Goal: Transaction & Acquisition: Purchase product/service

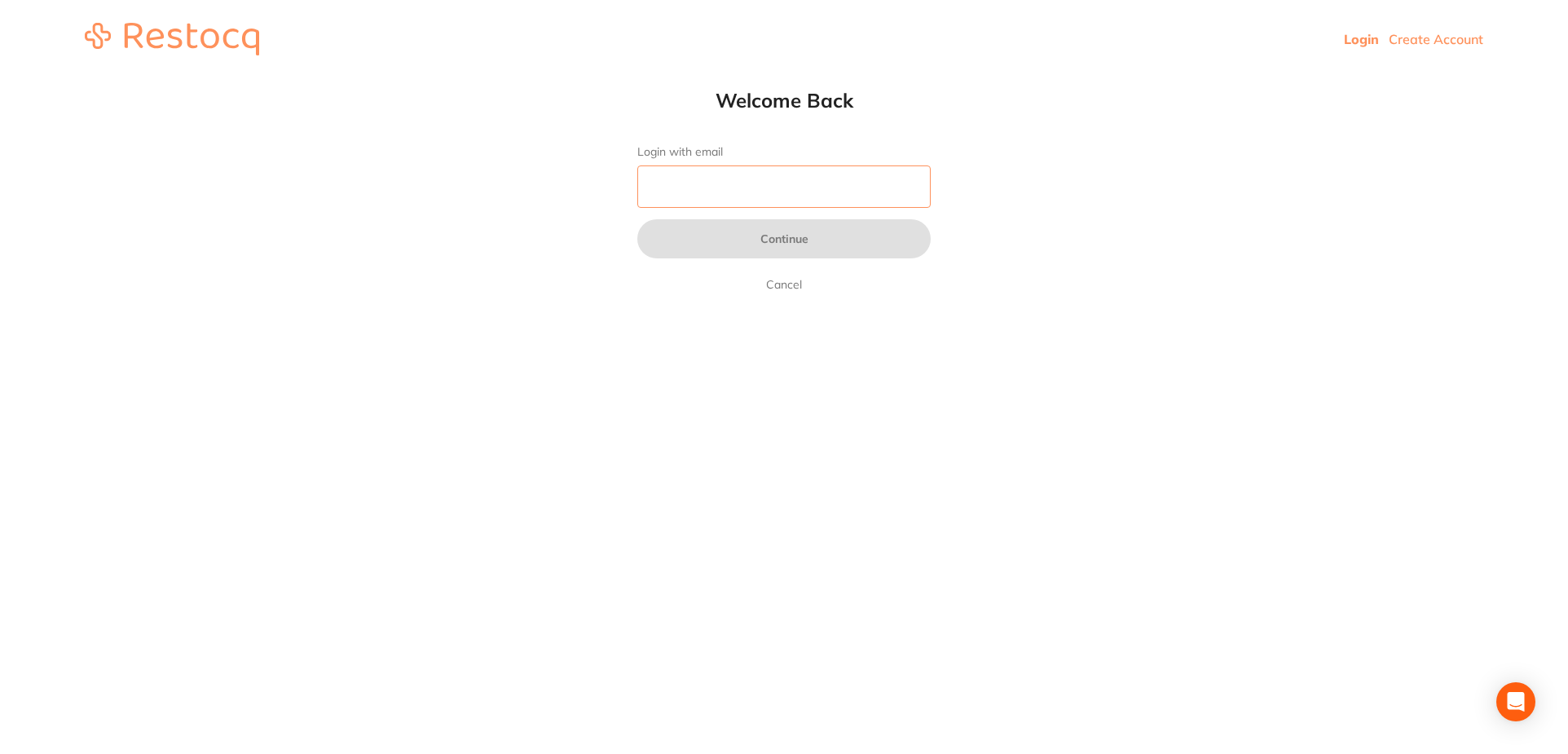
click at [703, 188] on input "Login with email" at bounding box center [784, 186] width 293 height 42
type input "[EMAIL_ADDRESS][DOMAIN_NAME]"
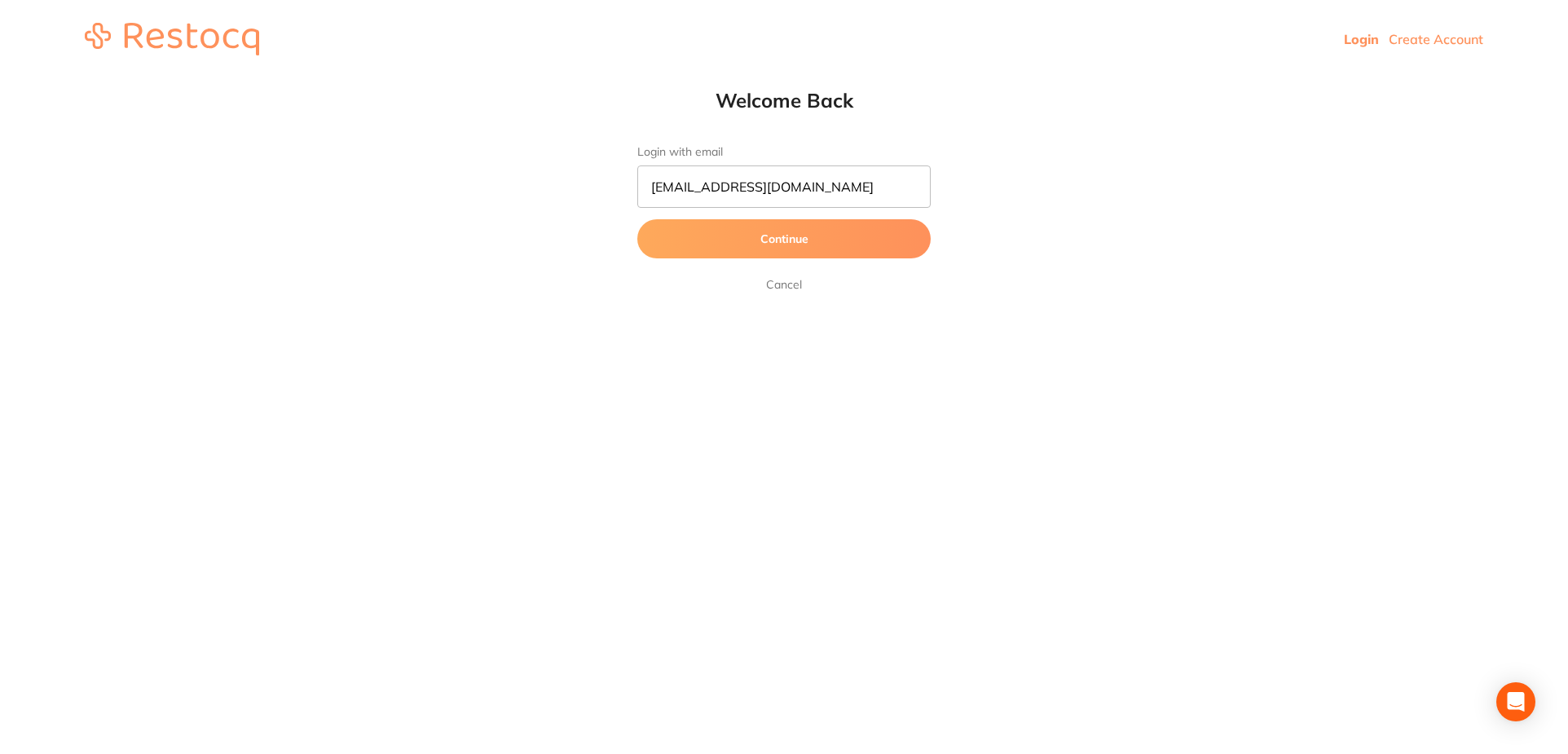
click at [807, 244] on button "Continue" at bounding box center [784, 239] width 293 height 39
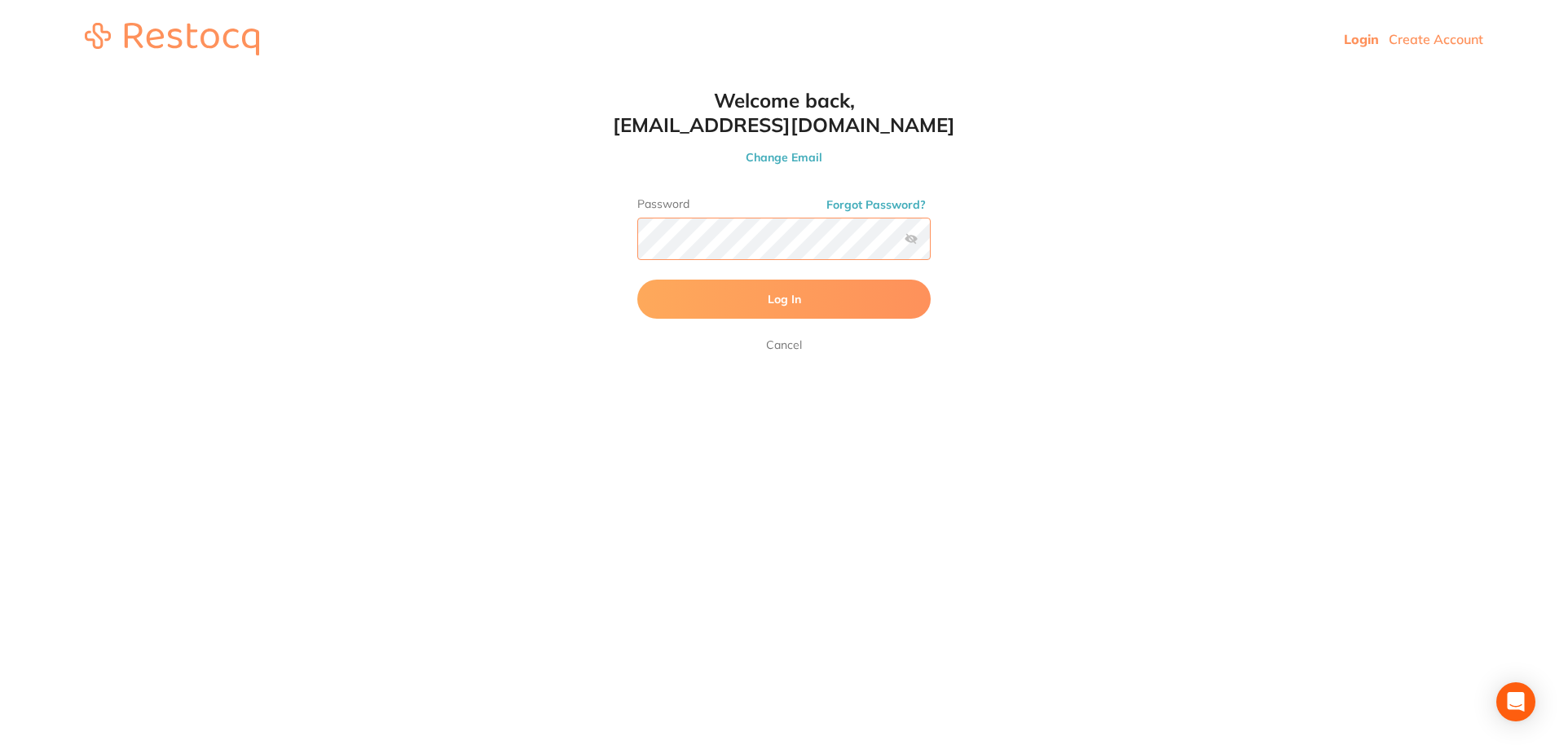
click at [638, 279] on button "Log In" at bounding box center [784, 299] width 293 height 39
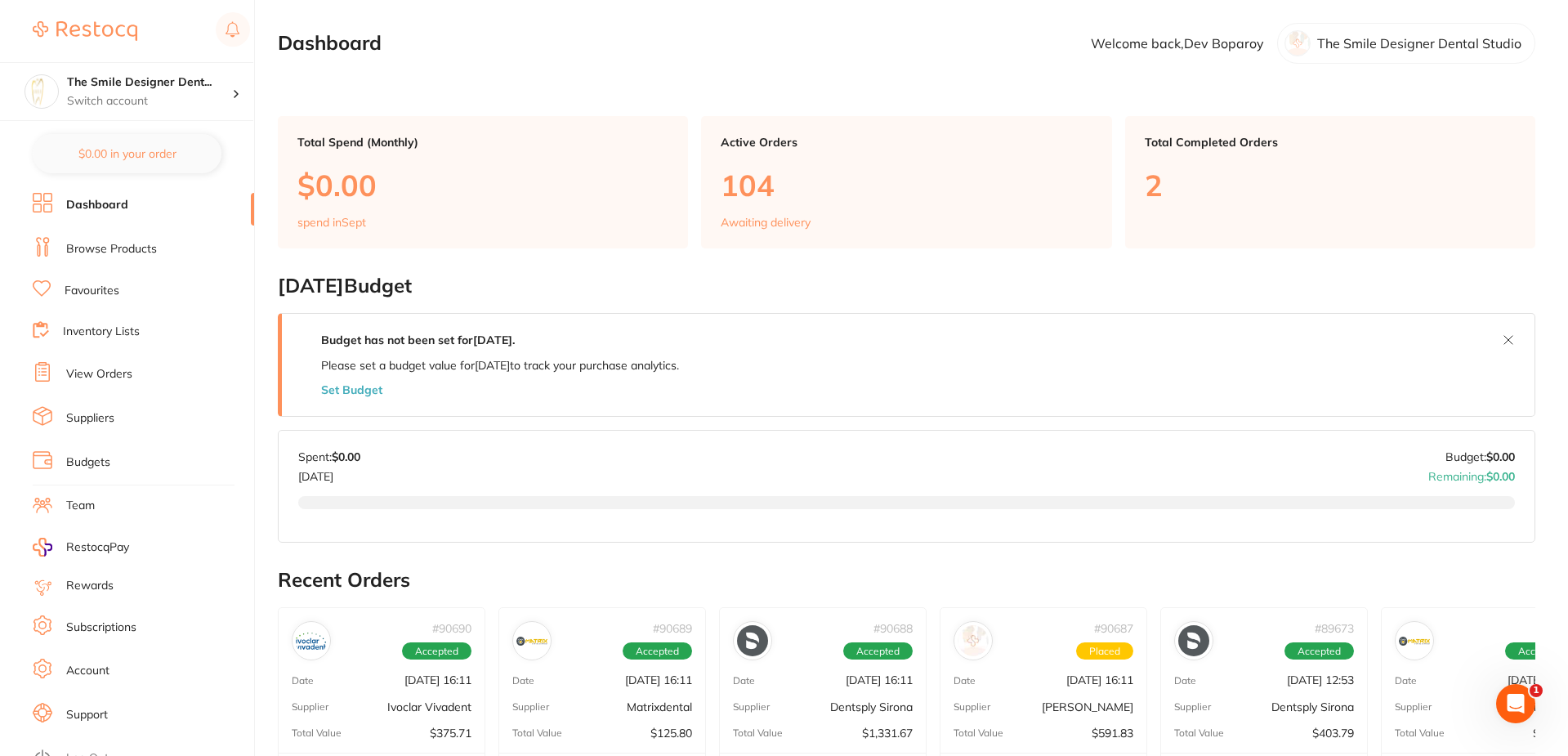
click at [833, 224] on div "Awaiting delivery" at bounding box center [907, 222] width 371 height 13
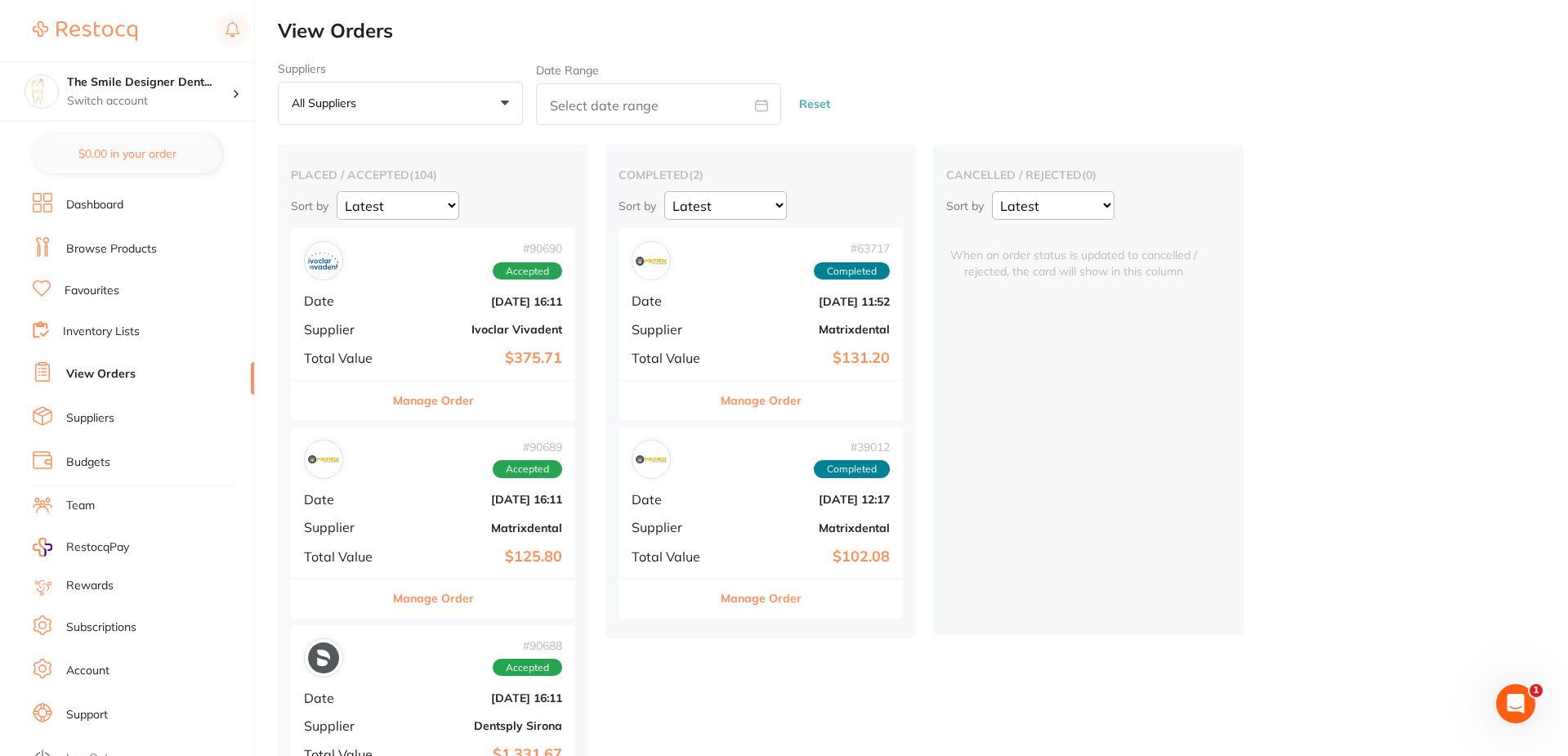
click at [110, 249] on link "Browse Products" at bounding box center [111, 249] width 90 height 17
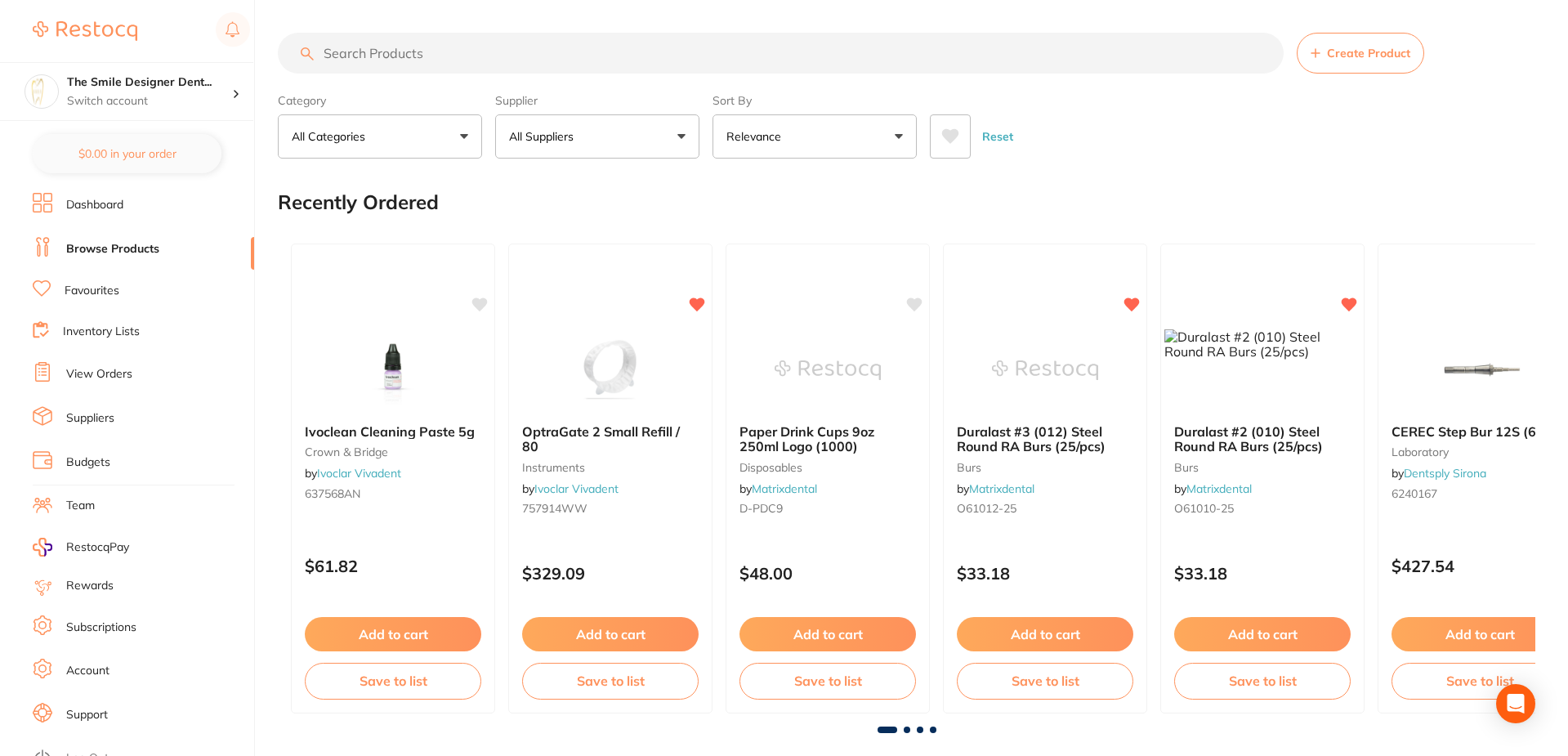
click at [472, 57] on input "search" at bounding box center [781, 53] width 1006 height 41
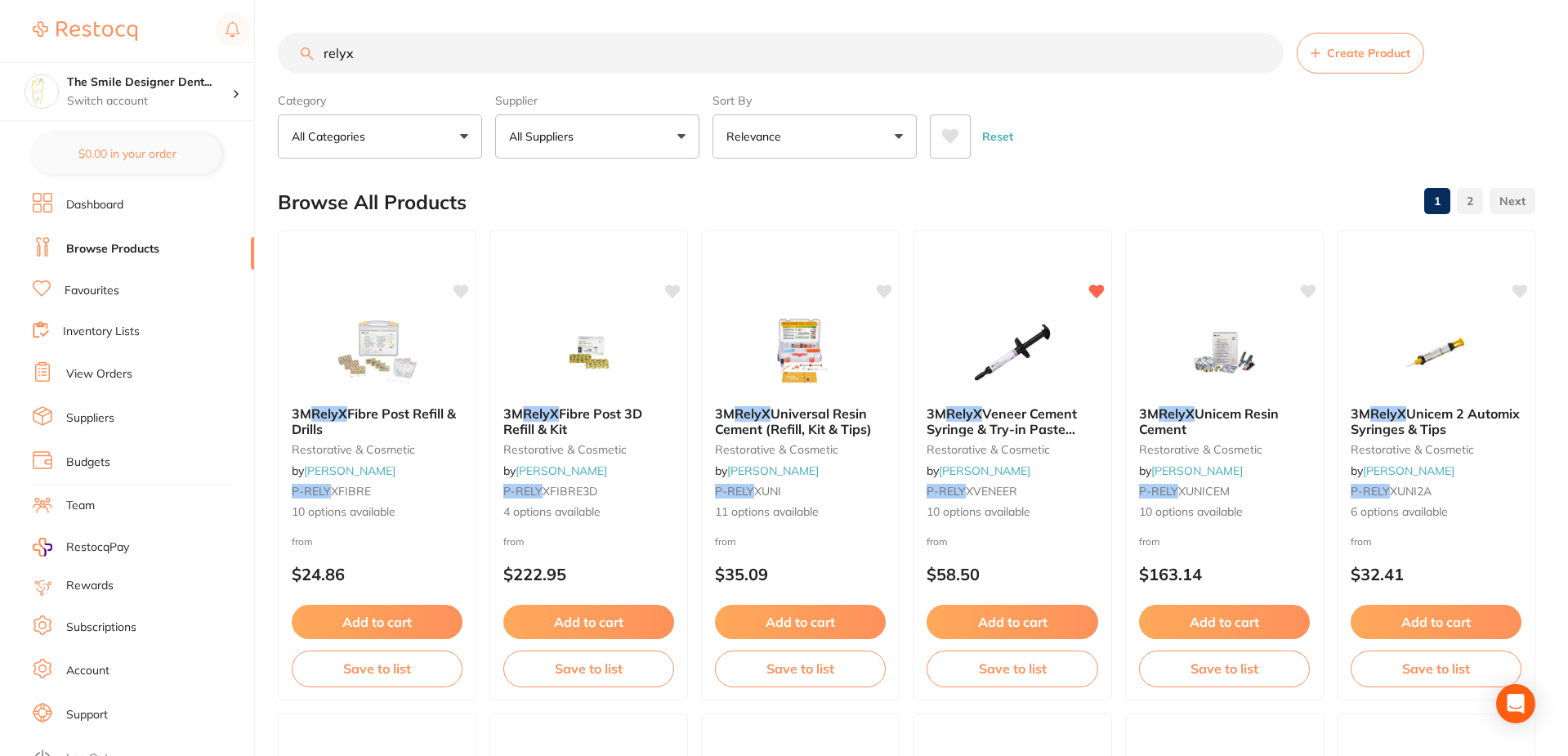
click at [472, 57] on input "relyx" at bounding box center [781, 53] width 1006 height 41
type input "relyx try in"
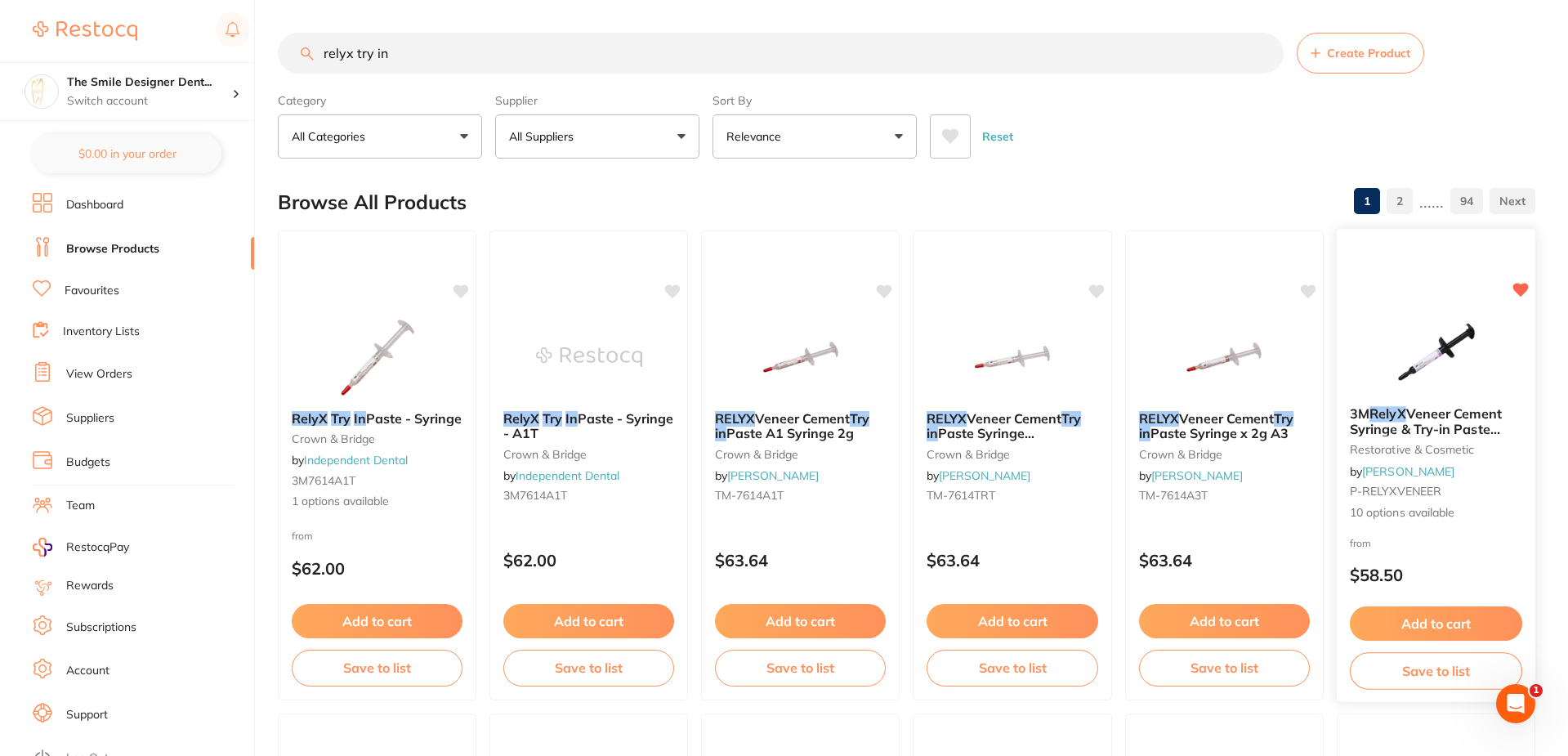
click at [1464, 395] on div "3M RelyX Veneer Cement Syringe & Try-in Paste Syringe restorative & cosmetic by…" at bounding box center [1436, 464] width 199 height 142
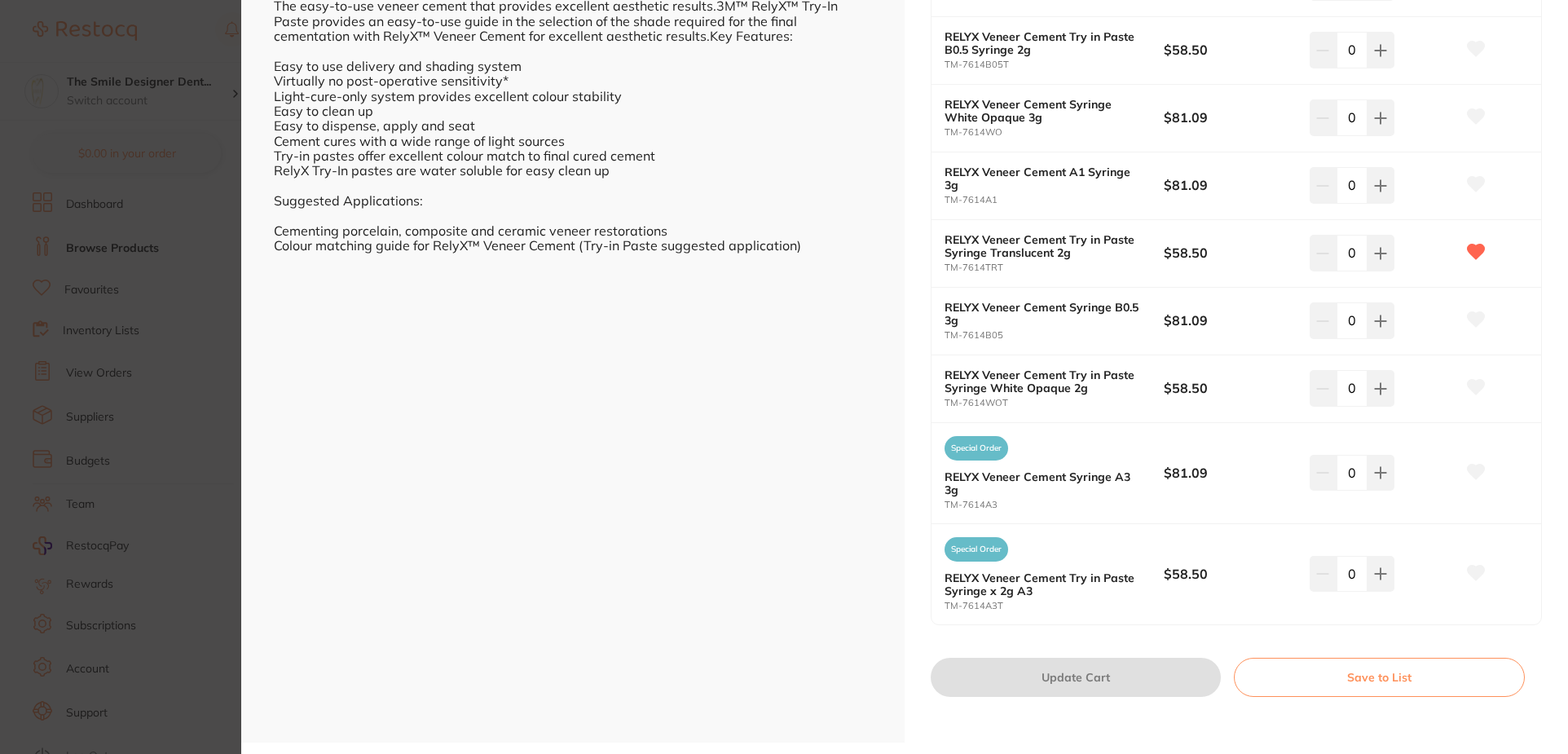
scroll to position [527, 0]
click at [1376, 246] on icon at bounding box center [1380, 252] width 13 height 13
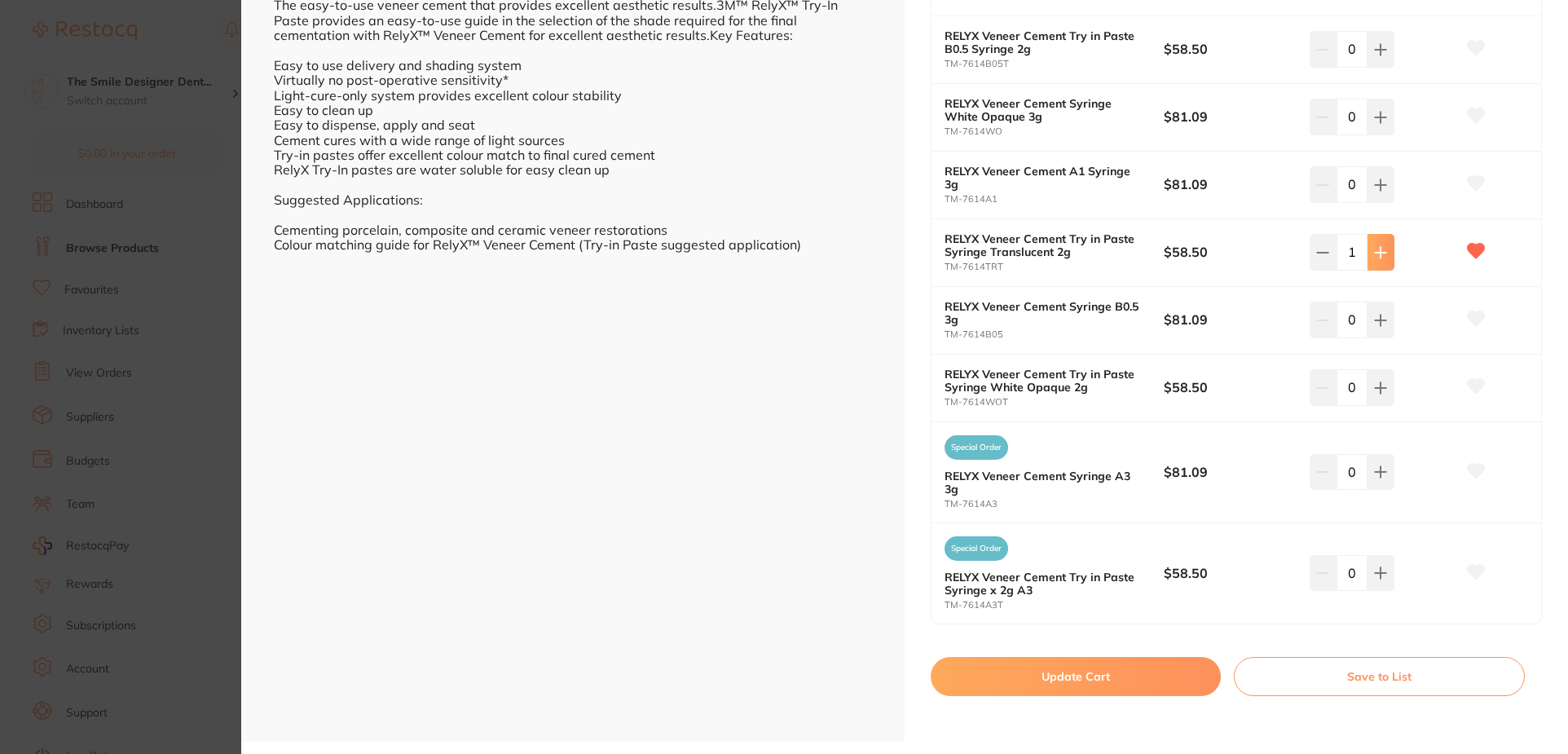
type input "1"
click at [1176, 667] on button "Update Cart" at bounding box center [1076, 677] width 290 height 39
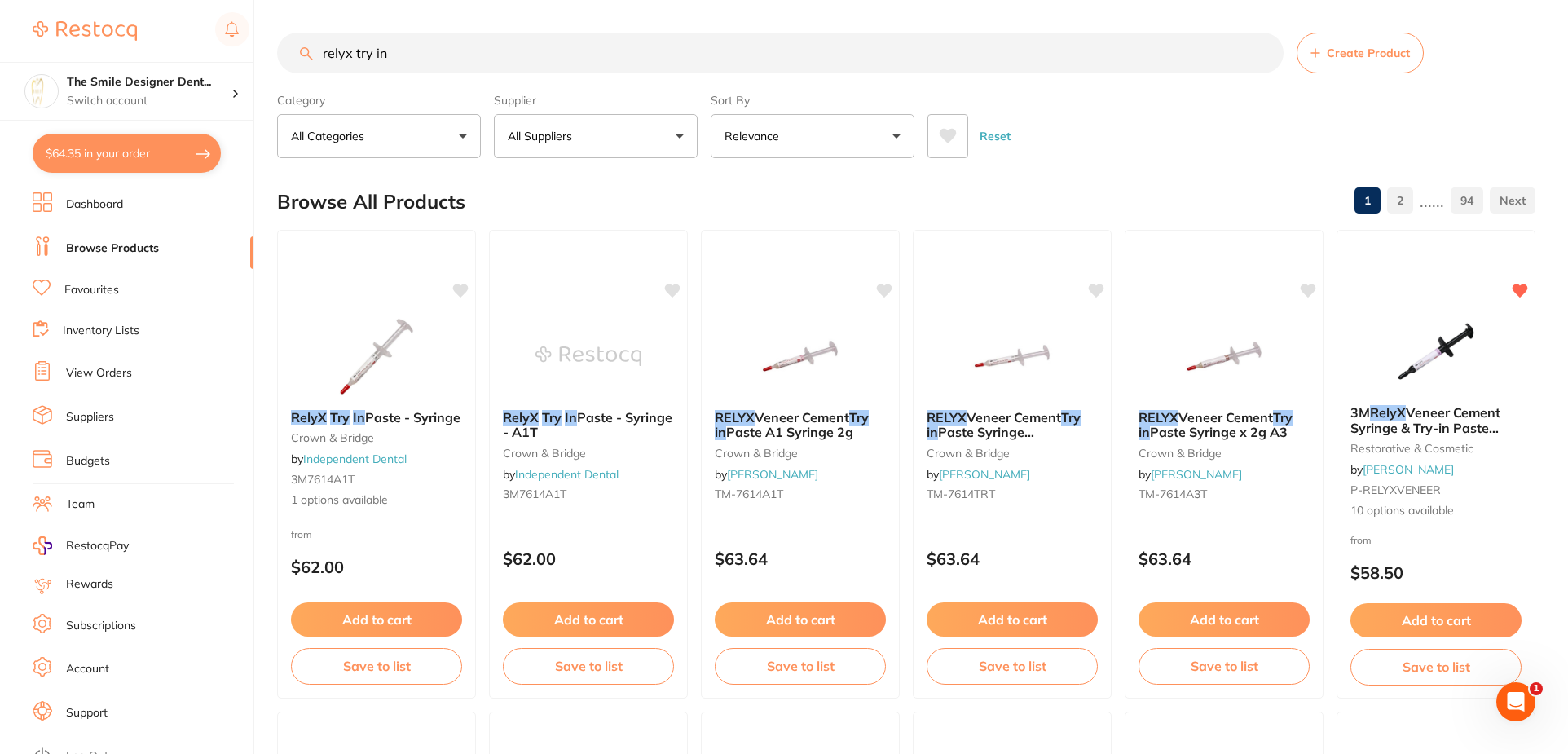
checkbox input "false"
drag, startPoint x: 410, startPoint y: 56, endPoint x: 228, endPoint y: 55, distance: 182.0
click at [228, 55] on div "$64.35 The Smile Designer Dent... Switch account The Smile Designer Dental Stud…" at bounding box center [782, 377] width 1564 height 754
type input "hypo"
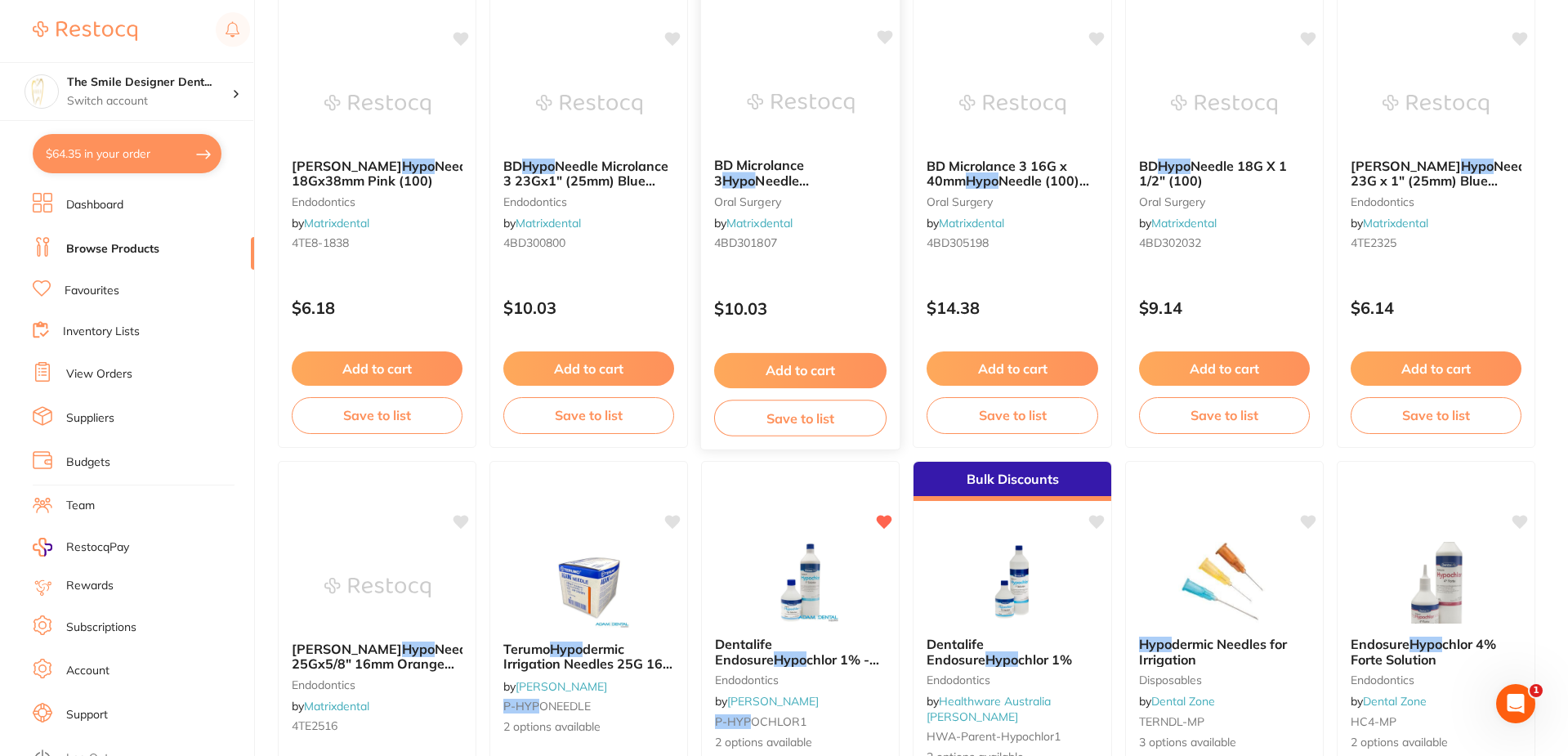
scroll to position [327, 0]
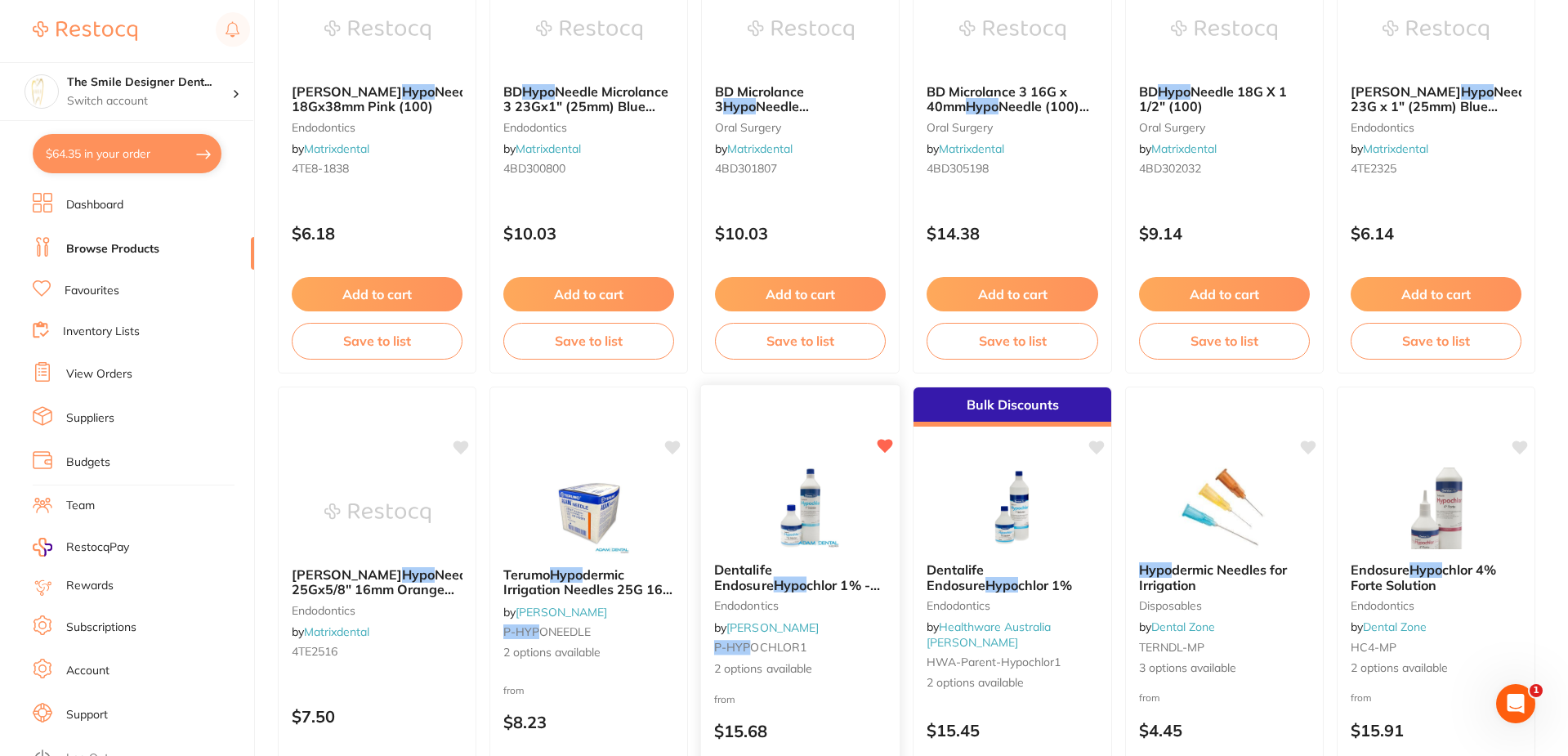
click at [844, 504] on img at bounding box center [800, 508] width 107 height 83
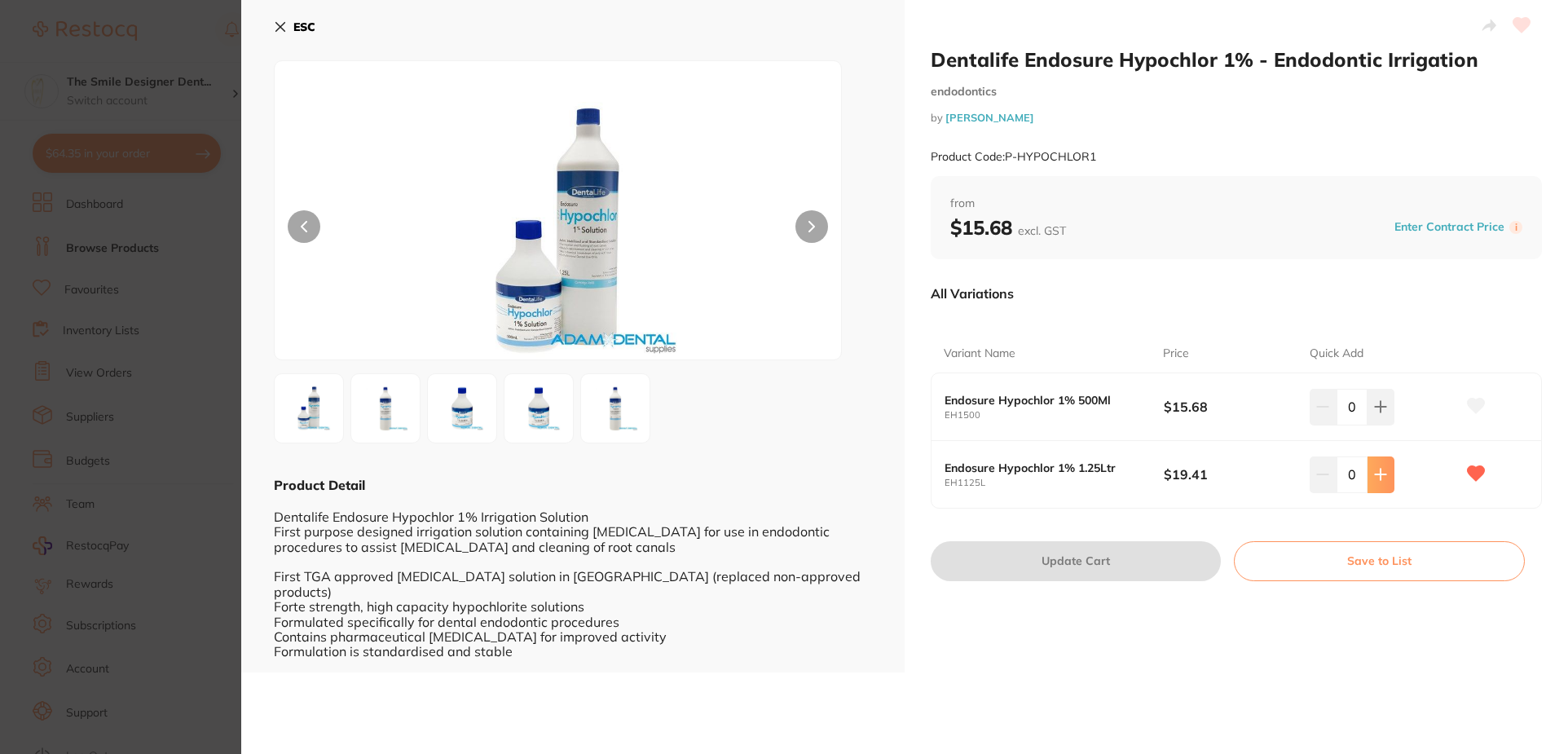
click at [1381, 474] on icon at bounding box center [1380, 474] width 13 height 13
type input "1"
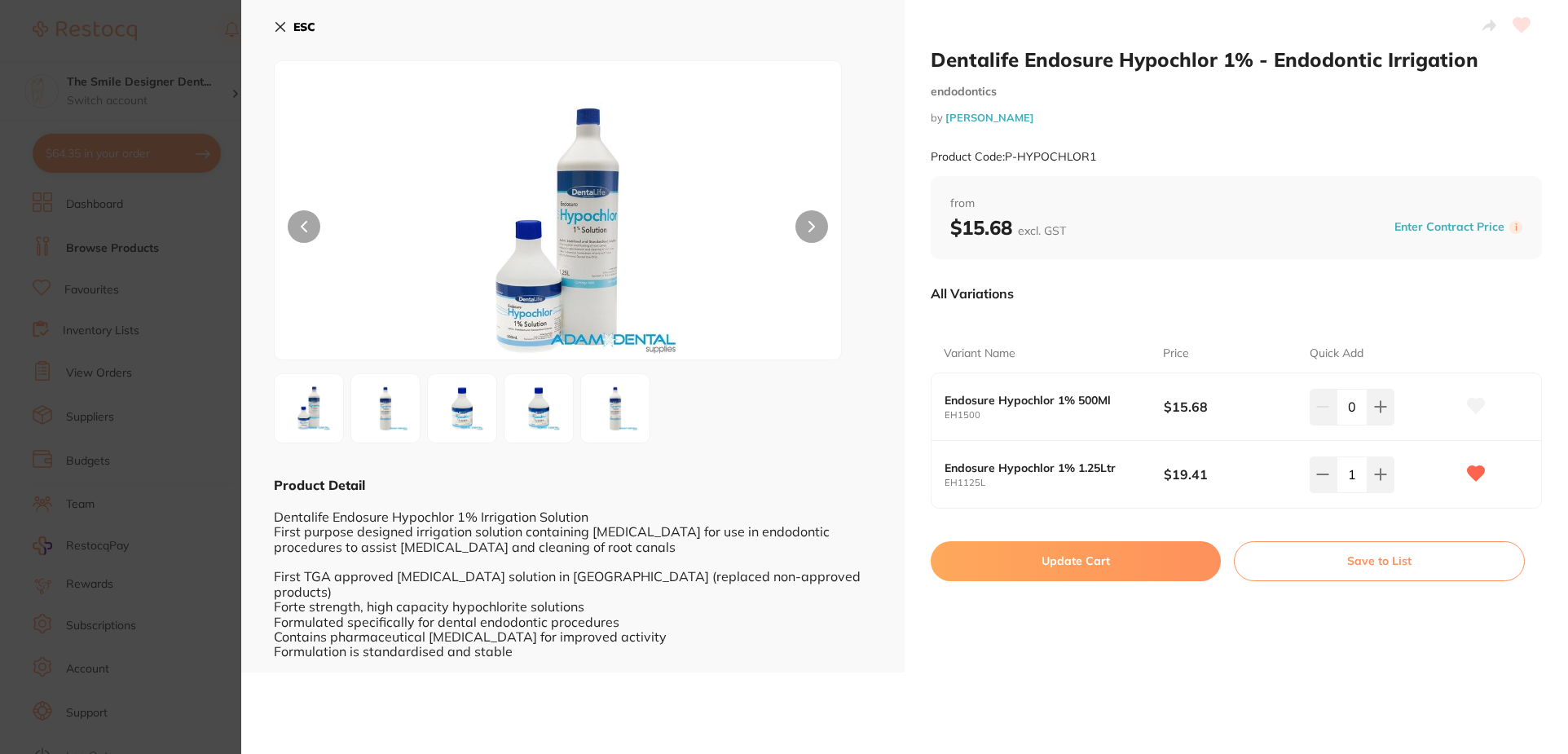
click at [1147, 554] on button "Update Cart" at bounding box center [1076, 561] width 290 height 39
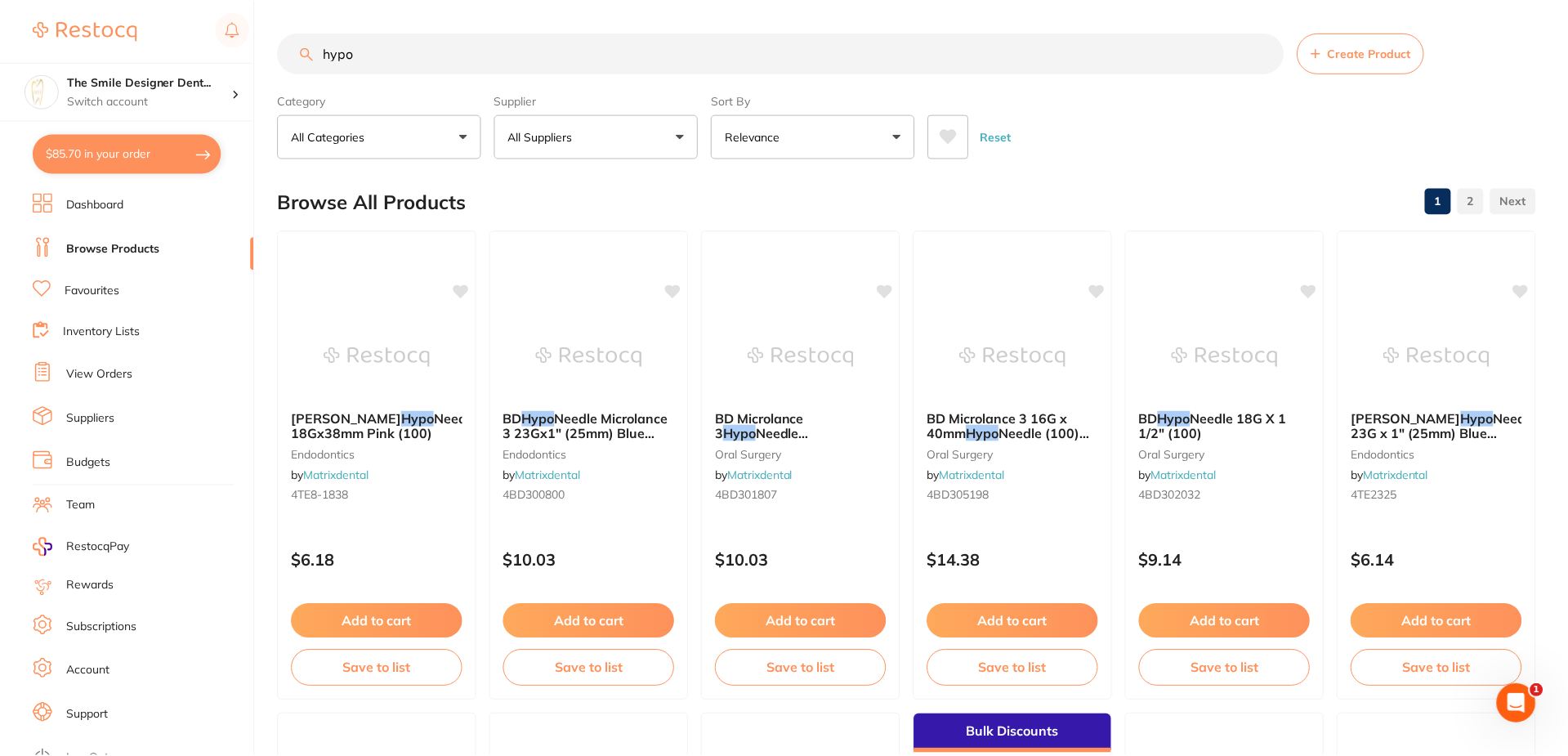
scroll to position [327, 0]
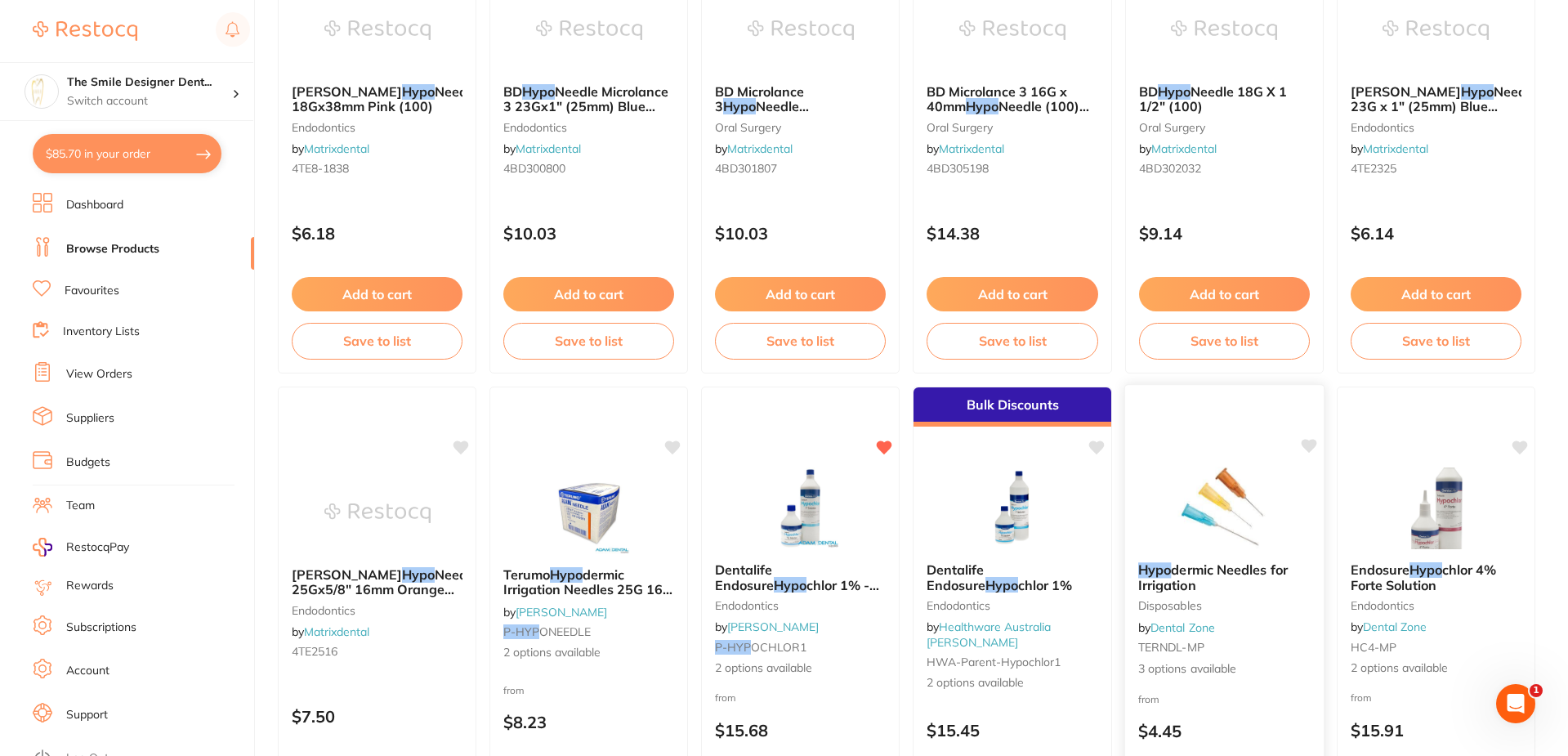
click at [1204, 510] on img at bounding box center [1224, 508] width 107 height 83
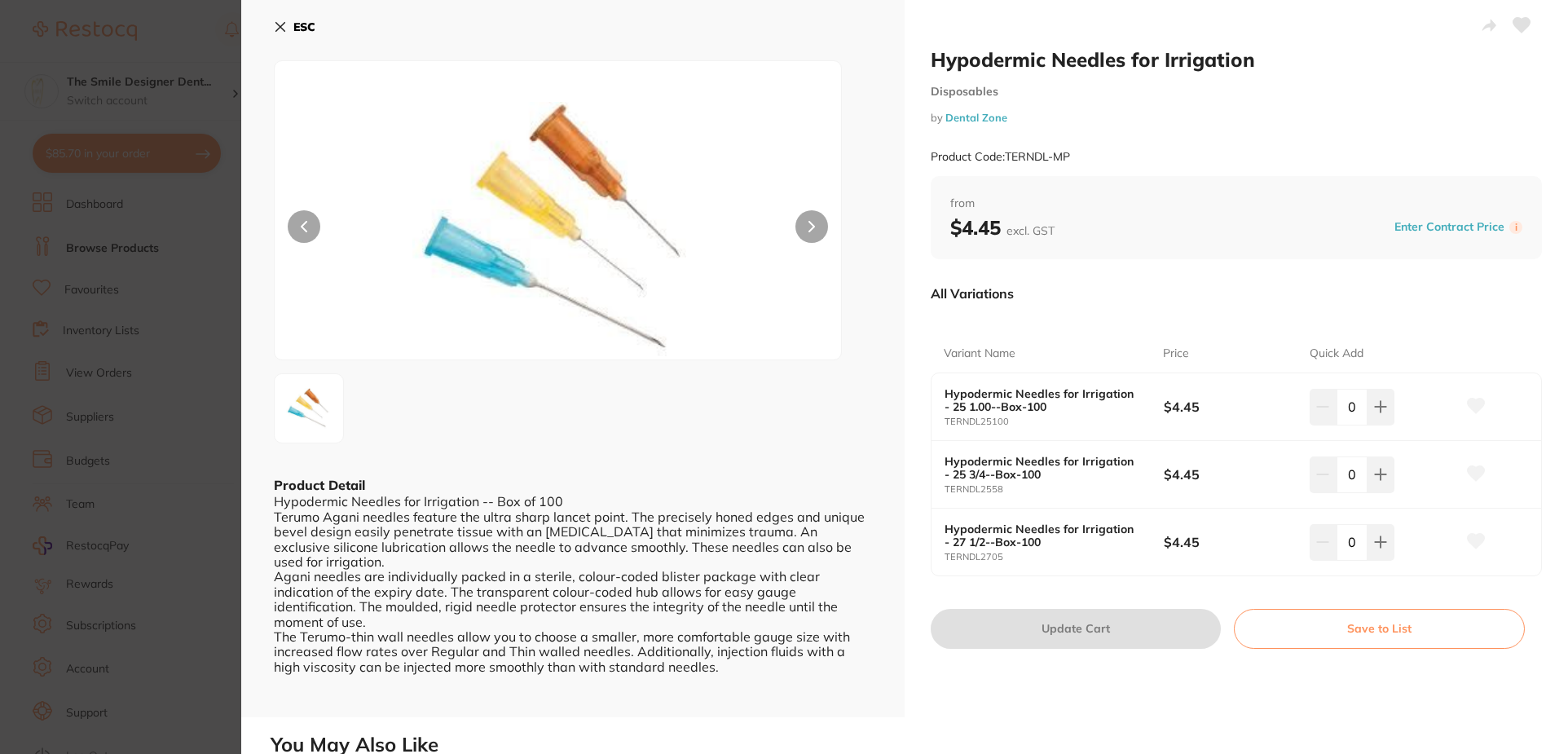
click at [277, 29] on icon at bounding box center [280, 26] width 9 height 9
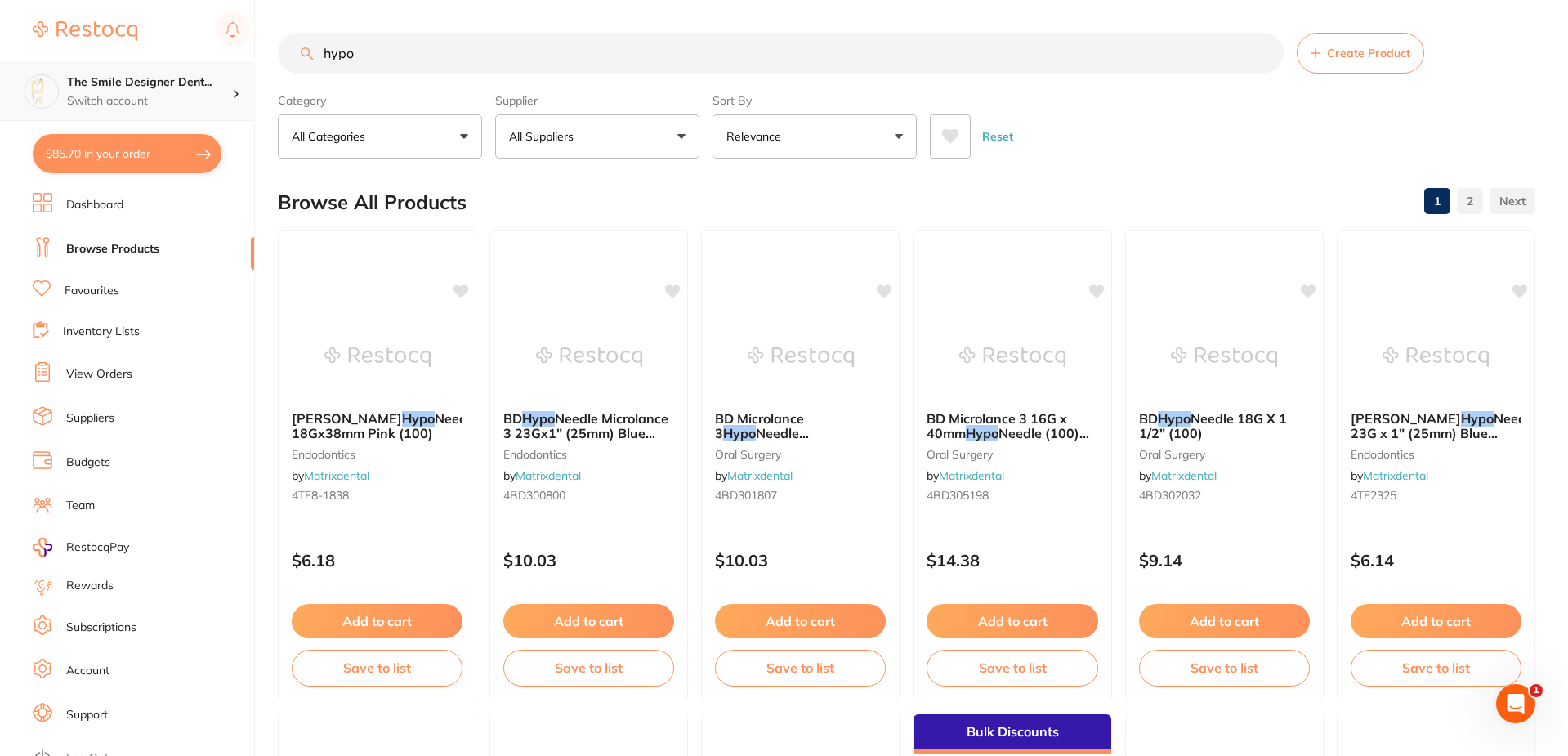
scroll to position [1, 0]
drag, startPoint x: 282, startPoint y: 68, endPoint x: 251, endPoint y: 69, distance: 31.0
click at [251, 69] on div "$85.70 The Smile Designer Dent... Switch account The Smile Designer Dental Stud…" at bounding box center [784, 378] width 1568 height 756
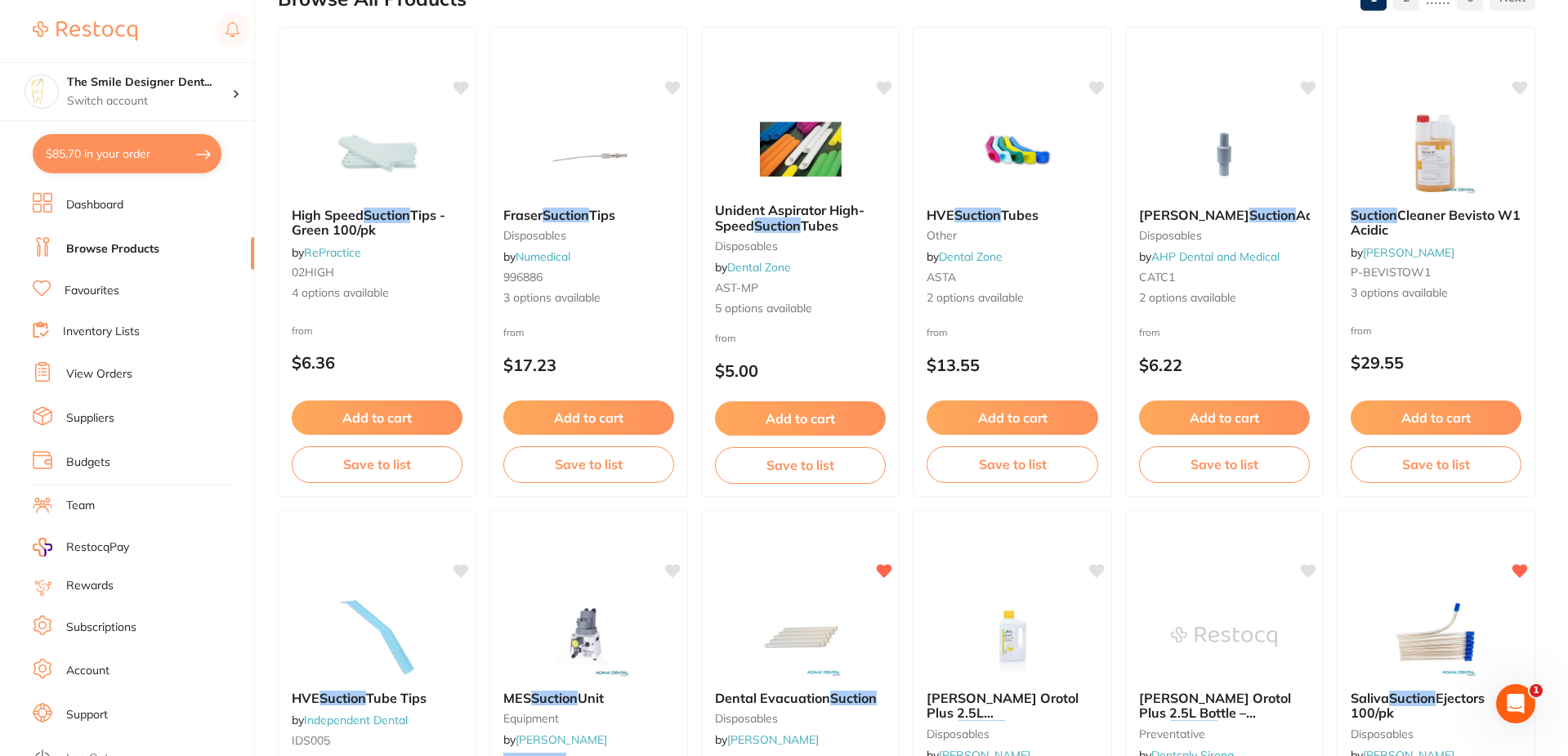
scroll to position [0, 0]
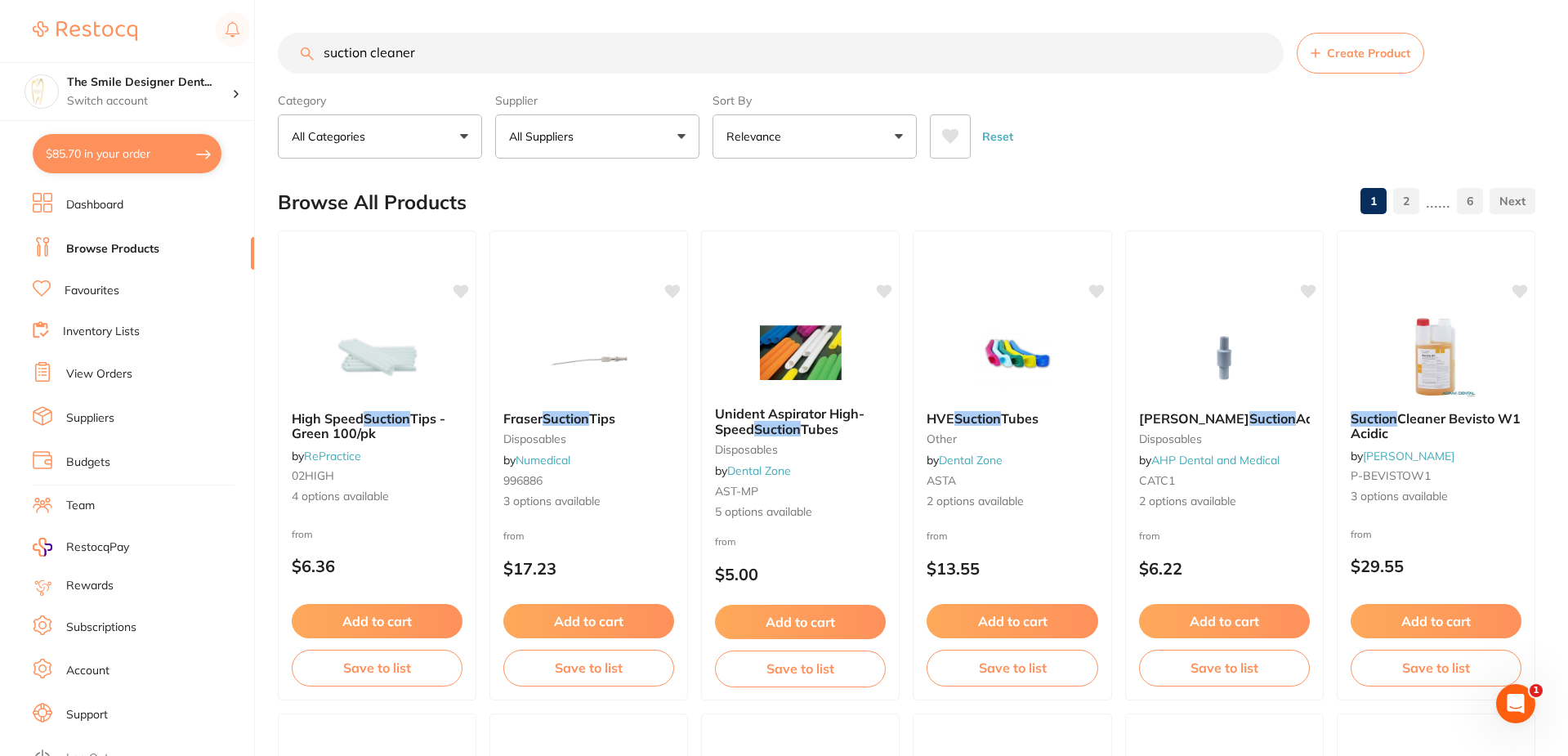
type input "suction cleaner"
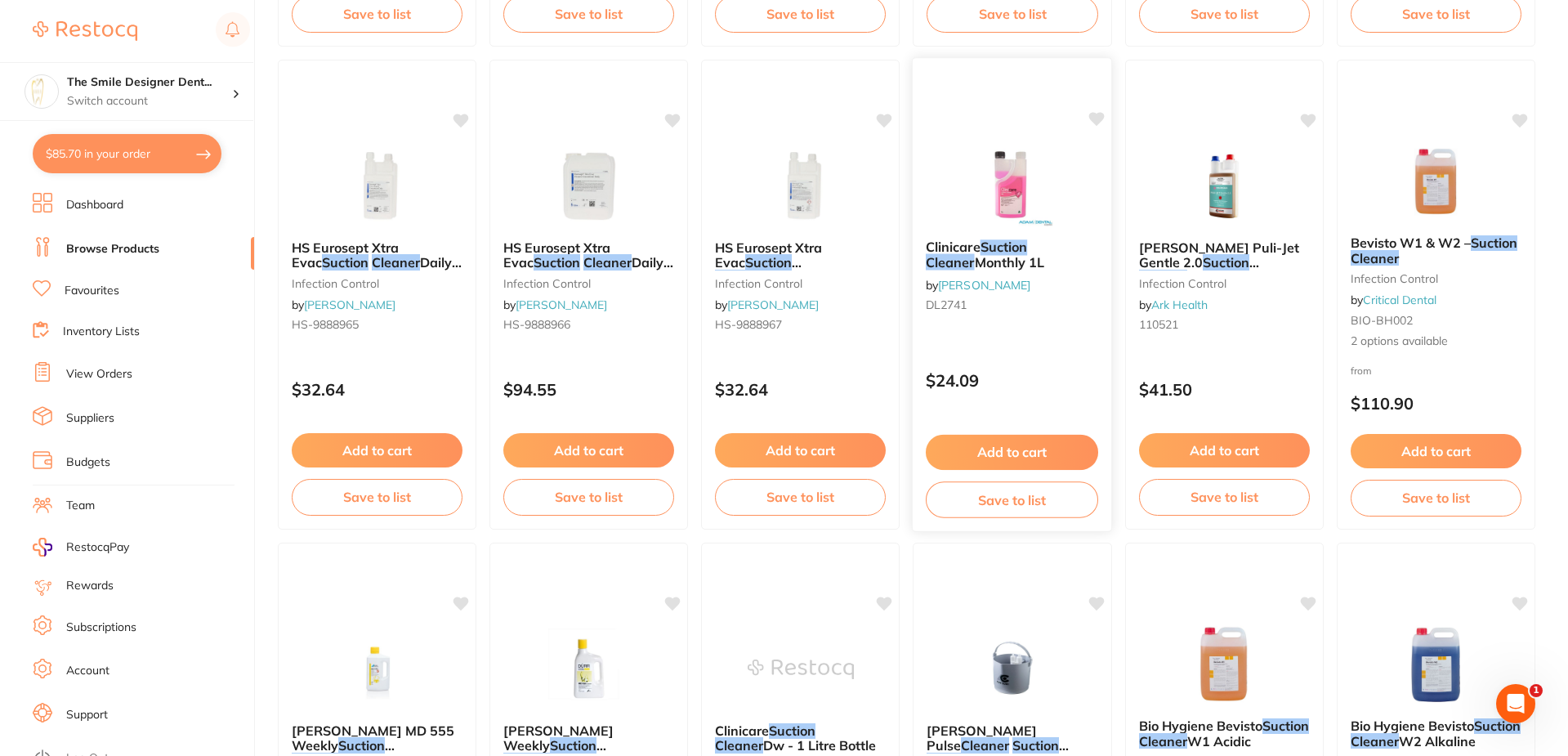
click at [1049, 442] on button "Add to cart" at bounding box center [1012, 453] width 173 height 35
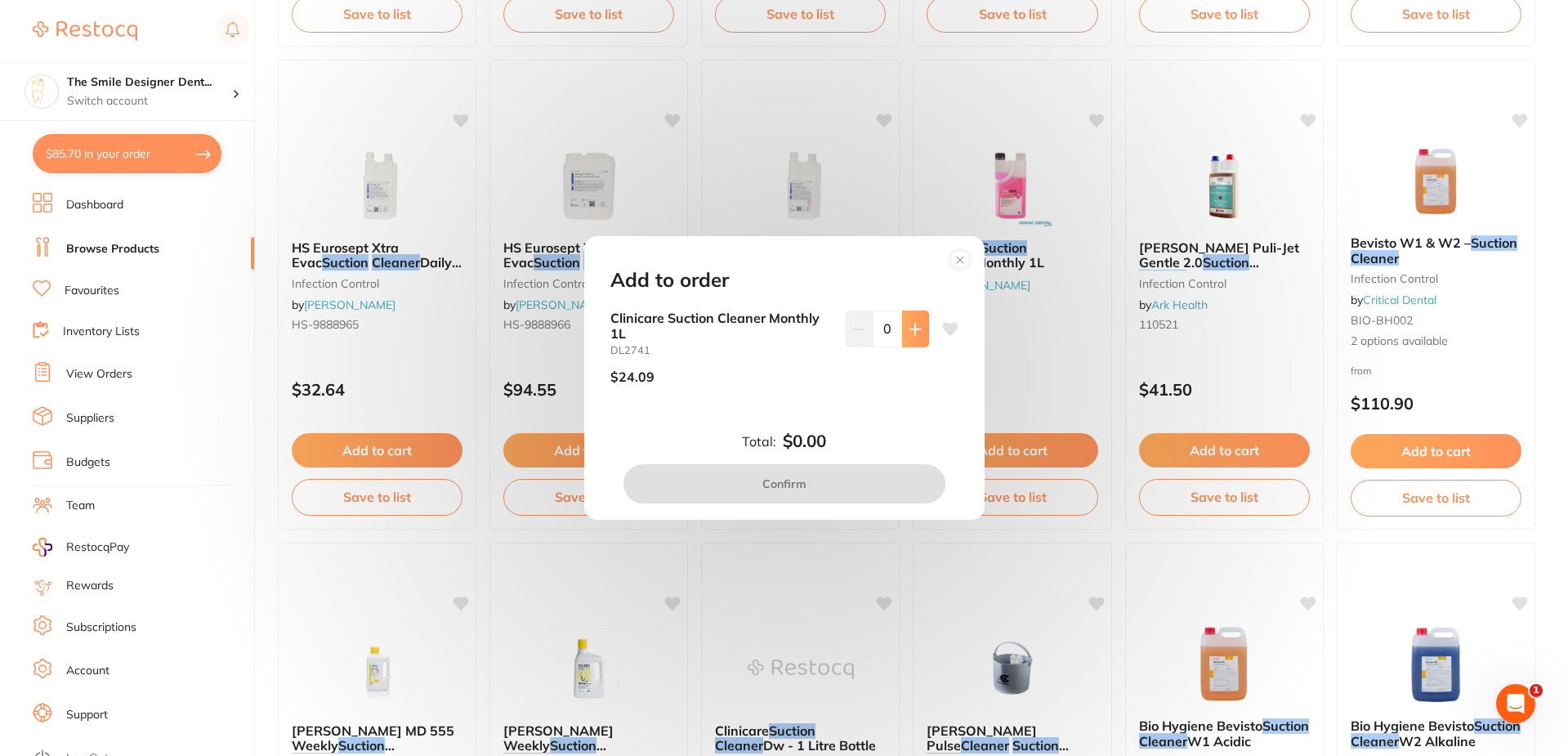
click at [910, 342] on button at bounding box center [915, 328] width 27 height 36
type input "1"
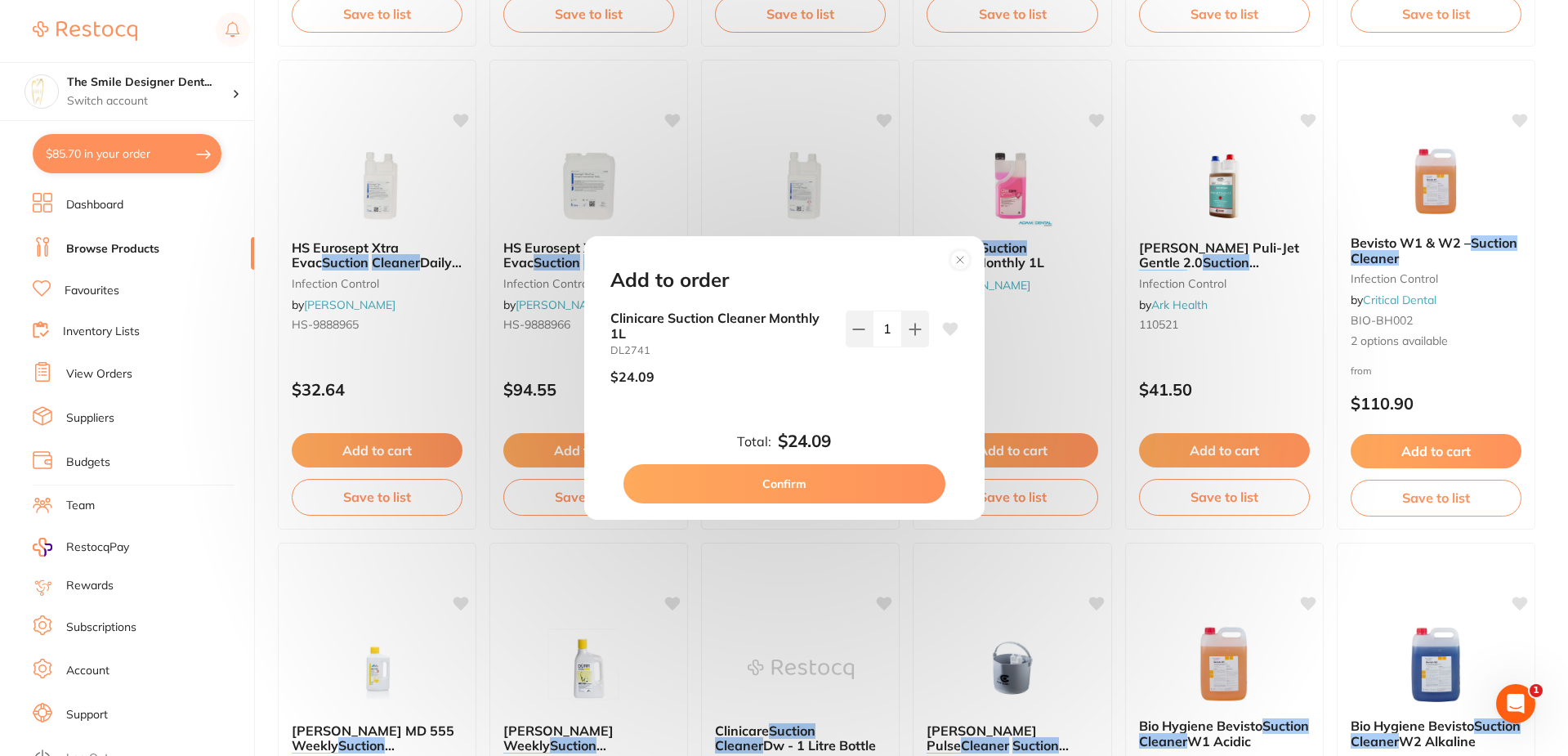
click at [854, 472] on button "Confirm" at bounding box center [785, 484] width 322 height 39
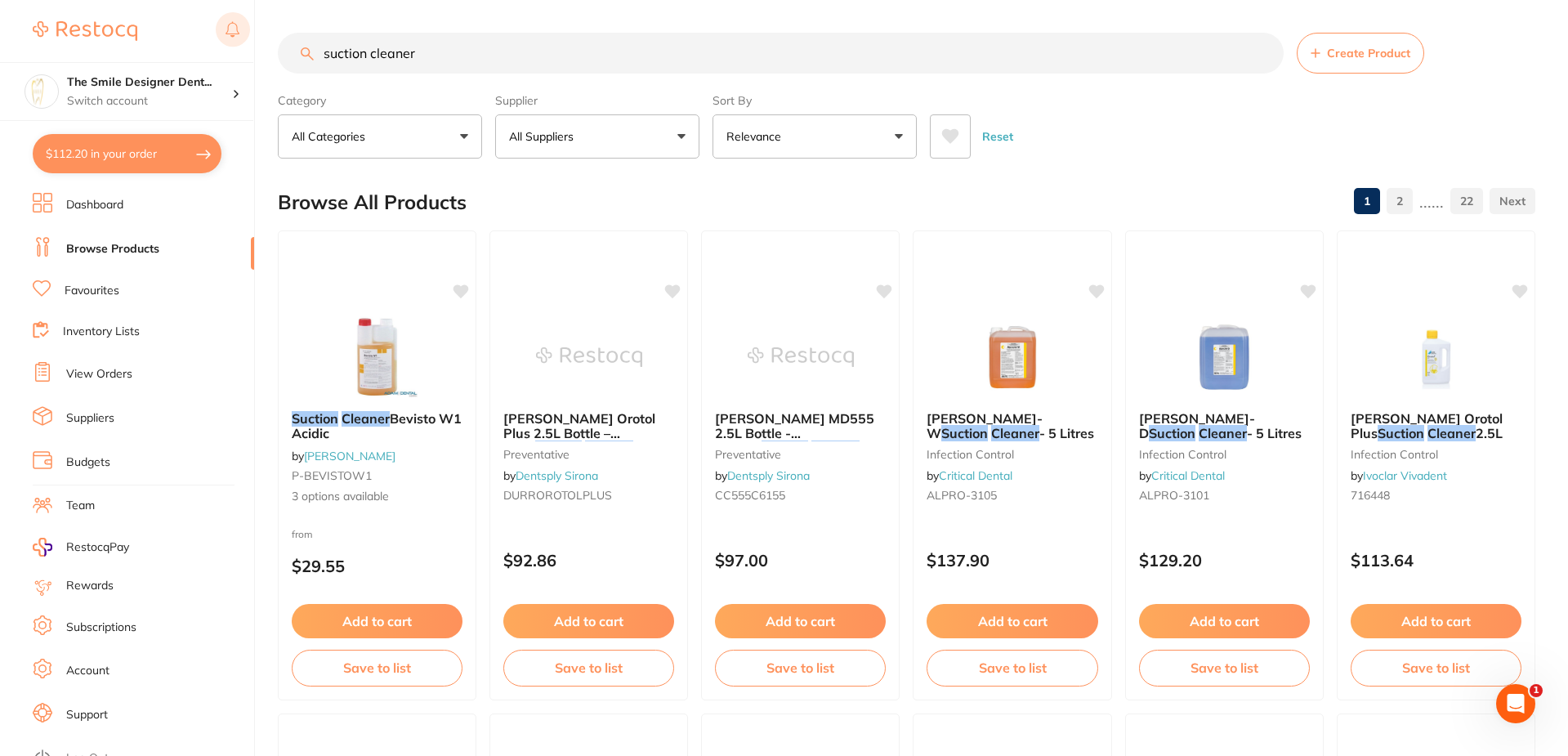
drag, startPoint x: 271, startPoint y: 47, endPoint x: 237, endPoint y: 49, distance: 34.1
click at [237, 49] on div "$112.20 The Smile Designer Dent... Switch account The Smile Designer Dental Stu…" at bounding box center [784, 378] width 1568 height 756
type input "chewie"
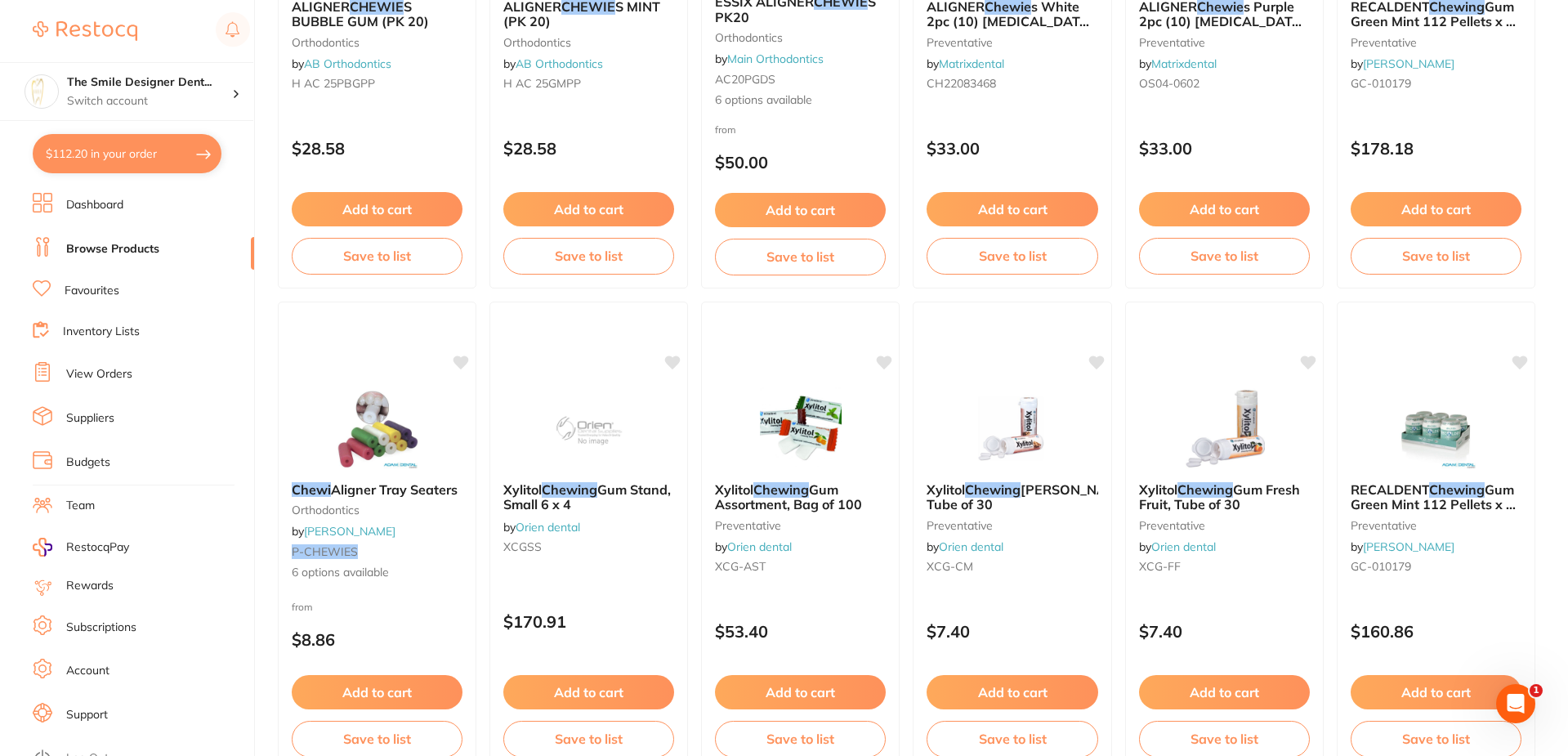
scroll to position [900, 0]
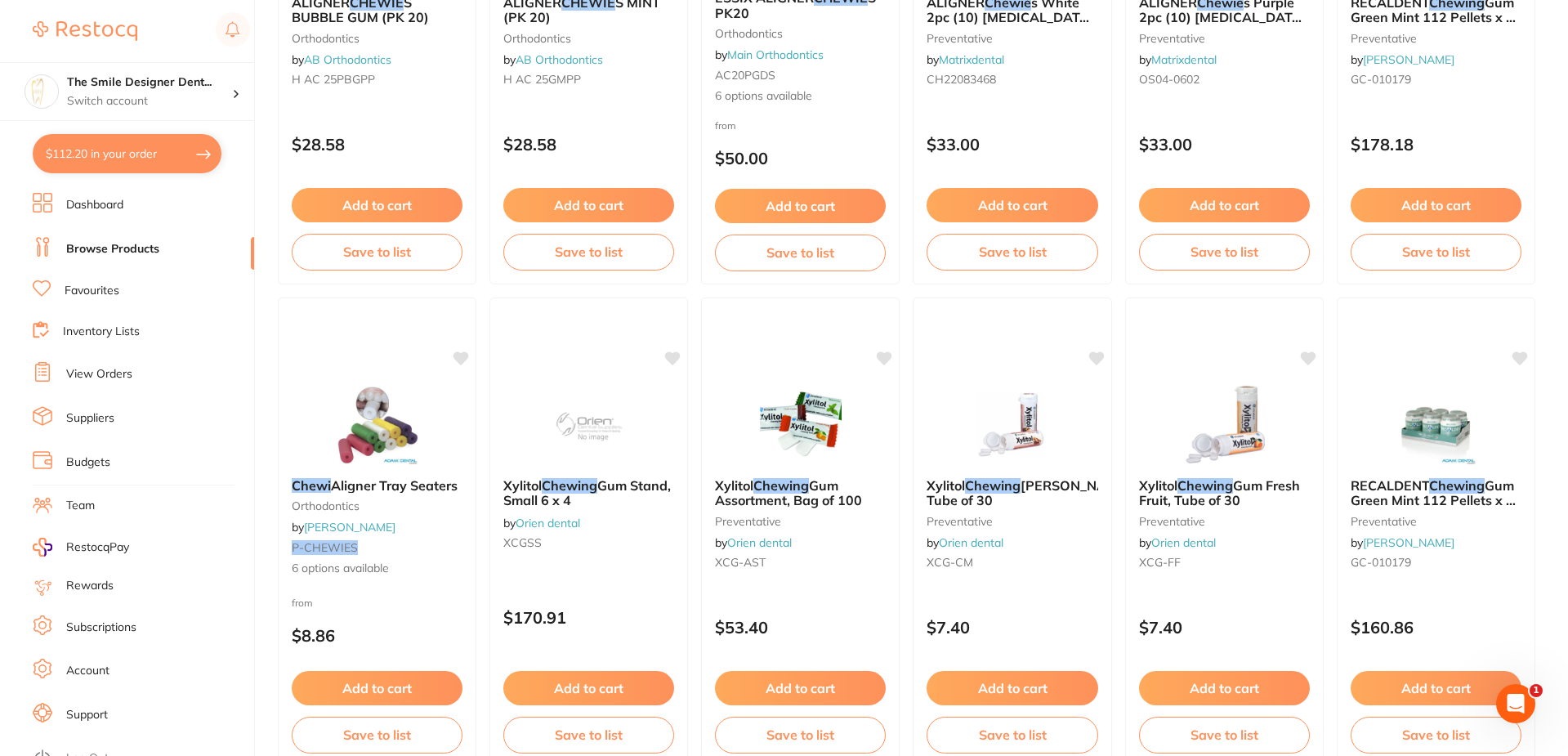
click at [417, 417] on img at bounding box center [377, 424] width 106 height 82
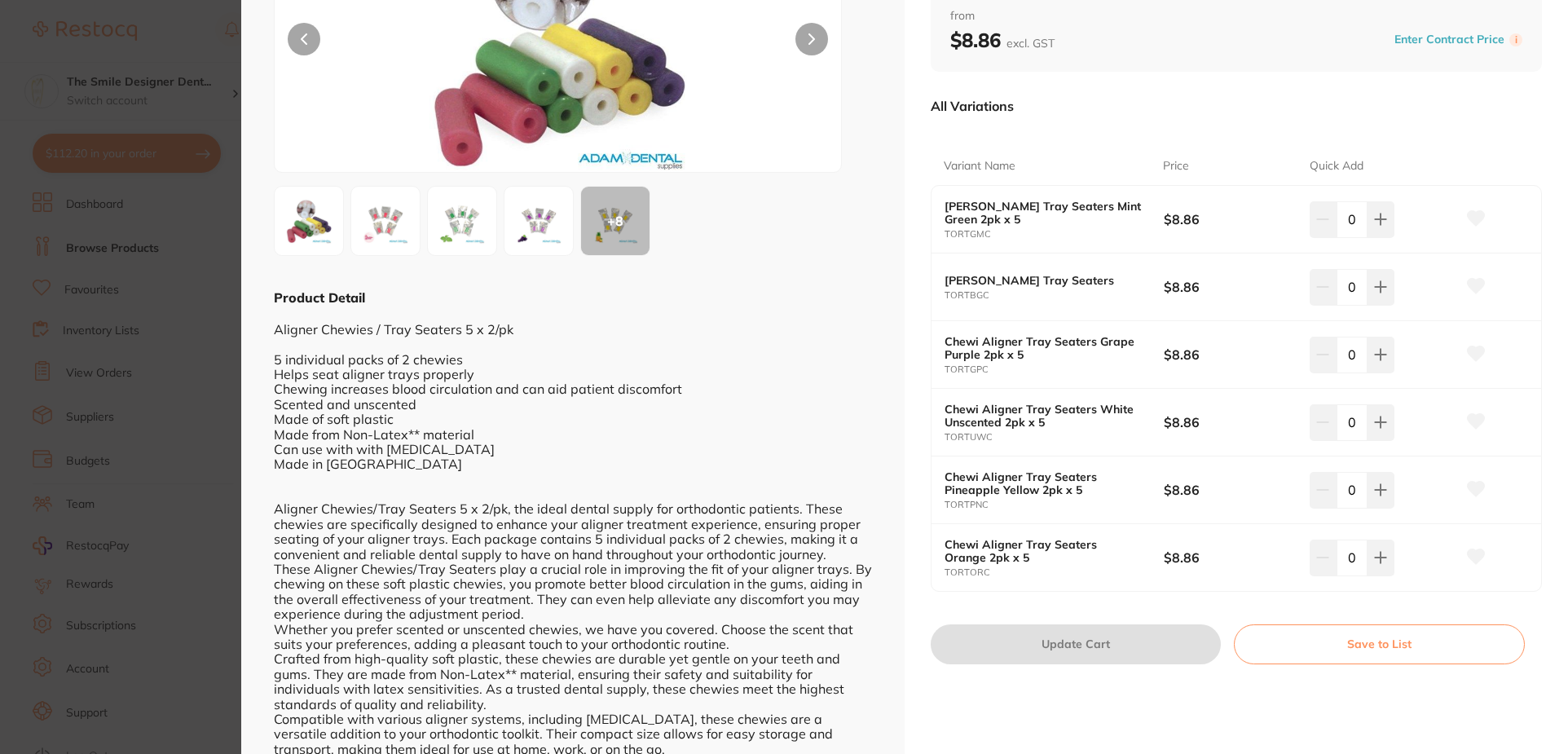
scroll to position [163, 0]
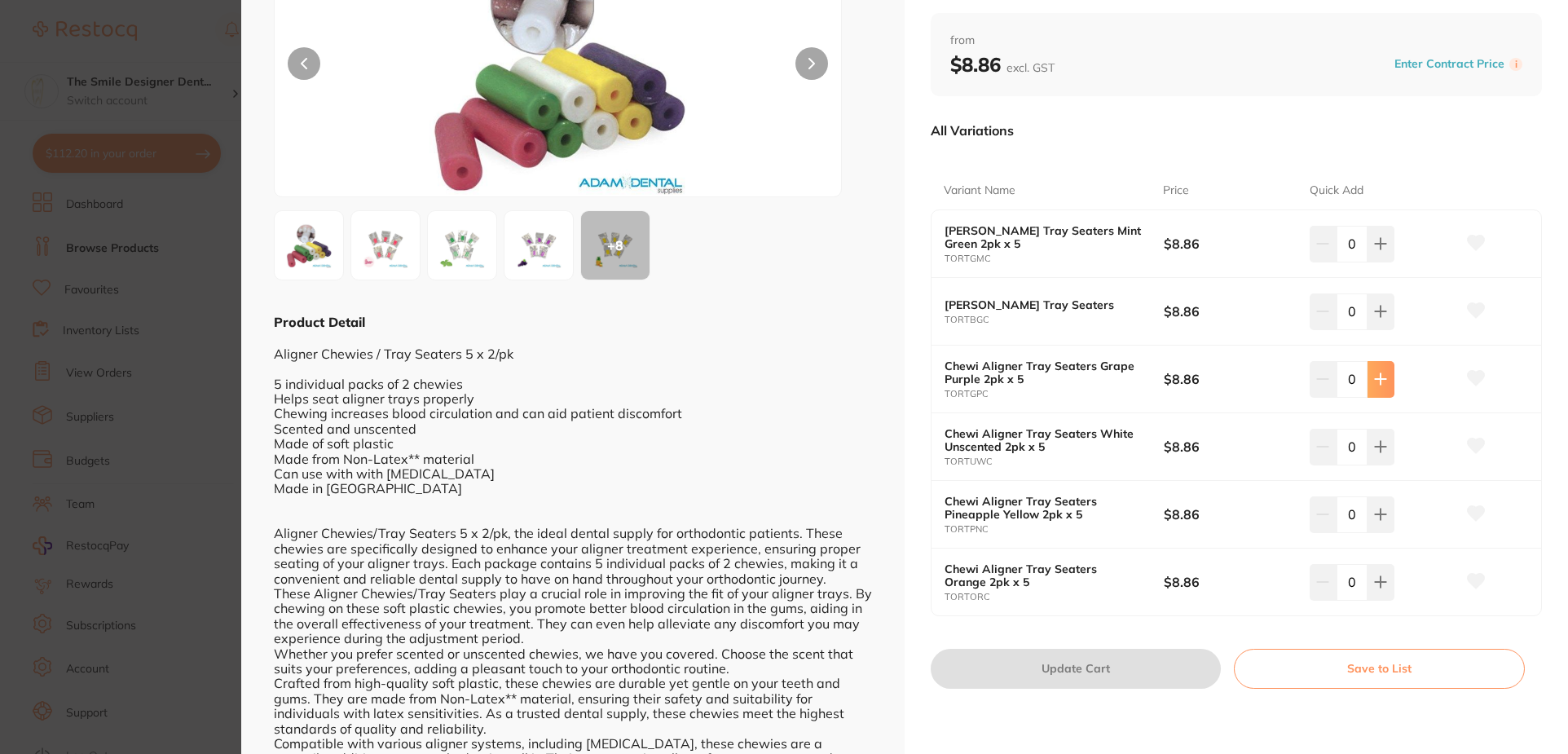
click at [1386, 381] on button at bounding box center [1381, 379] width 26 height 36
type input "1"
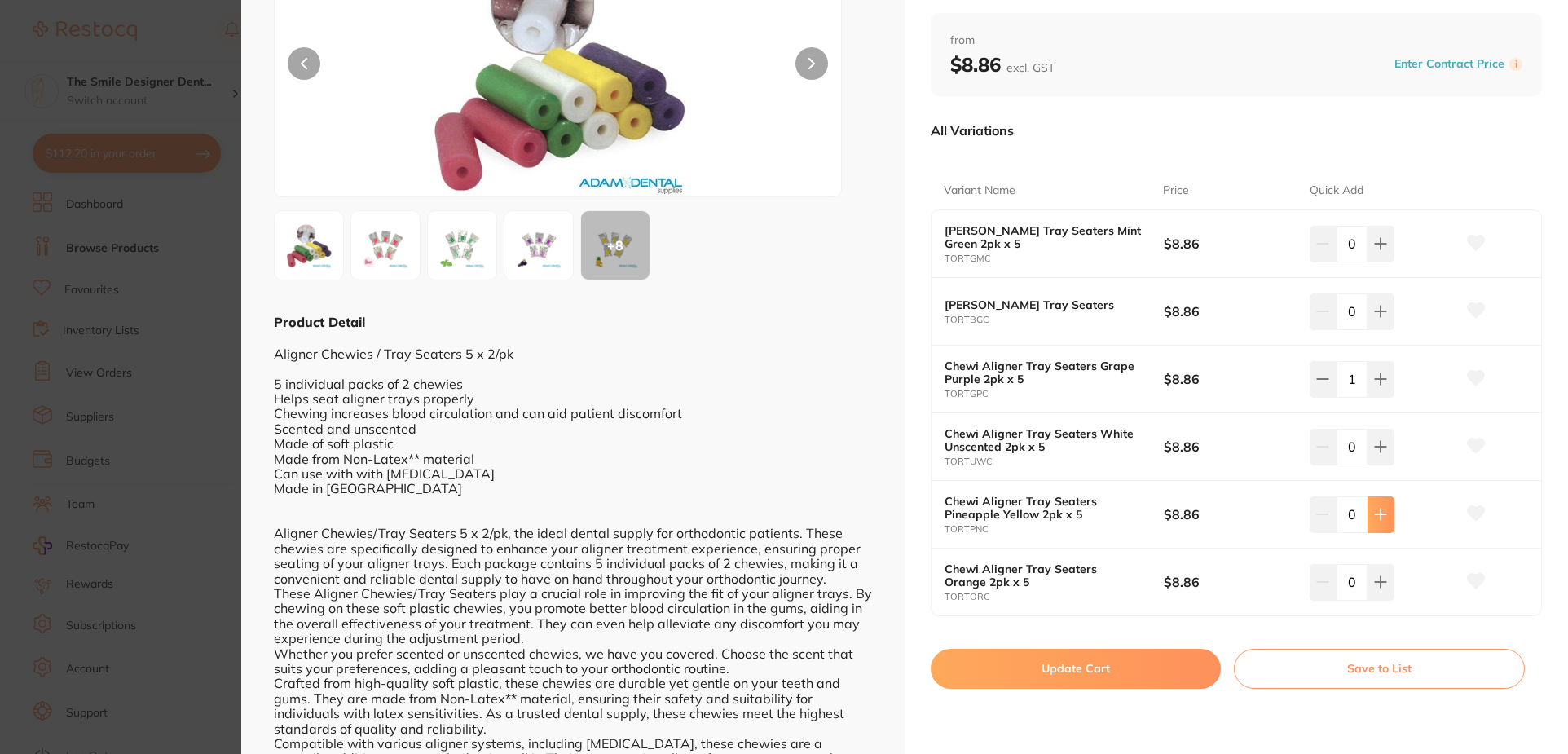
click at [1387, 516] on button at bounding box center [1381, 515] width 26 height 36
type input "1"
click at [1385, 256] on button at bounding box center [1381, 243] width 26 height 36
type input "1"
click at [401, 259] on img at bounding box center [386, 245] width 59 height 59
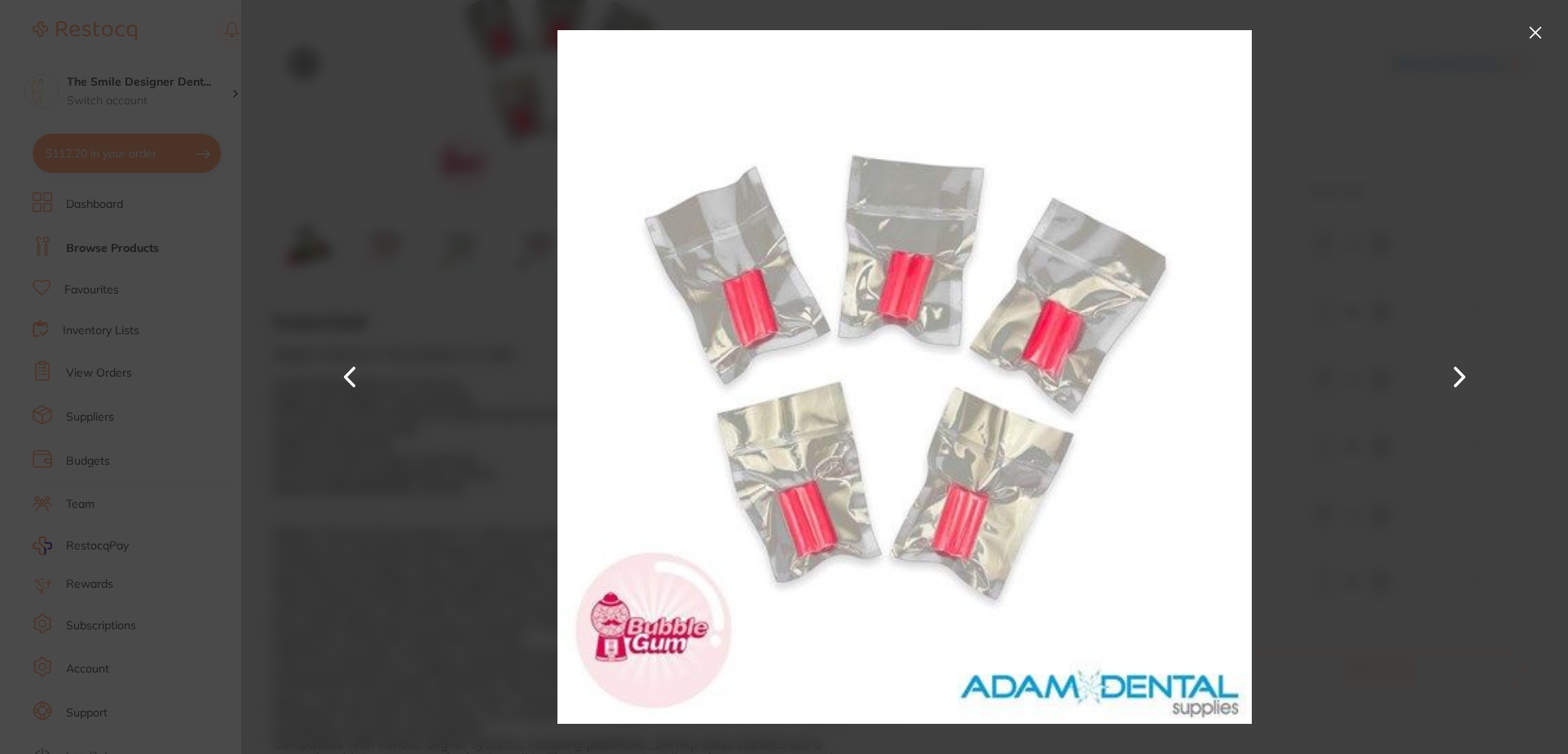
click at [401, 259] on div at bounding box center [905, 377] width 1327 height 754
click at [1540, 26] on button at bounding box center [1536, 32] width 26 height 26
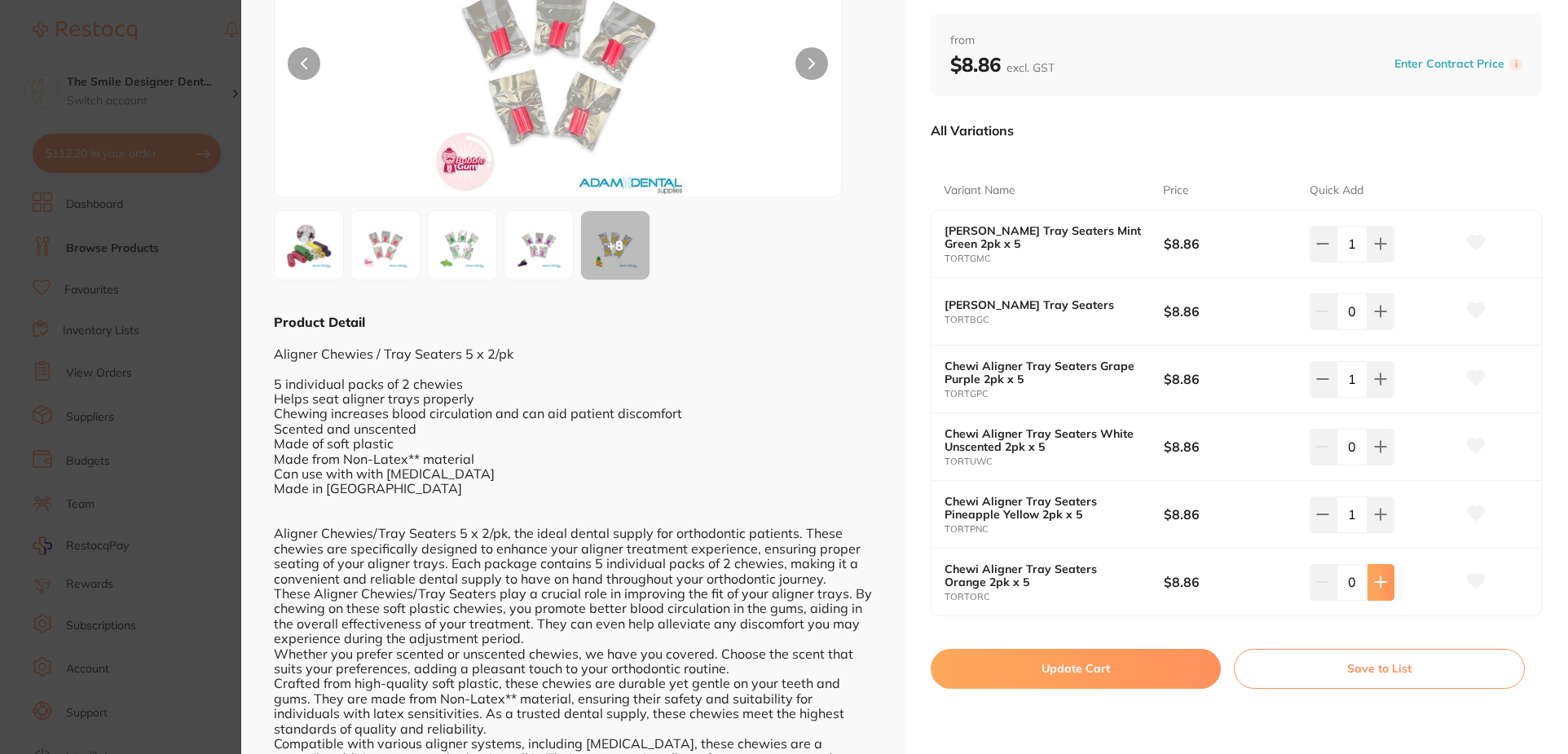
click at [1391, 587] on button at bounding box center [1381, 582] width 26 height 36
type input "1"
click at [1081, 655] on button "Update Cart" at bounding box center [1076, 669] width 290 height 39
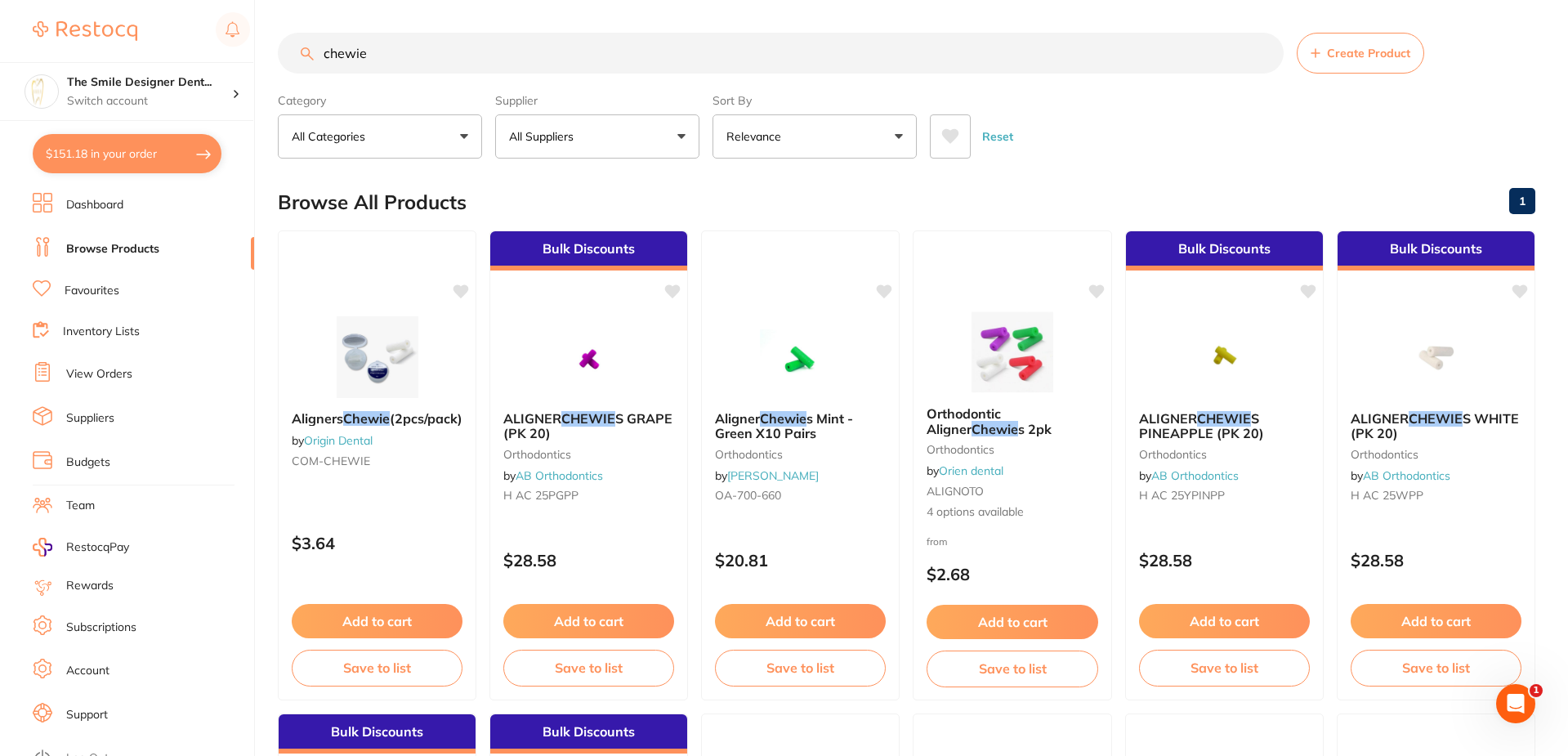
drag, startPoint x: 426, startPoint y: 64, endPoint x: 199, endPoint y: 31, distance: 229.4
click at [199, 31] on div "$151.18 The Smile Designer Dent... Switch account The Smile Designer Dental Stu…" at bounding box center [784, 378] width 1568 height 756
type input "clear strip"
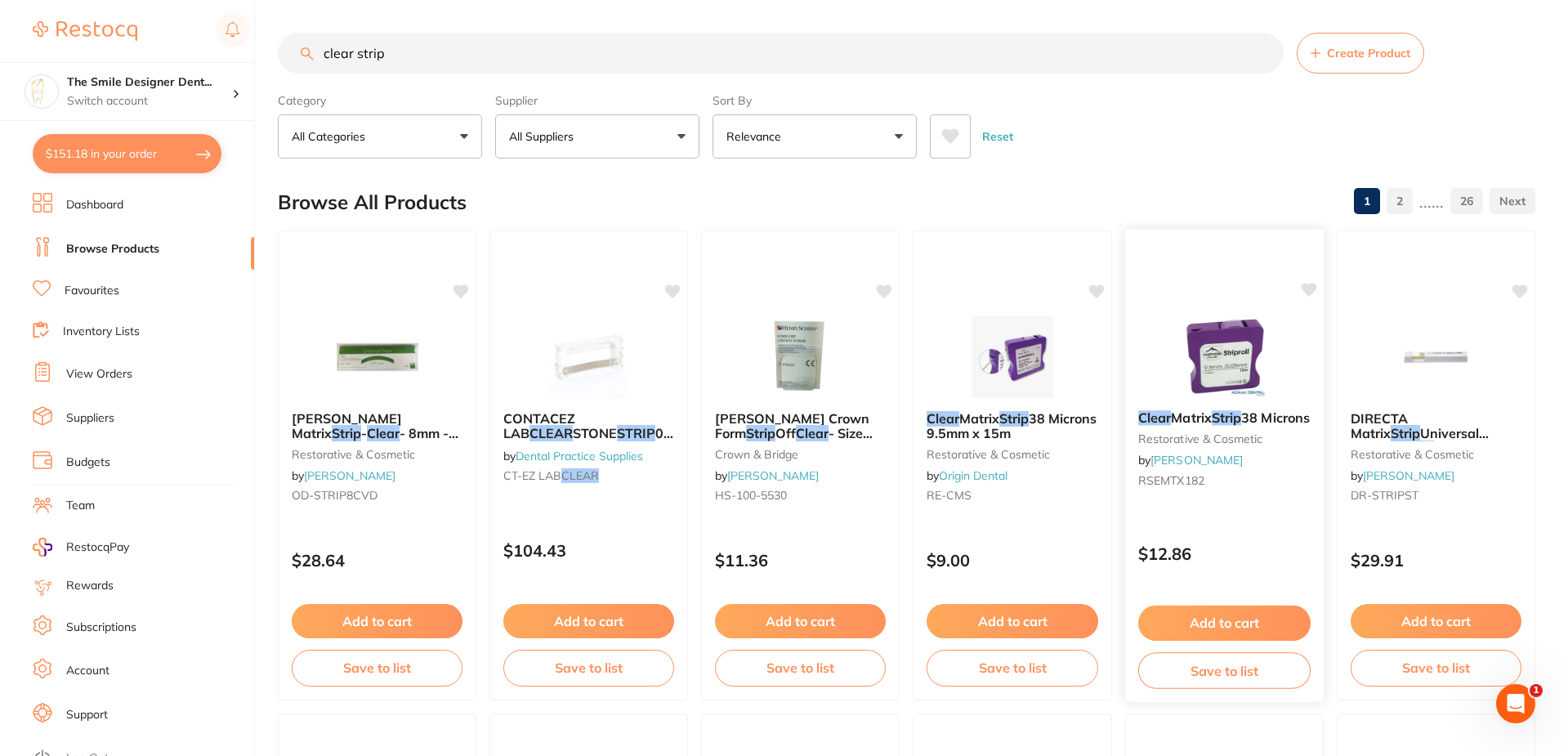
click at [1274, 625] on button "Add to cart" at bounding box center [1225, 623] width 173 height 35
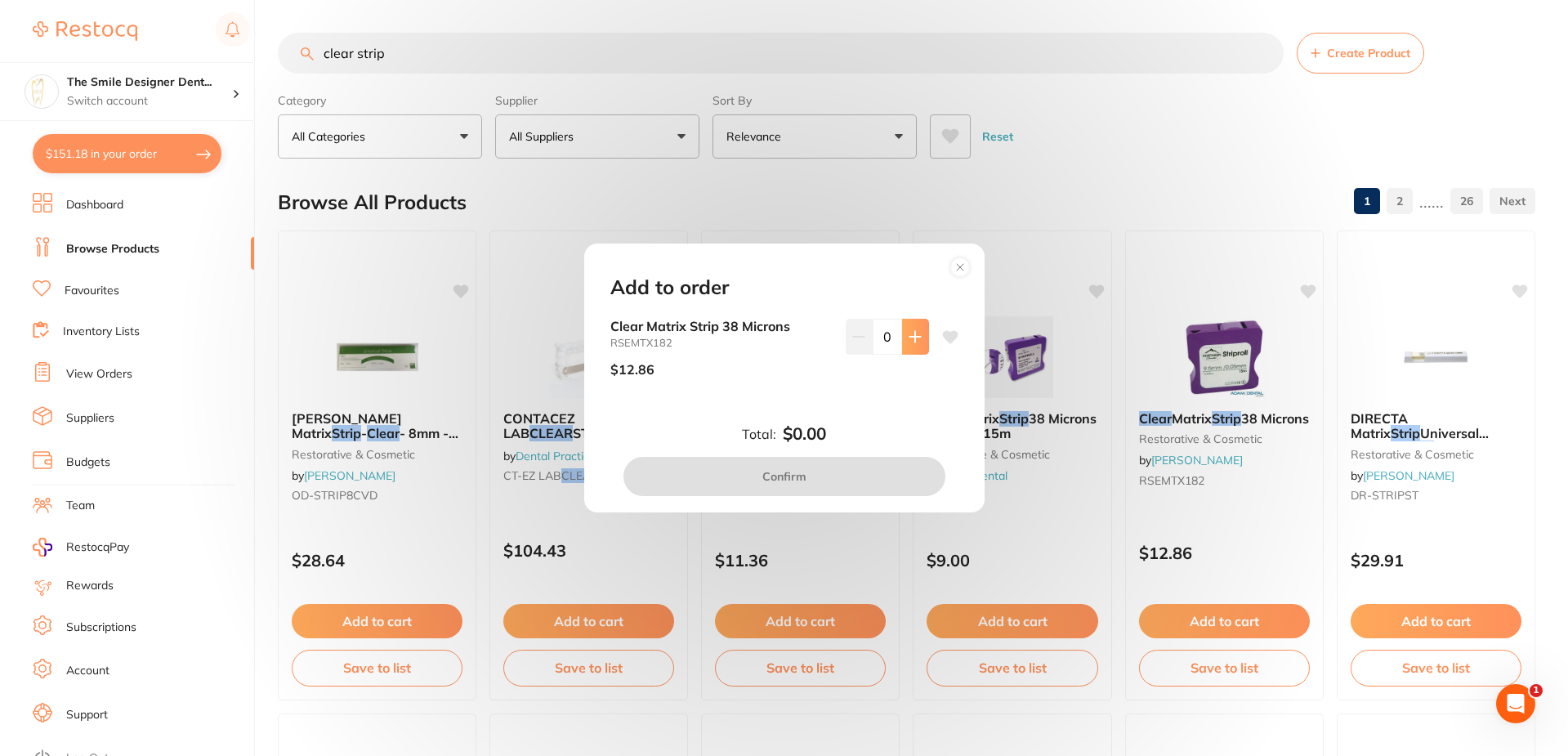
click at [906, 351] on button at bounding box center [915, 336] width 27 height 36
type input "1"
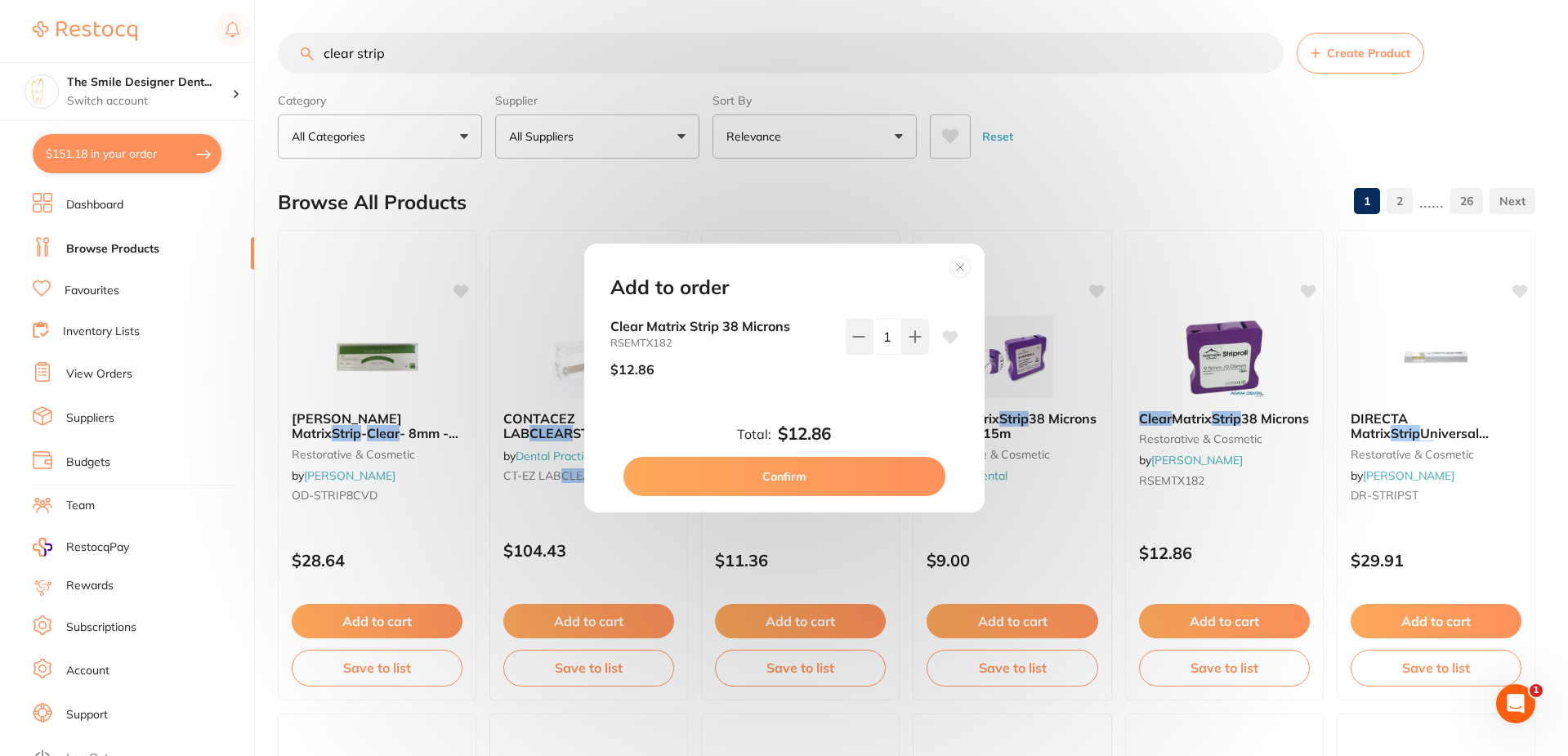
click at [875, 465] on button "Confirm" at bounding box center [785, 477] width 322 height 39
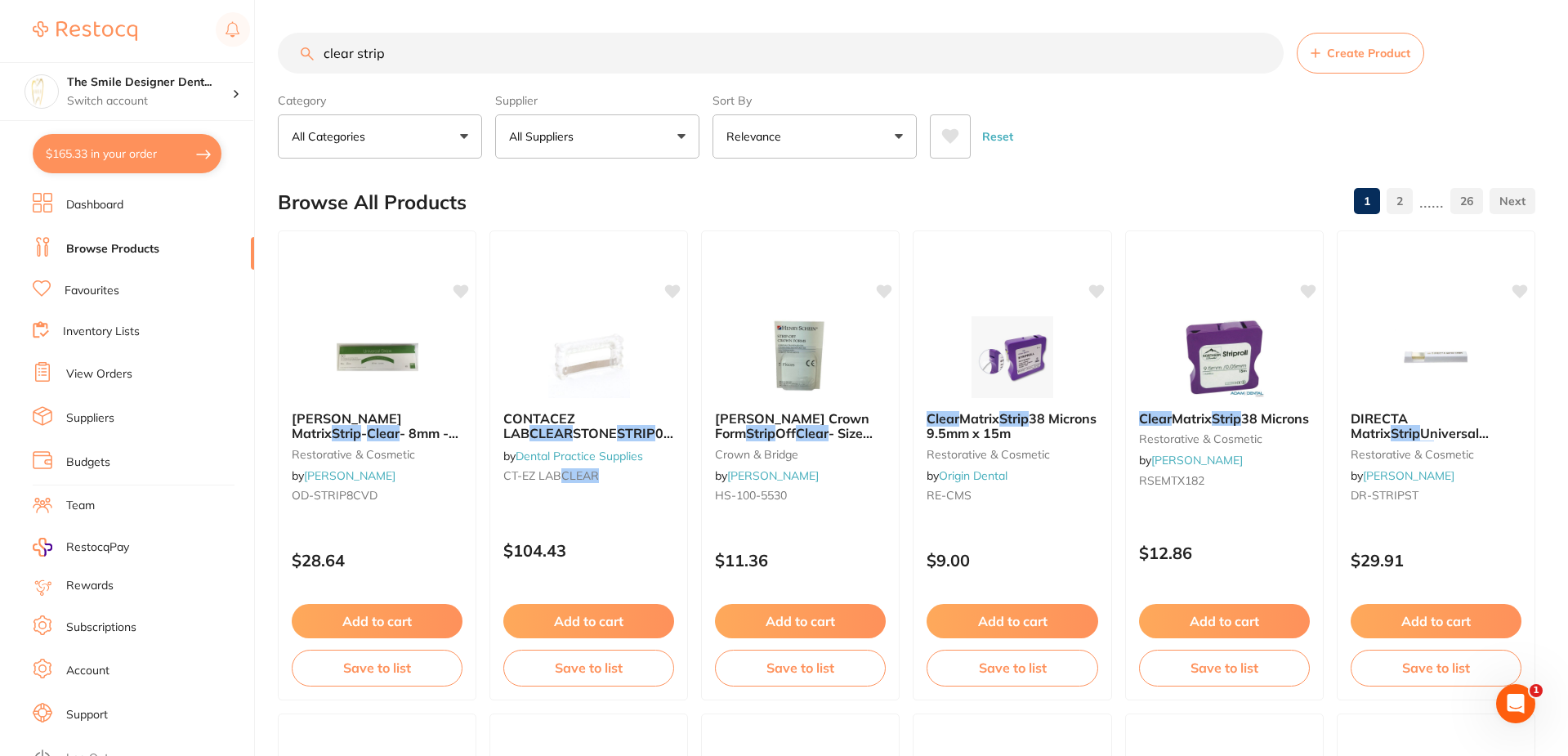
drag, startPoint x: 442, startPoint y: 53, endPoint x: 81, endPoint y: 54, distance: 361.0
click at [81, 54] on div "$165.33 The Smile Designer Dent... Switch account The Smile Designer Dental Stu…" at bounding box center [784, 378] width 1568 height 756
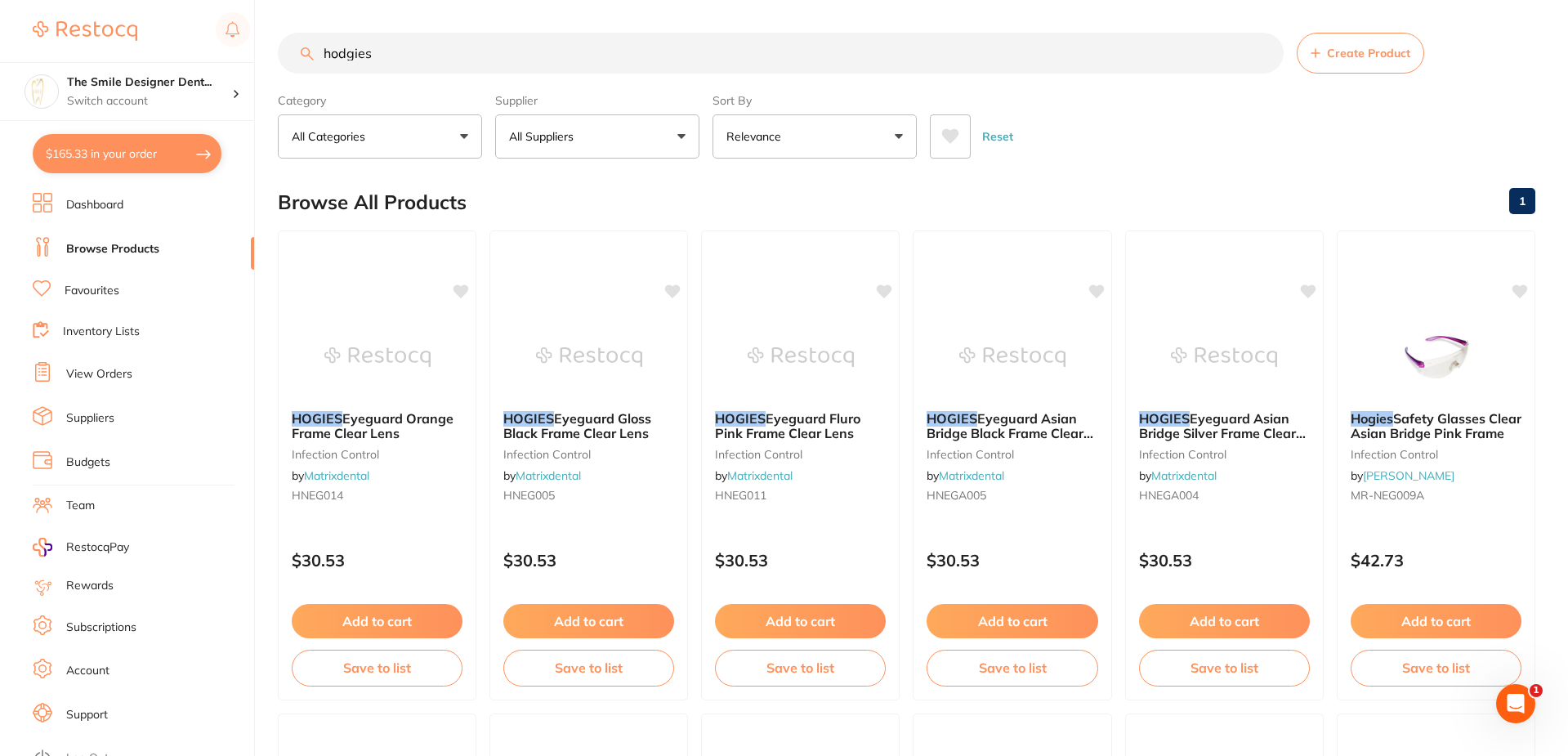
drag, startPoint x: 359, startPoint y: 61, endPoint x: 252, endPoint y: 61, distance: 107.0
click at [252, 61] on div "$165.33 The Smile Designer Dent... Switch account The Smile Designer Dental Stu…" at bounding box center [784, 378] width 1568 height 756
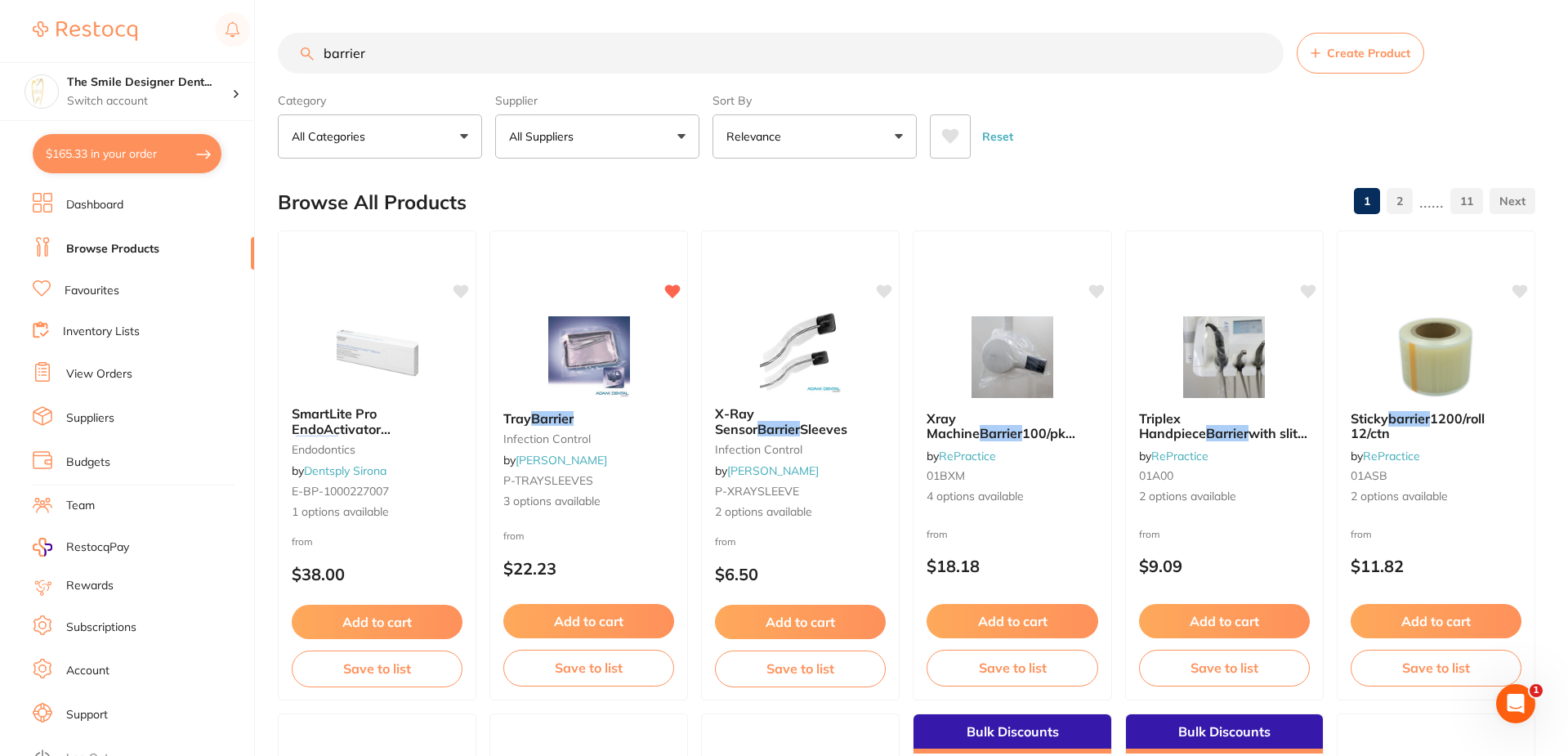
click at [327, 61] on input "barrier" at bounding box center [781, 53] width 1006 height 41
type input "sleeve barrier"
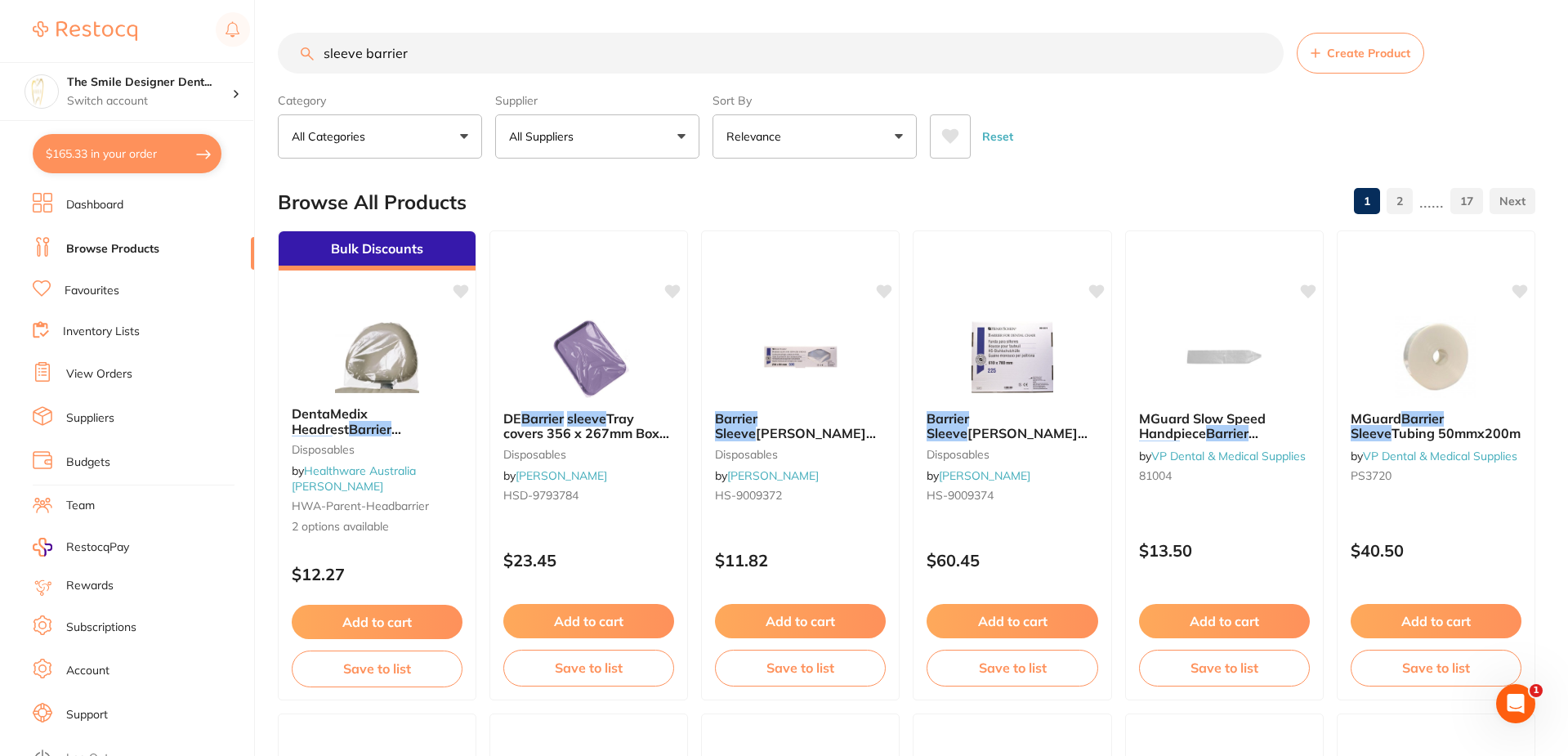
click at [540, 130] on p "All Suppliers" at bounding box center [544, 137] width 71 height 17
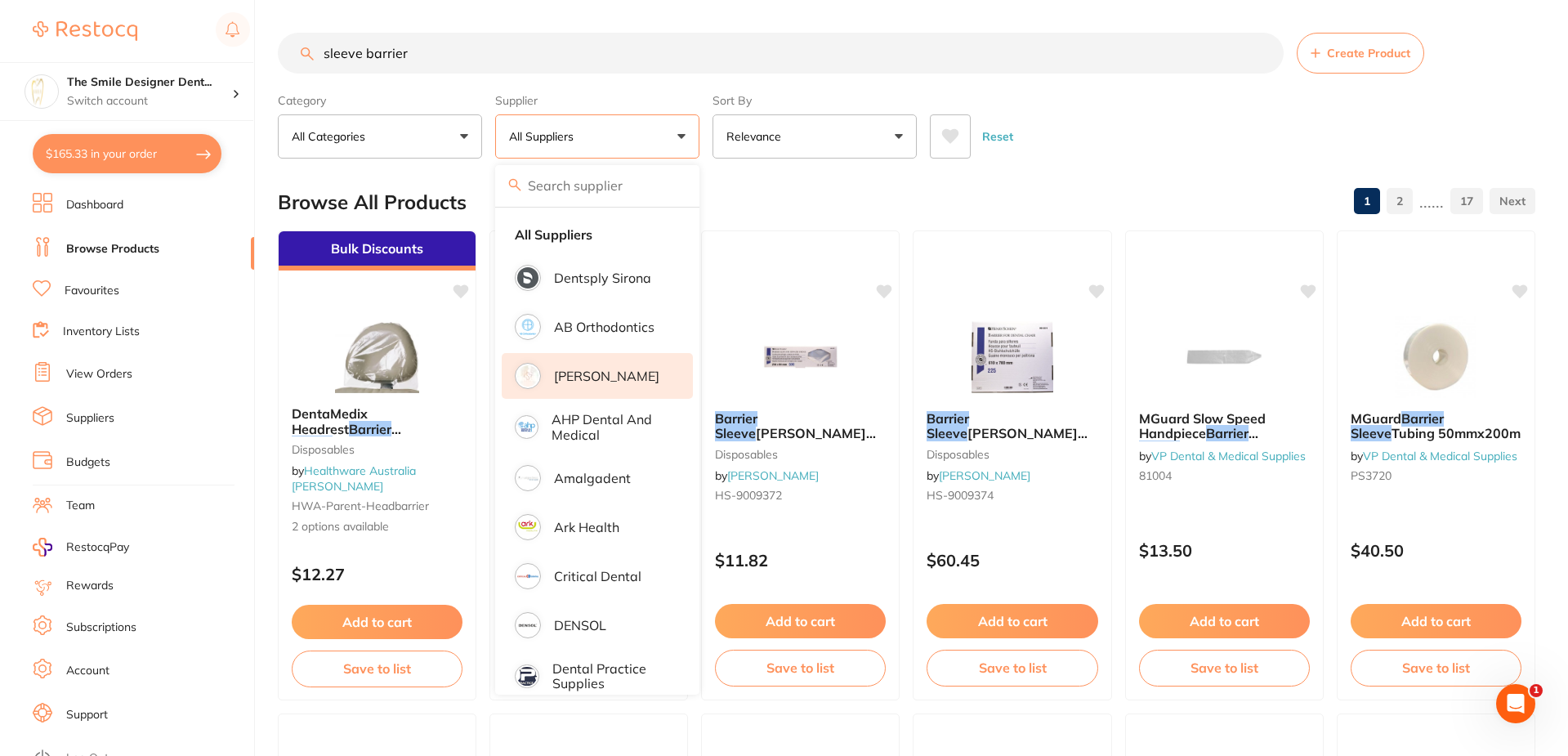
click at [578, 383] on p "[PERSON_NAME]" at bounding box center [606, 376] width 105 height 15
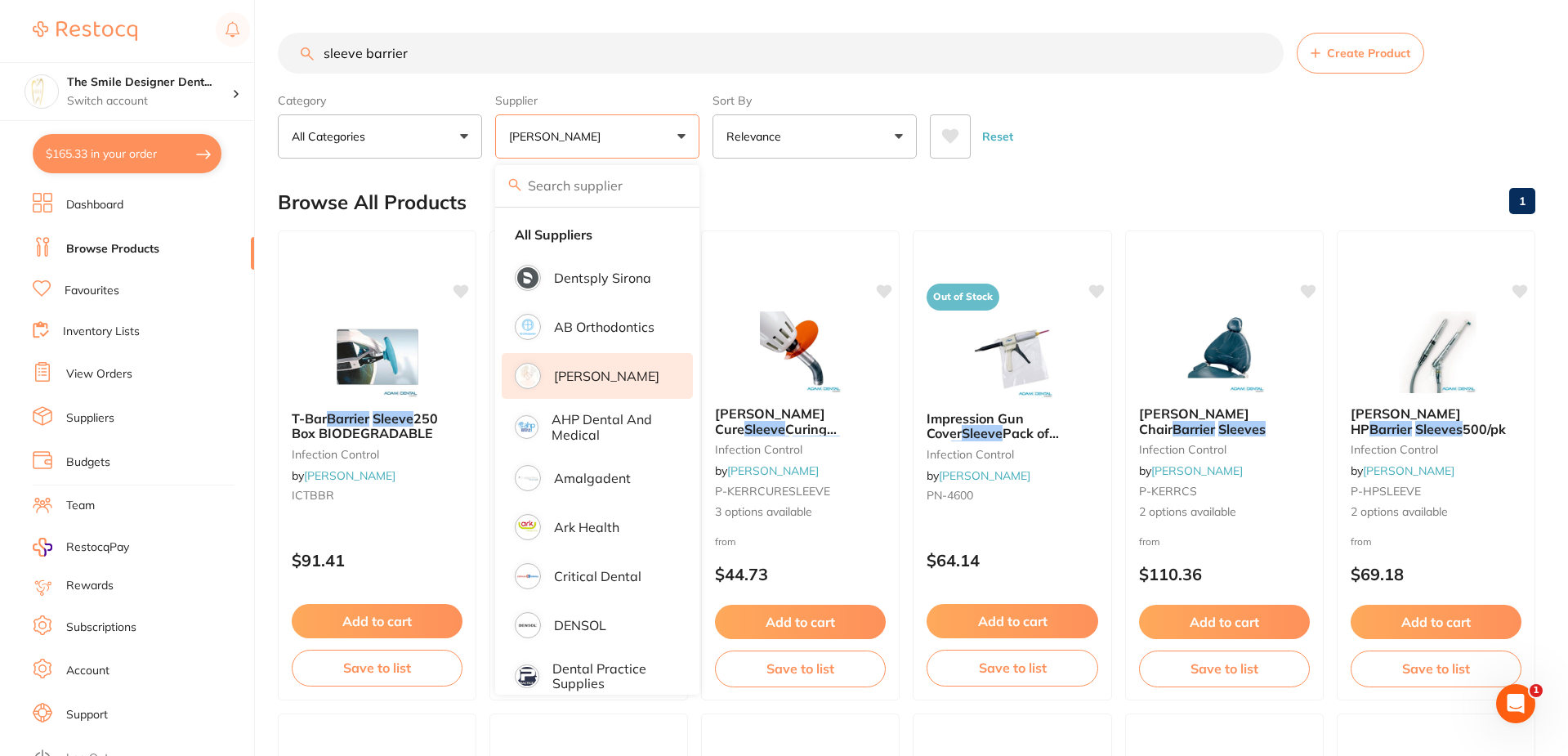
click at [1131, 156] on div "Reset" at bounding box center [1226, 130] width 592 height 57
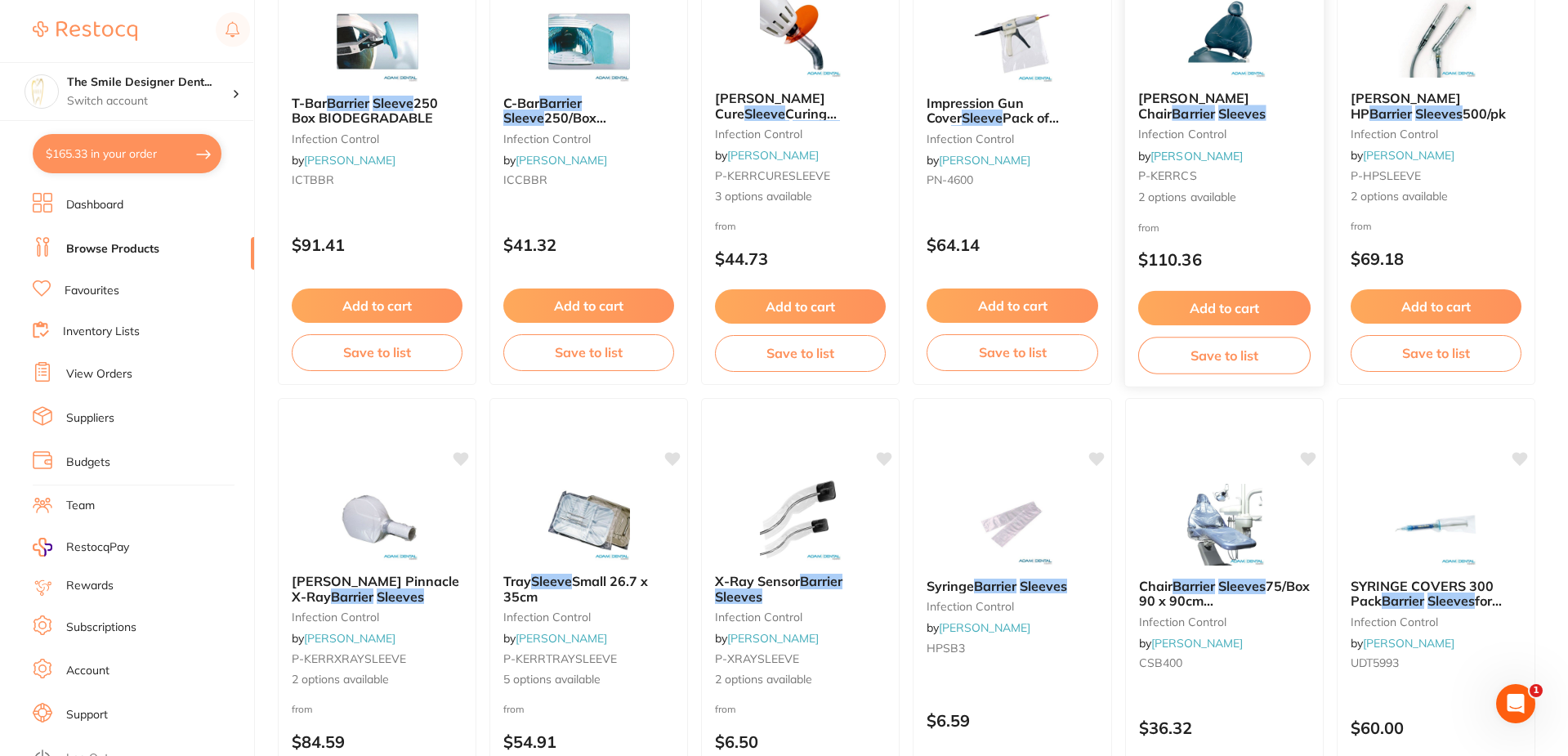
scroll to position [491, 0]
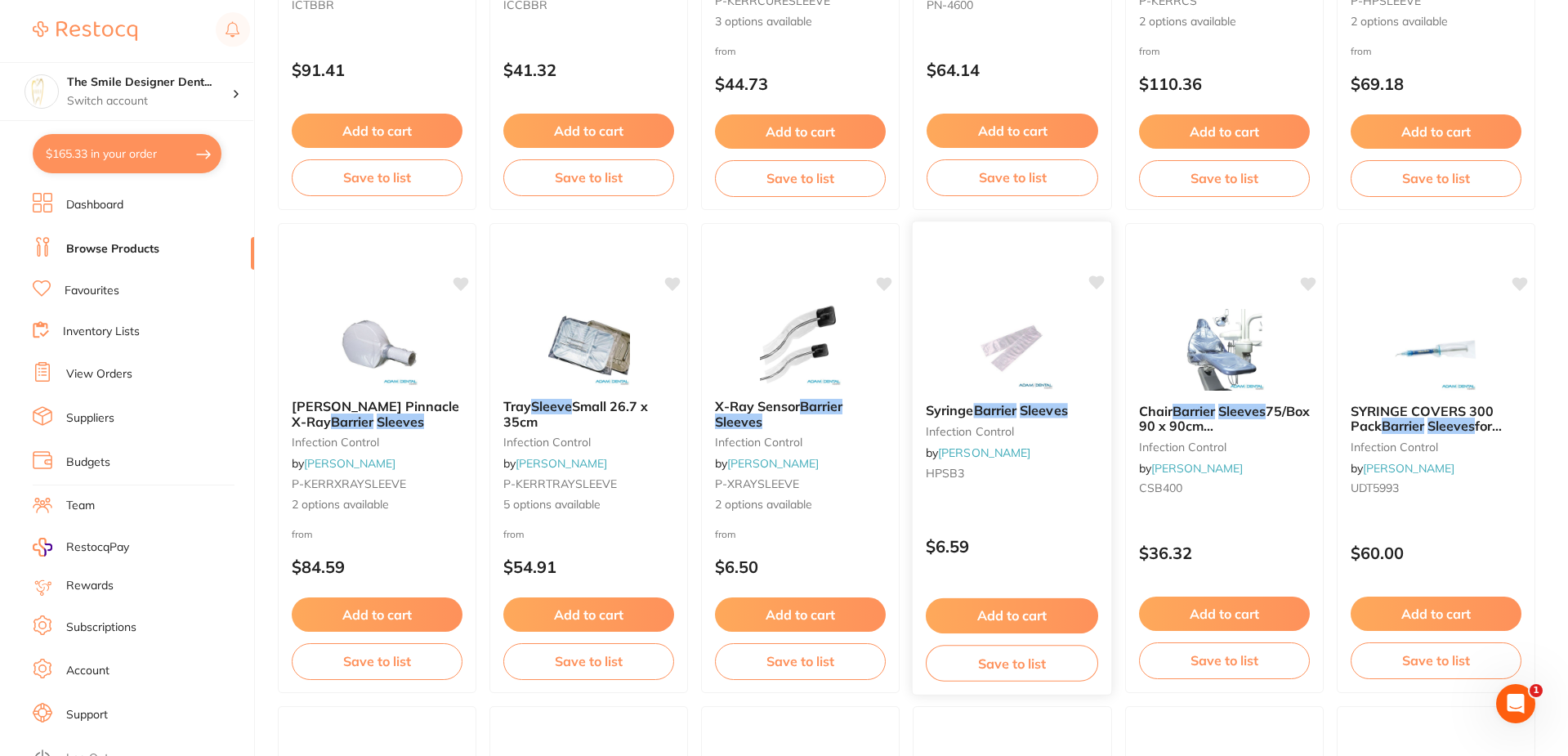
click at [994, 317] on img at bounding box center [1012, 349] width 107 height 83
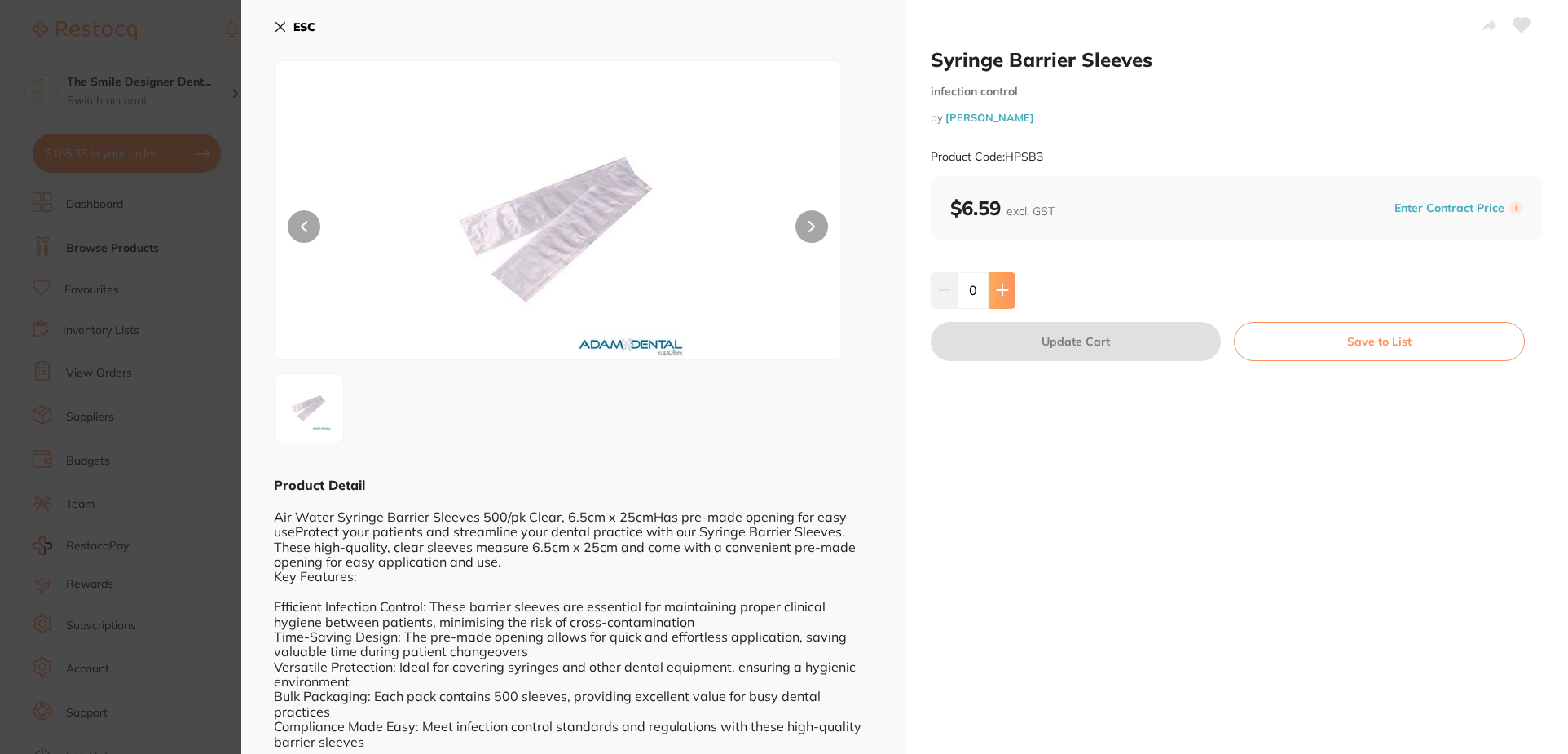
click at [1004, 295] on icon at bounding box center [1003, 289] width 13 height 13
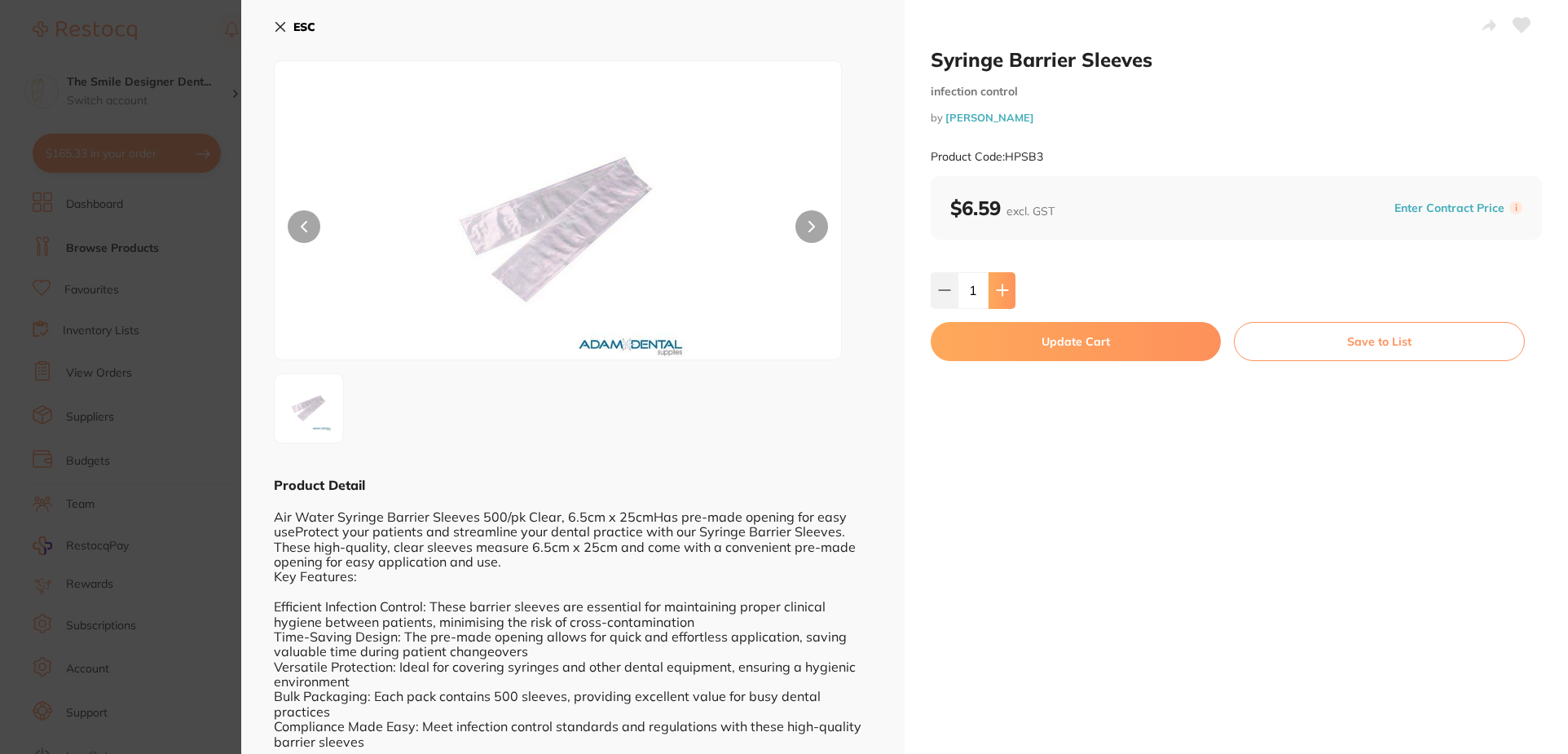
click at [1004, 295] on icon at bounding box center [1003, 289] width 13 height 13
click at [1004, 296] on icon at bounding box center [1003, 289] width 13 height 13
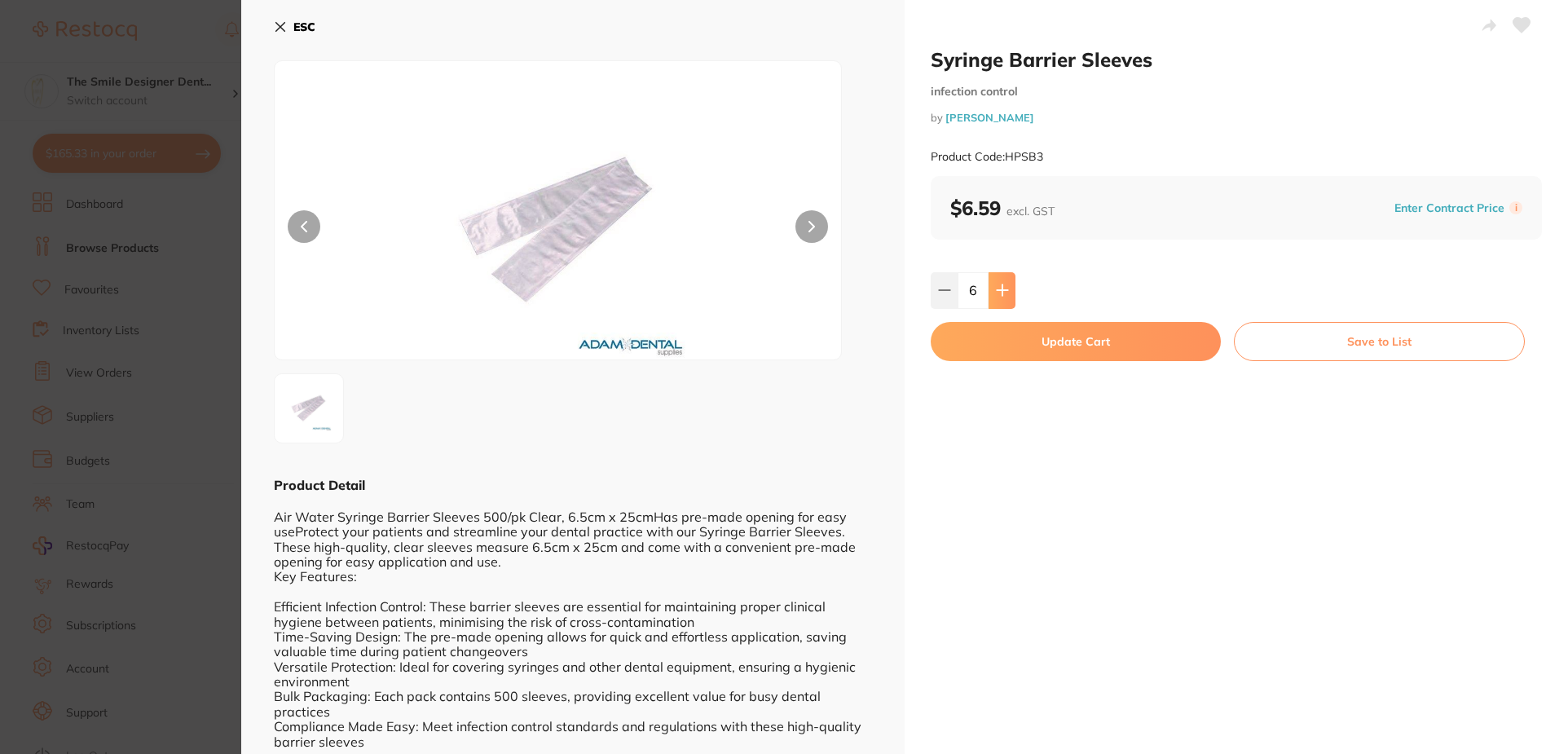
click at [1004, 296] on icon at bounding box center [1003, 289] width 13 height 13
type input "8"
click at [1006, 333] on button "Update Cart" at bounding box center [1076, 342] width 290 height 39
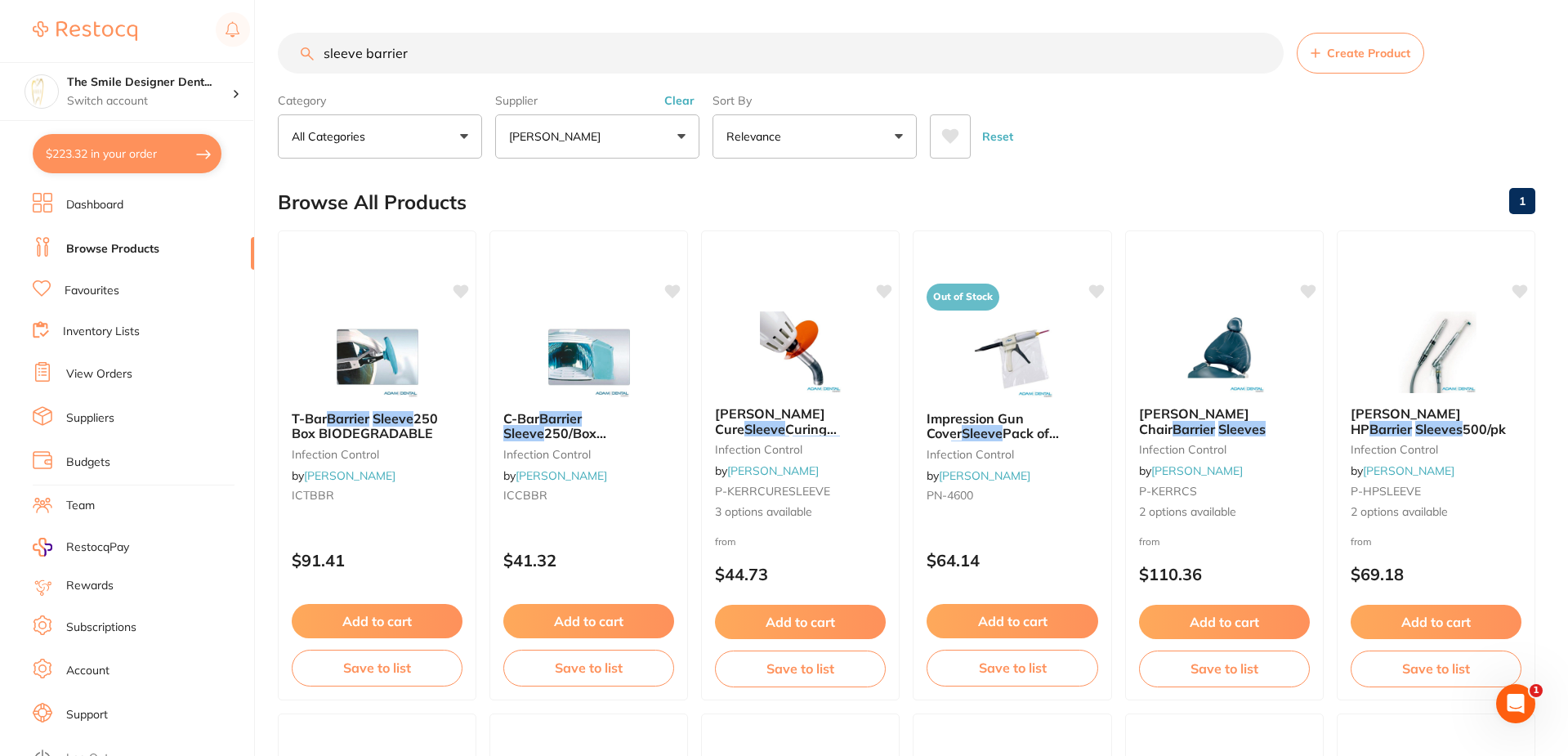
drag, startPoint x: 456, startPoint y: 60, endPoint x: 162, endPoint y: 27, distance: 295.8
click at [162, 27] on div "$223.32 The Smile Designer Dent... Switch account The Smile Designer Dental Stu…" at bounding box center [784, 378] width 1568 height 756
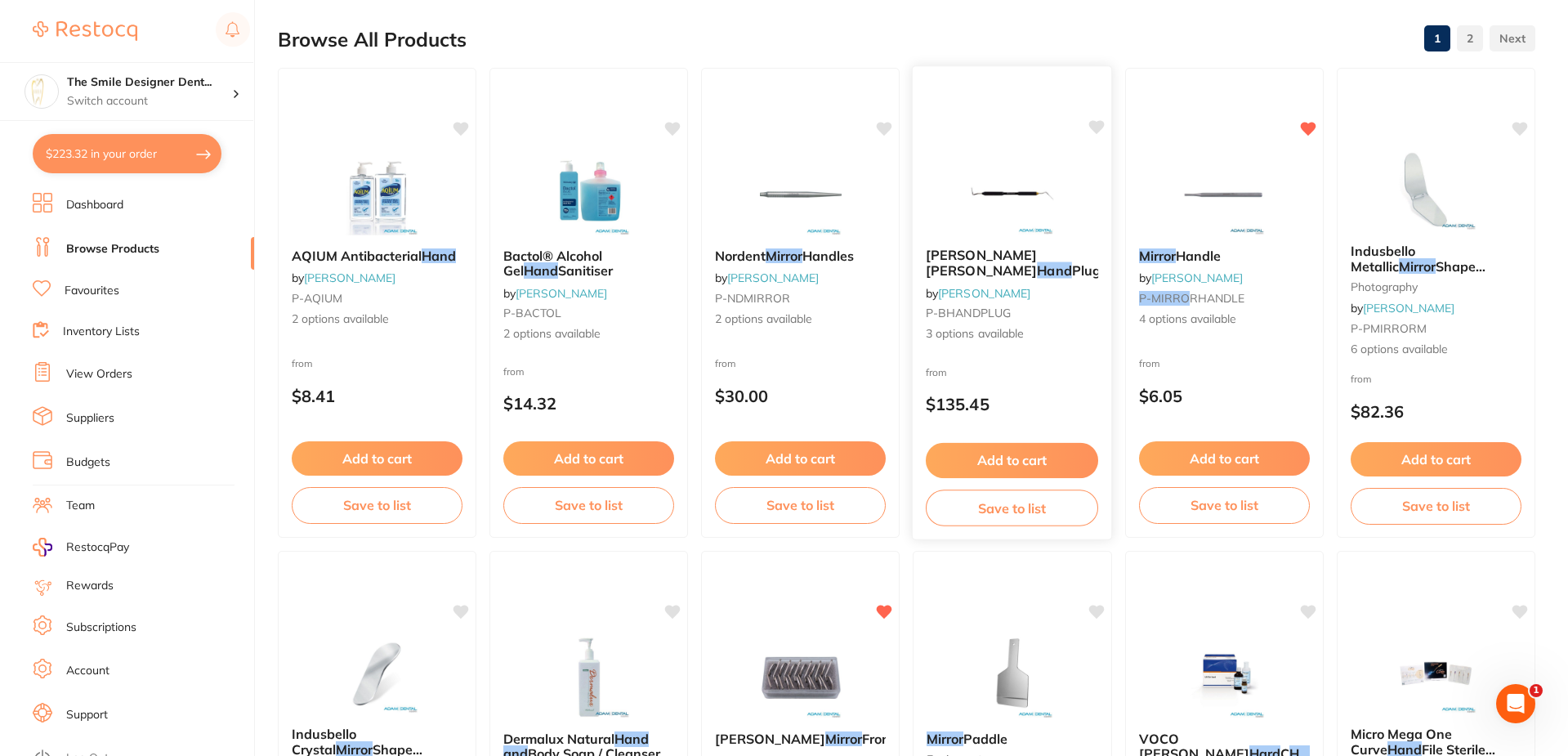
scroll to position [163, 0]
click at [609, 171] on img at bounding box center [588, 193] width 107 height 83
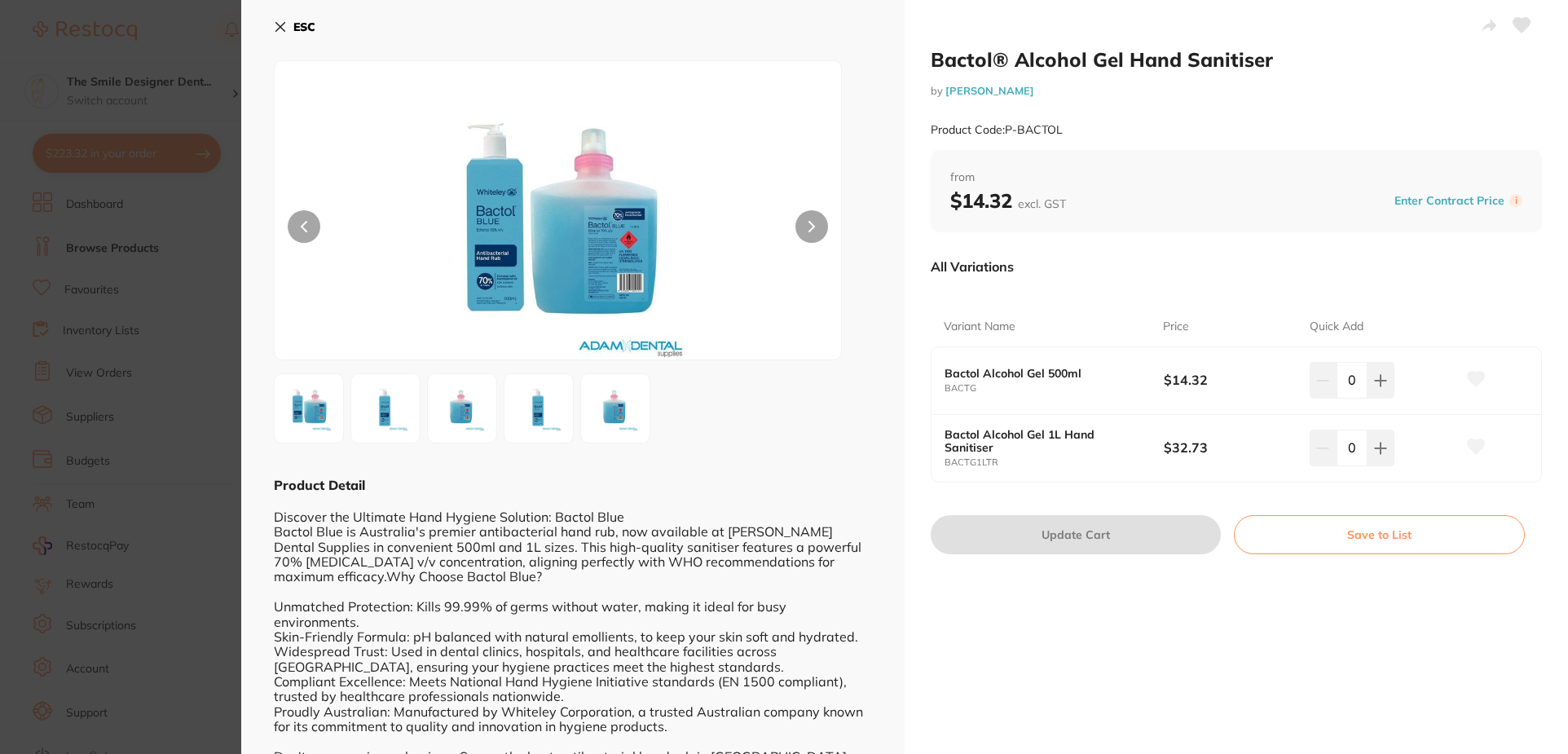
click at [169, 143] on section "Bactol® Alcohol Gel Hand Sanitiser by Adam Dental Product Code: P-BACTOL ESC Pr…" at bounding box center [784, 377] width 1568 height 754
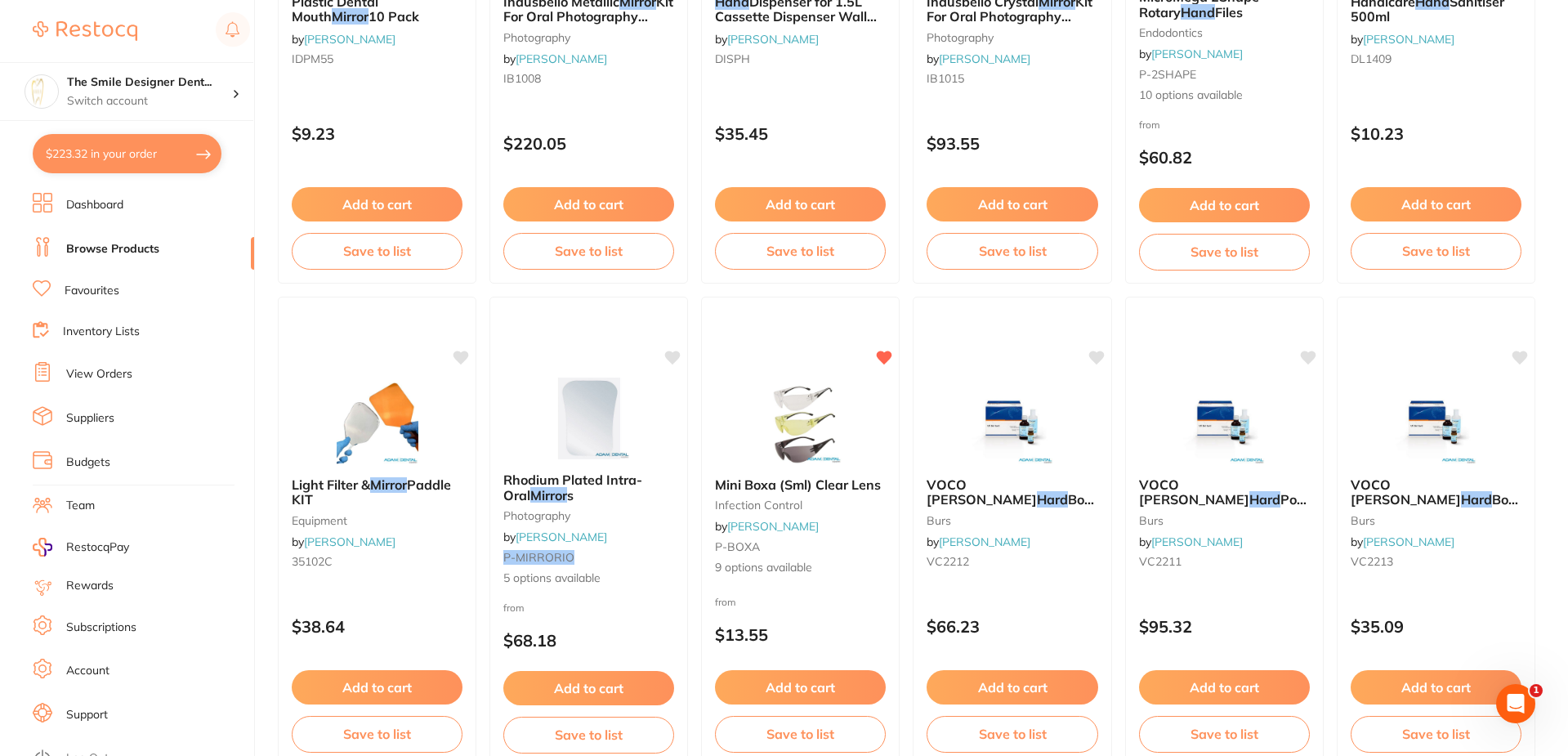
scroll to position [1390, 0]
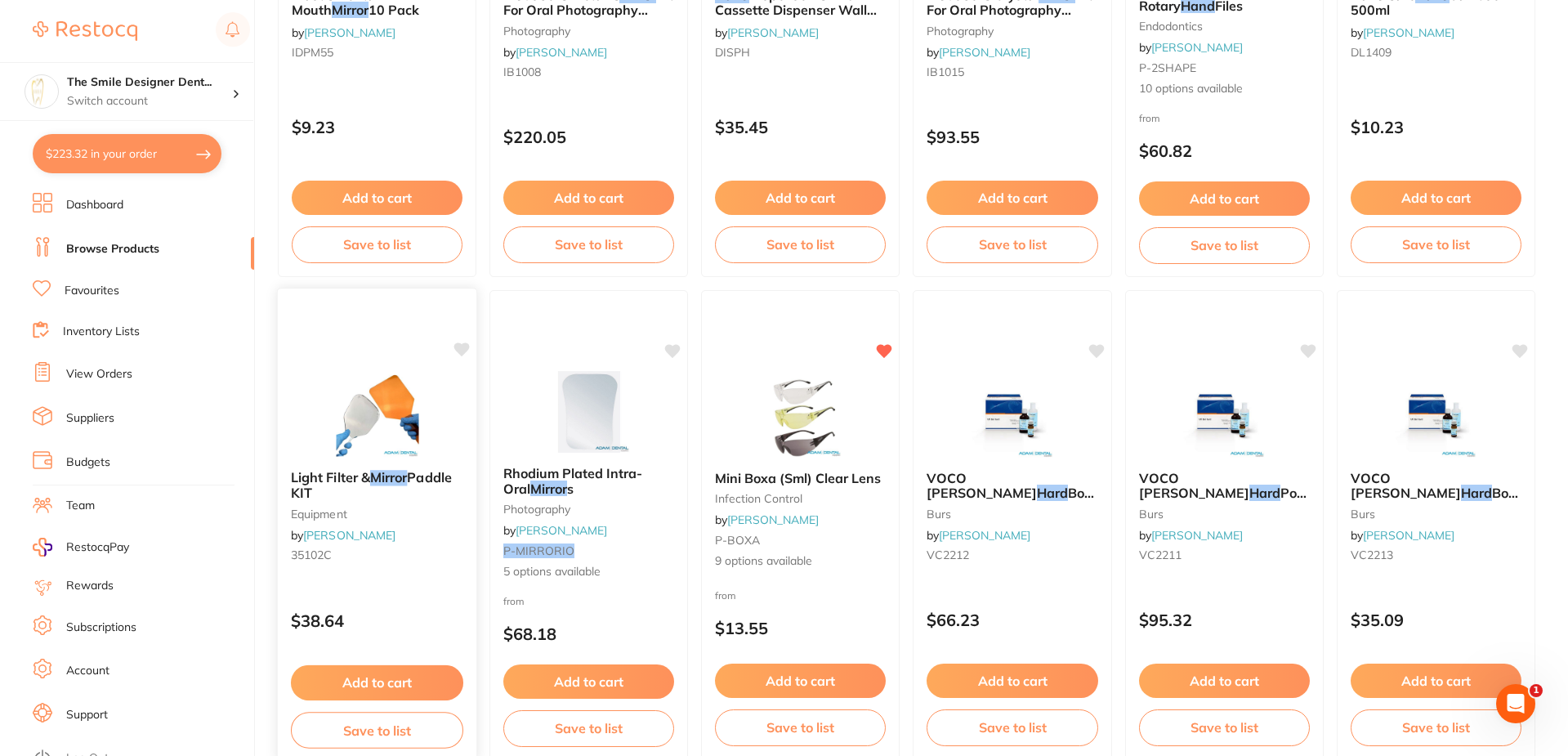
click at [418, 394] on img at bounding box center [376, 416] width 107 height 83
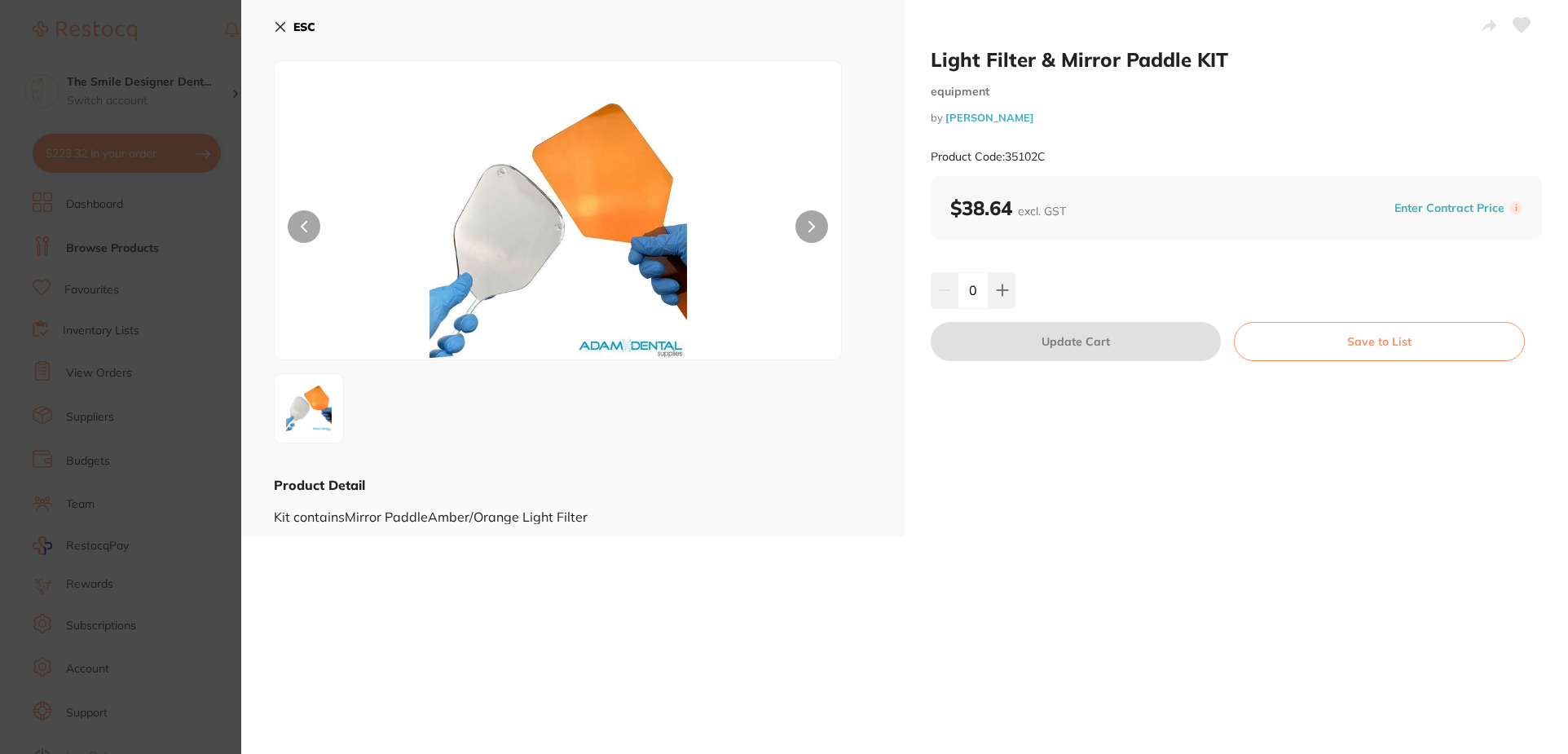
click at [190, 334] on section "Light Filter & Mirror Paddle KIT equipment by Adam Dental Product Code: 35102C …" at bounding box center [784, 377] width 1568 height 754
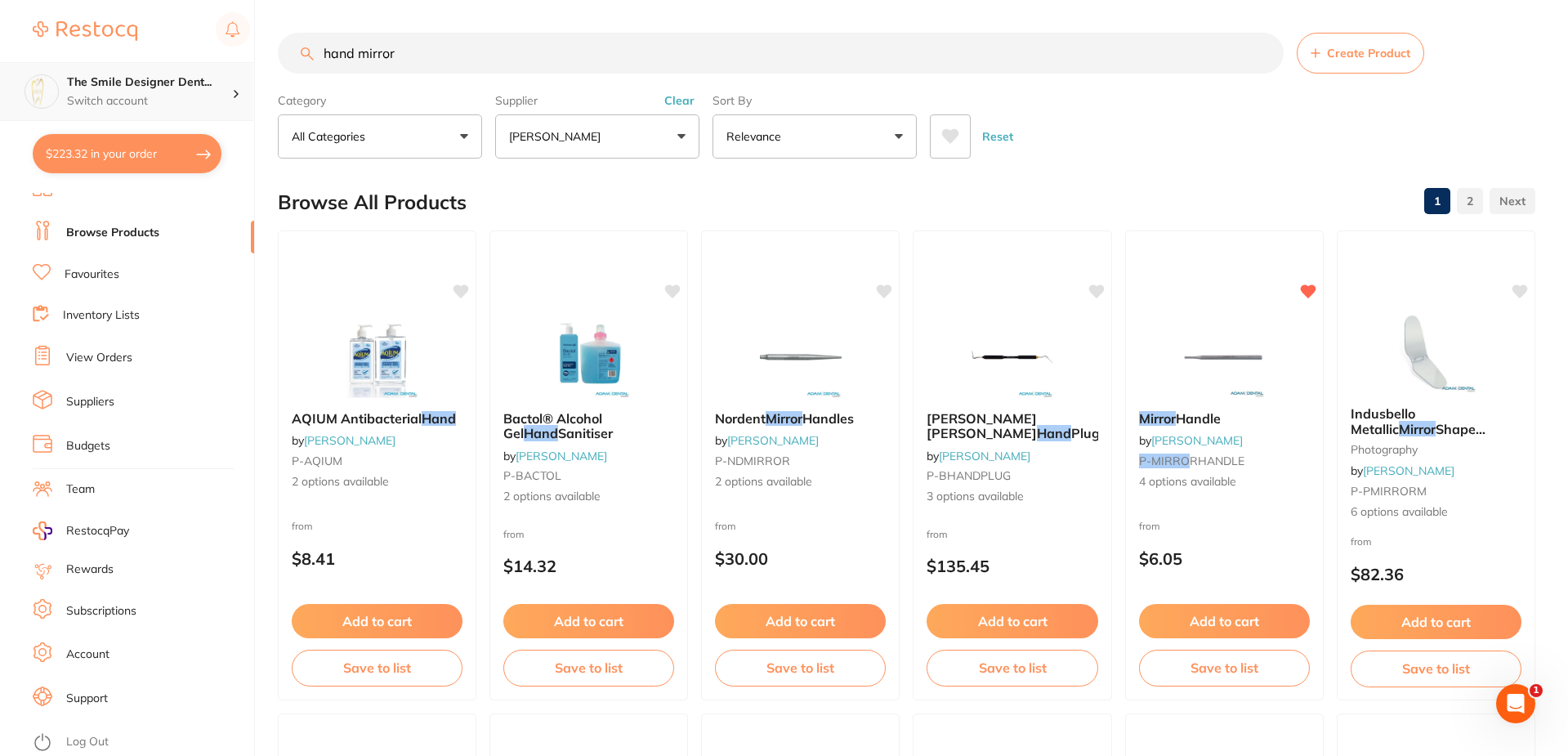
scroll to position [1, 0]
drag, startPoint x: 430, startPoint y: 66, endPoint x: 106, endPoint y: 63, distance: 324.0
click at [106, 63] on div "$223.32 The Smile Designer Dent... Switch account The Smile Designer Dental Stu…" at bounding box center [784, 378] width 1568 height 756
type input "matrix"
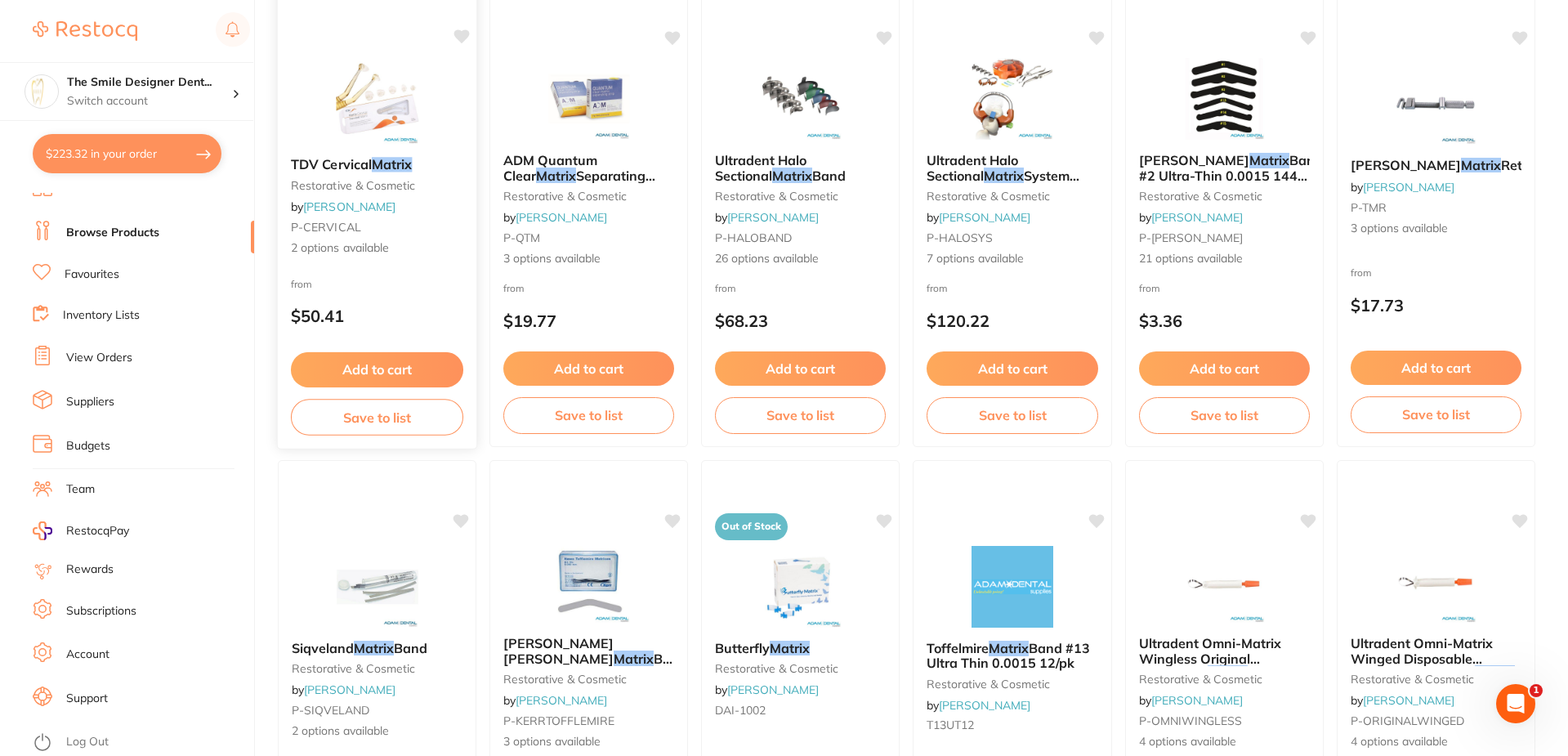
scroll to position [491, 0]
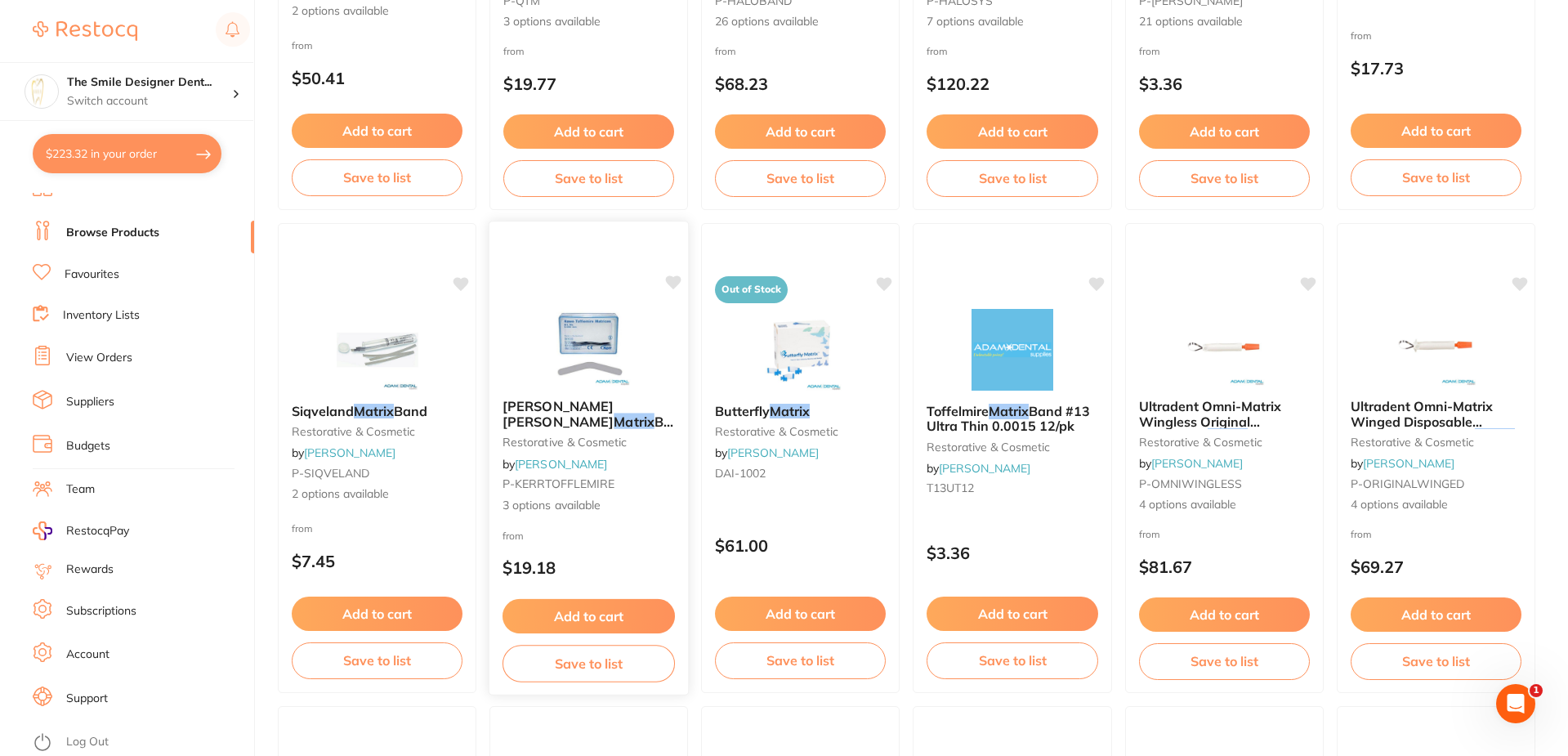
click at [576, 338] on img at bounding box center [588, 345] width 107 height 83
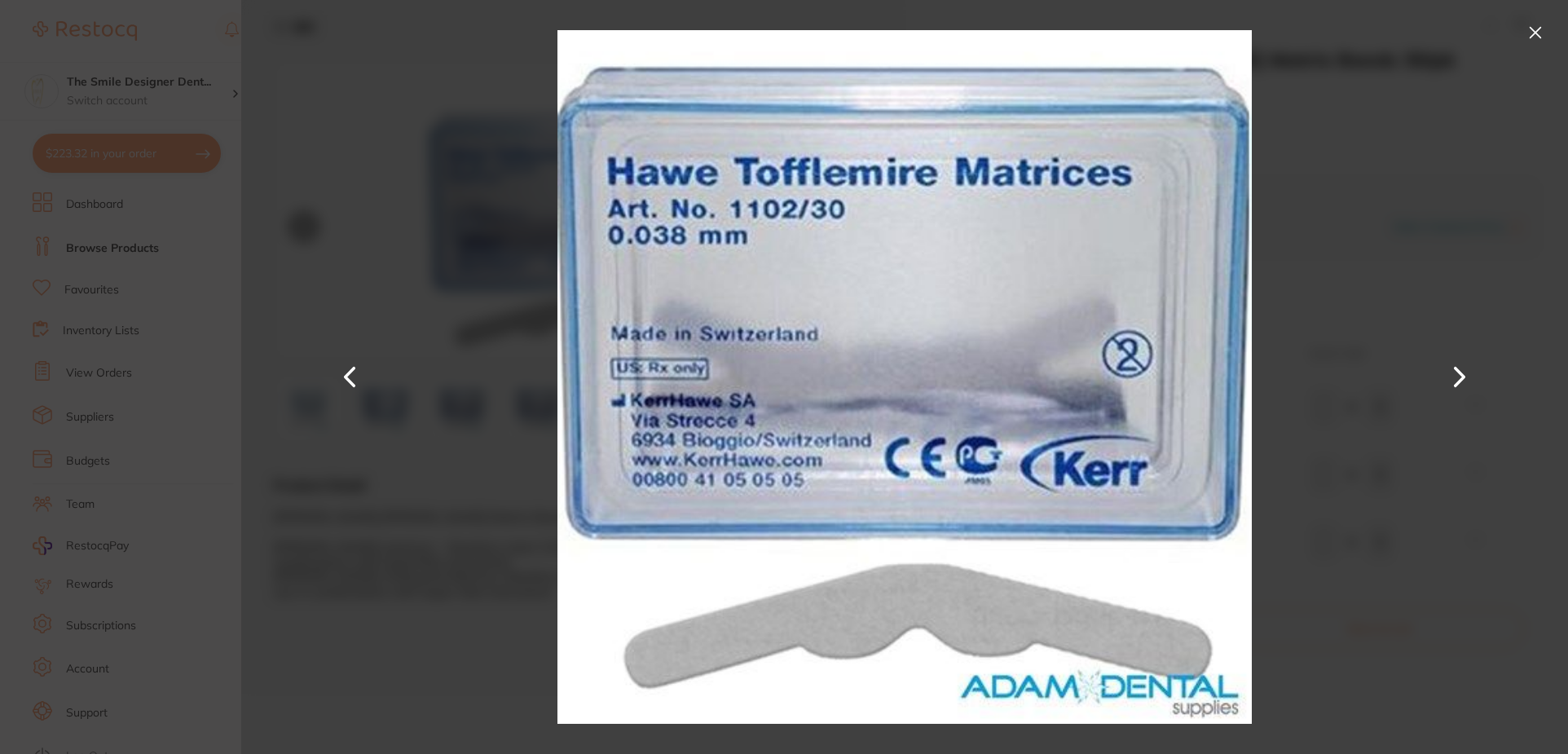
scroll to position [17, 0]
click at [126, 400] on section "Kerr Hawe Tofflemire Matrix Bands 30/pk restorative & cosmetic by Adam Dental P…" at bounding box center [784, 377] width 1568 height 754
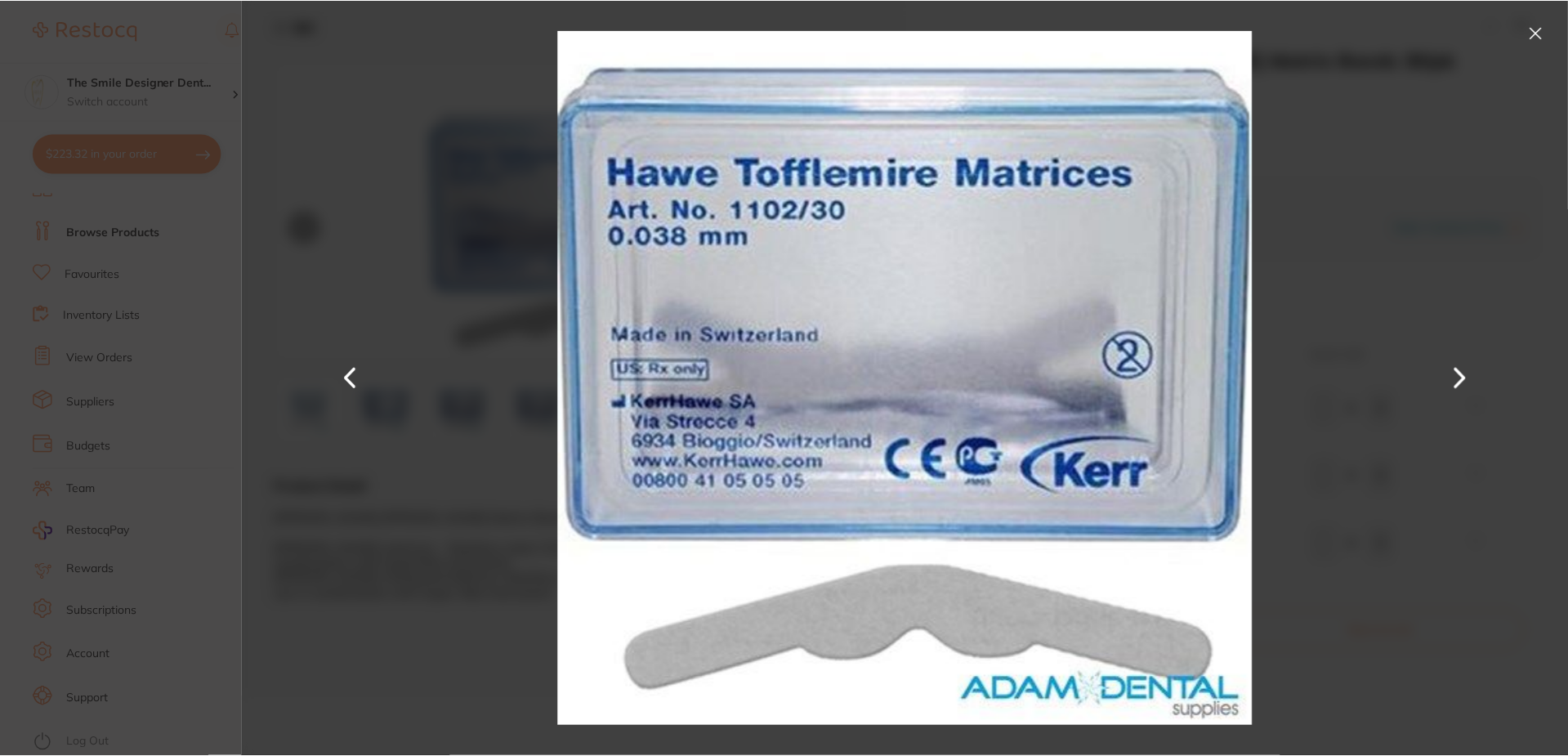
scroll to position [491, 0]
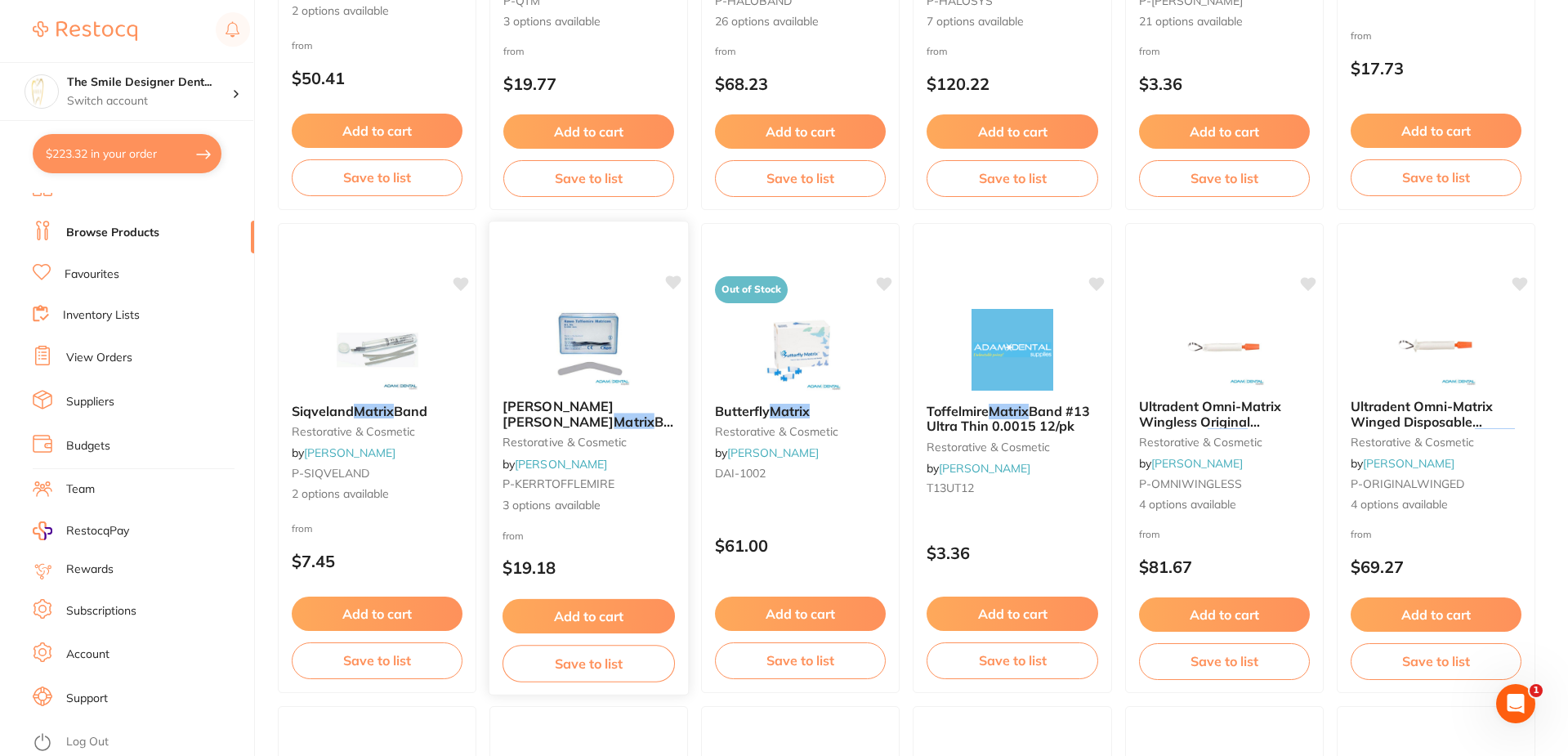
click at [550, 354] on img at bounding box center [588, 345] width 107 height 83
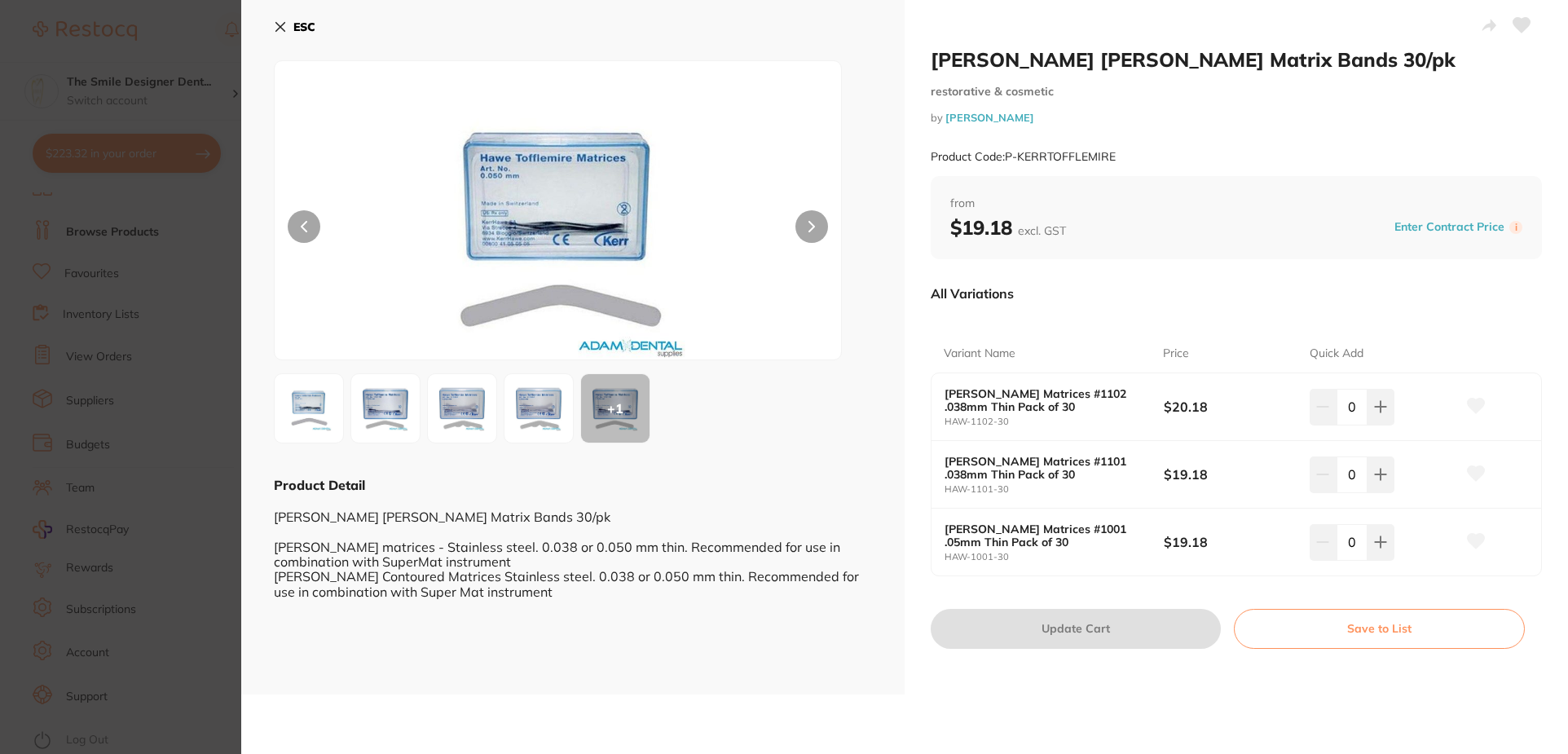
click at [801, 233] on button at bounding box center [811, 226] width 32 height 32
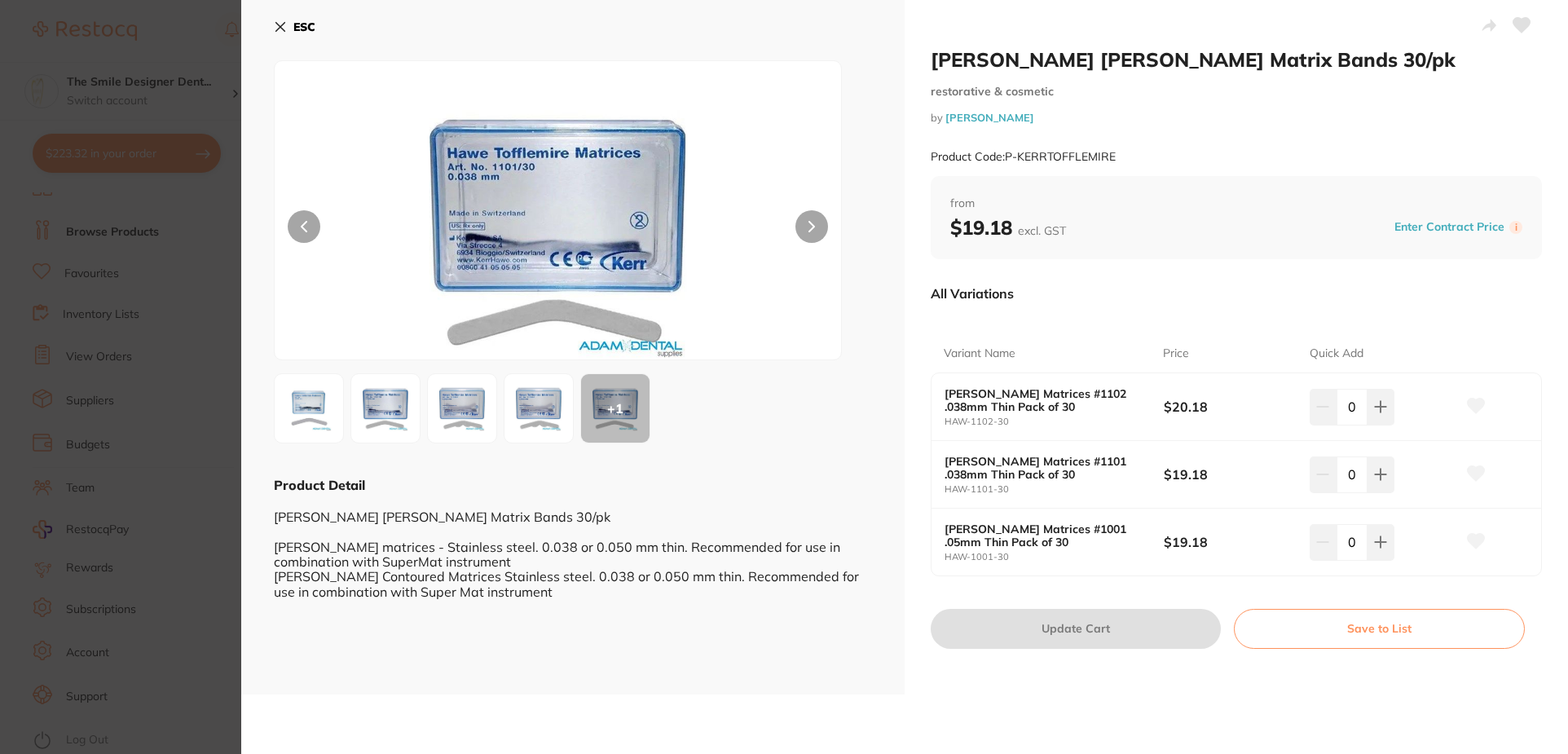
click at [801, 233] on button at bounding box center [811, 226] width 32 height 32
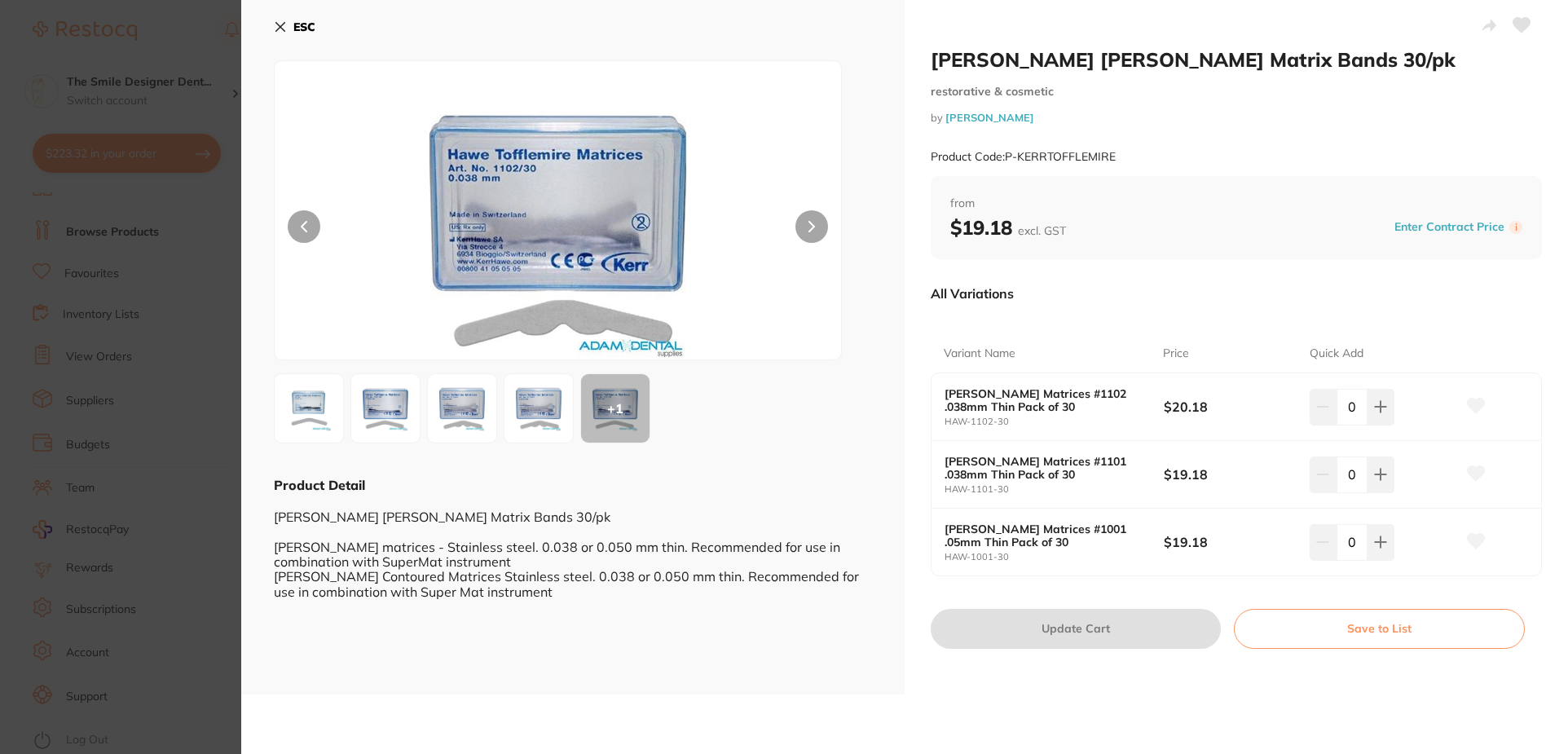
click at [803, 233] on button at bounding box center [811, 226] width 32 height 32
click at [293, 222] on button at bounding box center [304, 226] width 32 height 32
click at [817, 221] on button at bounding box center [811, 226] width 32 height 32
click at [302, 229] on icon at bounding box center [304, 226] width 7 height 12
click at [810, 223] on icon at bounding box center [811, 226] width 7 height 12
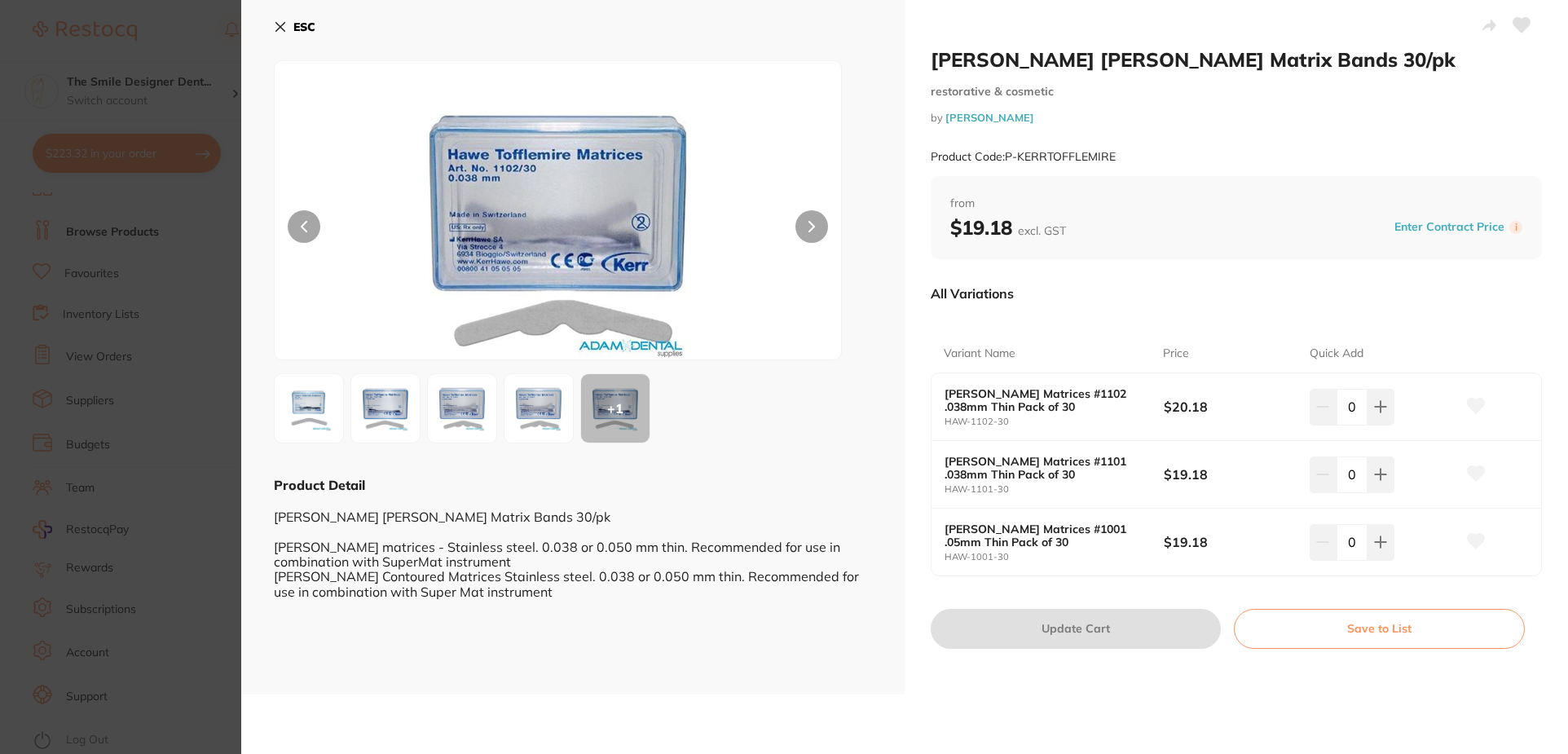
click at [811, 224] on icon at bounding box center [811, 226] width 7 height 12
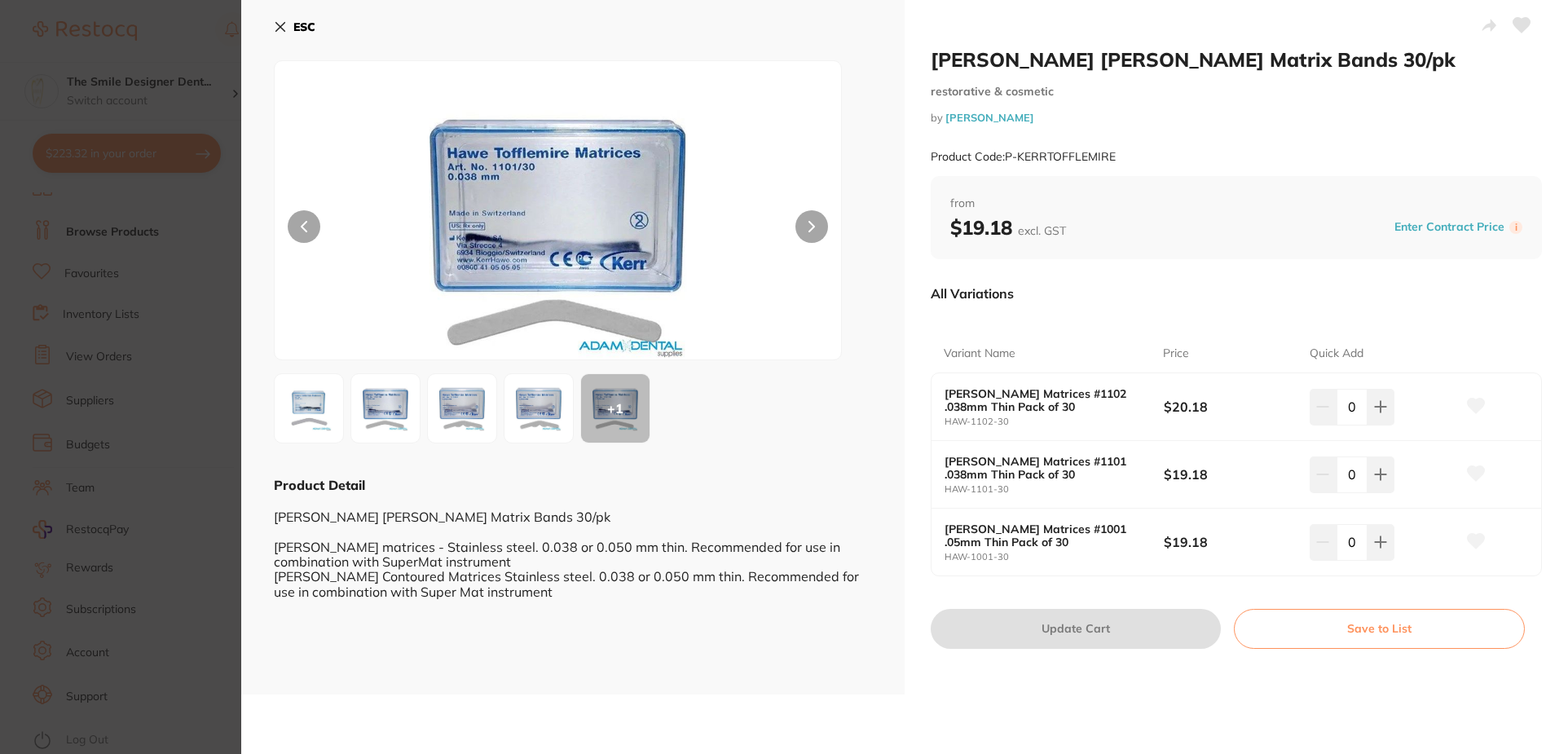
click at [812, 224] on icon at bounding box center [811, 226] width 7 height 12
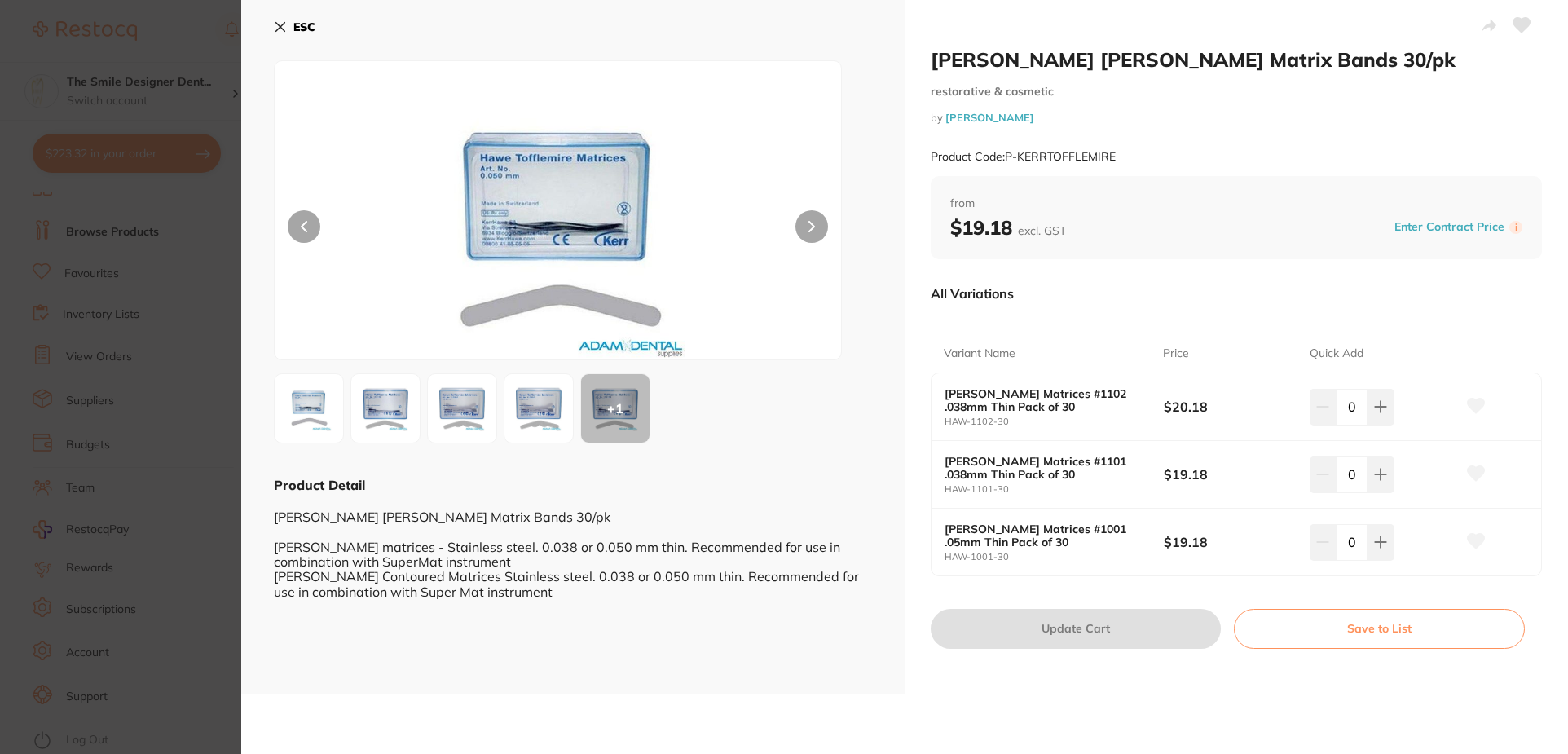
click at [813, 224] on button at bounding box center [811, 226] width 32 height 32
click at [815, 227] on button at bounding box center [811, 226] width 32 height 32
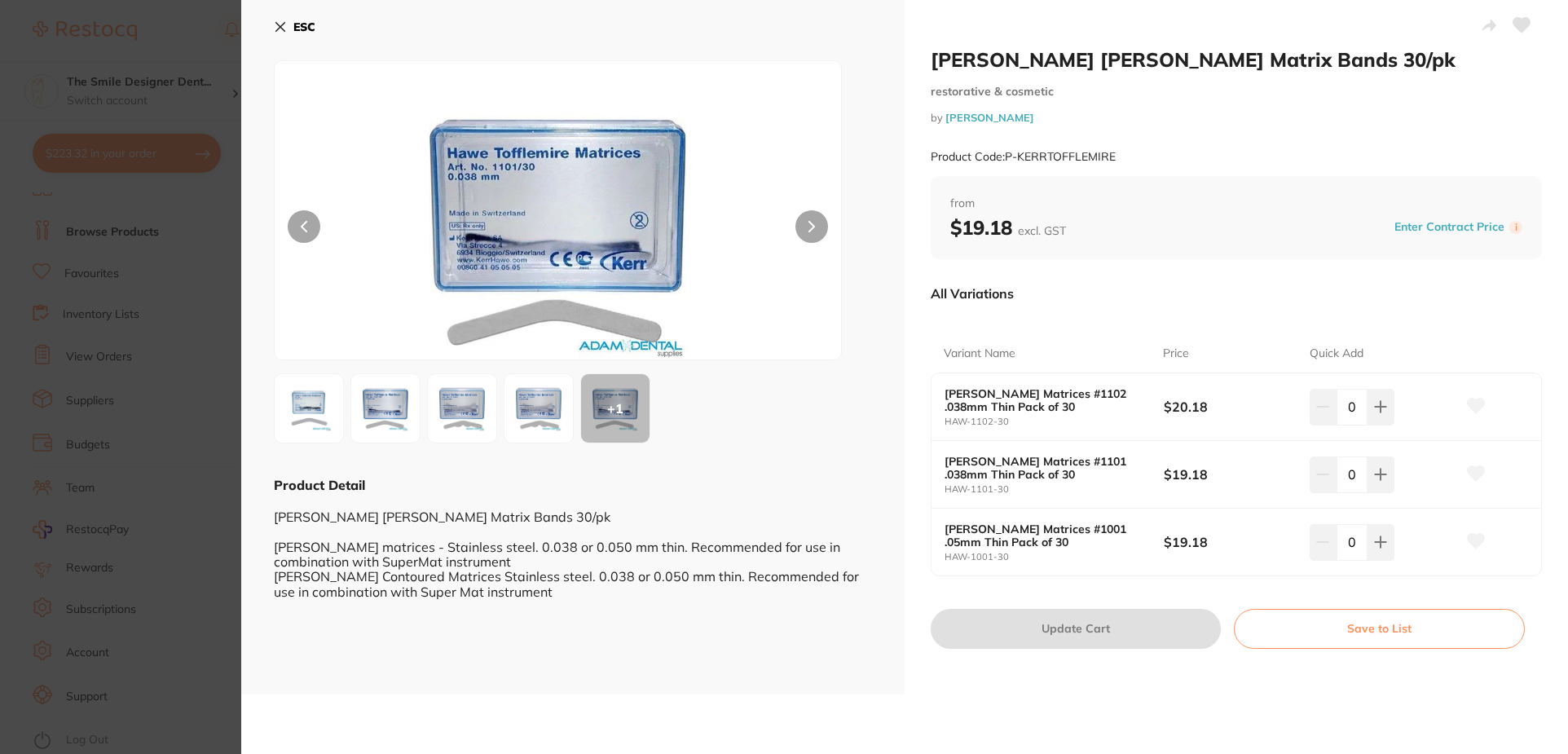
click at [817, 231] on button at bounding box center [811, 226] width 32 height 32
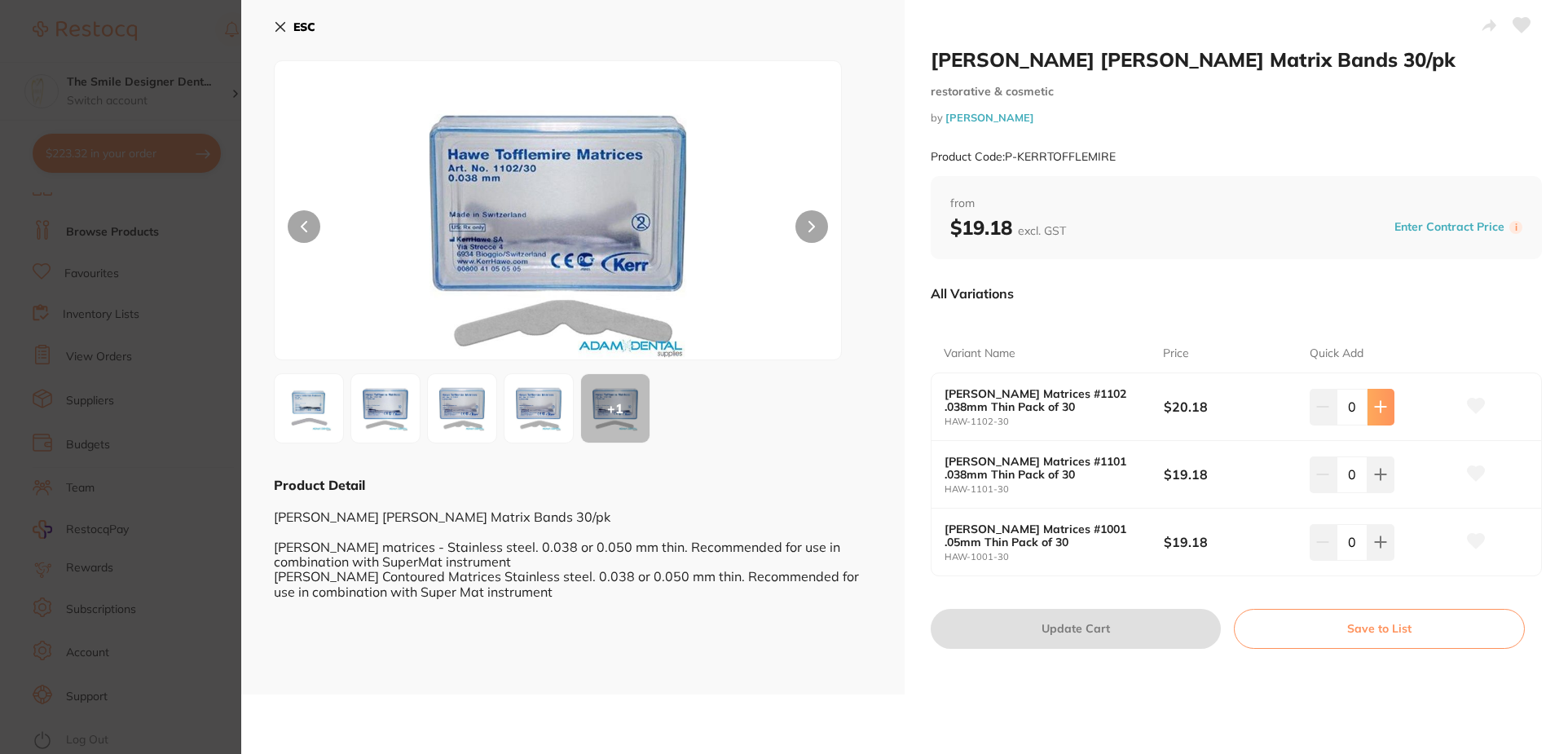
click at [1385, 411] on button at bounding box center [1381, 407] width 26 height 36
type input "1"
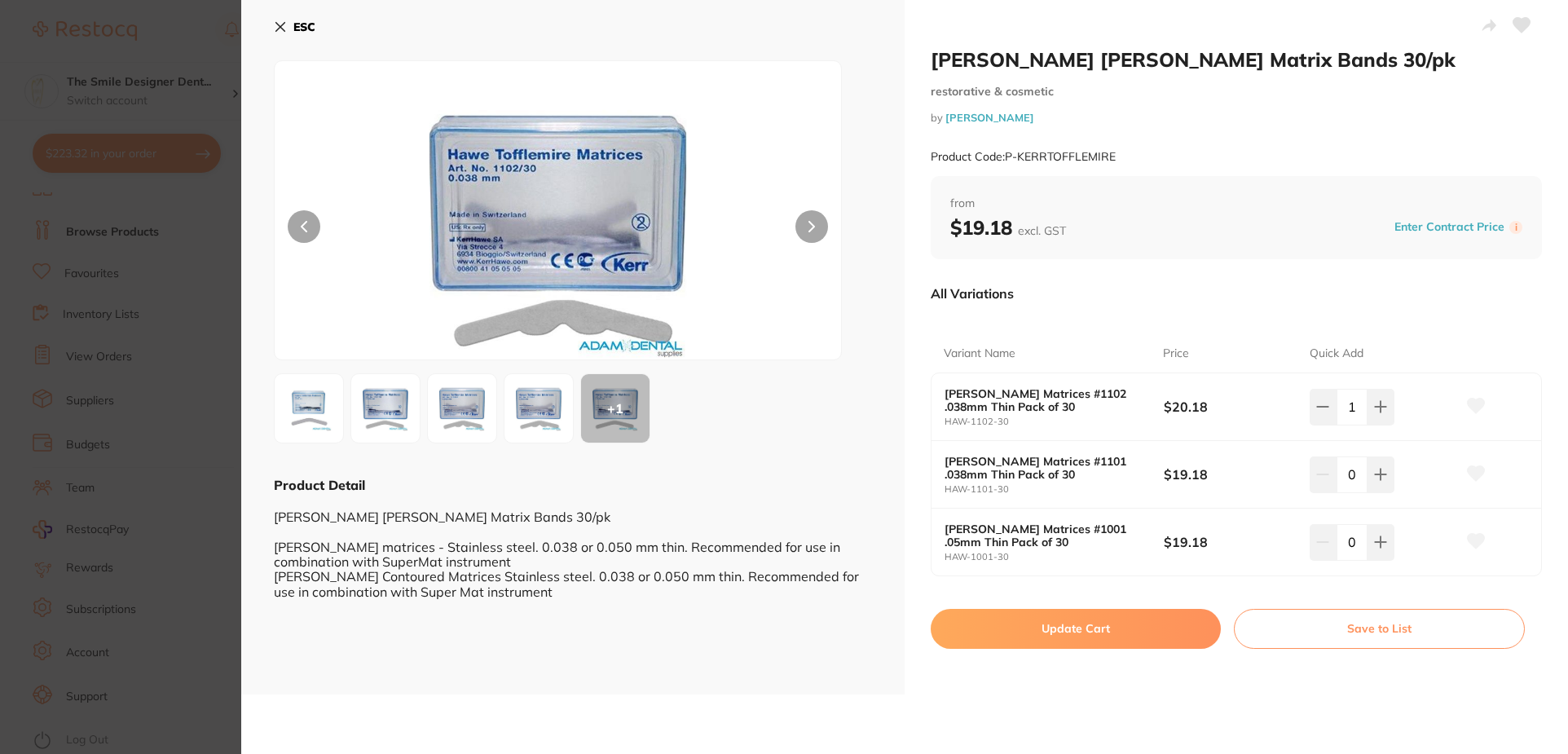
click at [808, 217] on button at bounding box center [811, 226] width 32 height 32
click at [1134, 635] on button "Update Cart" at bounding box center [1076, 628] width 290 height 39
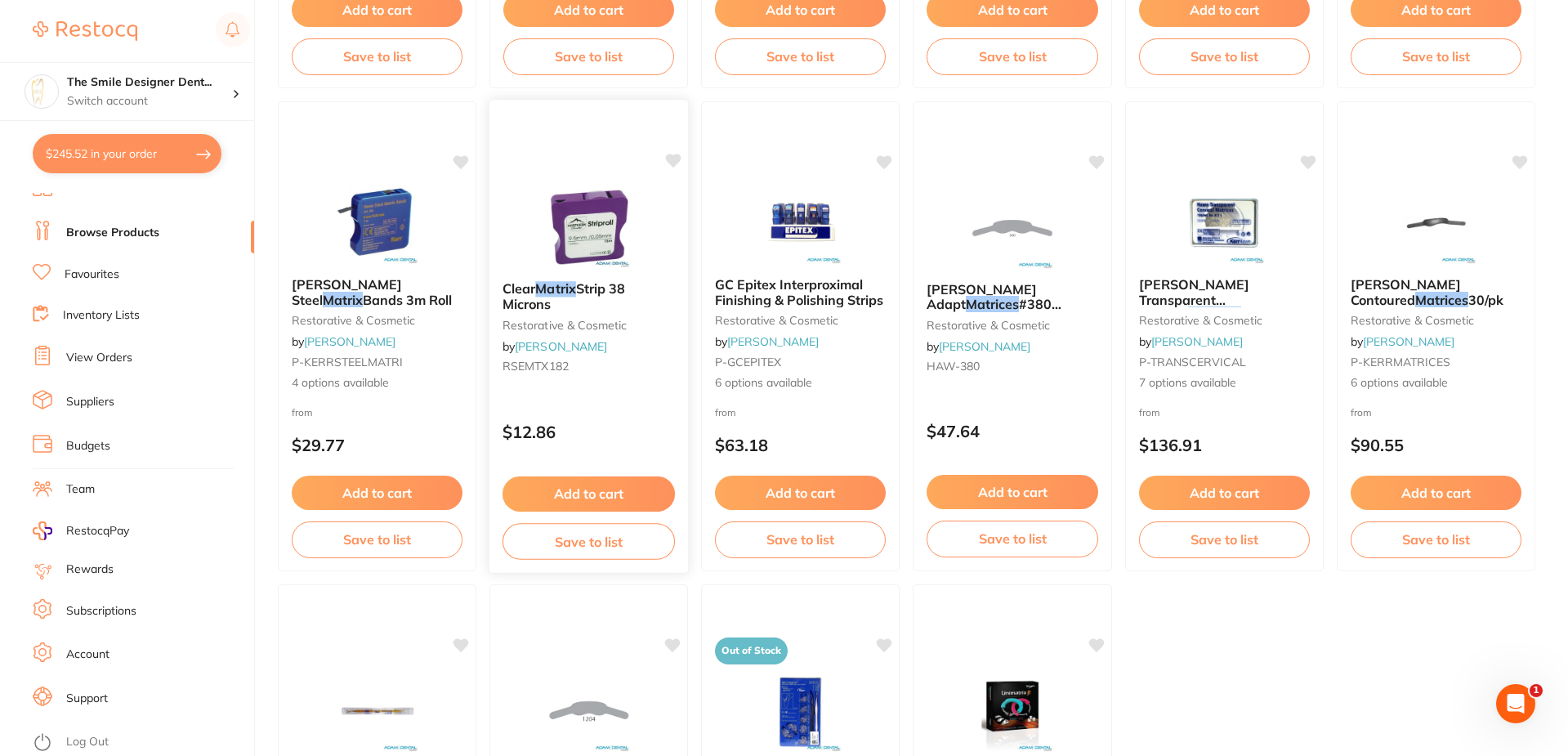
scroll to position [1799, 0]
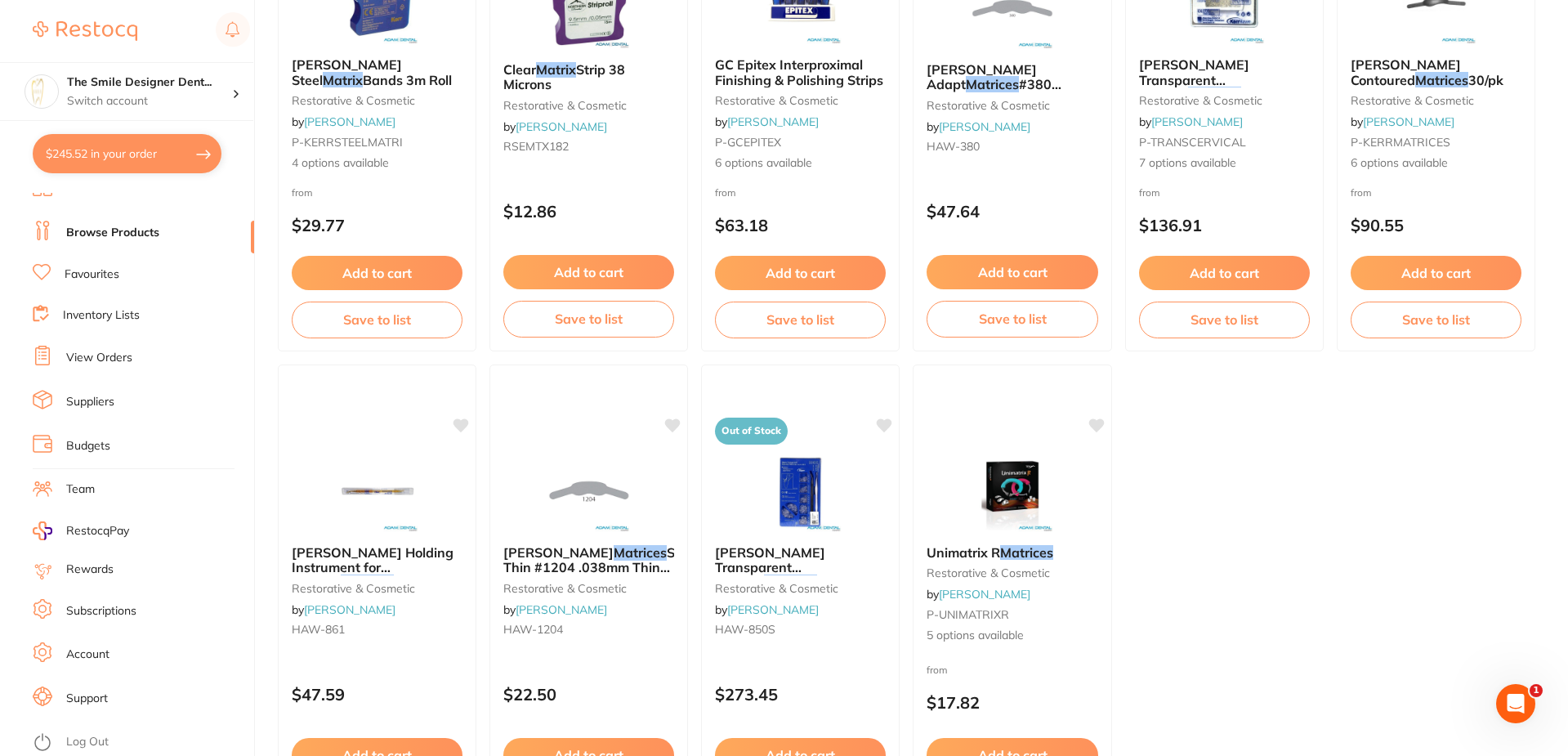
click at [116, 161] on button "$245.52 in your order" at bounding box center [127, 153] width 189 height 39
checkbox input "true"
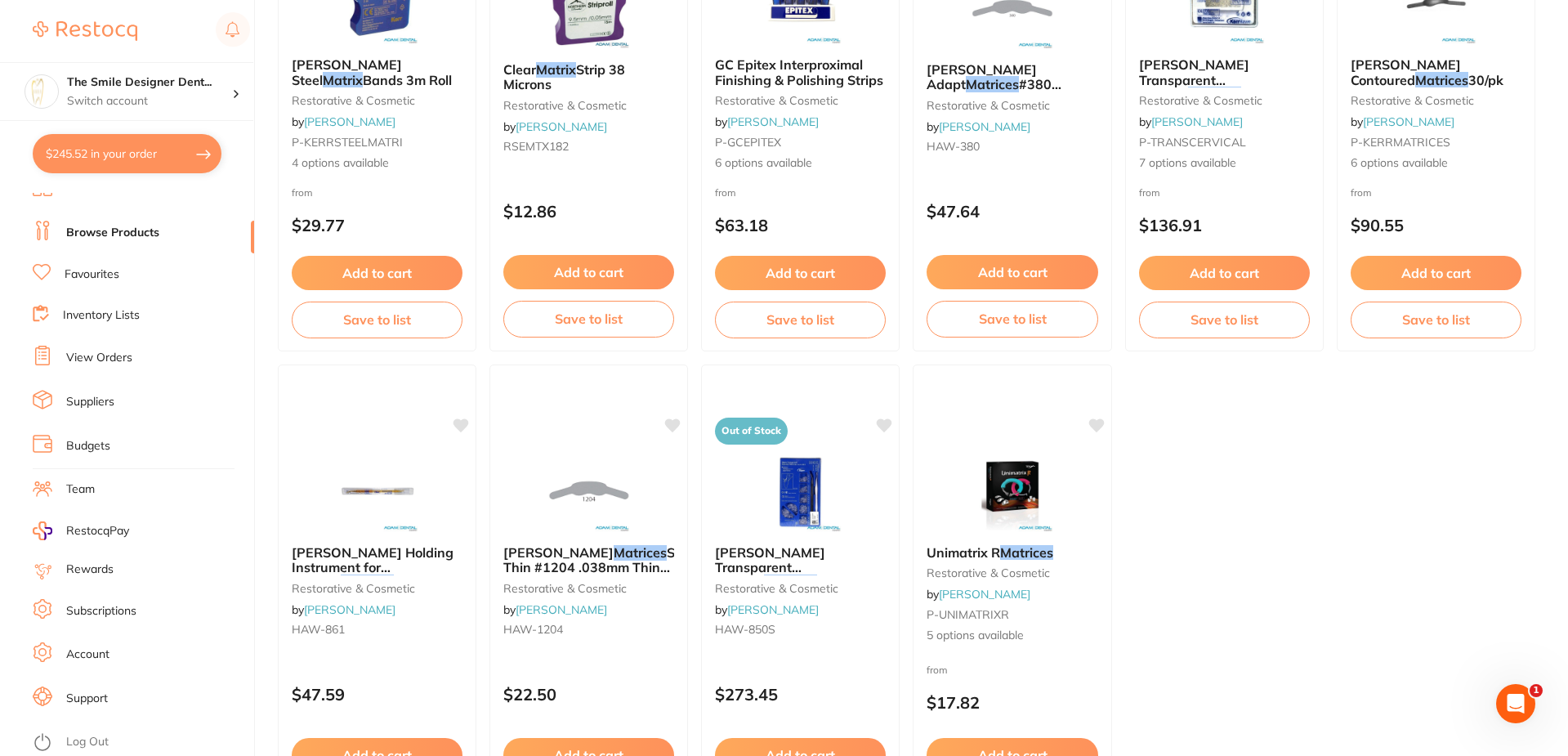
checkbox input "true"
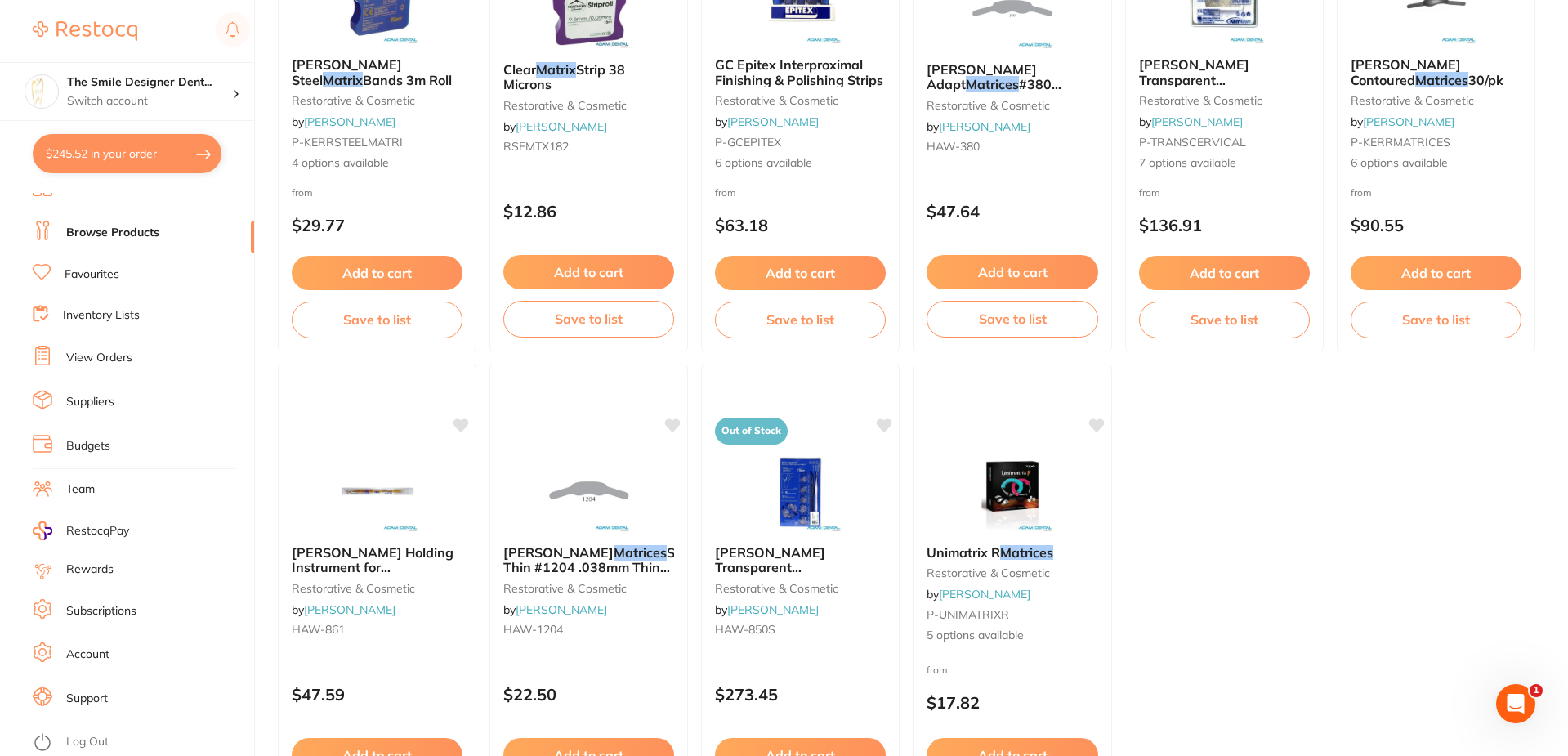
checkbox input "true"
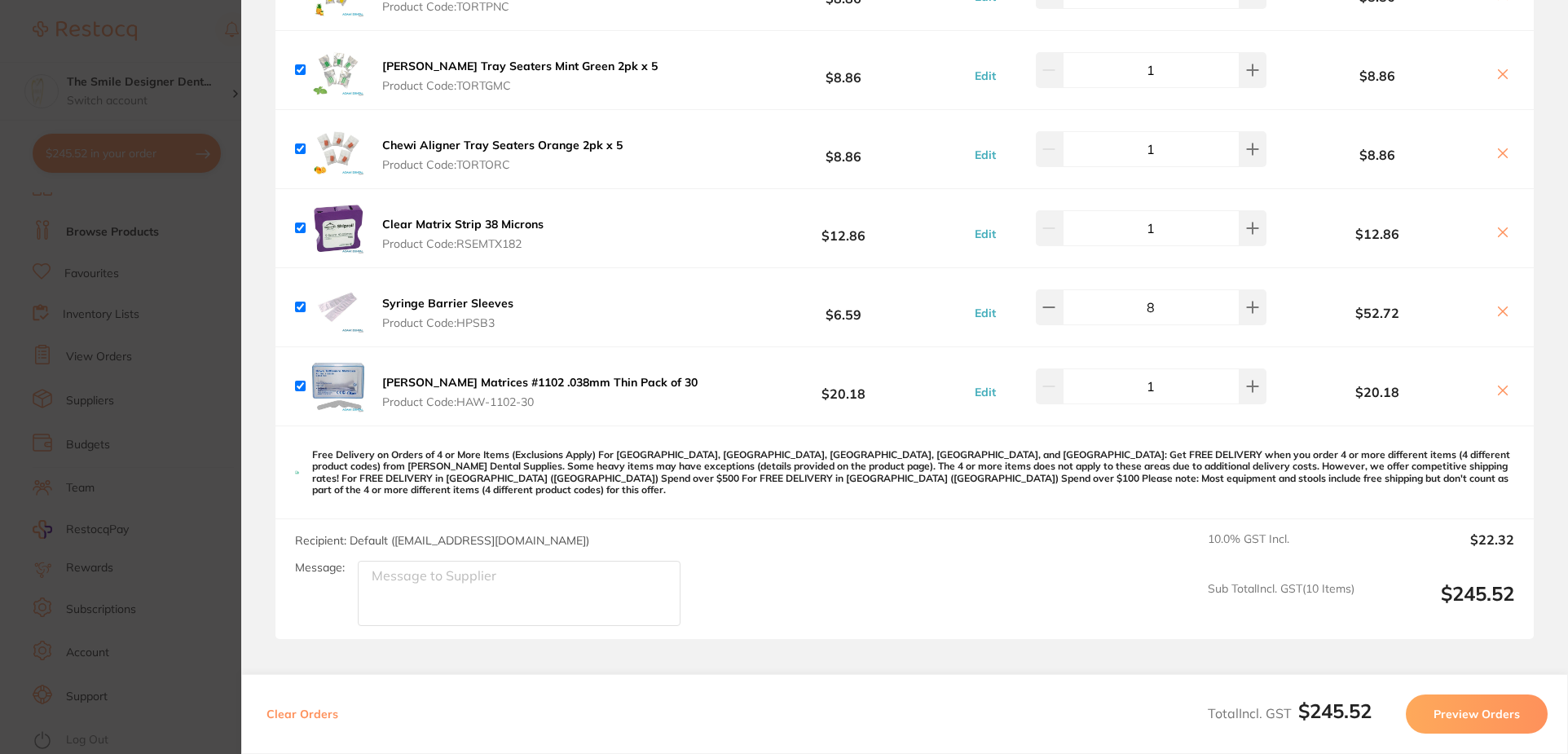
scroll to position [571, 0]
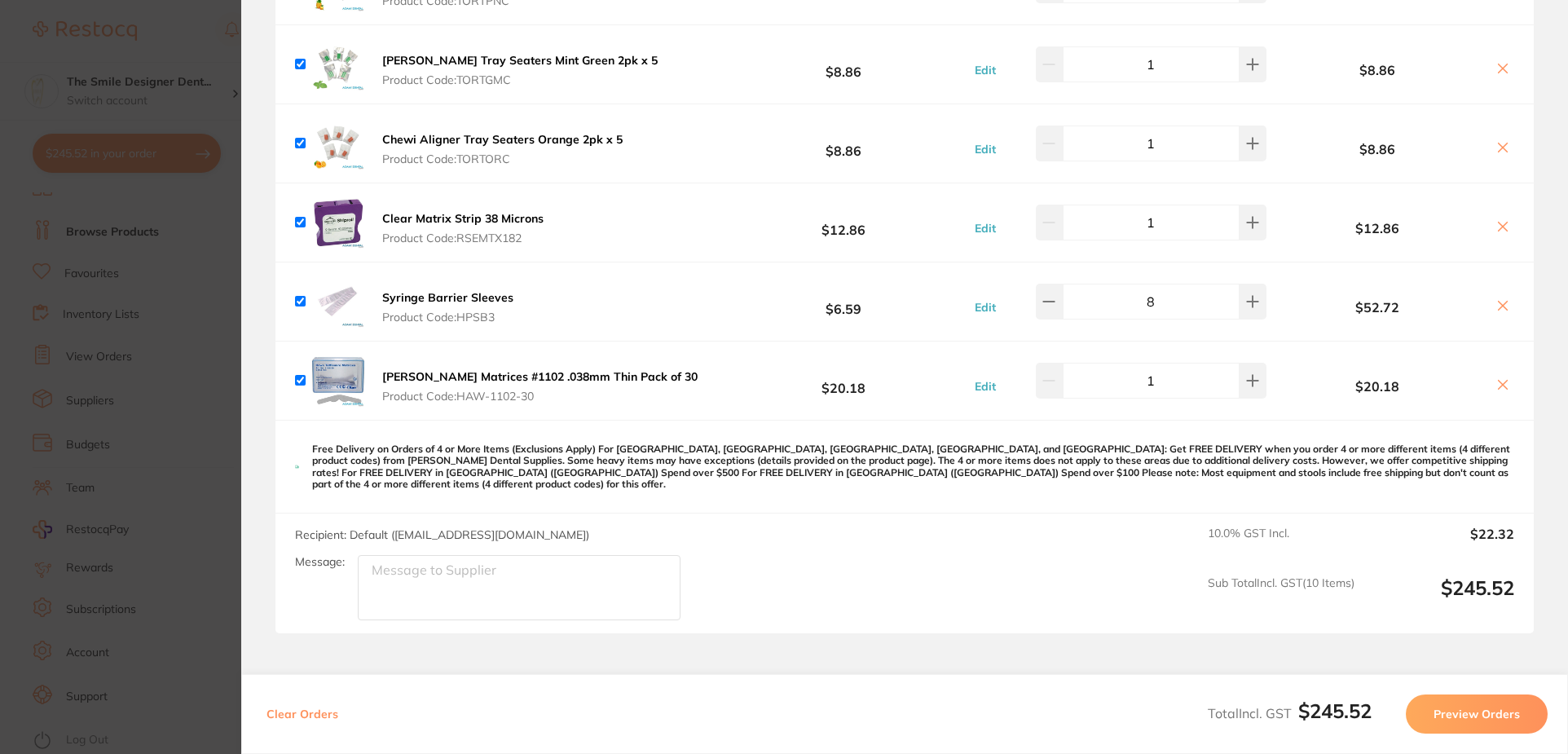
click at [227, 644] on section "Update RRP Set your pre negotiated price for this item. Item Agreed RRP (excl. …" at bounding box center [784, 377] width 1568 height 754
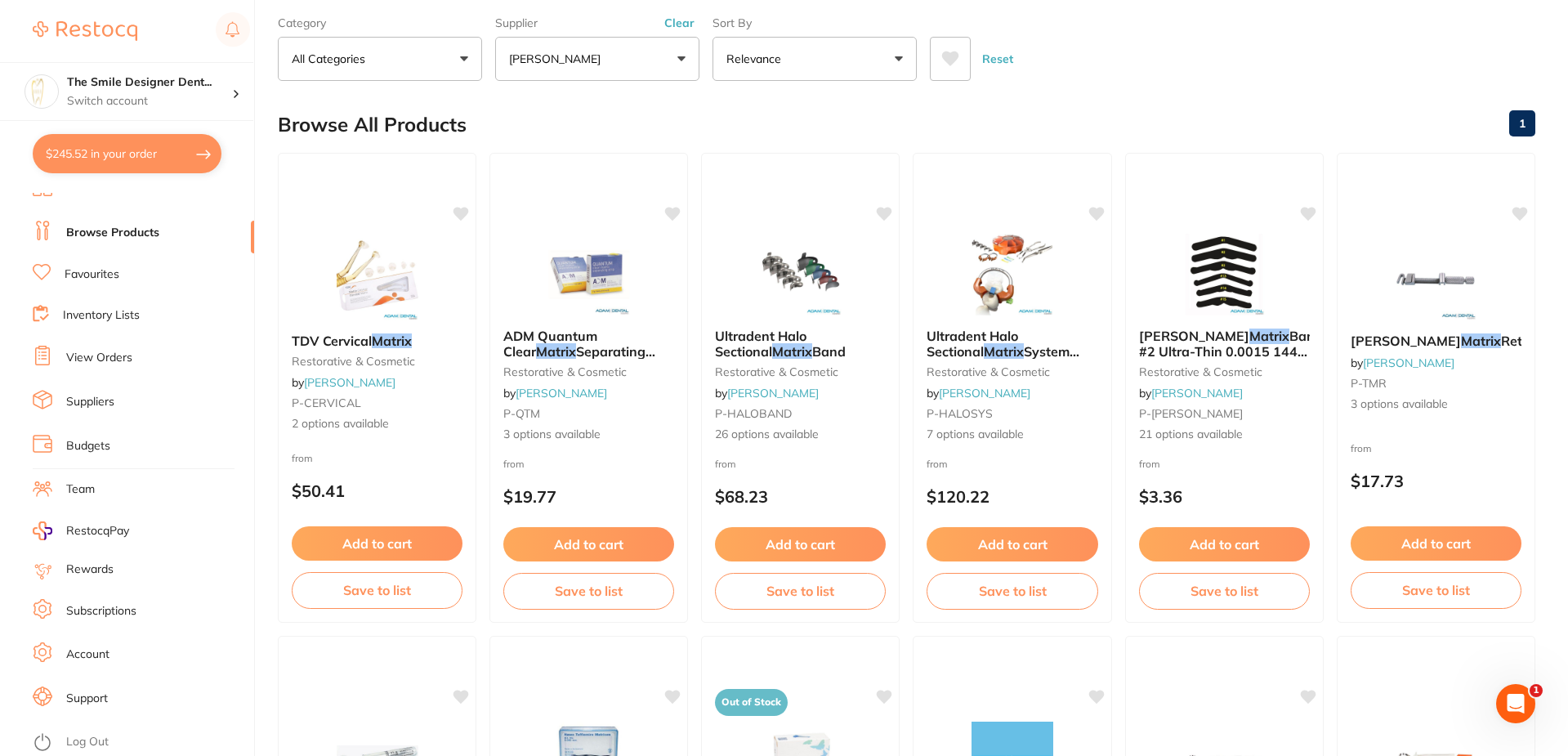
scroll to position [0, 0]
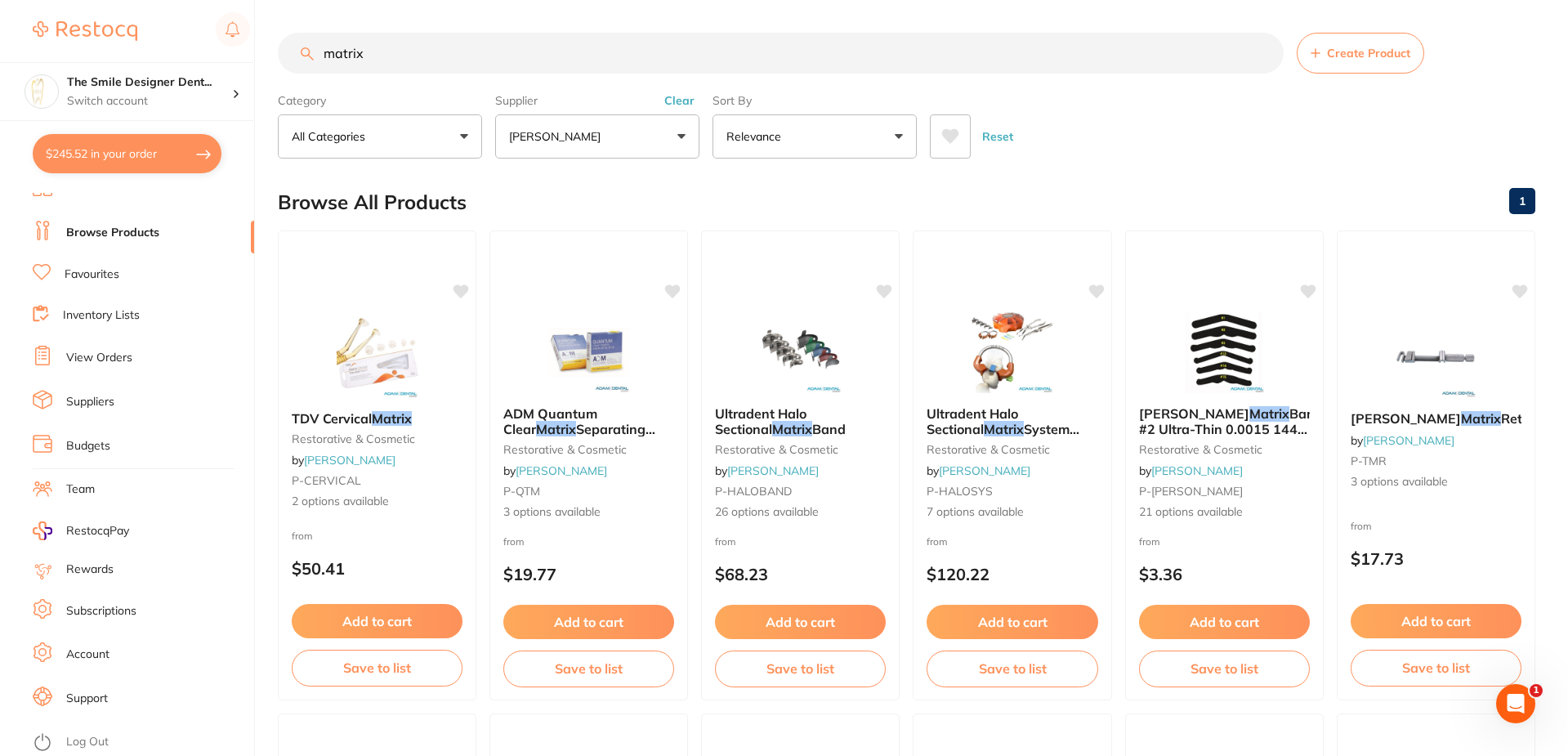
click at [587, 158] on button "[PERSON_NAME]" at bounding box center [597, 136] width 204 height 44
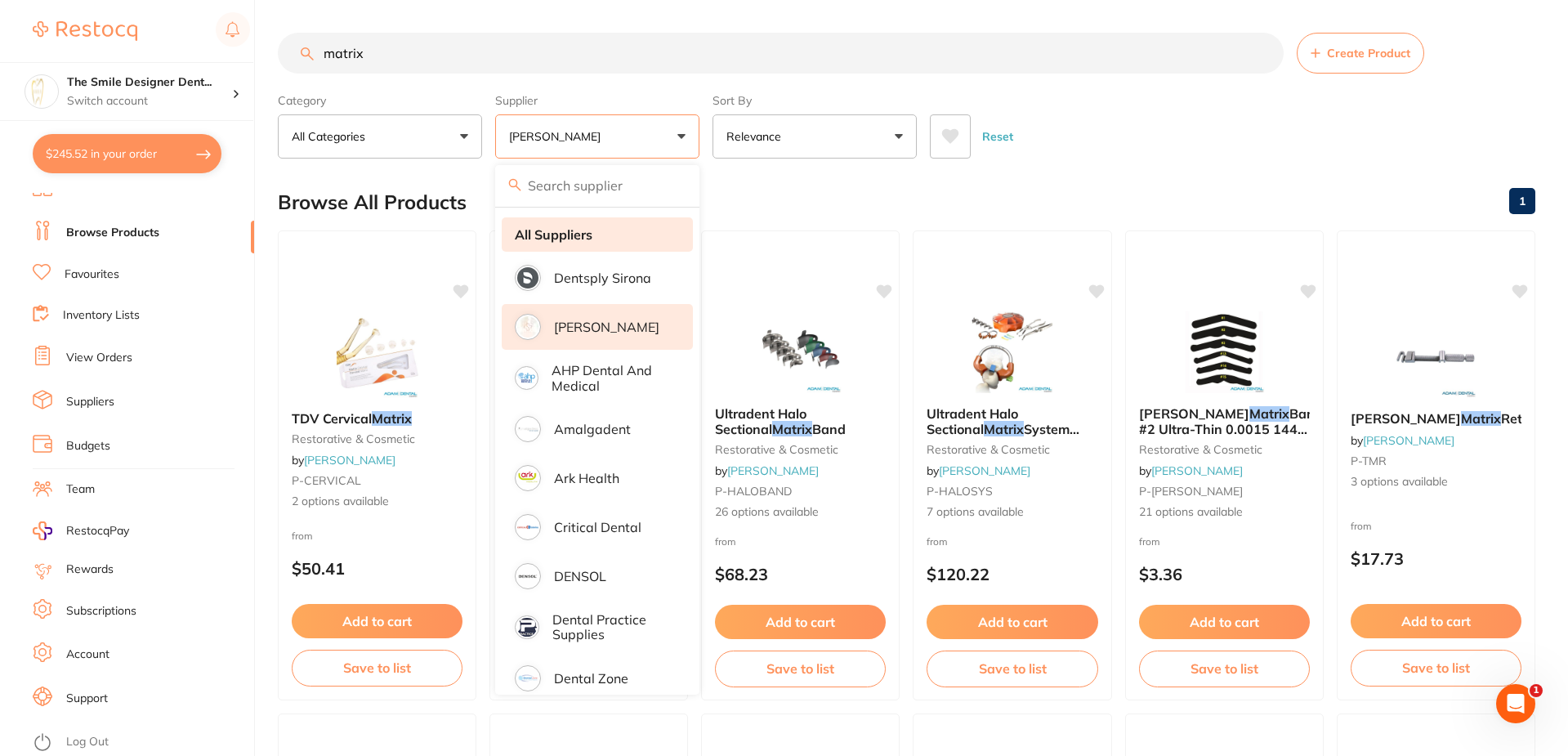
click at [620, 239] on li "All Suppliers" at bounding box center [597, 234] width 192 height 34
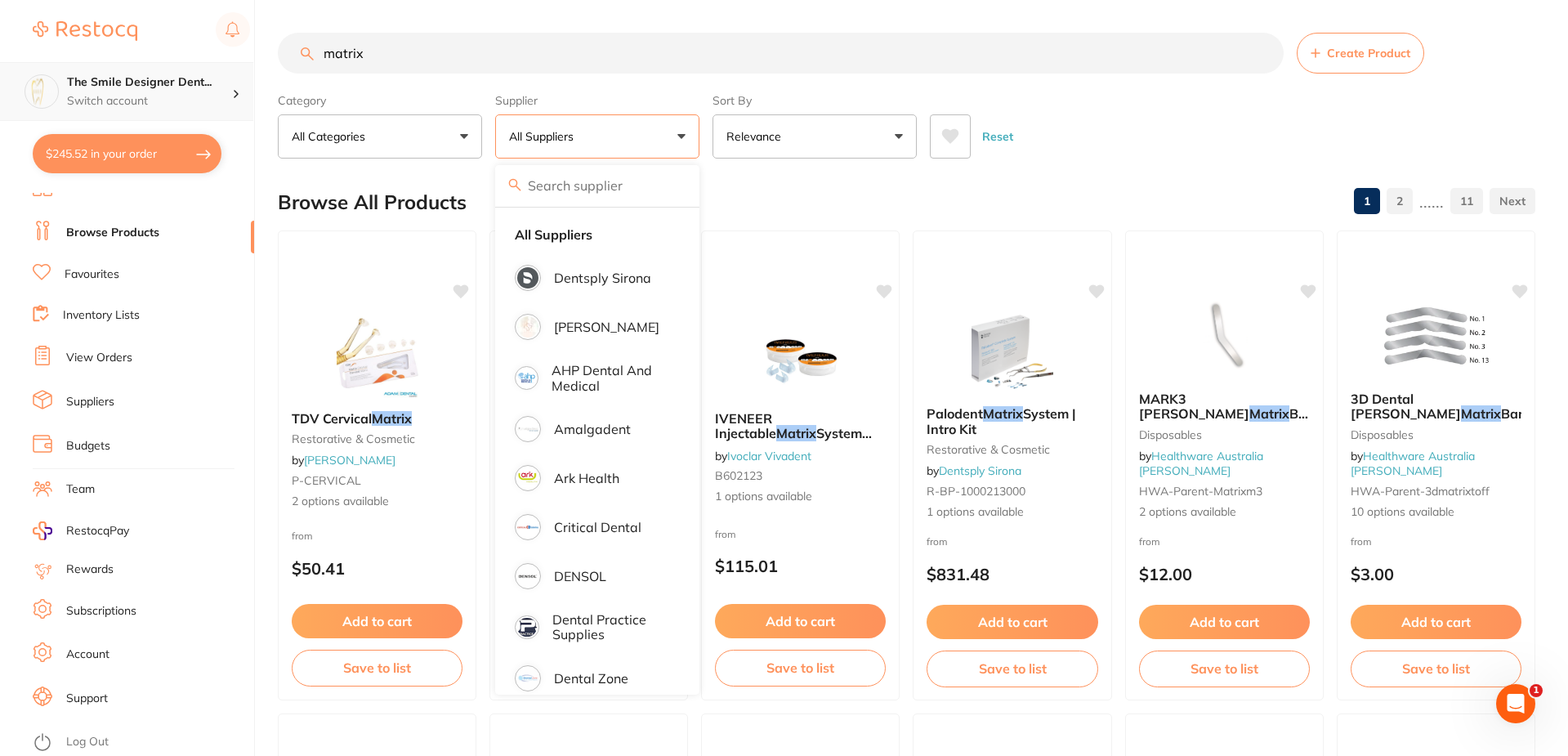
drag, startPoint x: 469, startPoint y: 66, endPoint x: 226, endPoint y: 66, distance: 243.0
click at [226, 66] on div "$245.52 The Smile Designer Dent... Switch account The Smile Designer Dental Stu…" at bounding box center [784, 378] width 1568 height 756
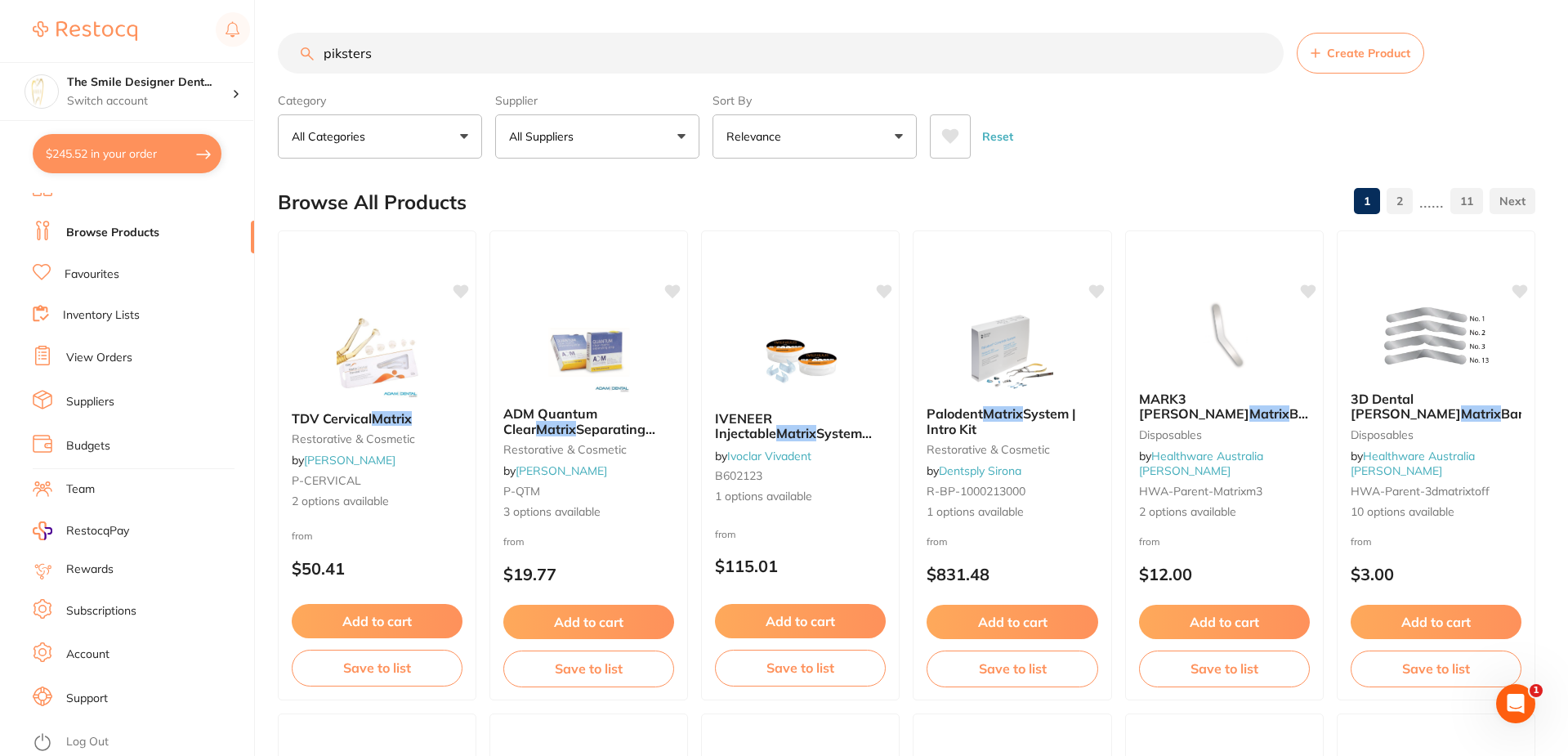
type input "piksters"
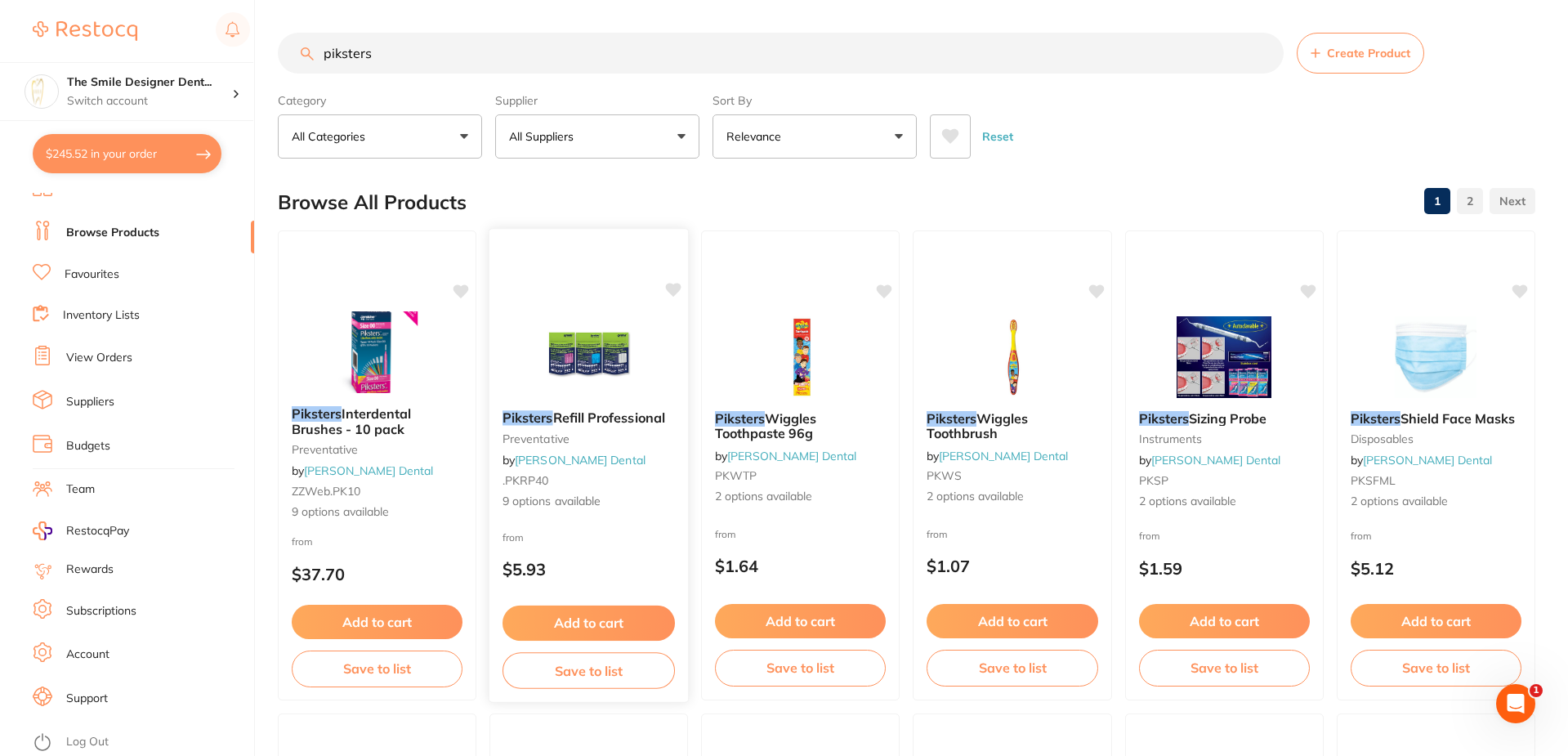
click at [627, 358] on img at bounding box center [588, 356] width 107 height 83
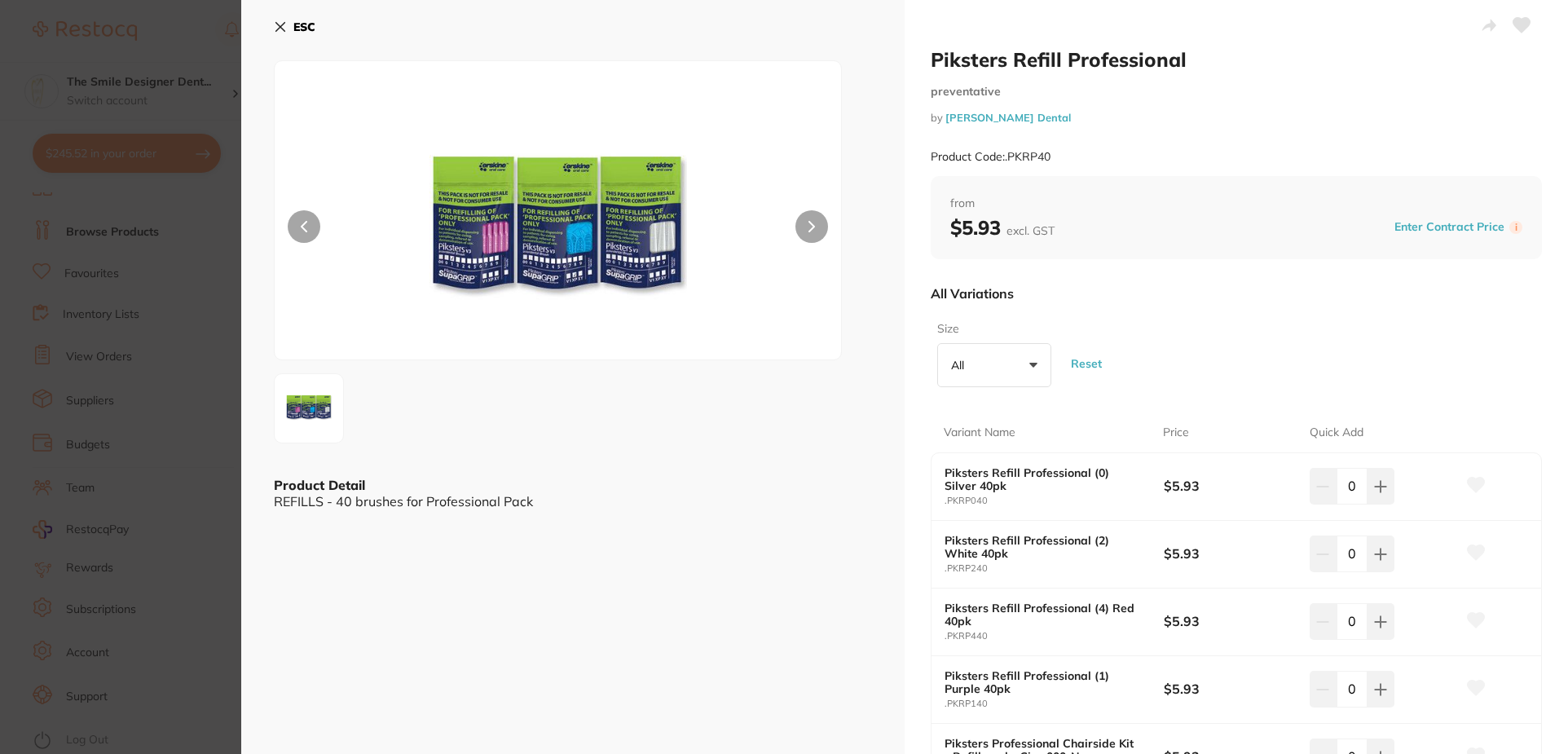
click at [477, 230] on img at bounding box center [558, 230] width 340 height 258
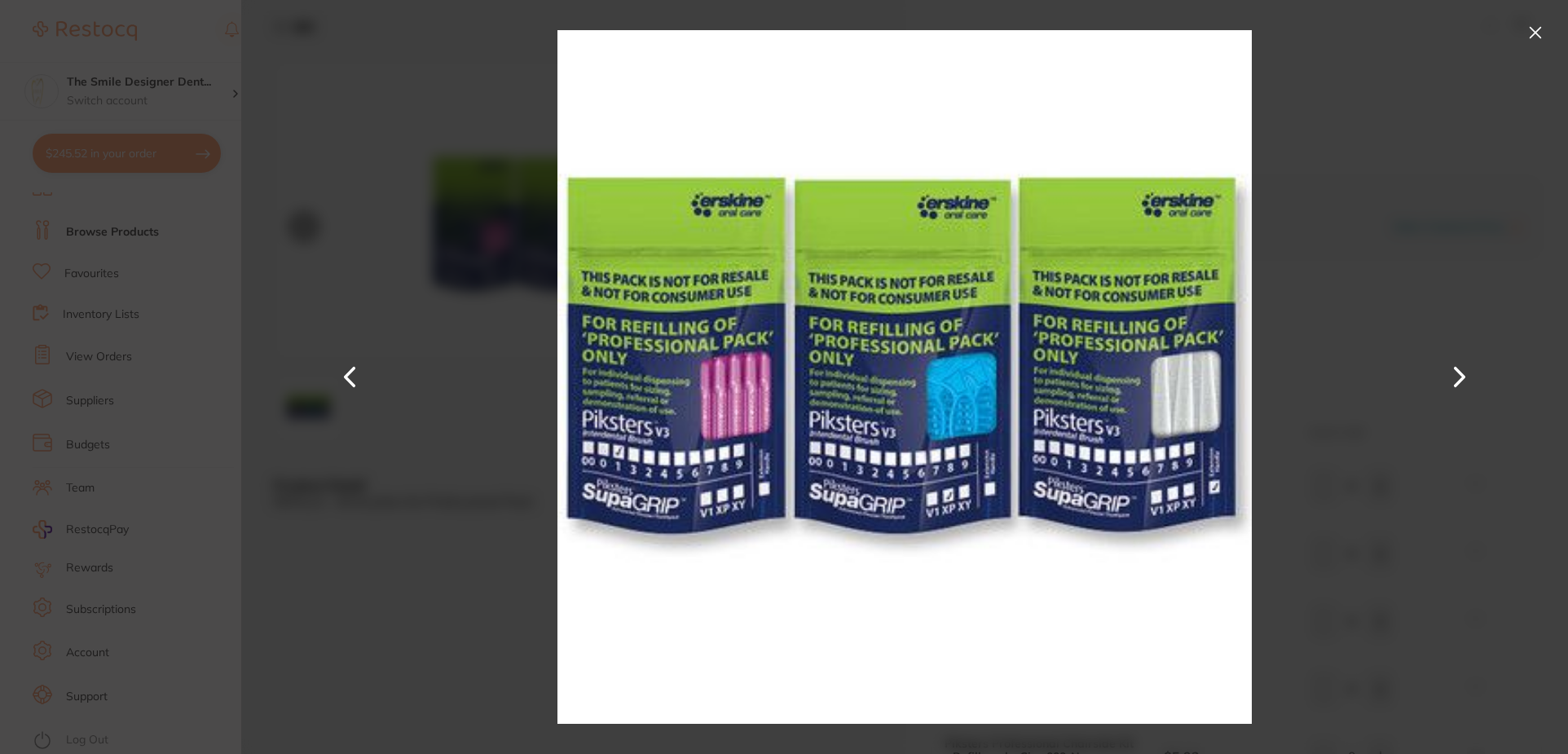
click at [492, 231] on div at bounding box center [905, 377] width 1327 height 754
click at [1510, 10] on div at bounding box center [905, 377] width 1327 height 754
click at [1540, 32] on button at bounding box center [1536, 32] width 26 height 26
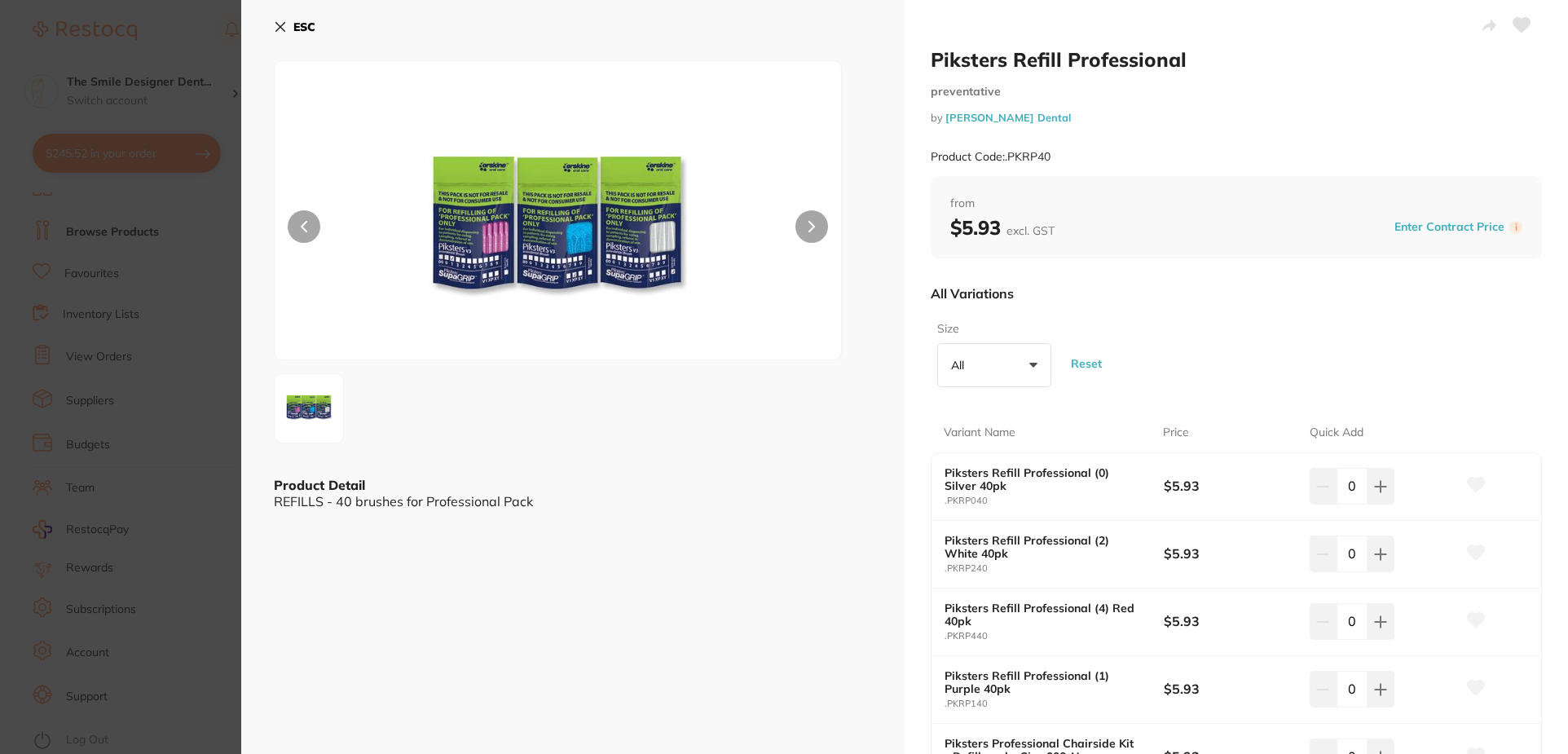
click at [301, 33] on b "ESC" at bounding box center [304, 26] width 22 height 15
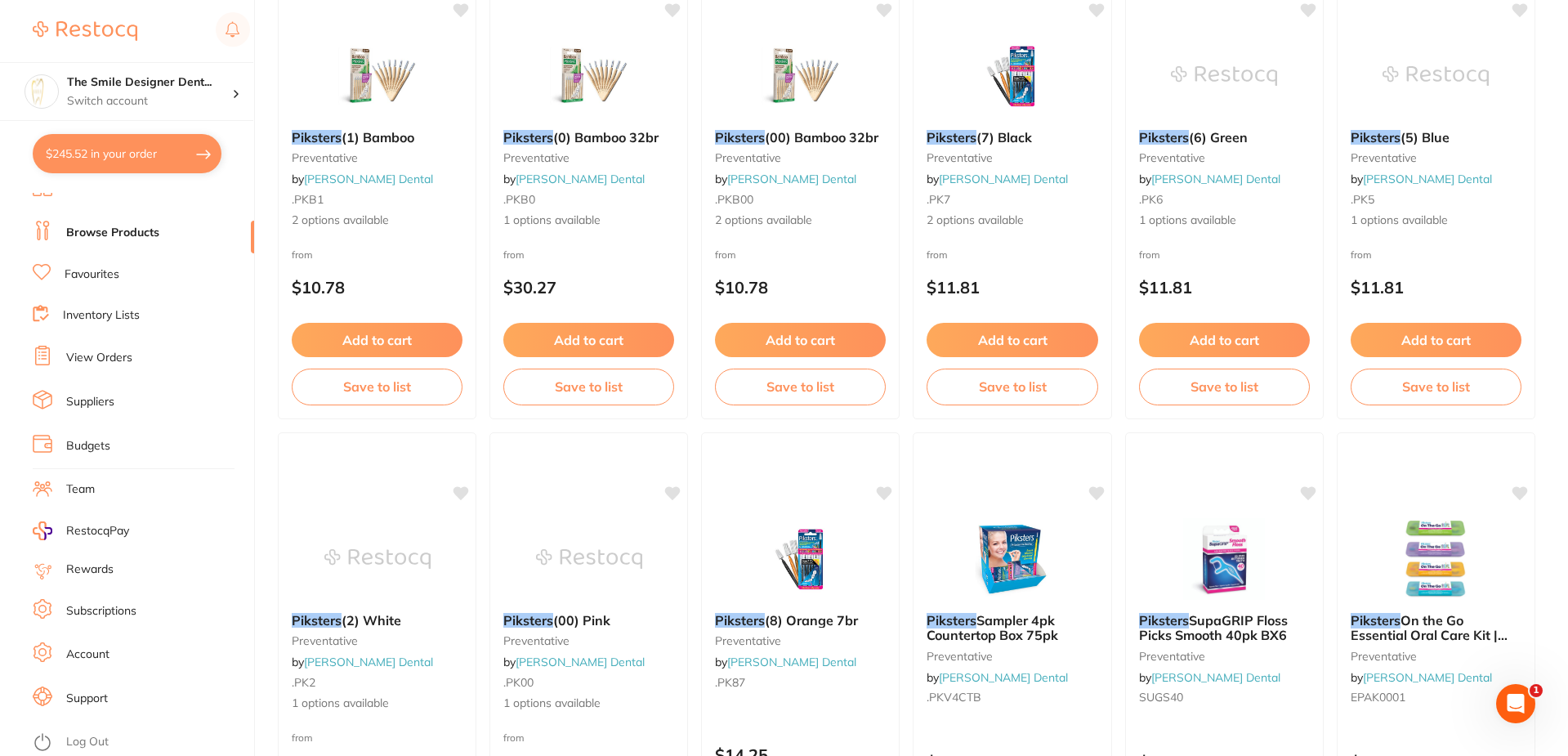
scroll to position [1851, 0]
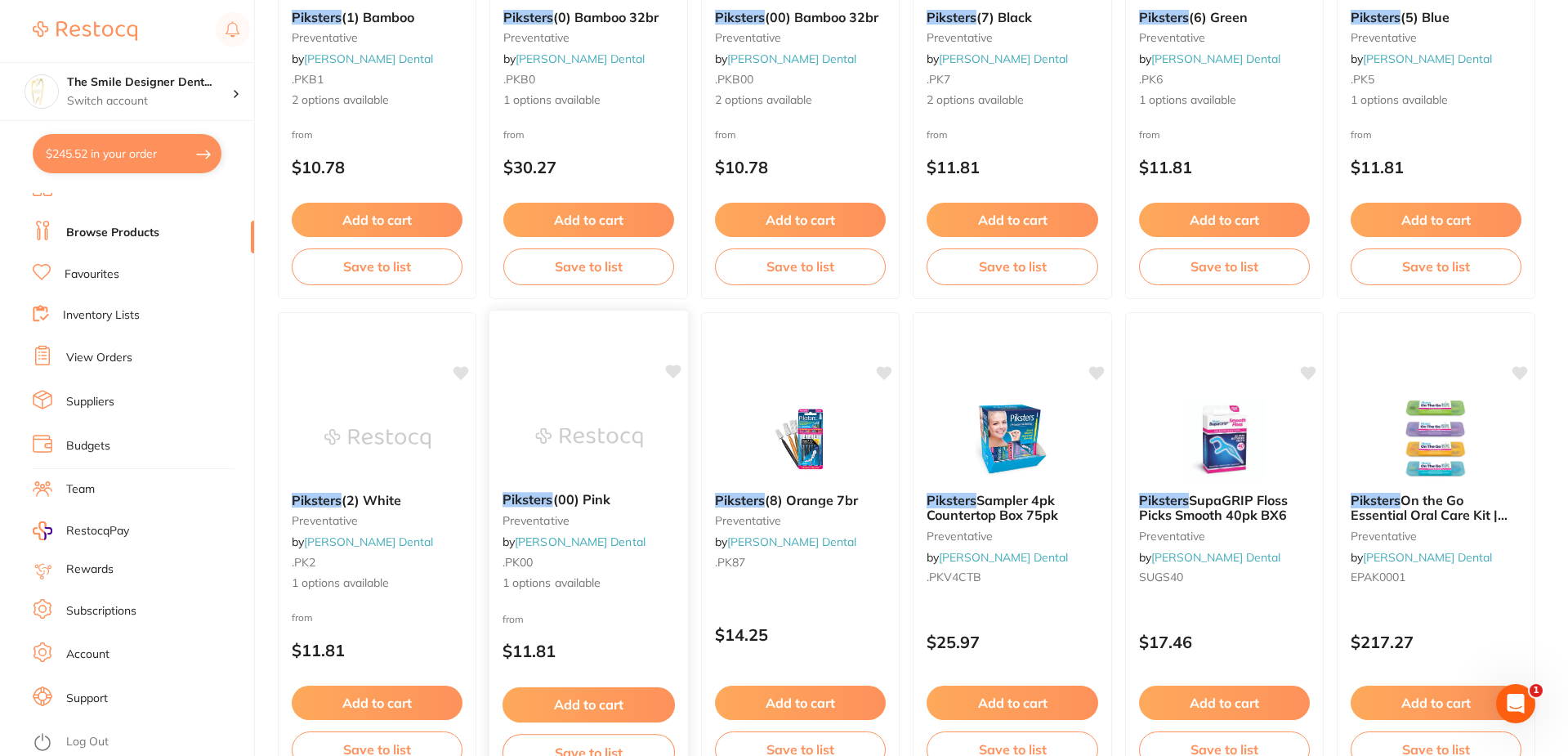
click at [618, 321] on div at bounding box center [588, 331] width 199 height 41
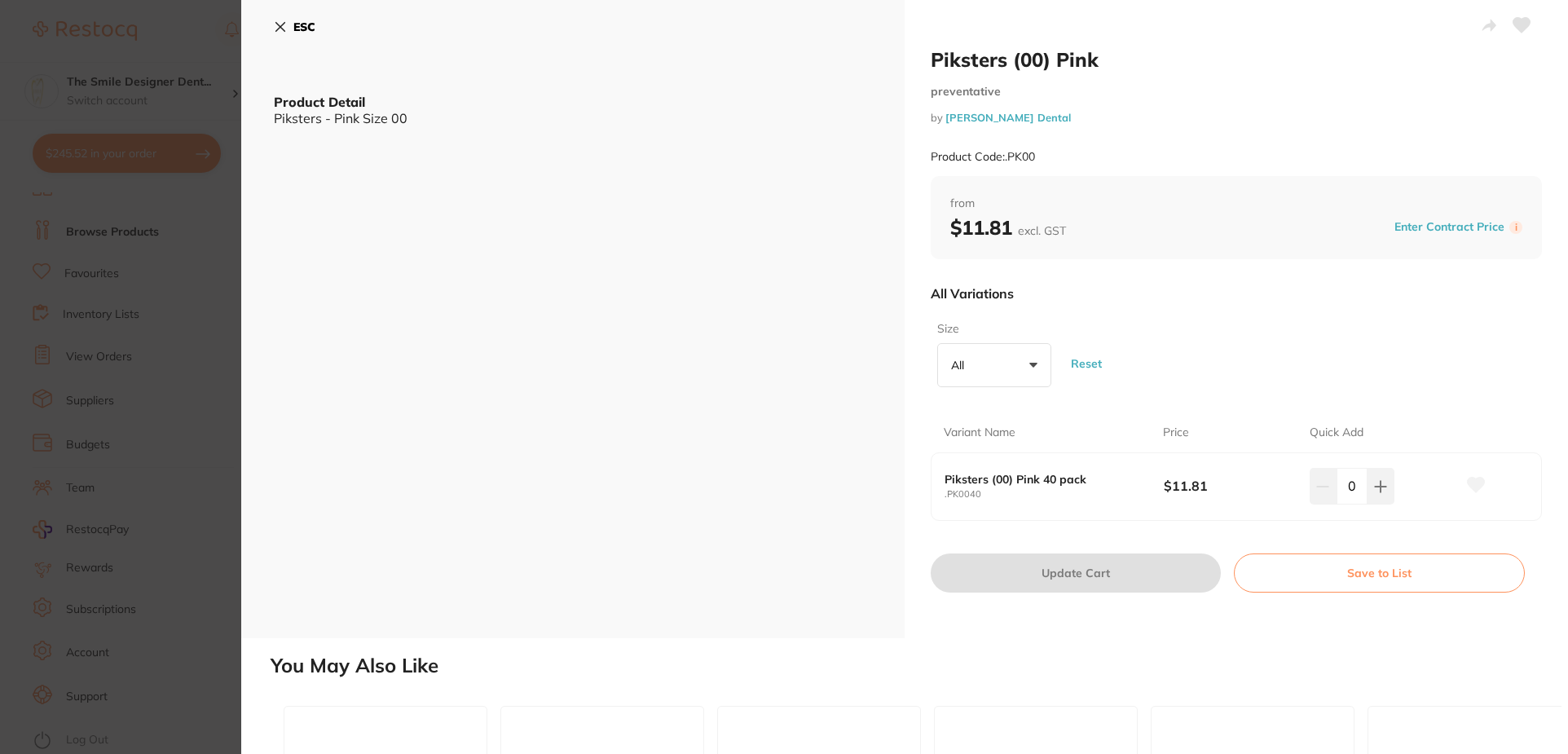
click at [104, 352] on section "Piksters (00) Pink preventative by Erskine Dental Product Code: .PK00 ESC Produ…" at bounding box center [784, 377] width 1568 height 754
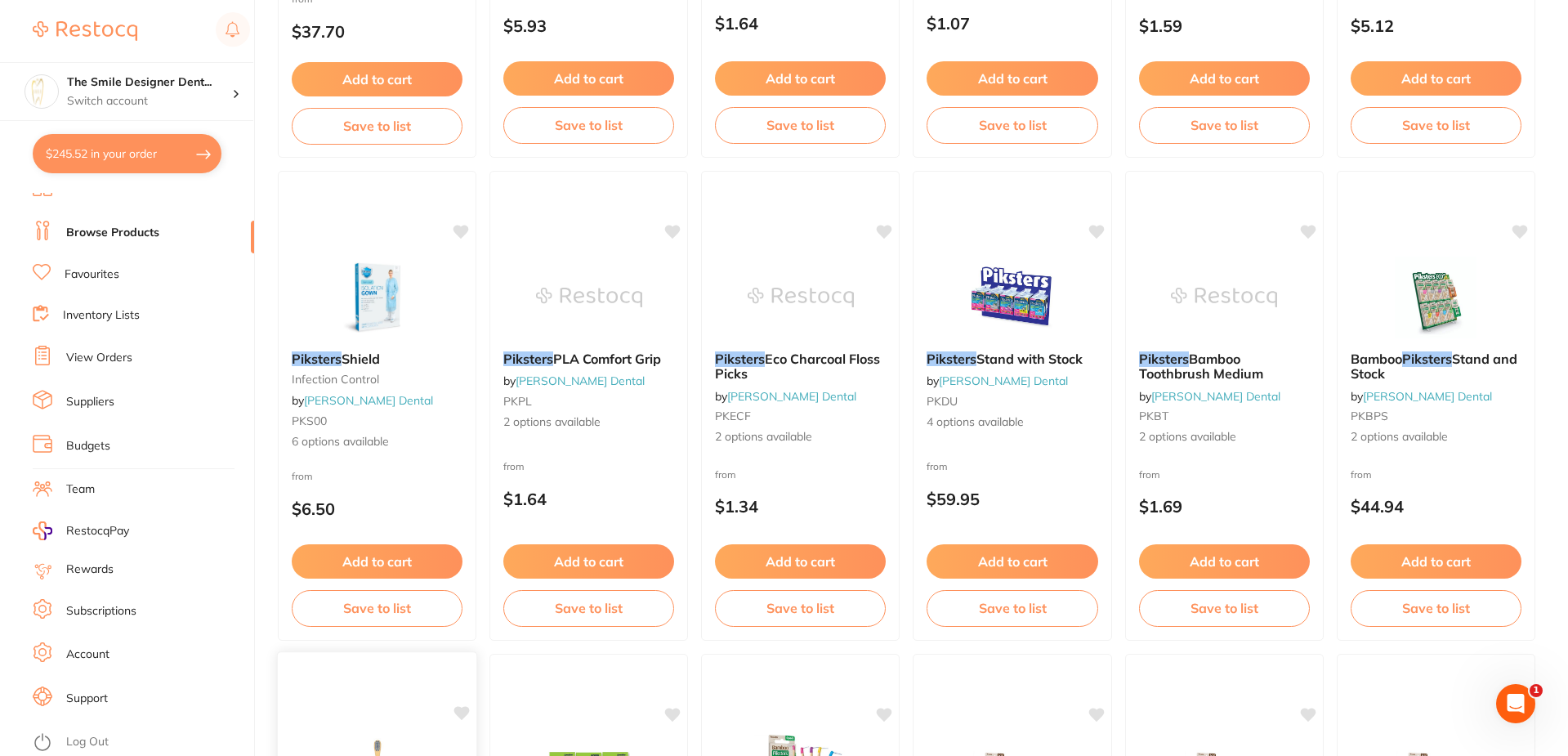
scroll to position [216, 0]
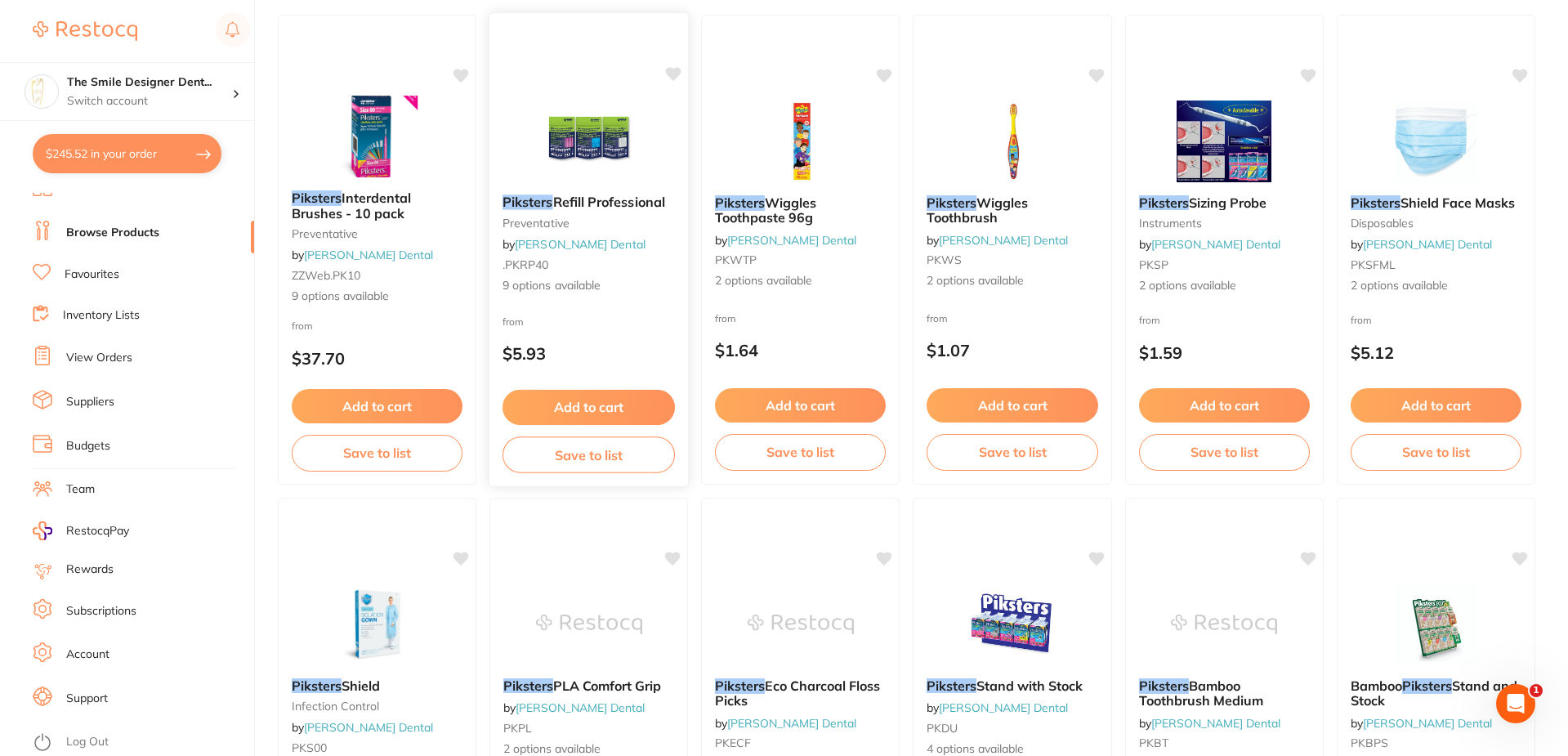
click at [589, 156] on img at bounding box center [588, 141] width 107 height 83
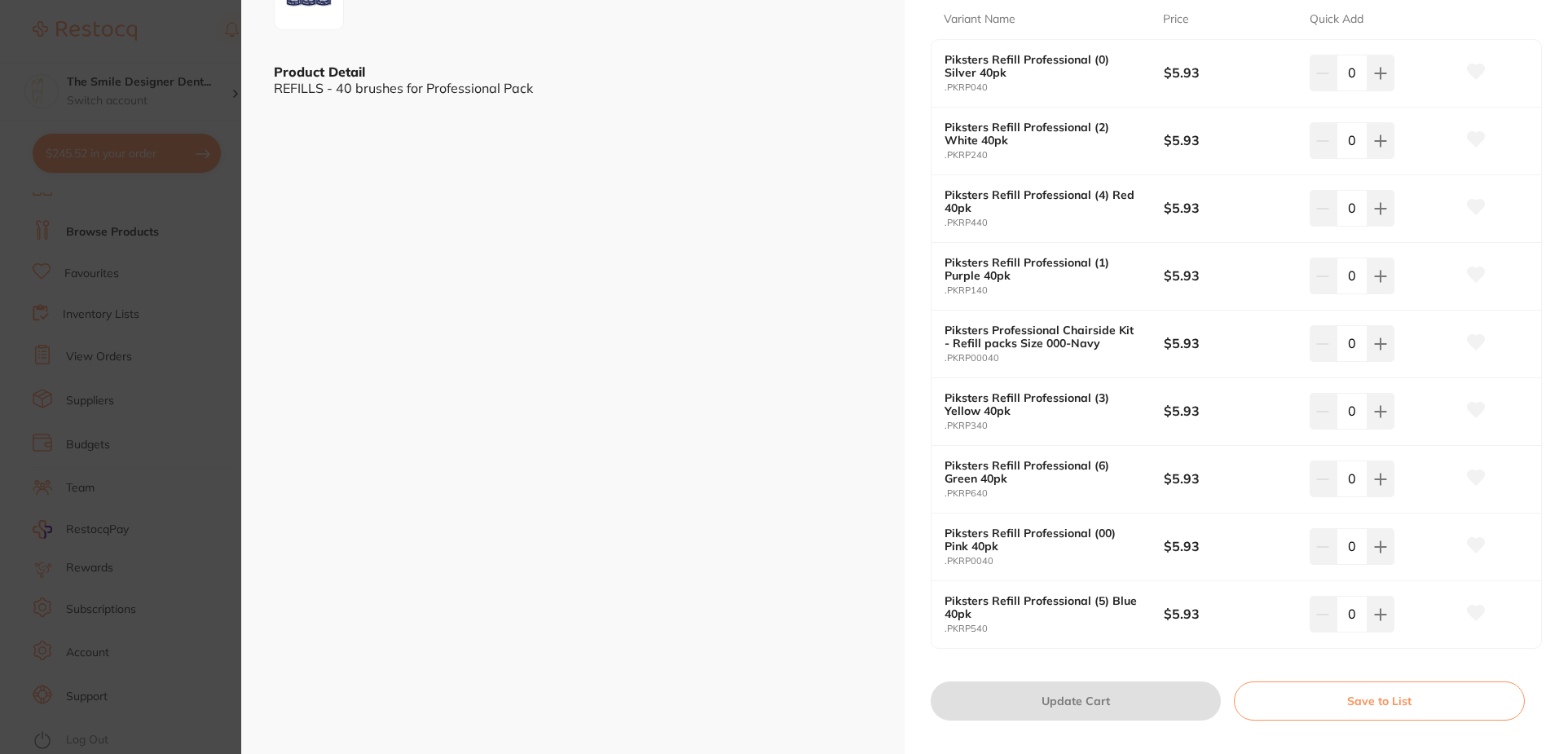
scroll to position [408, 0]
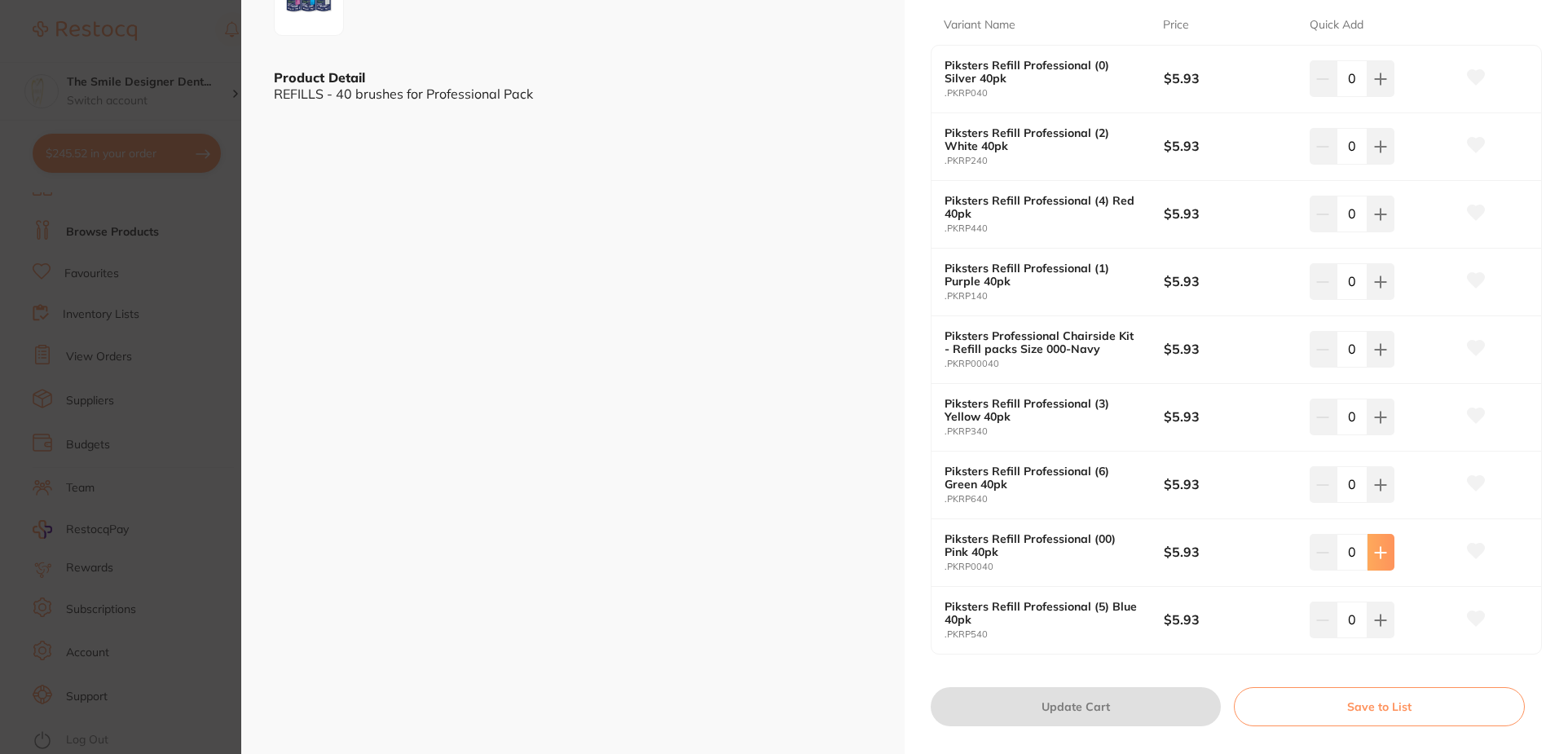
click at [1384, 557] on icon at bounding box center [1380, 552] width 13 height 13
type input "1"
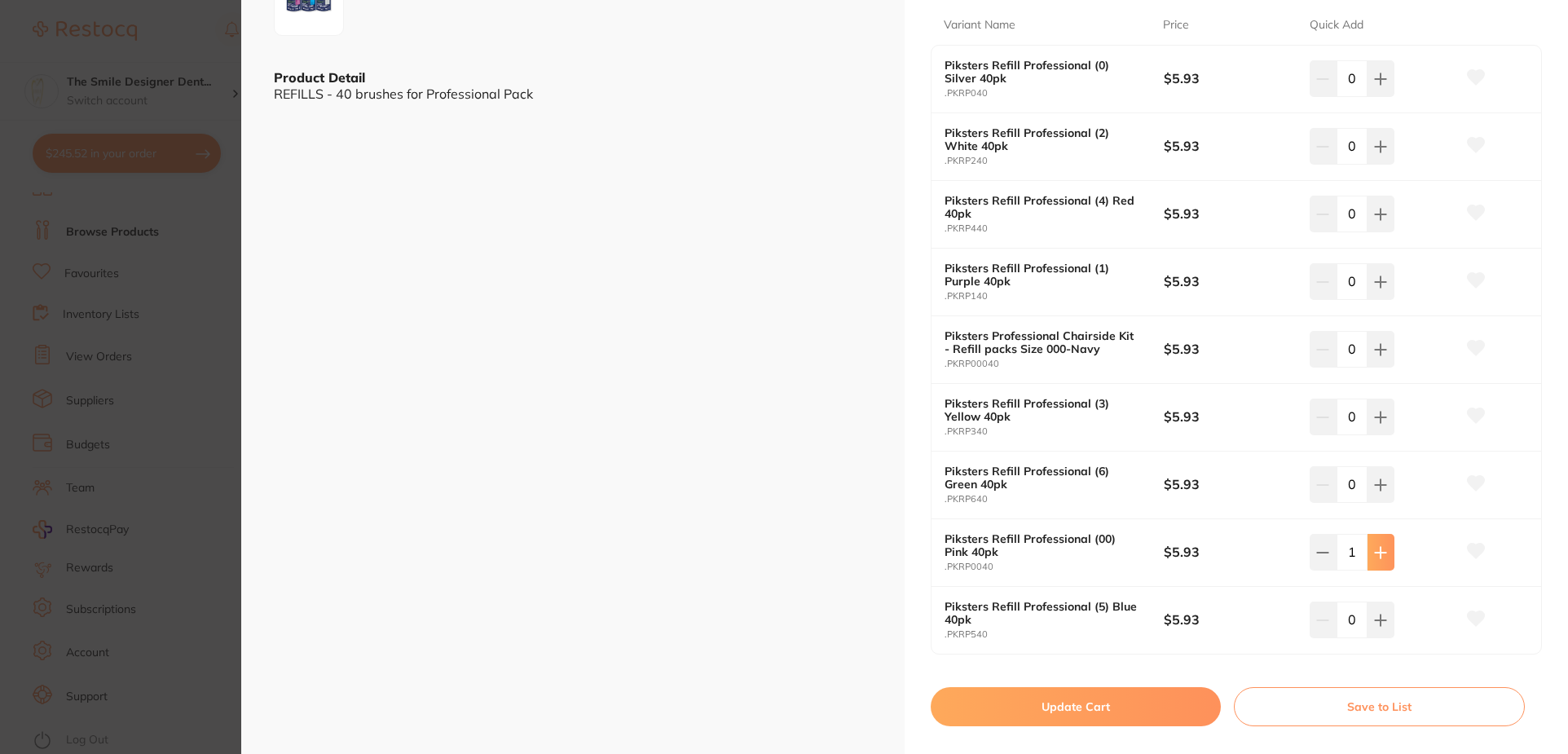
scroll to position [0, 0]
click at [1374, 357] on button at bounding box center [1381, 349] width 26 height 36
type input "1"
click at [1374, 77] on icon at bounding box center [1380, 78] width 13 height 13
type input "1"
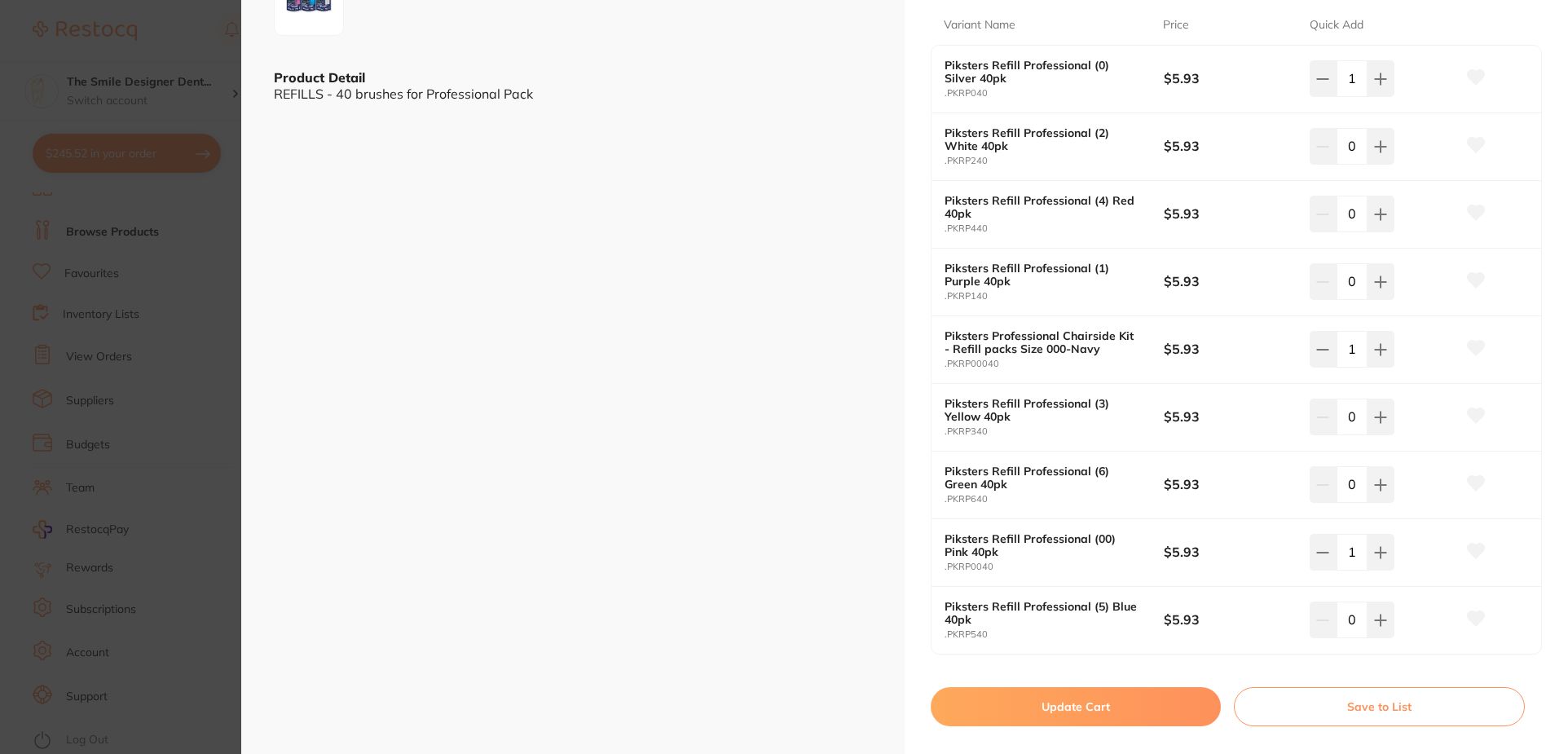
click at [1108, 702] on button "Update Cart" at bounding box center [1076, 707] width 290 height 39
checkbox input "false"
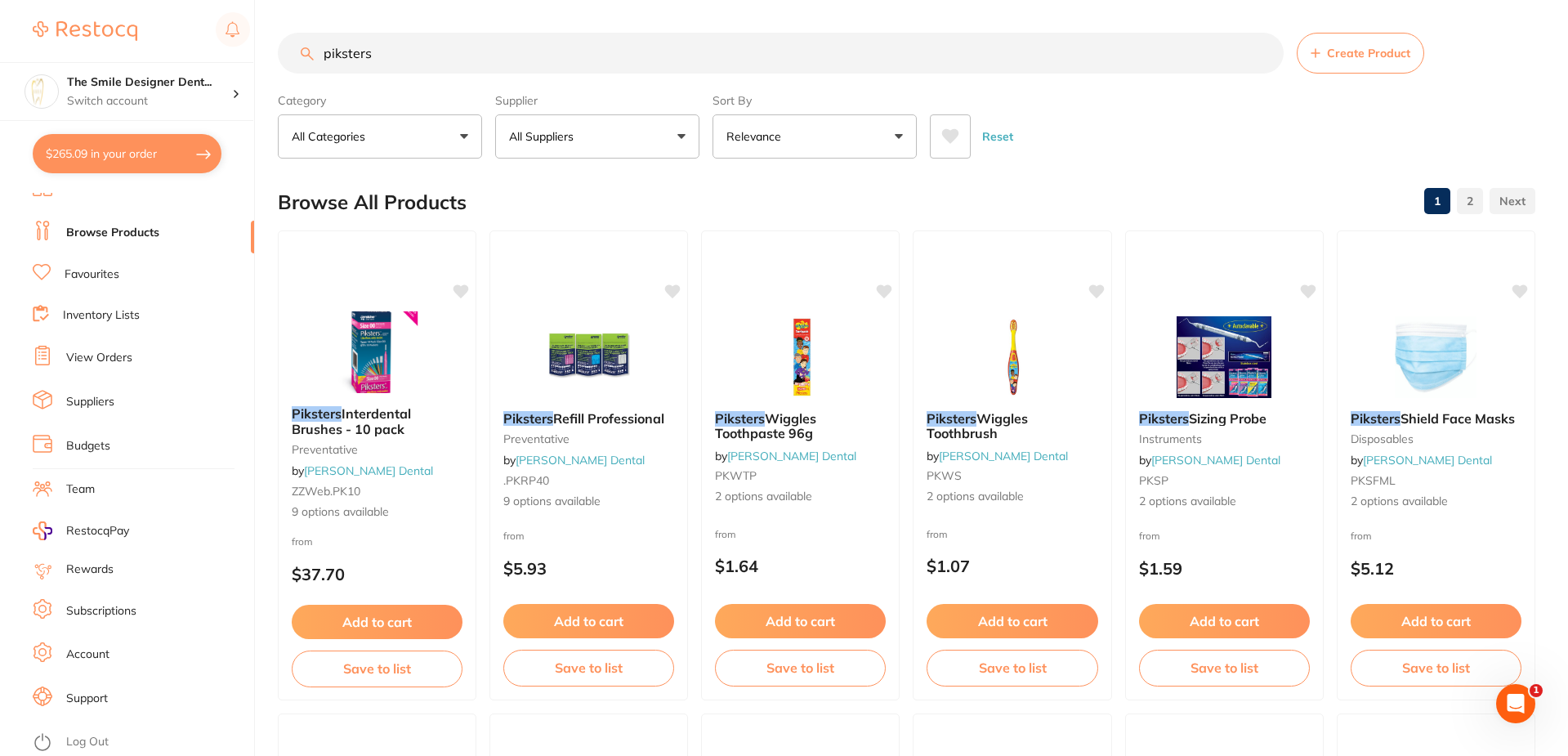
click at [651, 145] on button "All Suppliers" at bounding box center [597, 136] width 204 height 44
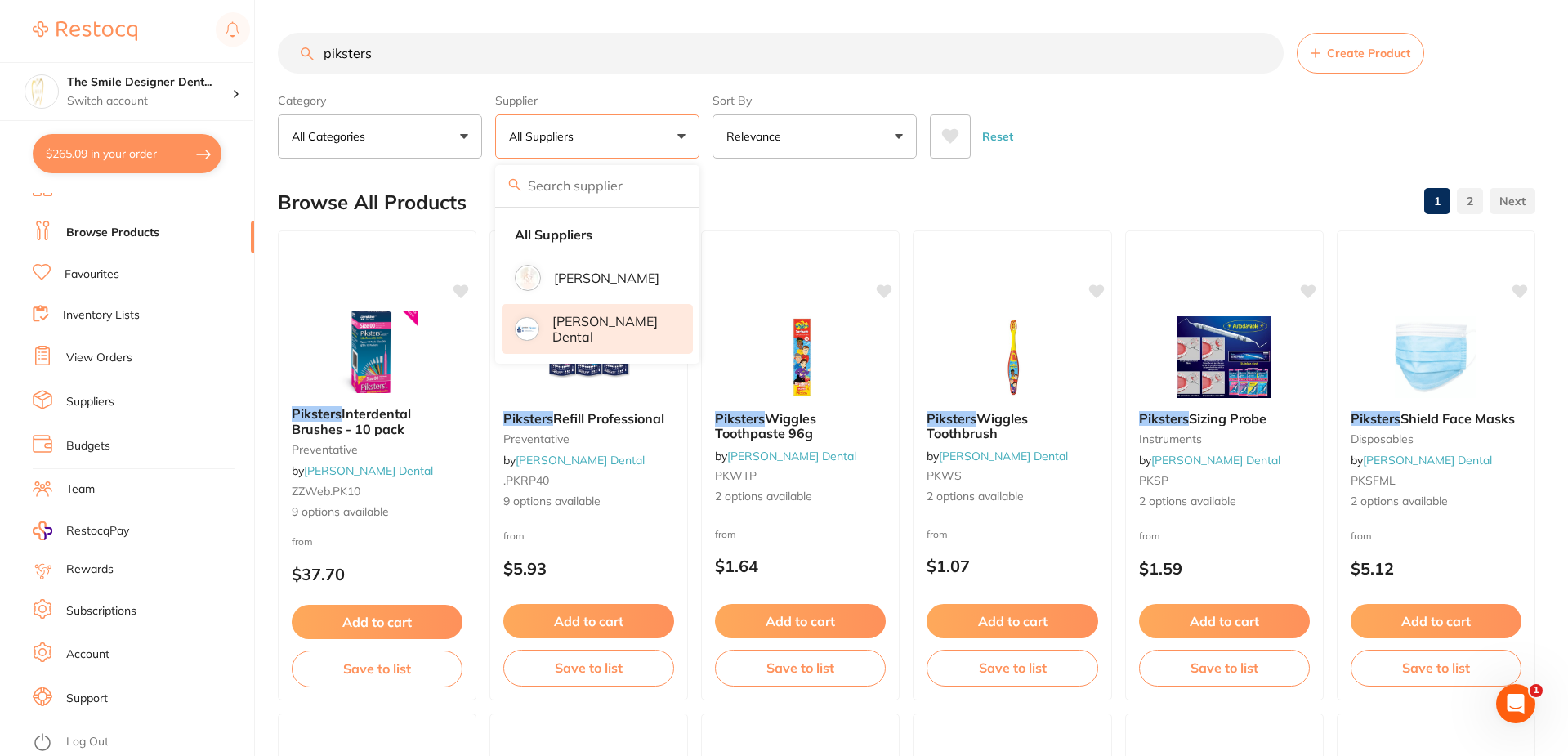
click at [597, 324] on p "[PERSON_NAME] Dental" at bounding box center [611, 328] width 118 height 30
click at [581, 264] on li "[PERSON_NAME]" at bounding box center [597, 278] width 192 height 46
click at [581, 274] on p "[PERSON_NAME]" at bounding box center [606, 277] width 105 height 15
click at [589, 340] on li "[PERSON_NAME] Dental" at bounding box center [597, 328] width 192 height 50
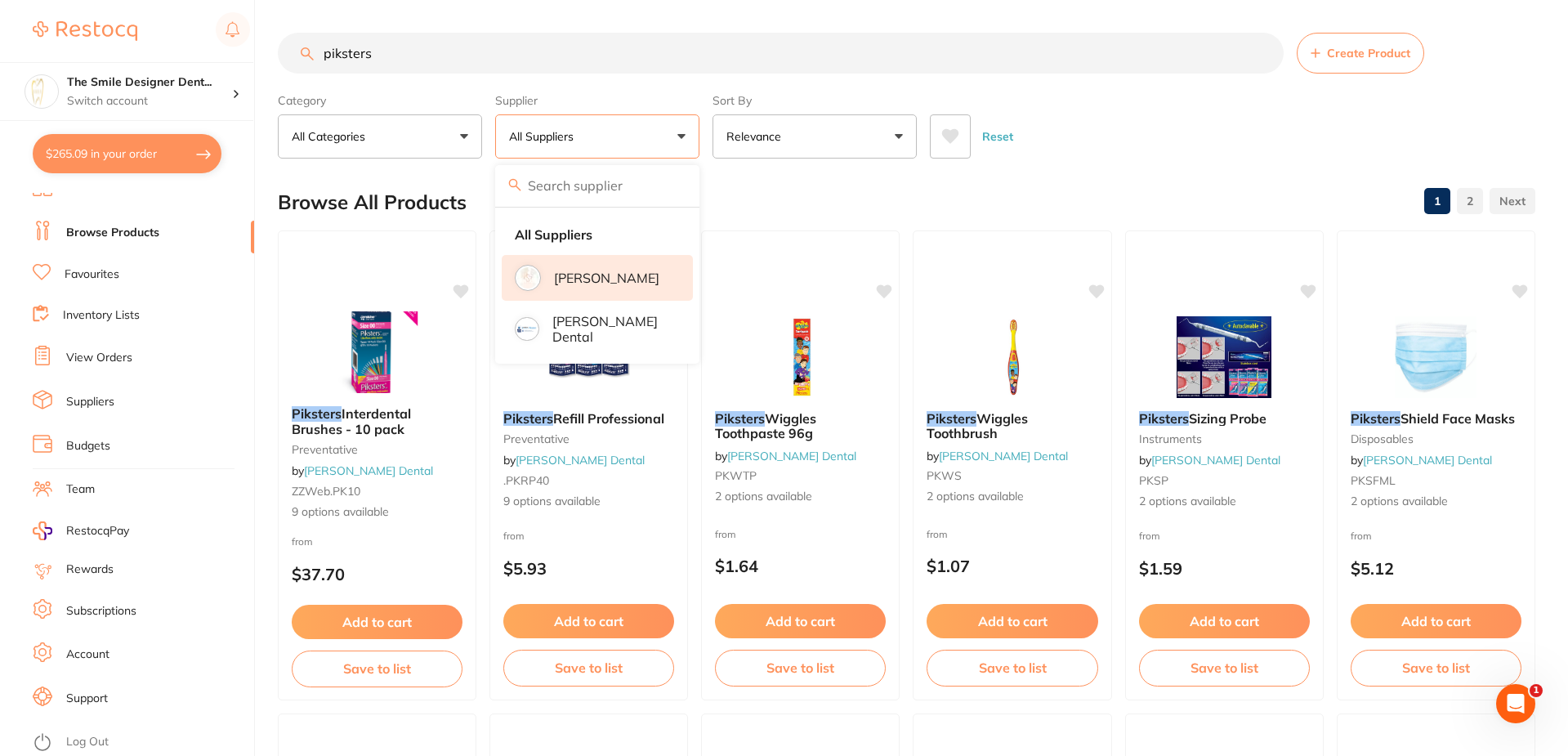
click at [562, 271] on p "[PERSON_NAME]" at bounding box center [606, 277] width 105 height 15
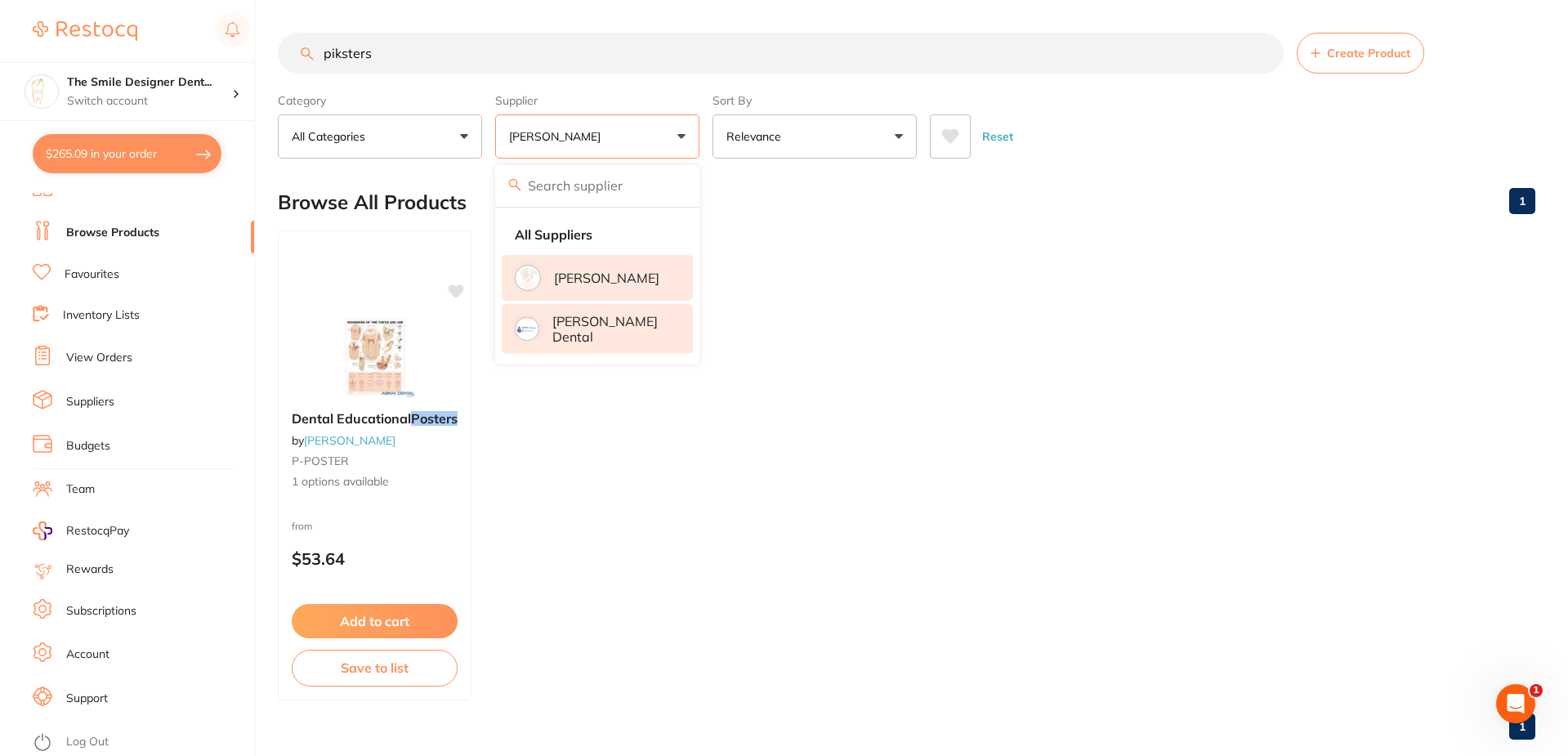
click at [574, 339] on li "[PERSON_NAME] Dental" at bounding box center [597, 328] width 192 height 50
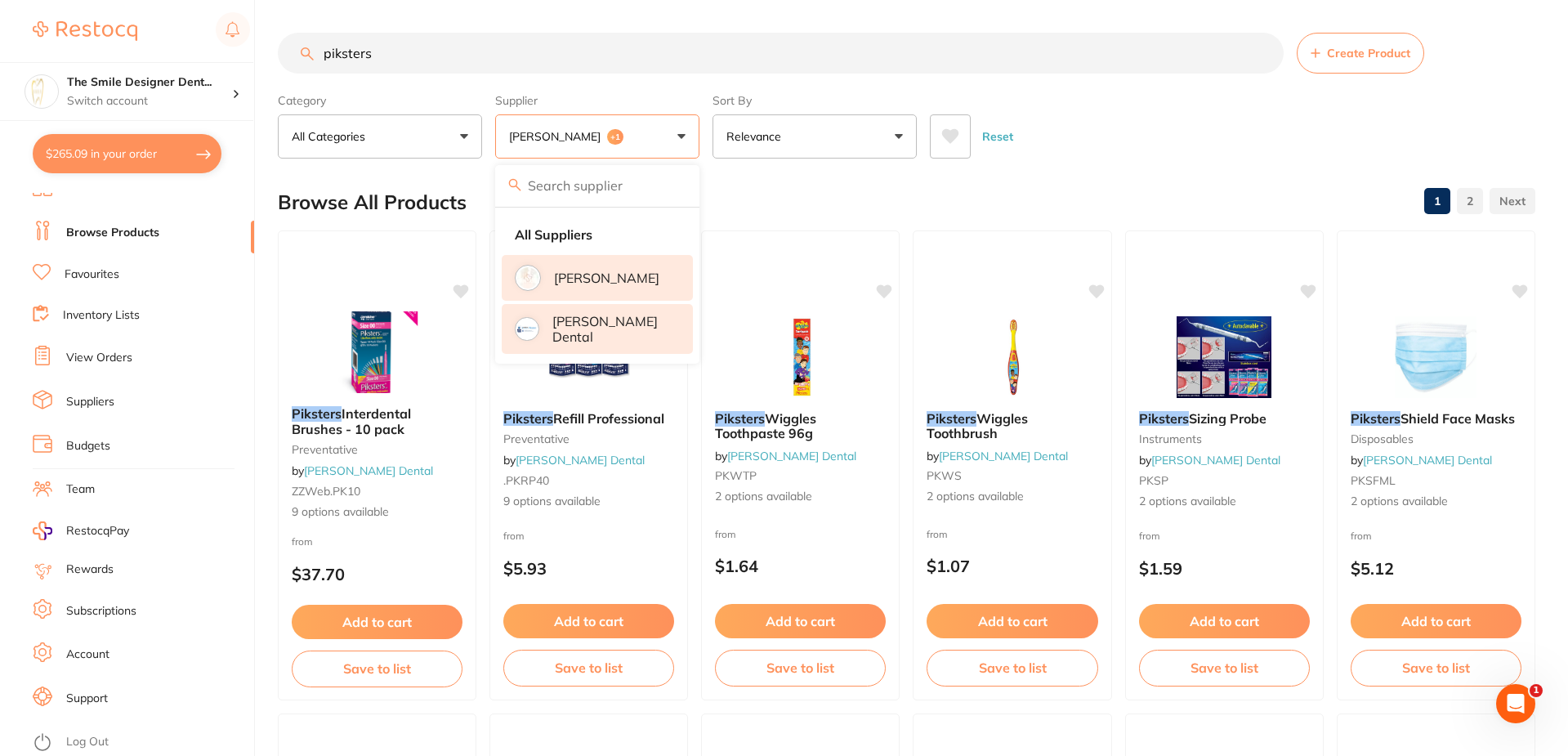
click at [609, 279] on p "[PERSON_NAME]" at bounding box center [606, 277] width 105 height 15
drag, startPoint x: 417, startPoint y: 56, endPoint x: 215, endPoint y: 47, distance: 202.2
click at [215, 47] on div "$265.09 The Smile Designer Dent... Switch account The Smile Designer Dental Stu…" at bounding box center [784, 378] width 1568 height 756
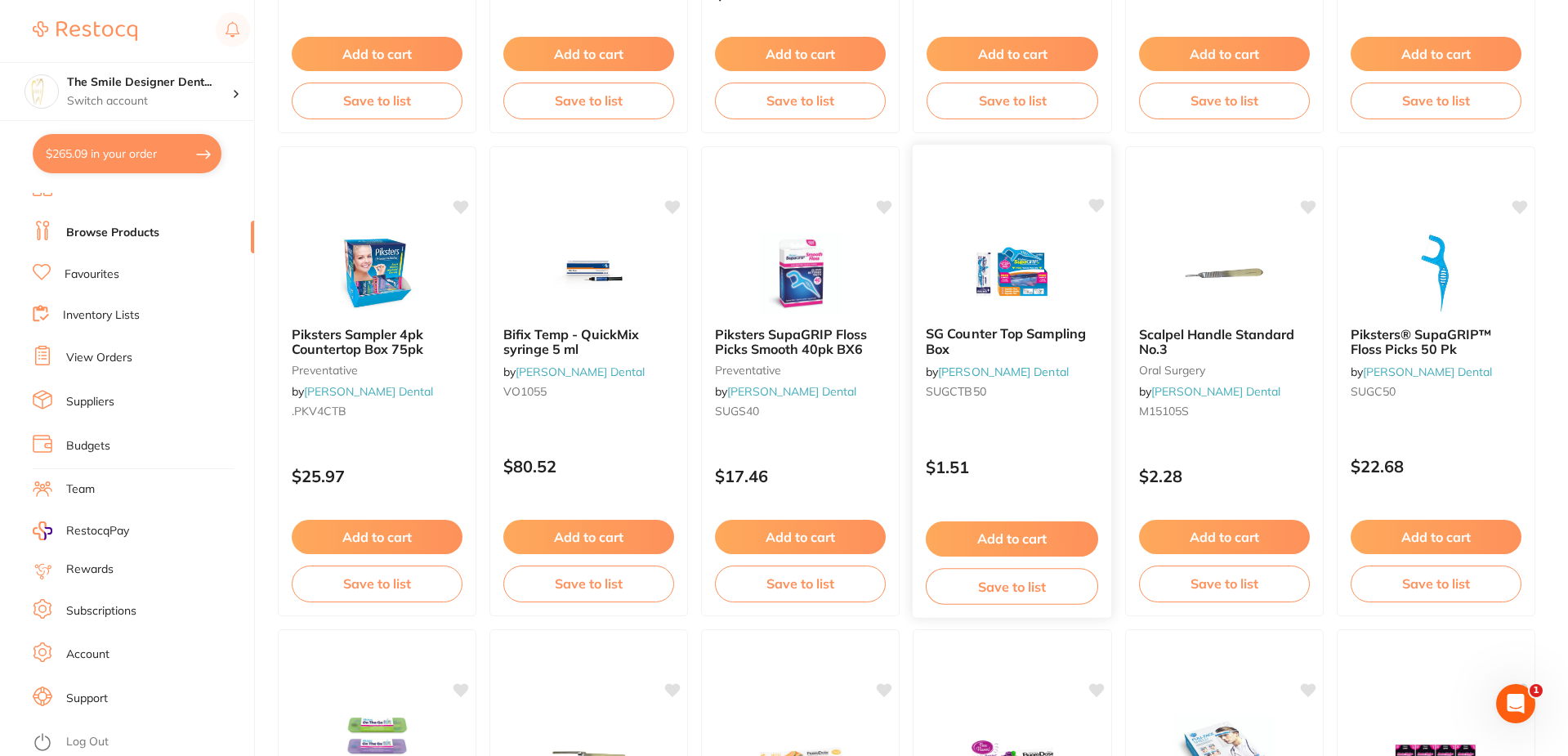
scroll to position [572, 0]
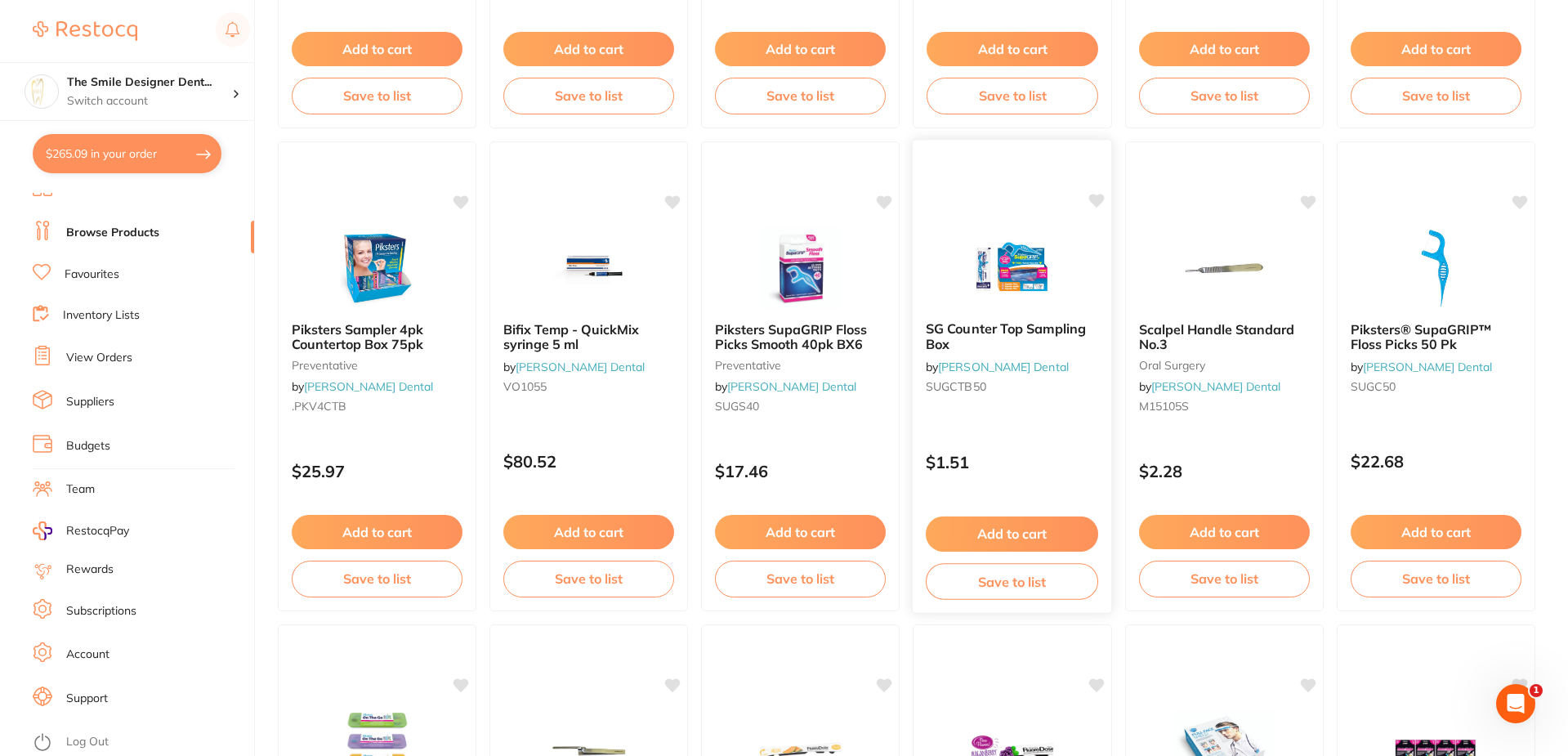
click at [1010, 270] on img at bounding box center [1012, 267] width 107 height 83
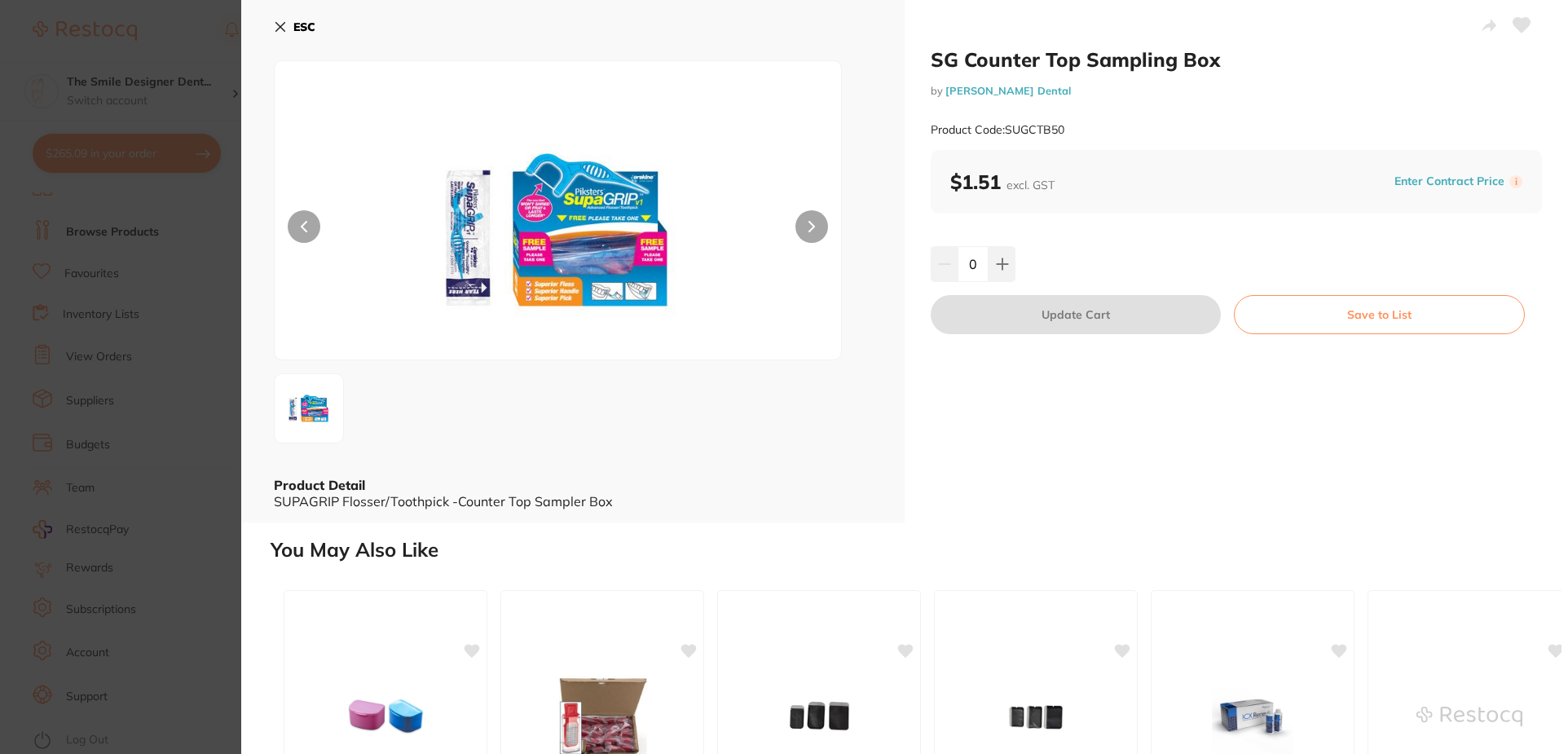
click at [817, 225] on button at bounding box center [811, 226] width 32 height 32
click at [814, 224] on button at bounding box center [811, 226] width 32 height 32
click at [989, 264] on button at bounding box center [1002, 264] width 26 height 36
type input "1"
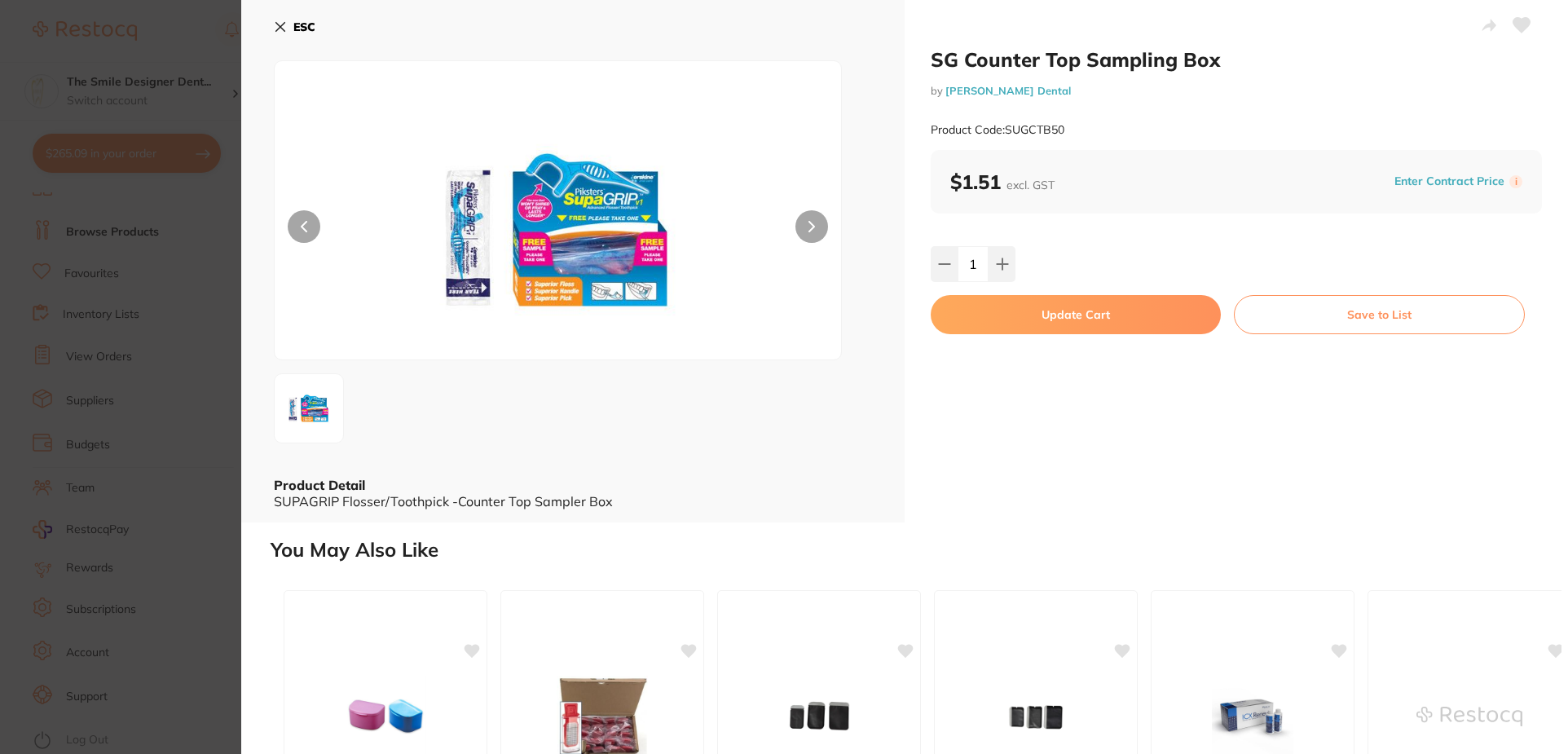
click at [1044, 309] on button "Update Cart" at bounding box center [1076, 315] width 290 height 39
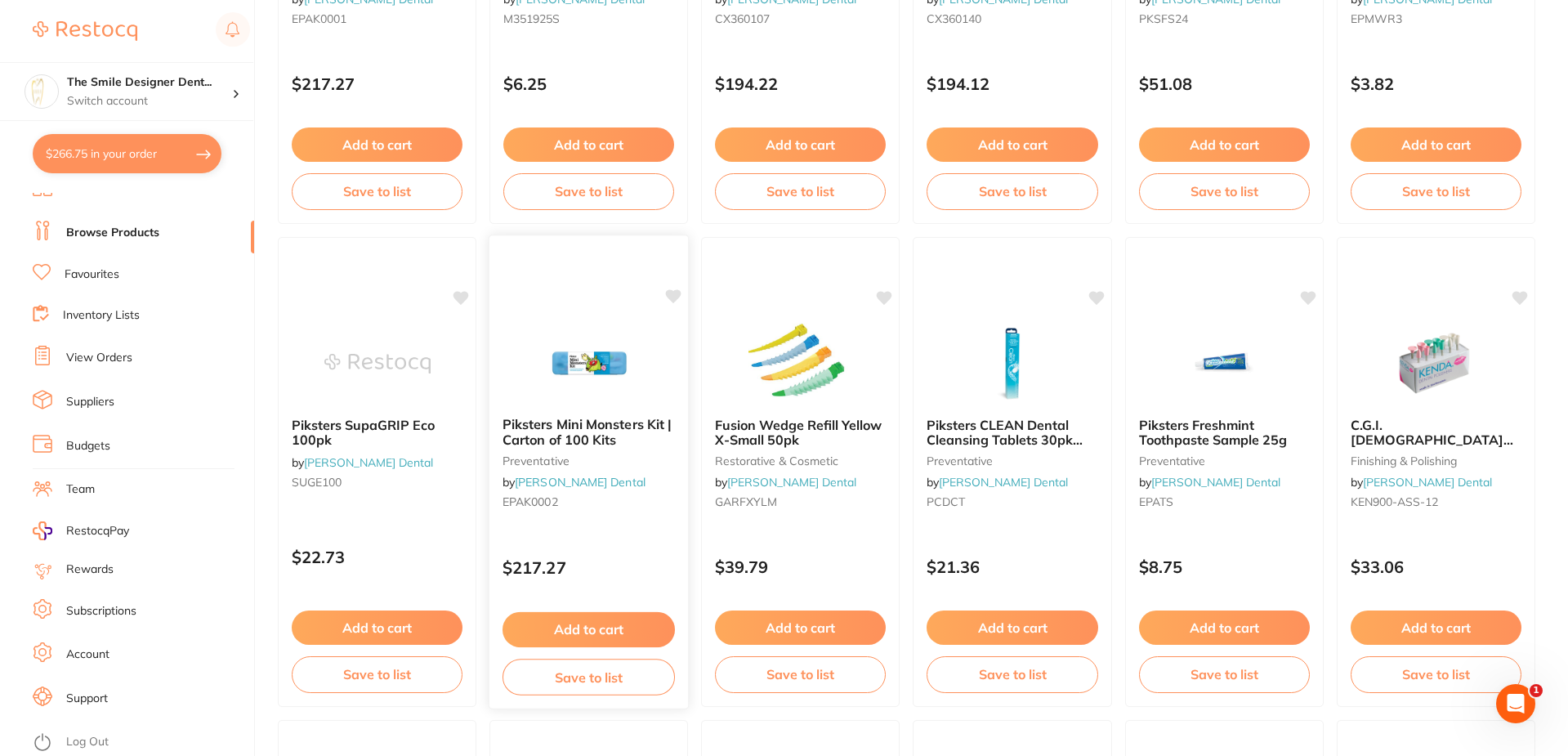
scroll to position [1472, 0]
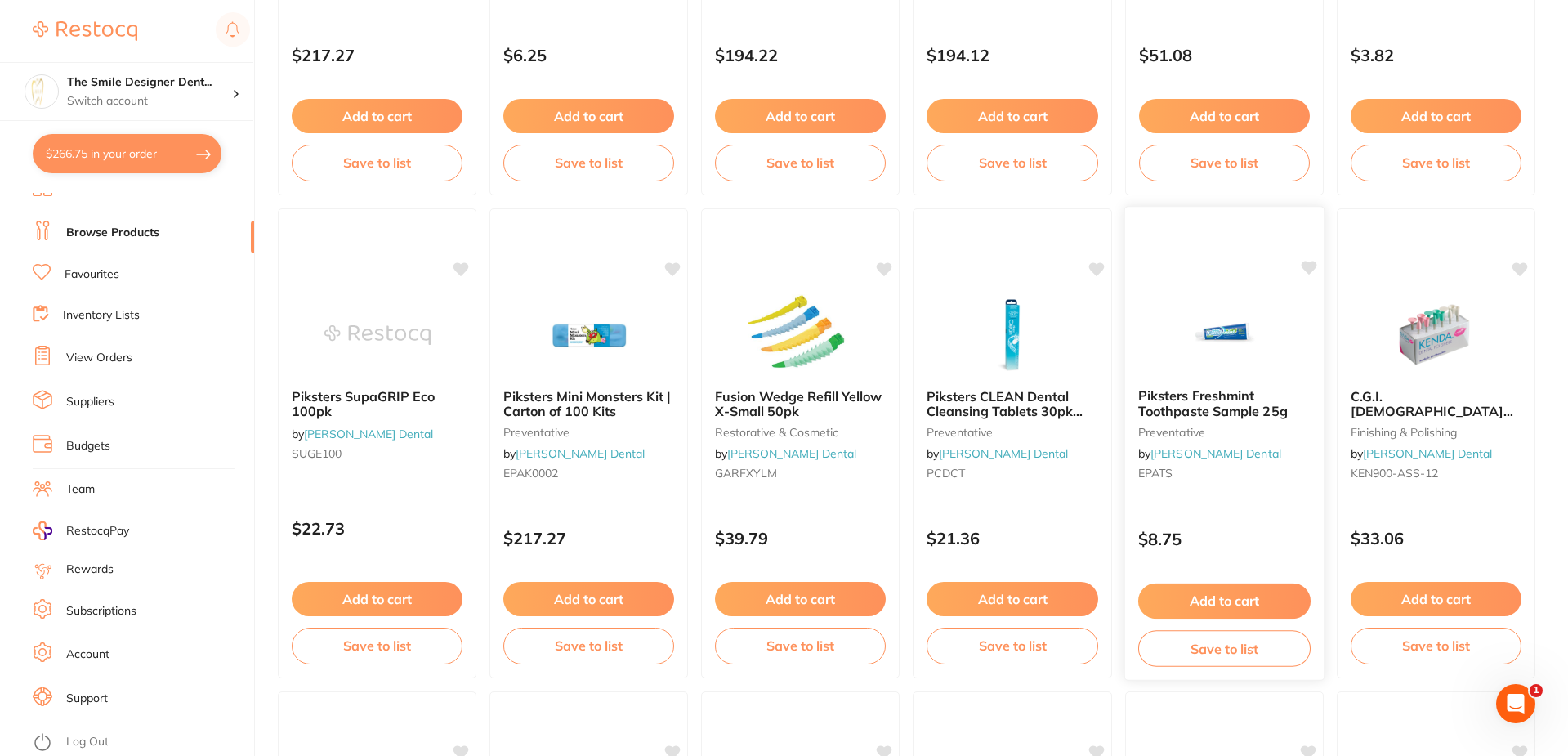
click at [1264, 341] on img at bounding box center [1224, 334] width 107 height 83
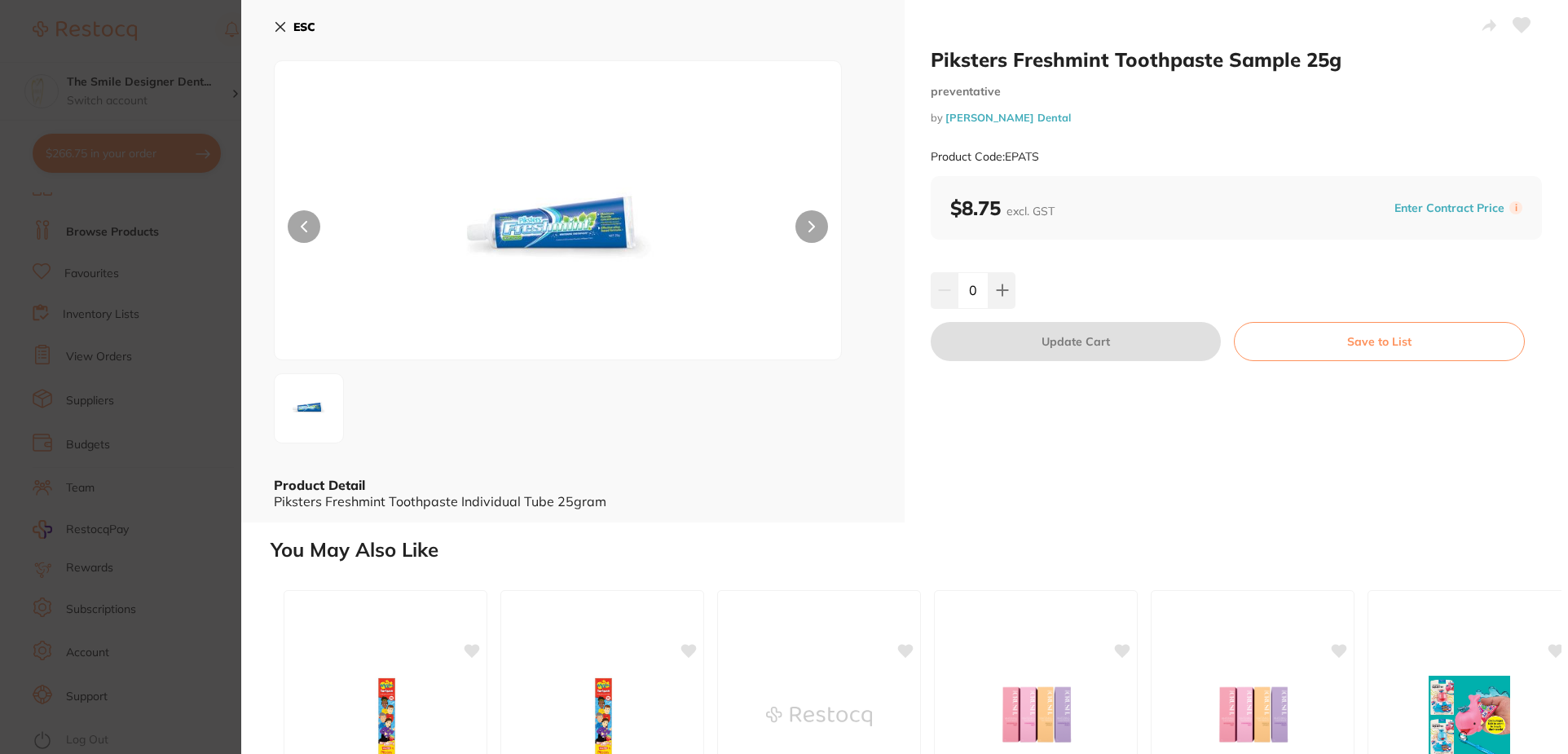
click at [94, 391] on section "Piksters Freshmint Toothpaste Sample 25g preventative by Erskine Dental Product…" at bounding box center [784, 377] width 1568 height 754
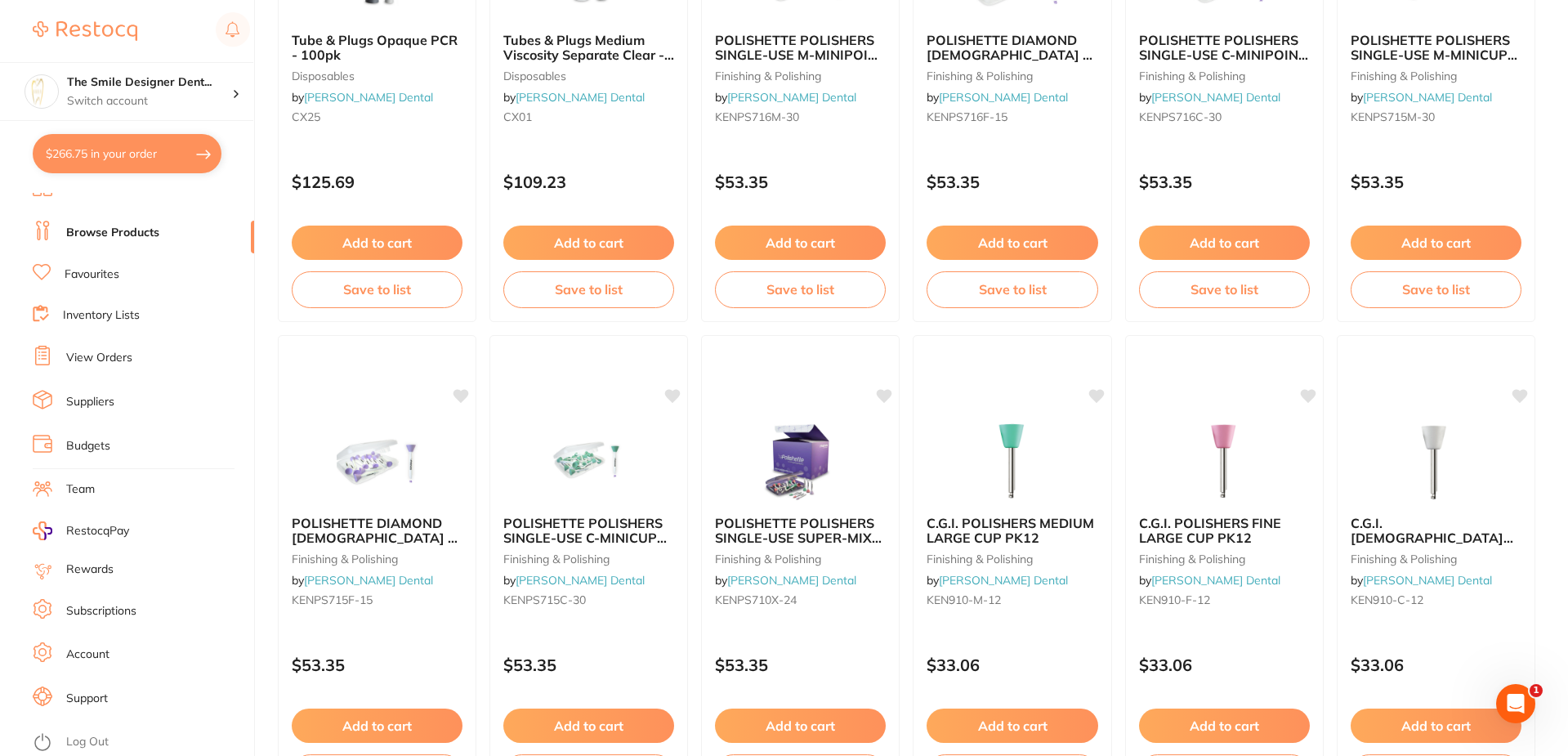
scroll to position [3896, 0]
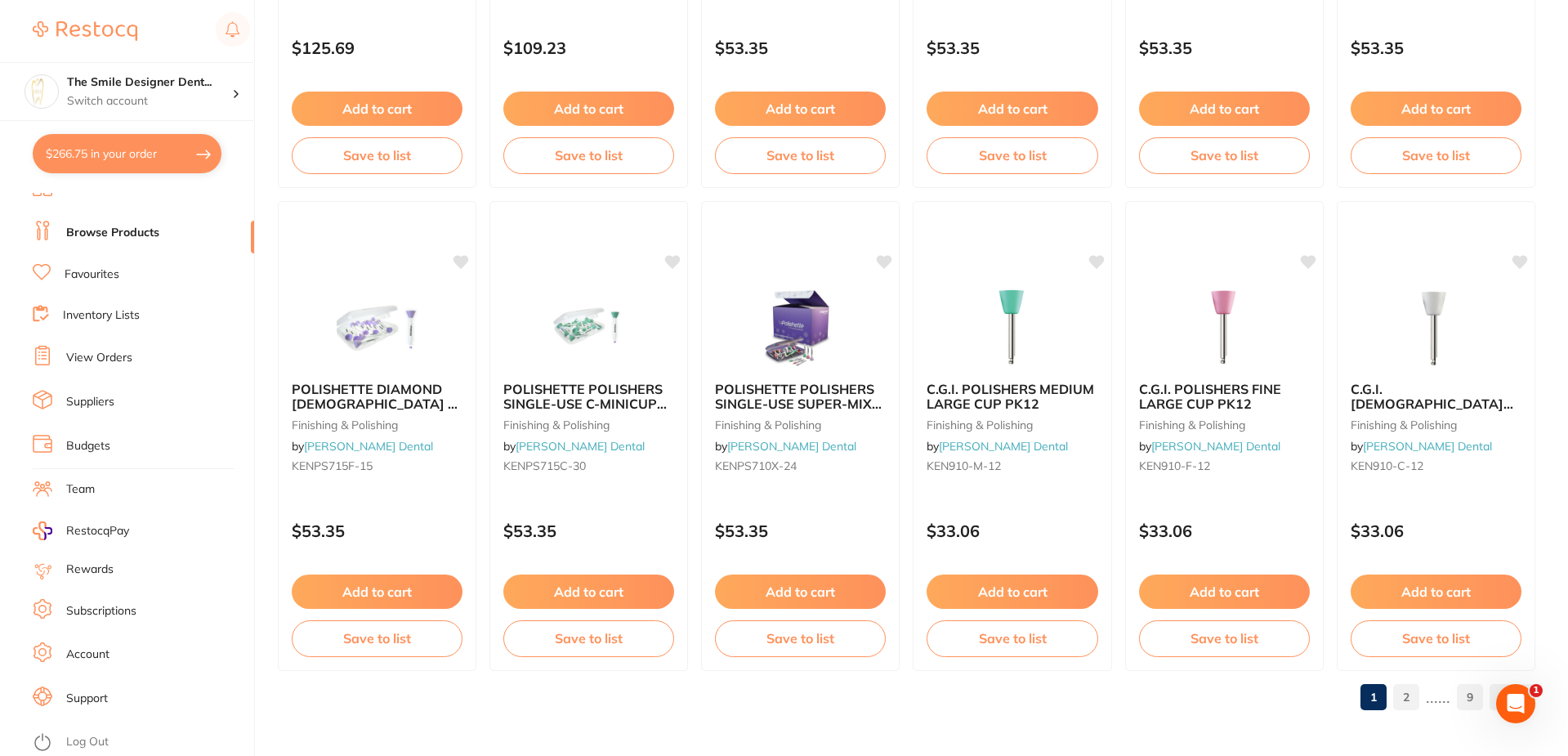
click at [1399, 693] on link "2" at bounding box center [1406, 697] width 27 height 32
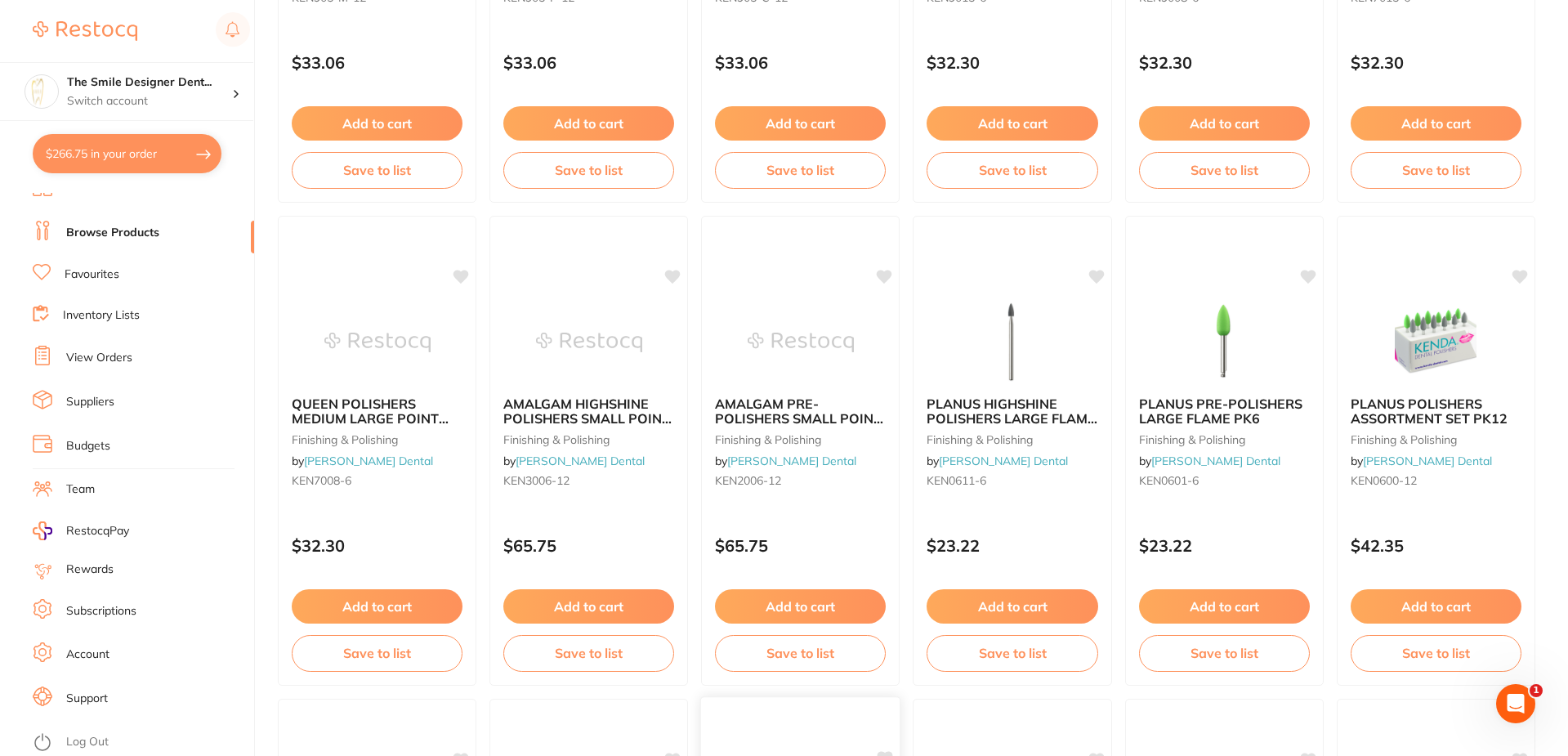
scroll to position [1472, 0]
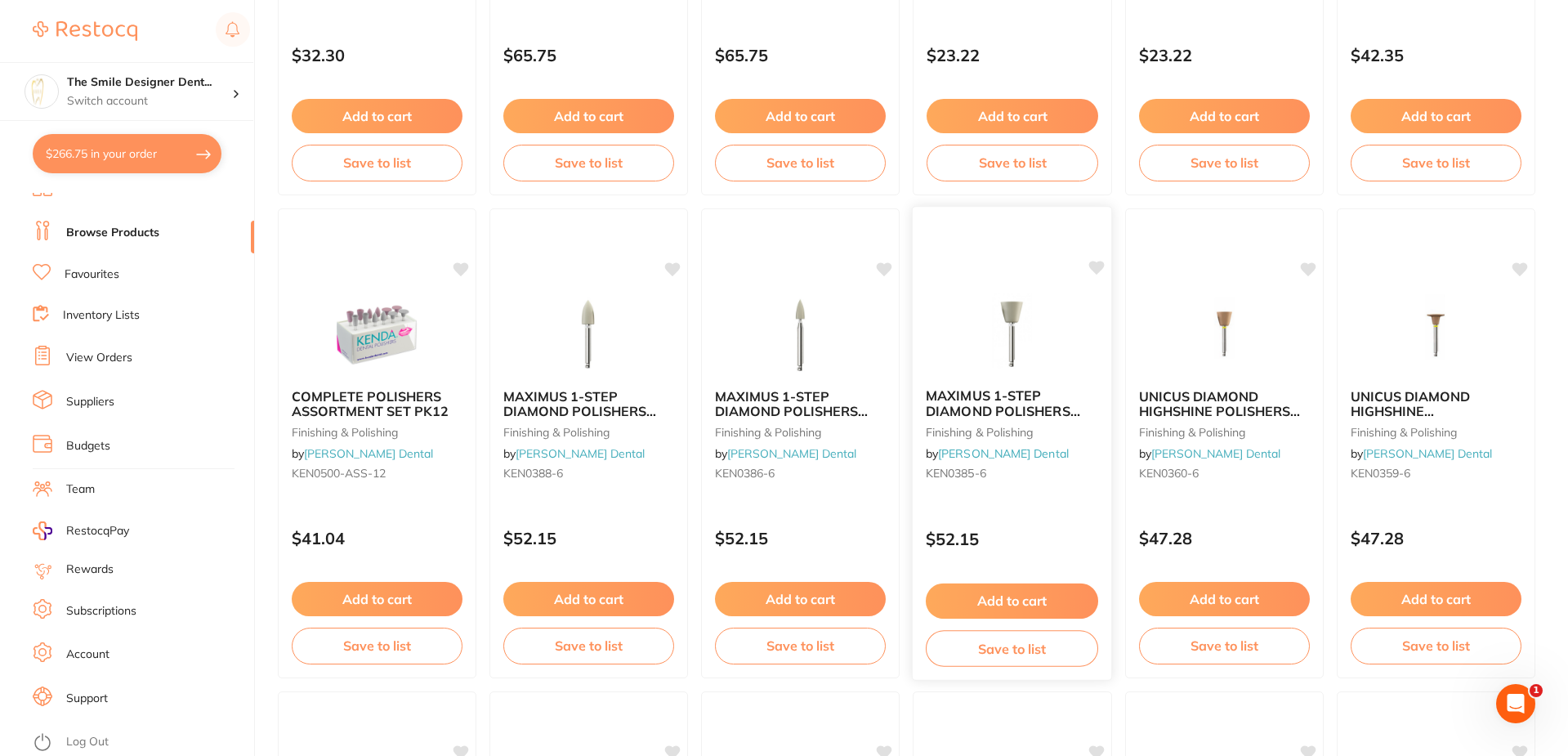
click at [961, 231] on div at bounding box center [1012, 227] width 199 height 41
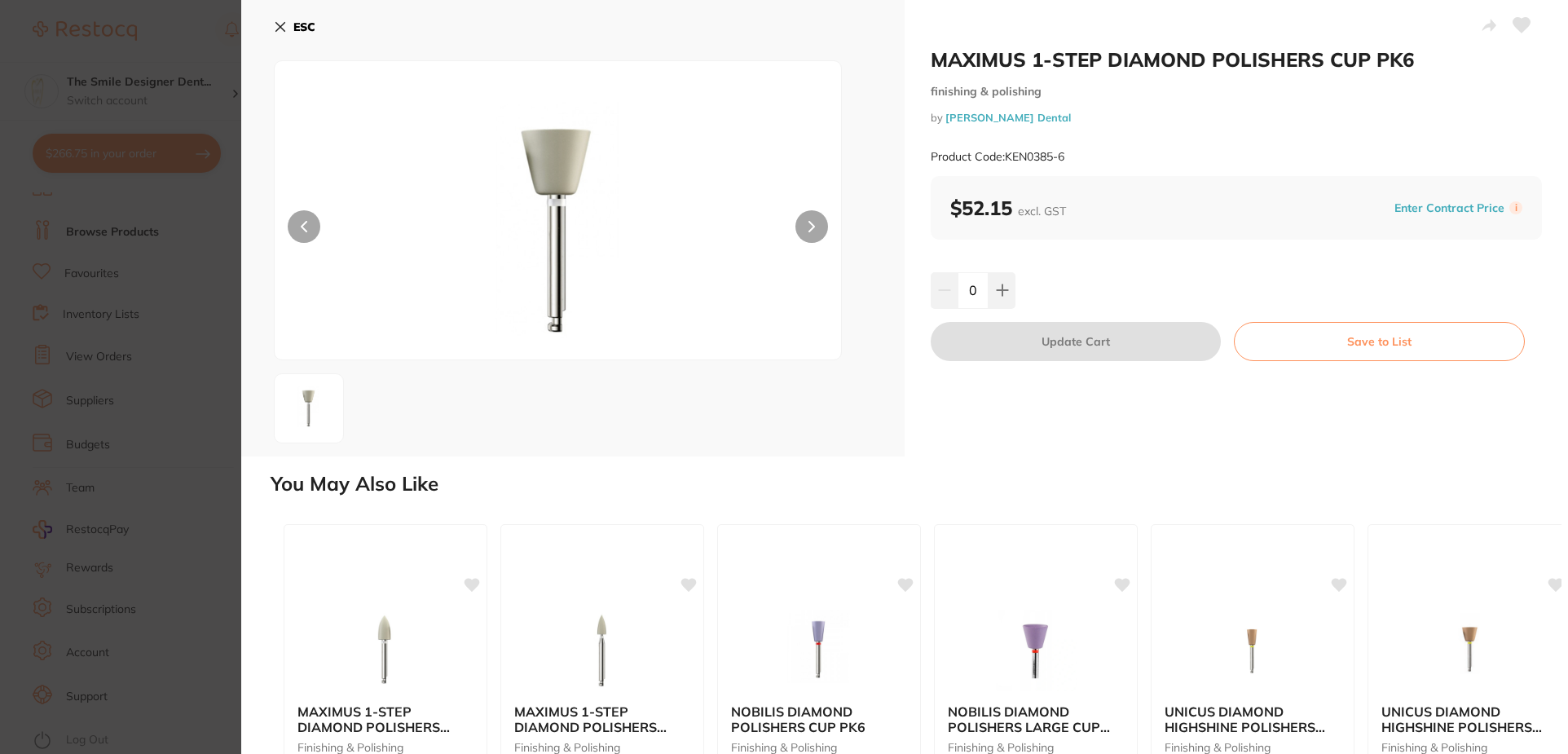
click at [112, 181] on section "MAXIMUS 1-STEP DIAMOND POLISHERS CUP PK6 finishing & polishing by Erskine Denta…" at bounding box center [784, 377] width 1568 height 754
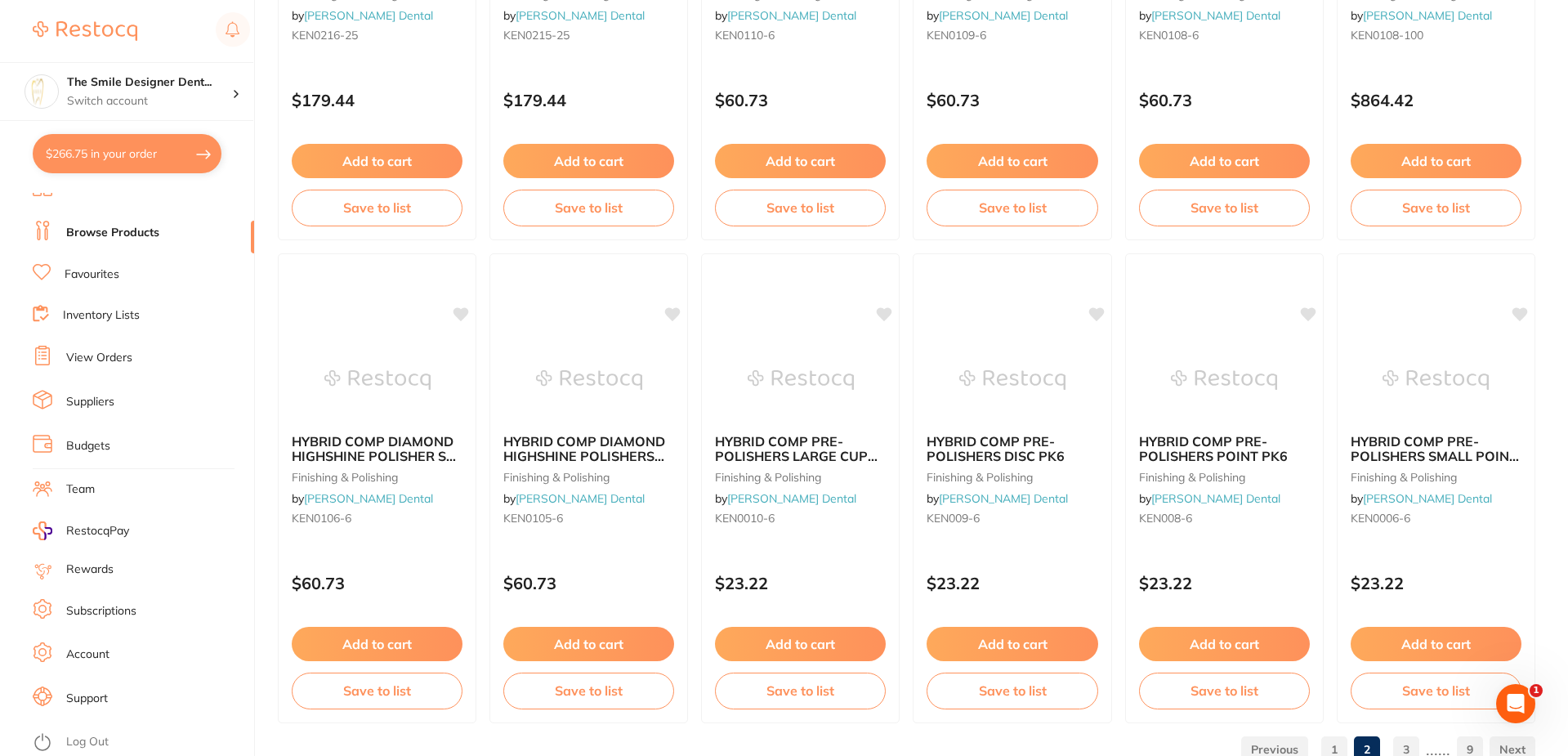
scroll to position [3896, 0]
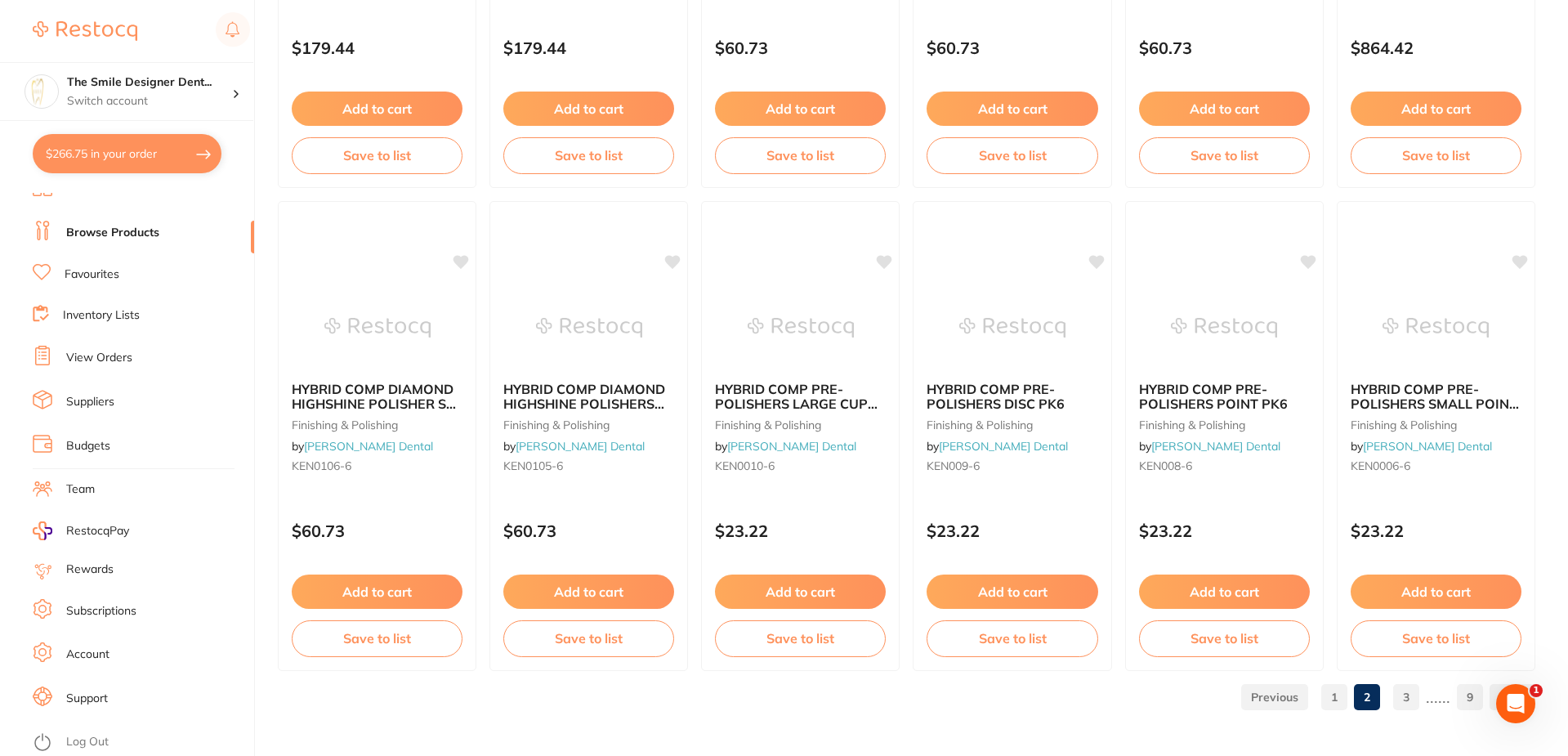
click at [1408, 693] on link "3" at bounding box center [1406, 697] width 27 height 32
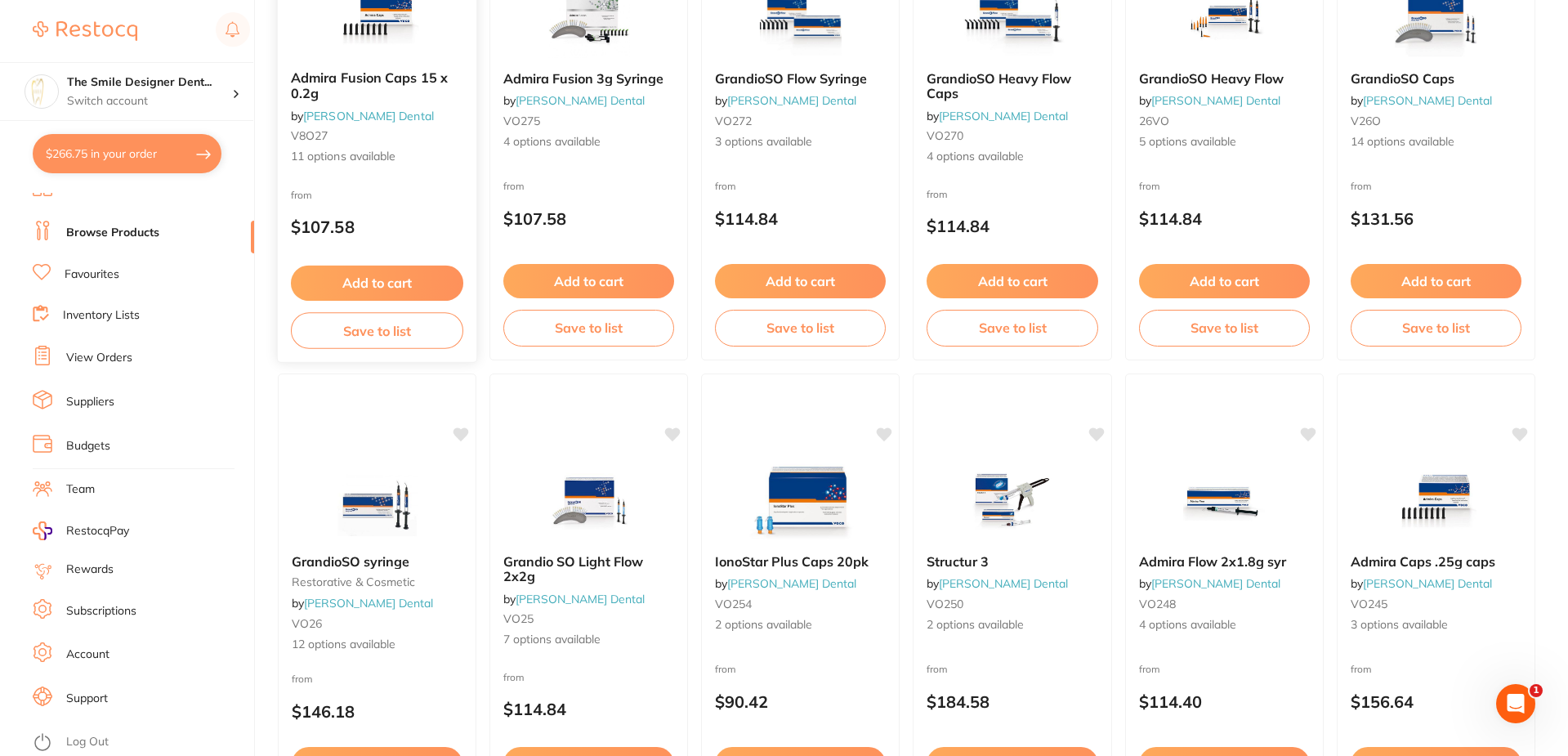
scroll to position [900, 0]
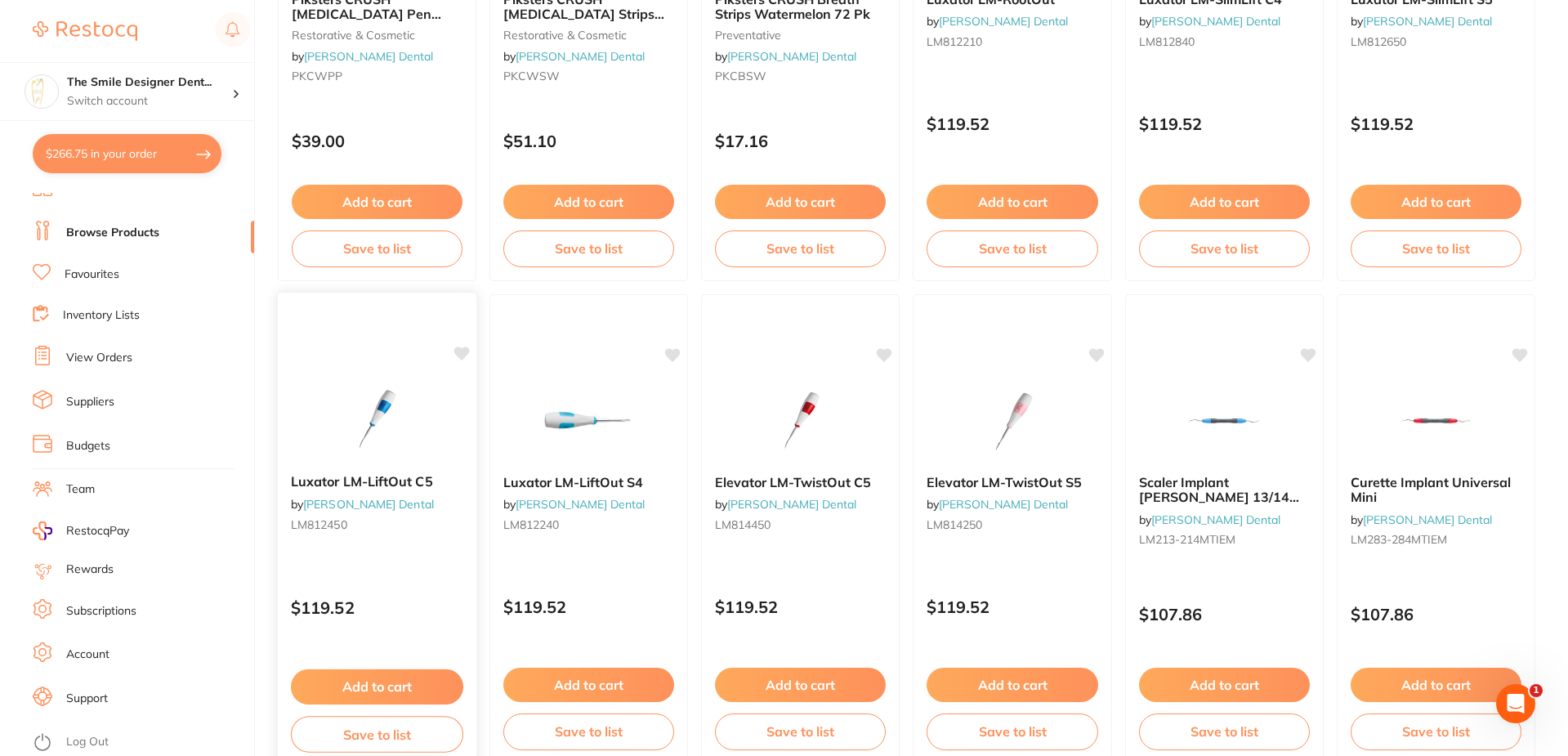
scroll to position [3896, 0]
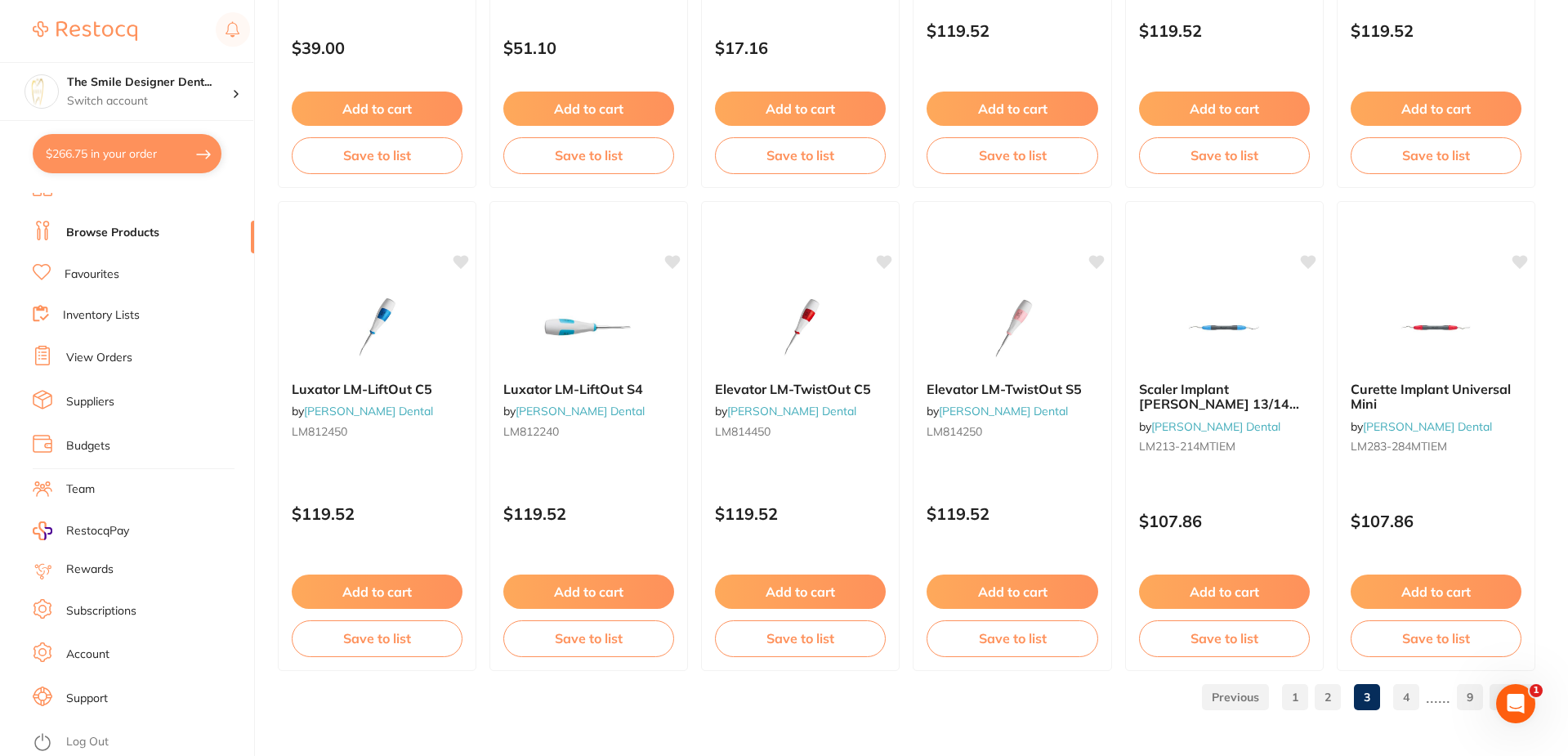
click at [1409, 705] on link "4" at bounding box center [1406, 697] width 27 height 32
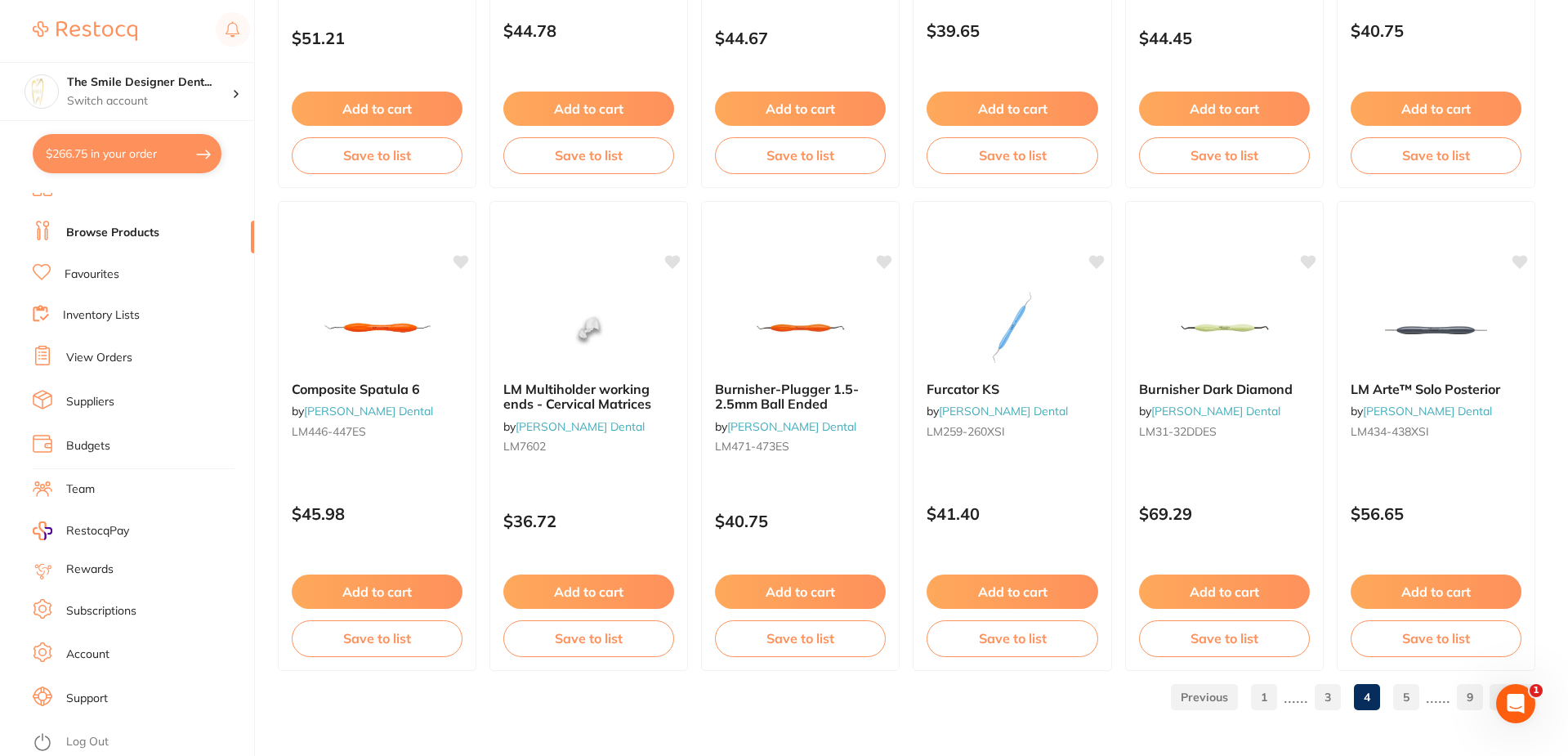
click at [1410, 701] on link "5" at bounding box center [1406, 697] width 27 height 32
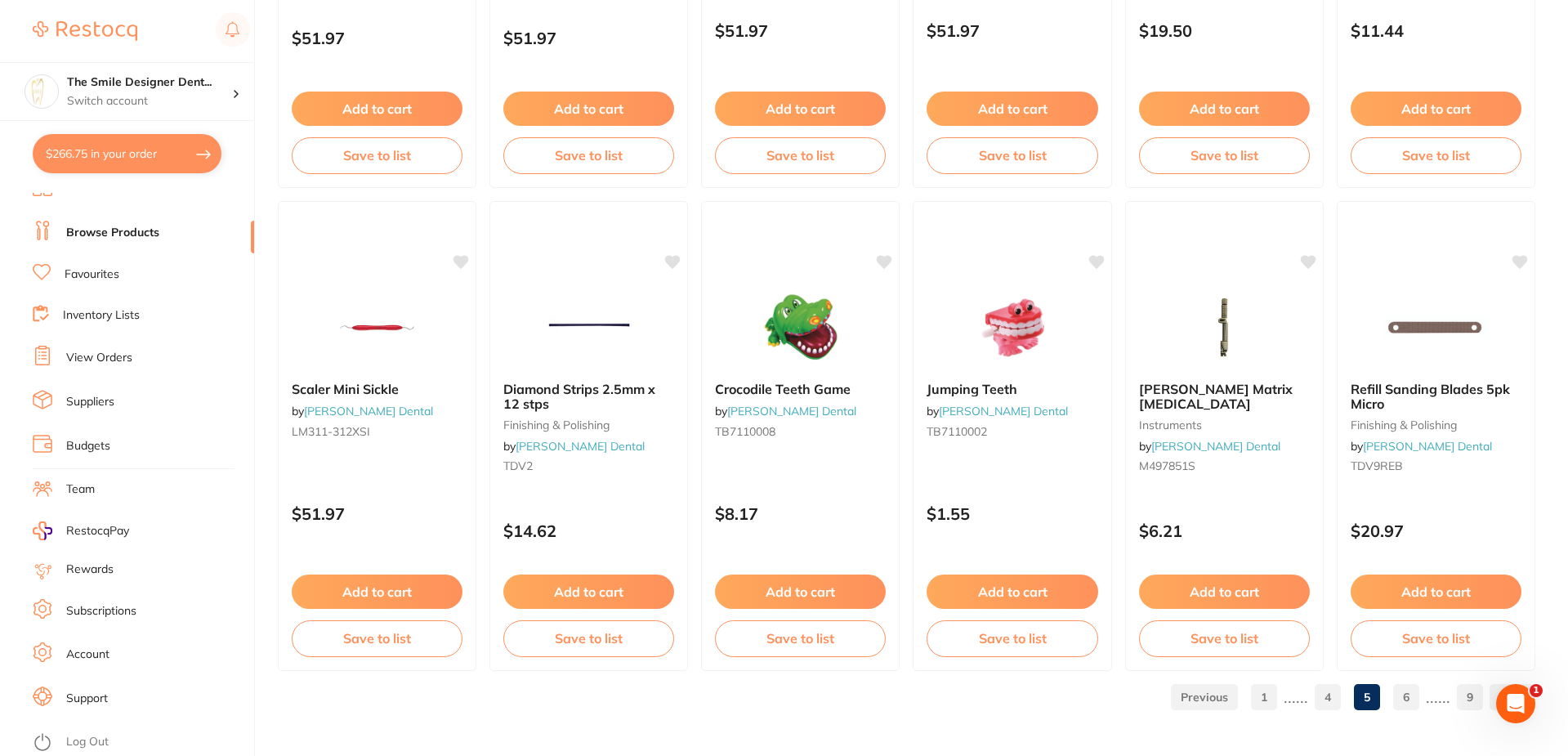
click at [1420, 702] on link "6" at bounding box center [1406, 697] width 27 height 32
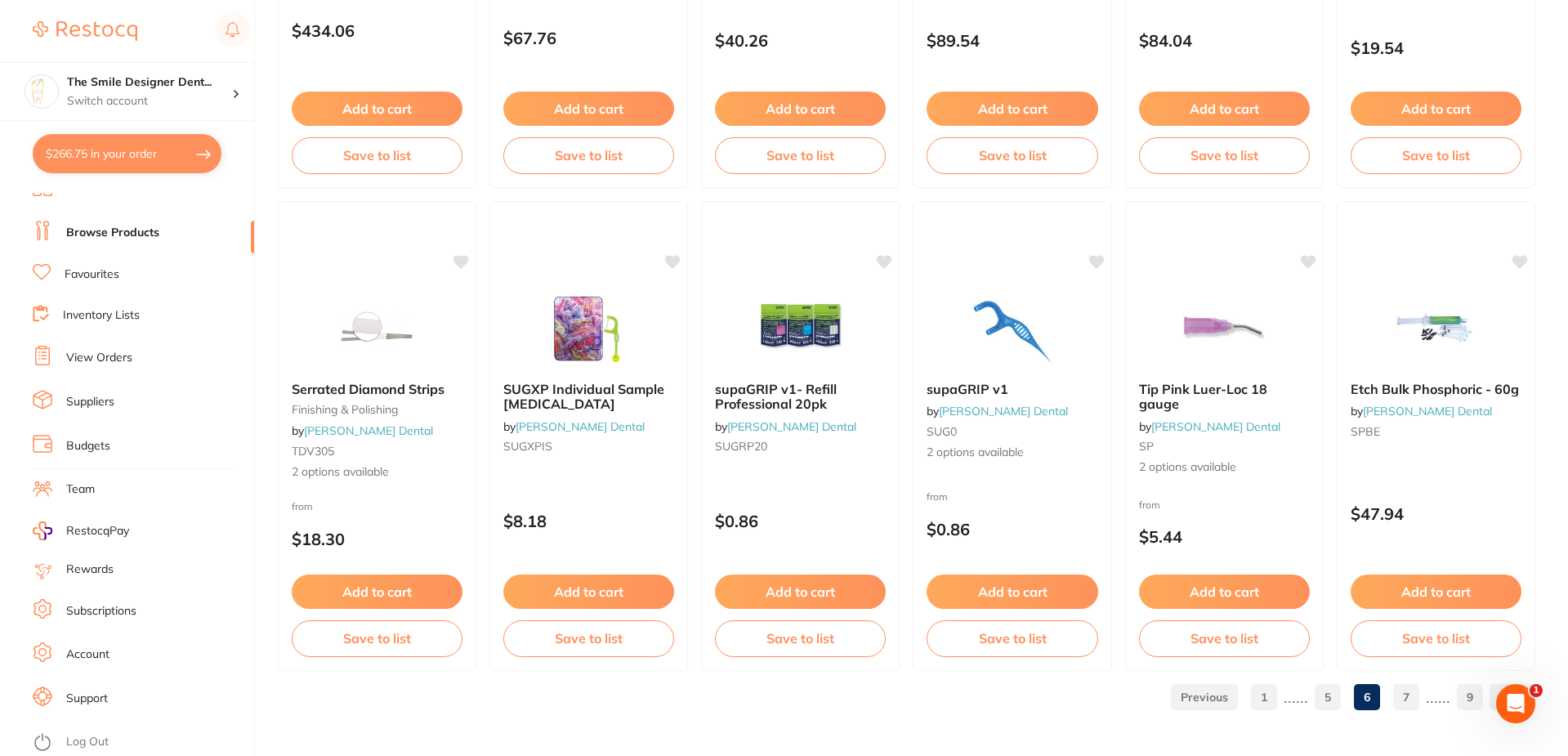
click at [1260, 703] on link "1" at bounding box center [1264, 697] width 27 height 32
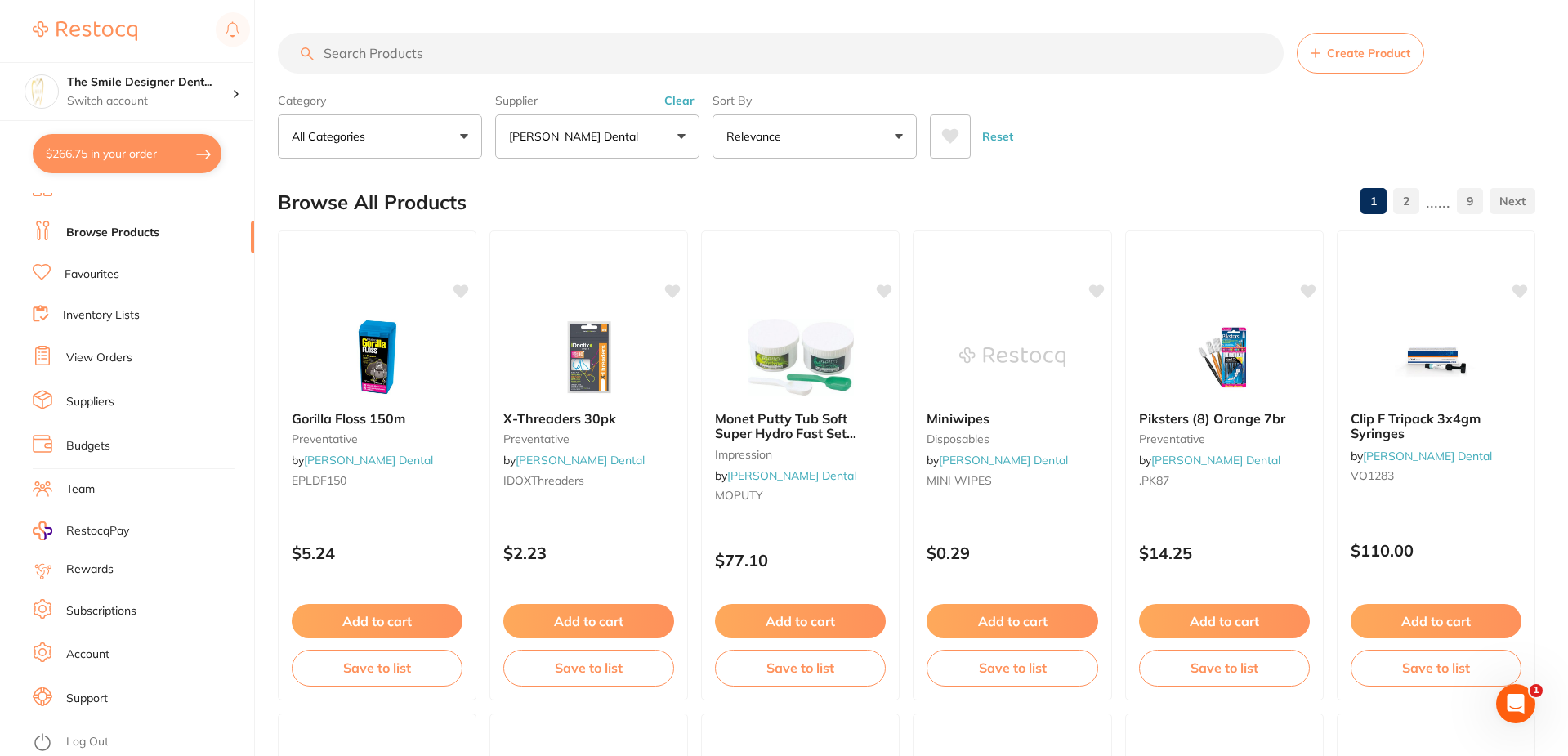
scroll to position [0, 0]
click at [586, 146] on button "[PERSON_NAME] Dental" at bounding box center [597, 136] width 204 height 44
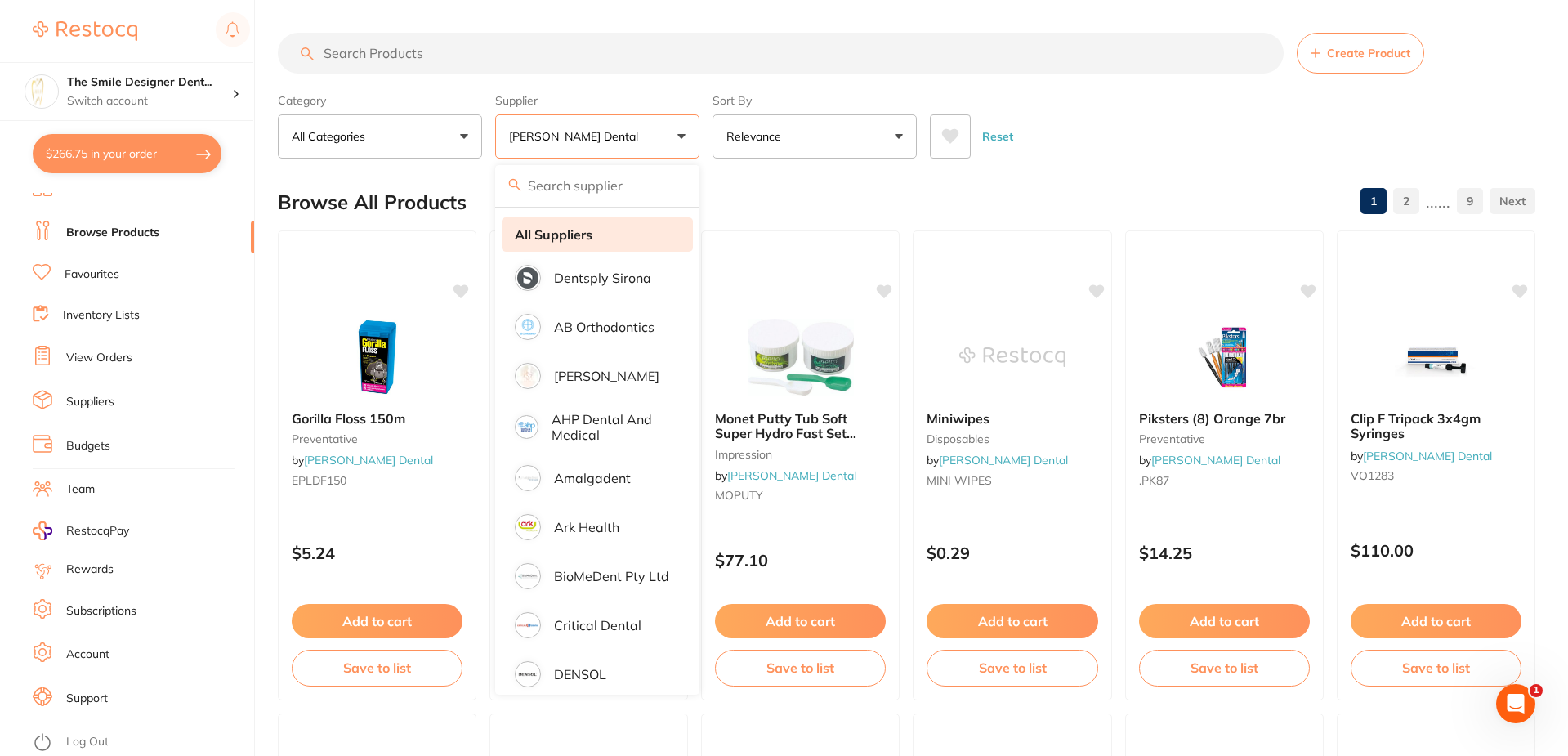
click at [598, 240] on li "All Suppliers" at bounding box center [597, 234] width 192 height 34
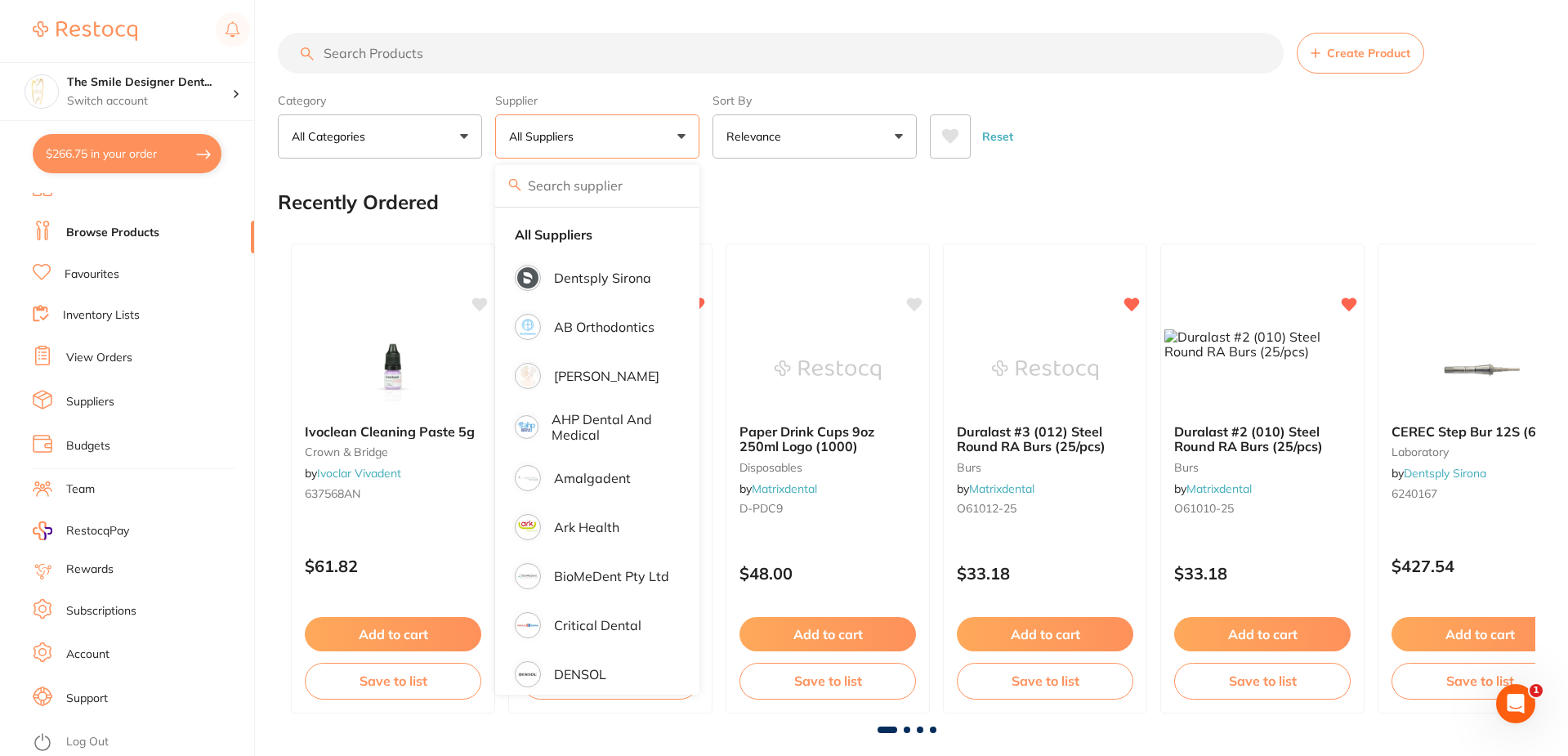
click at [551, 69] on input "search" at bounding box center [781, 53] width 1006 height 41
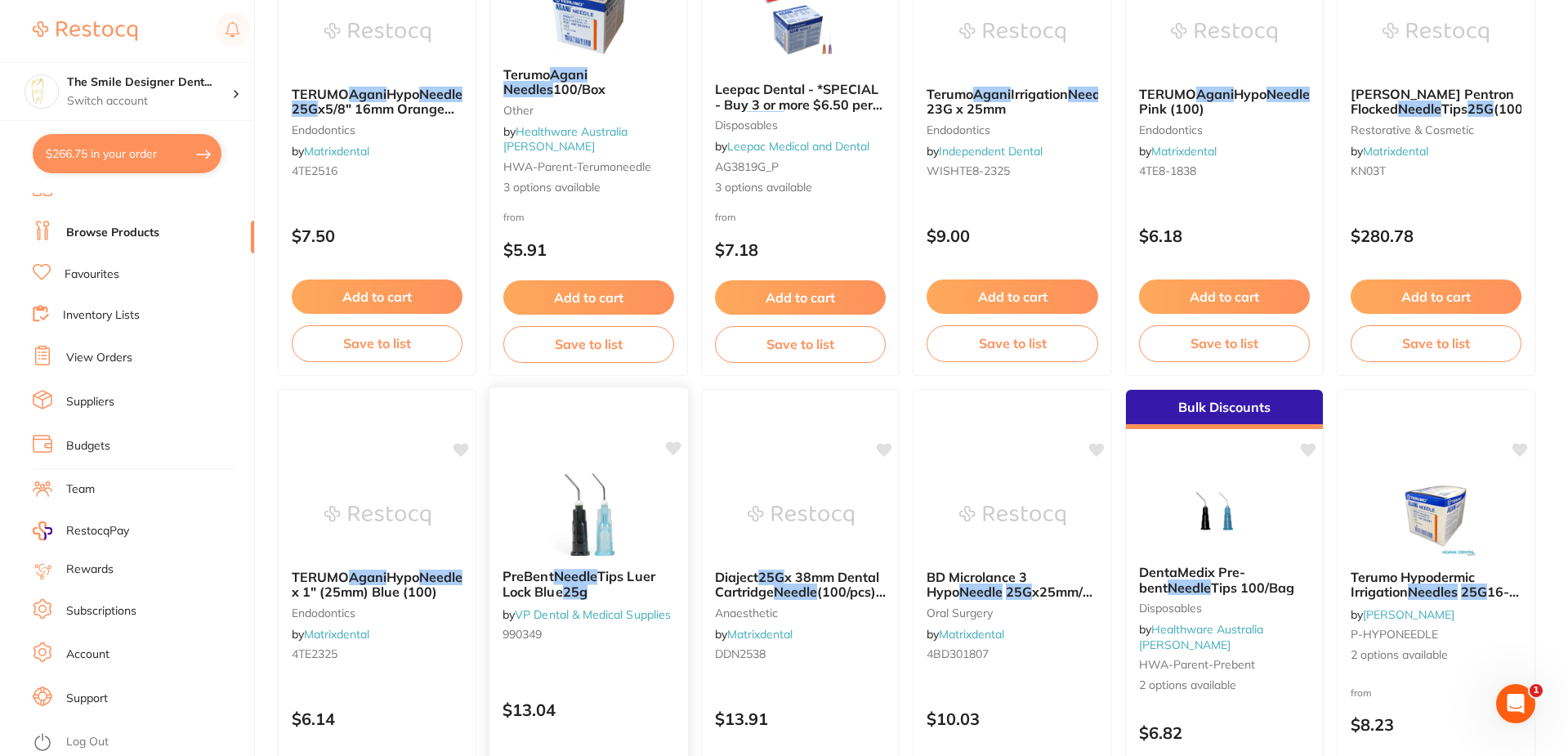
scroll to position [491, 0]
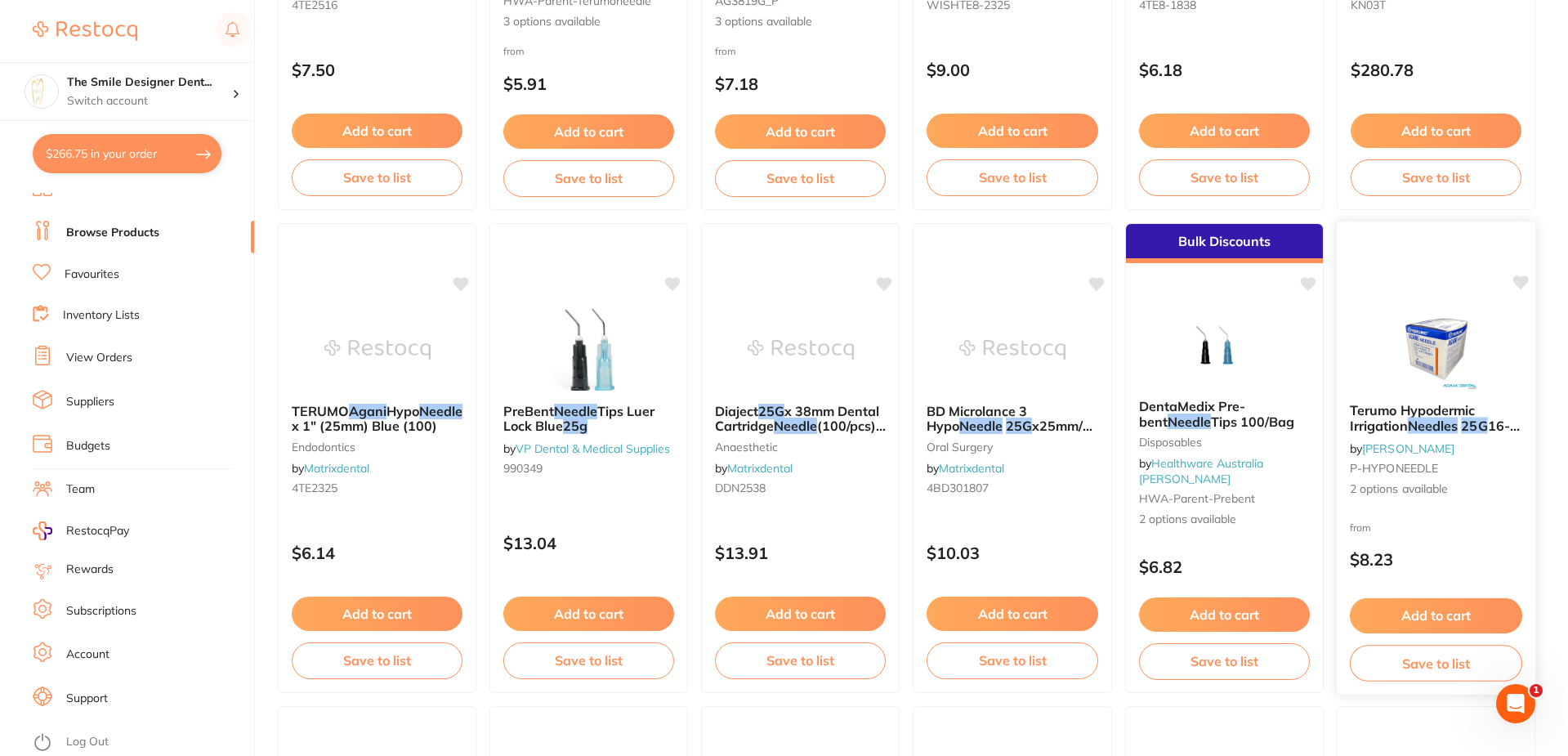
type input "agani needle 25g"
click at [1417, 353] on img at bounding box center [1435, 349] width 107 height 83
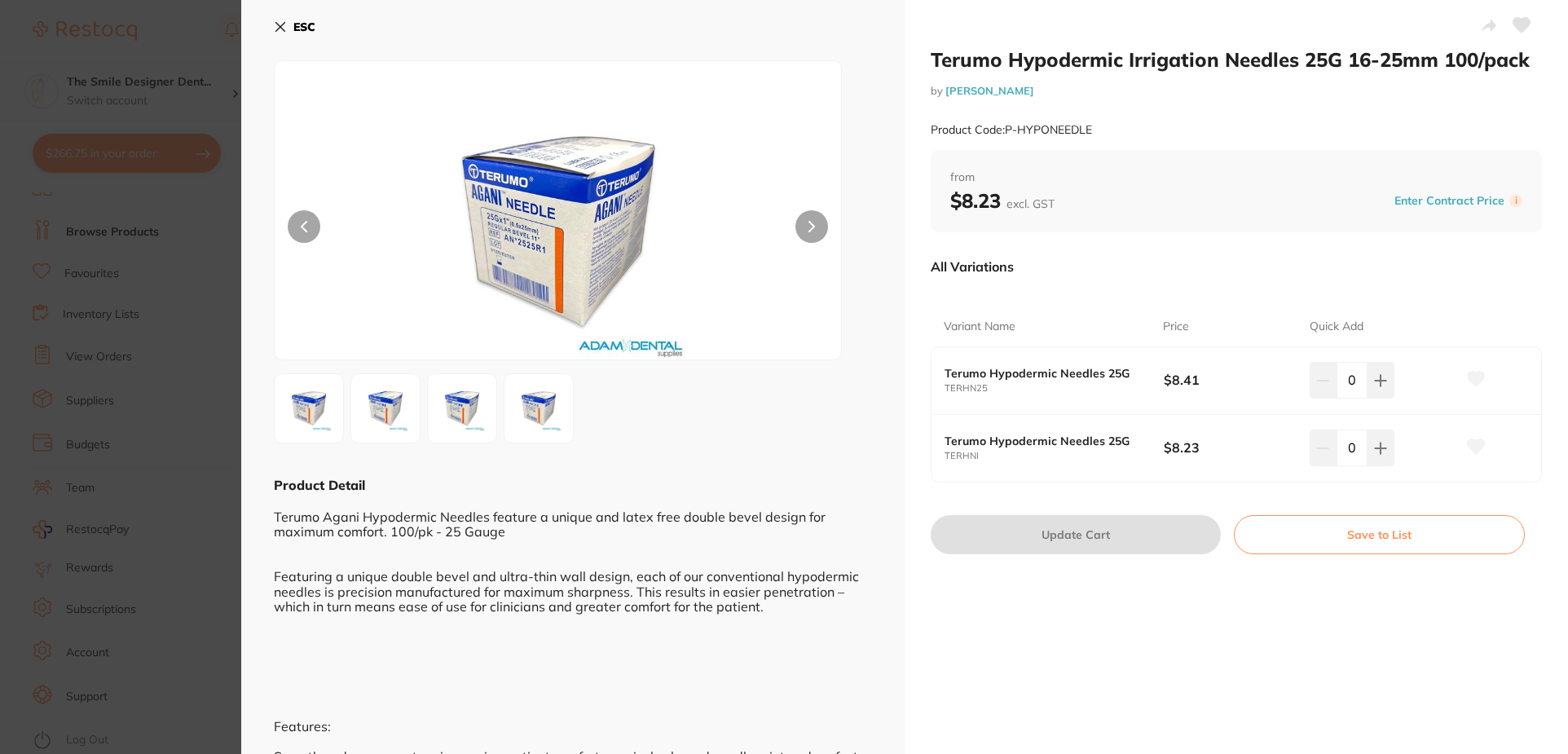
click at [830, 221] on div at bounding box center [558, 211] width 568 height 300
click at [812, 224] on icon at bounding box center [811, 226] width 7 height 12
click at [1382, 379] on icon at bounding box center [1380, 380] width 13 height 13
type input "1"
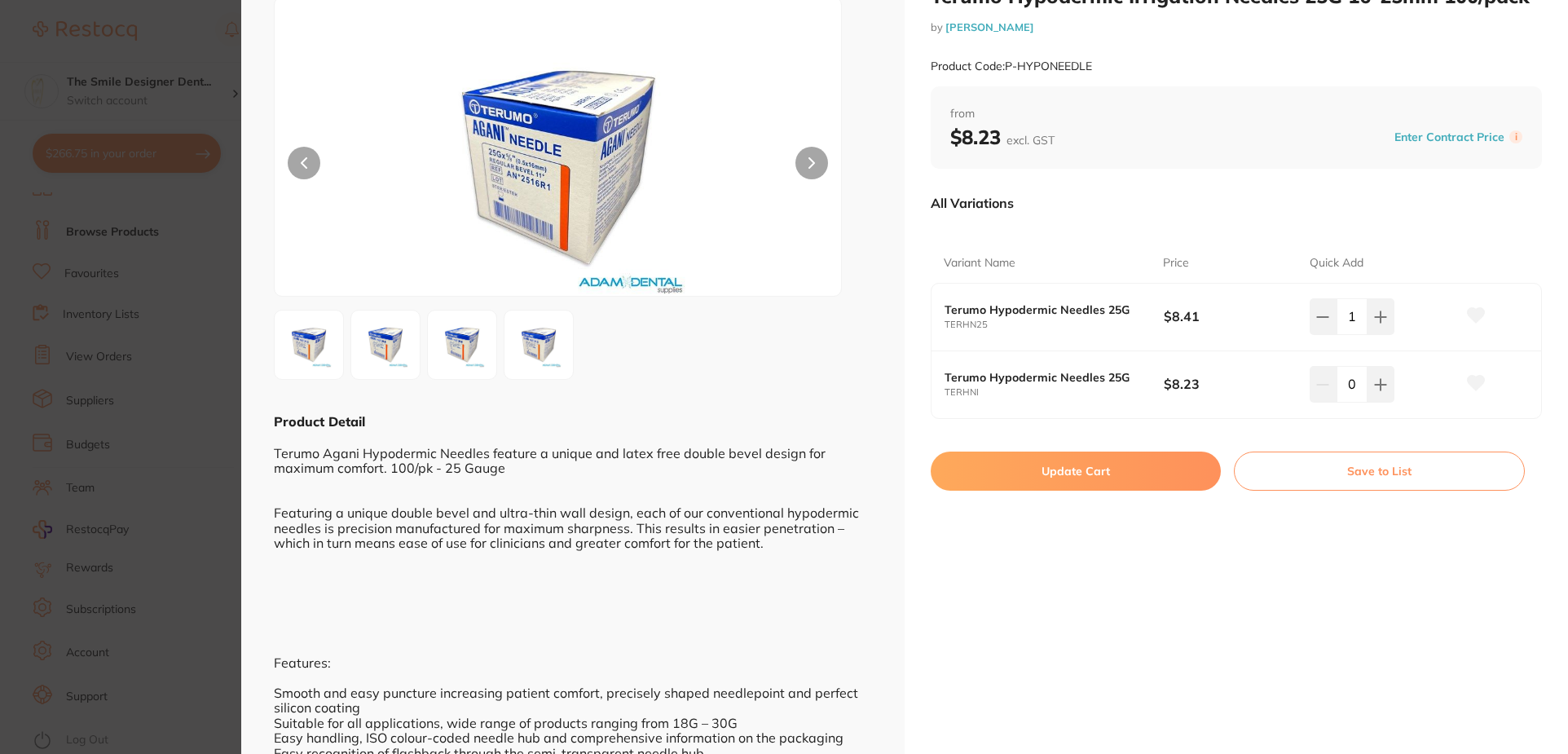
scroll to position [126, 0]
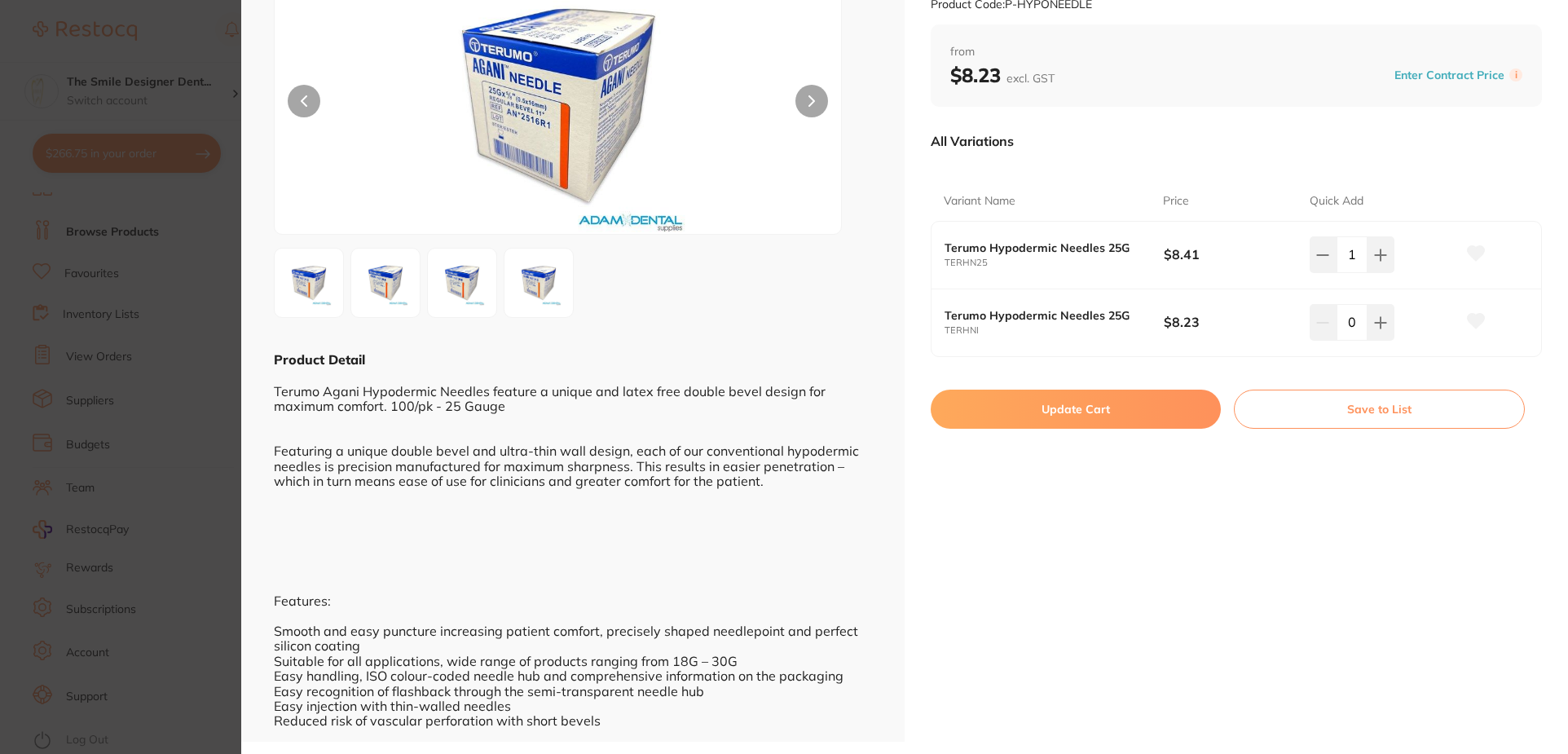
click at [1036, 397] on button "Update Cart" at bounding box center [1076, 410] width 290 height 39
checkbox input "false"
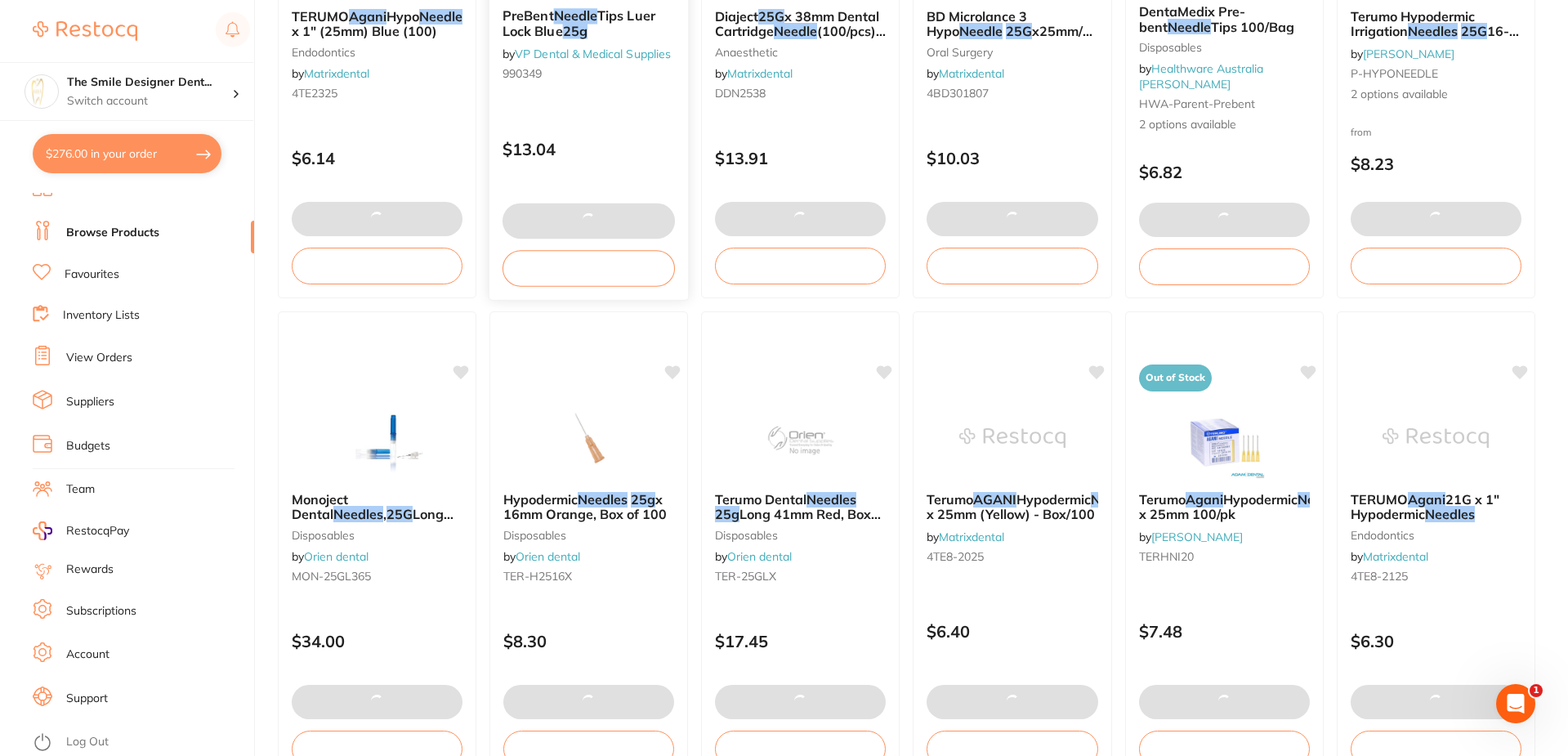
scroll to position [900, 0]
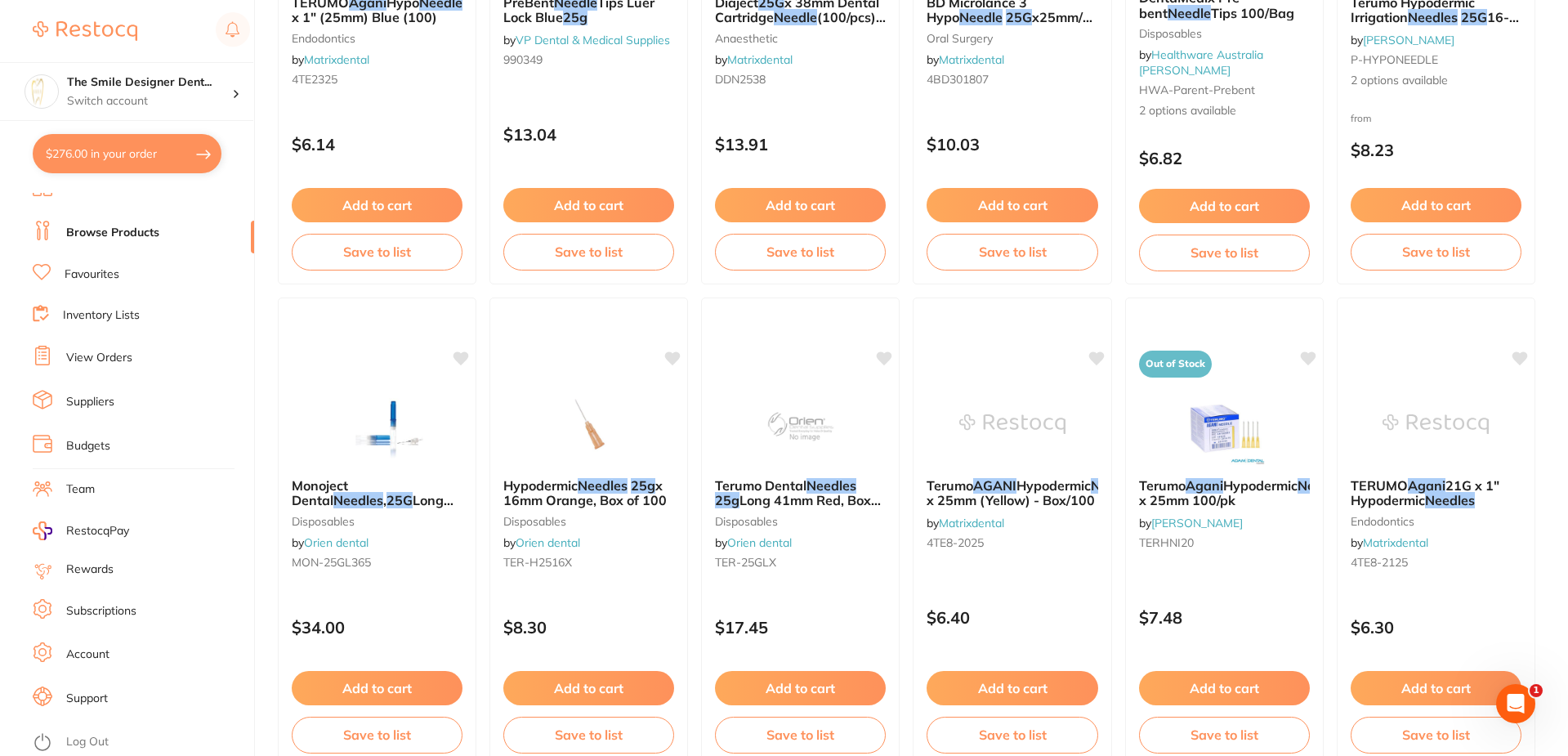
click at [126, 153] on button "$276.00 in your order" at bounding box center [127, 153] width 189 height 39
checkbox input "true"
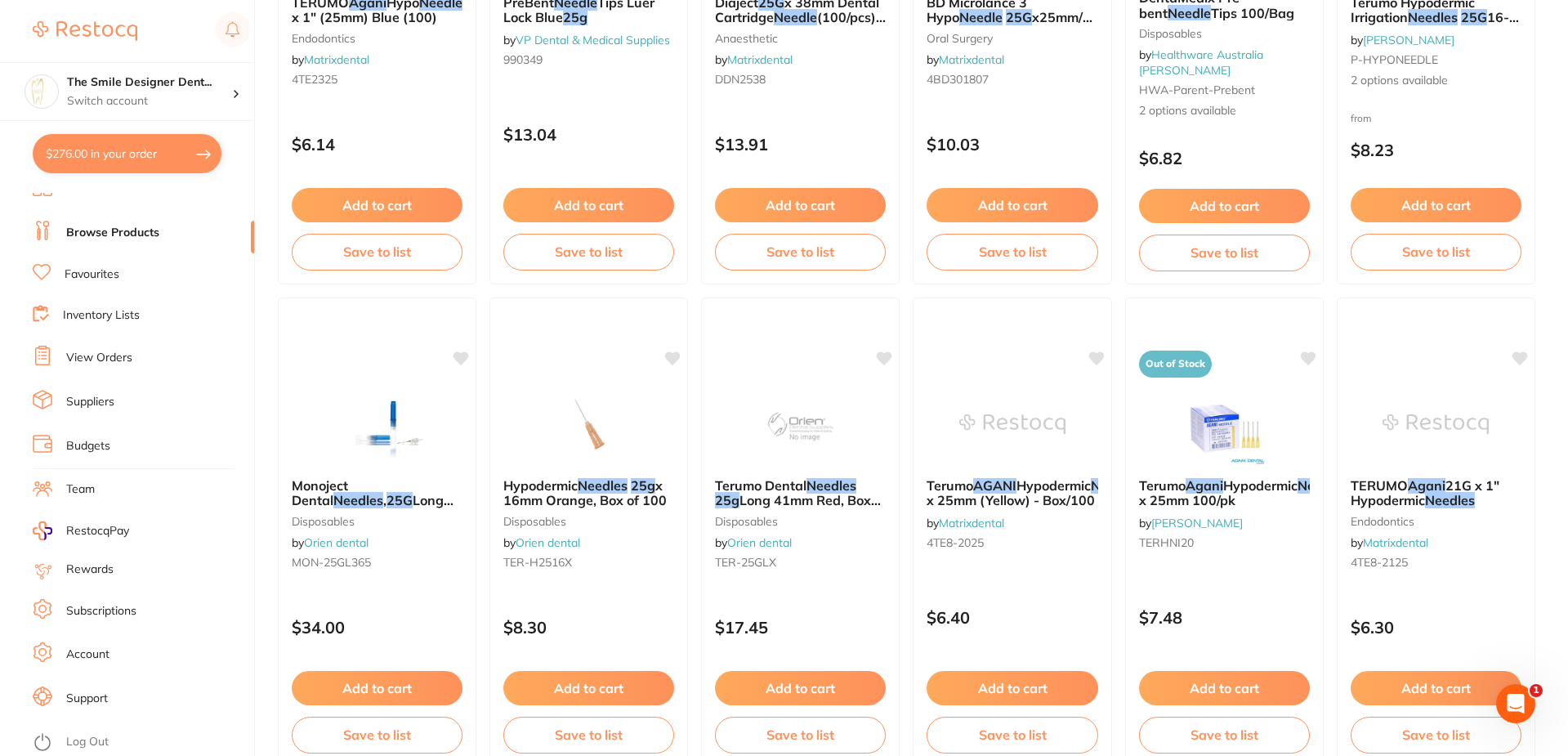
checkbox input "true"
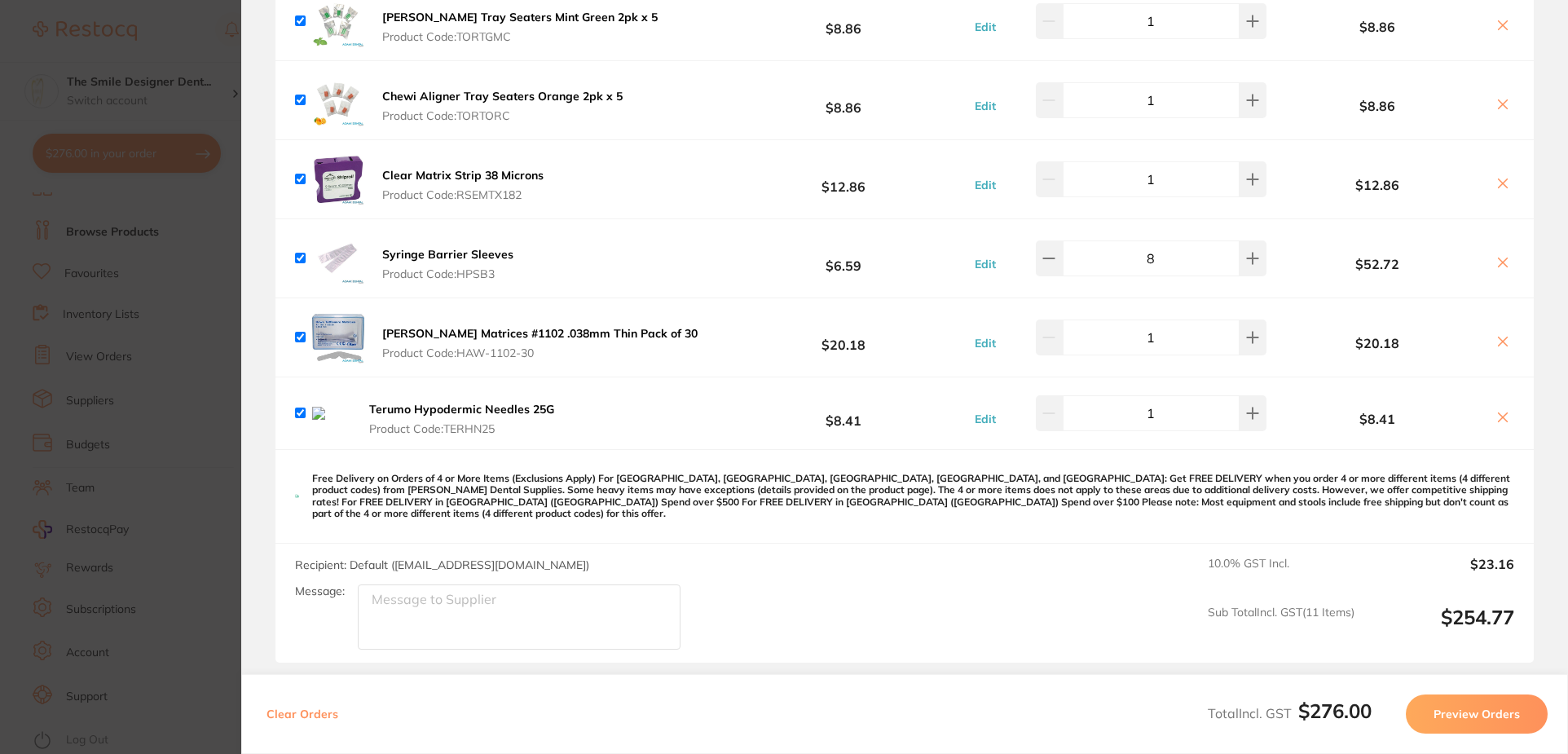
scroll to position [652, 0]
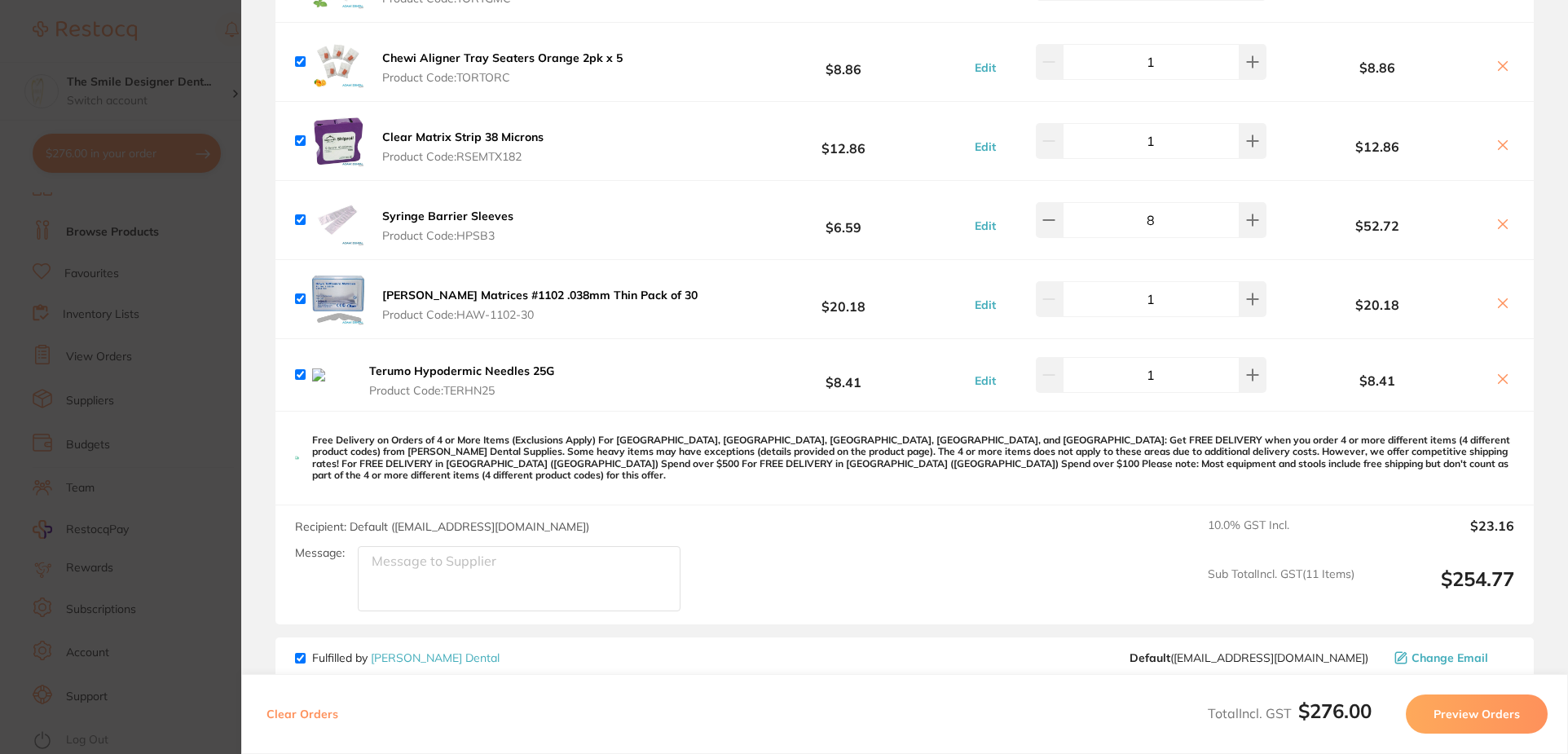
click at [339, 381] on img at bounding box center [332, 375] width 39 height 13
click at [395, 375] on b "Terumo Hypodermic Needles 25G" at bounding box center [462, 371] width 185 height 15
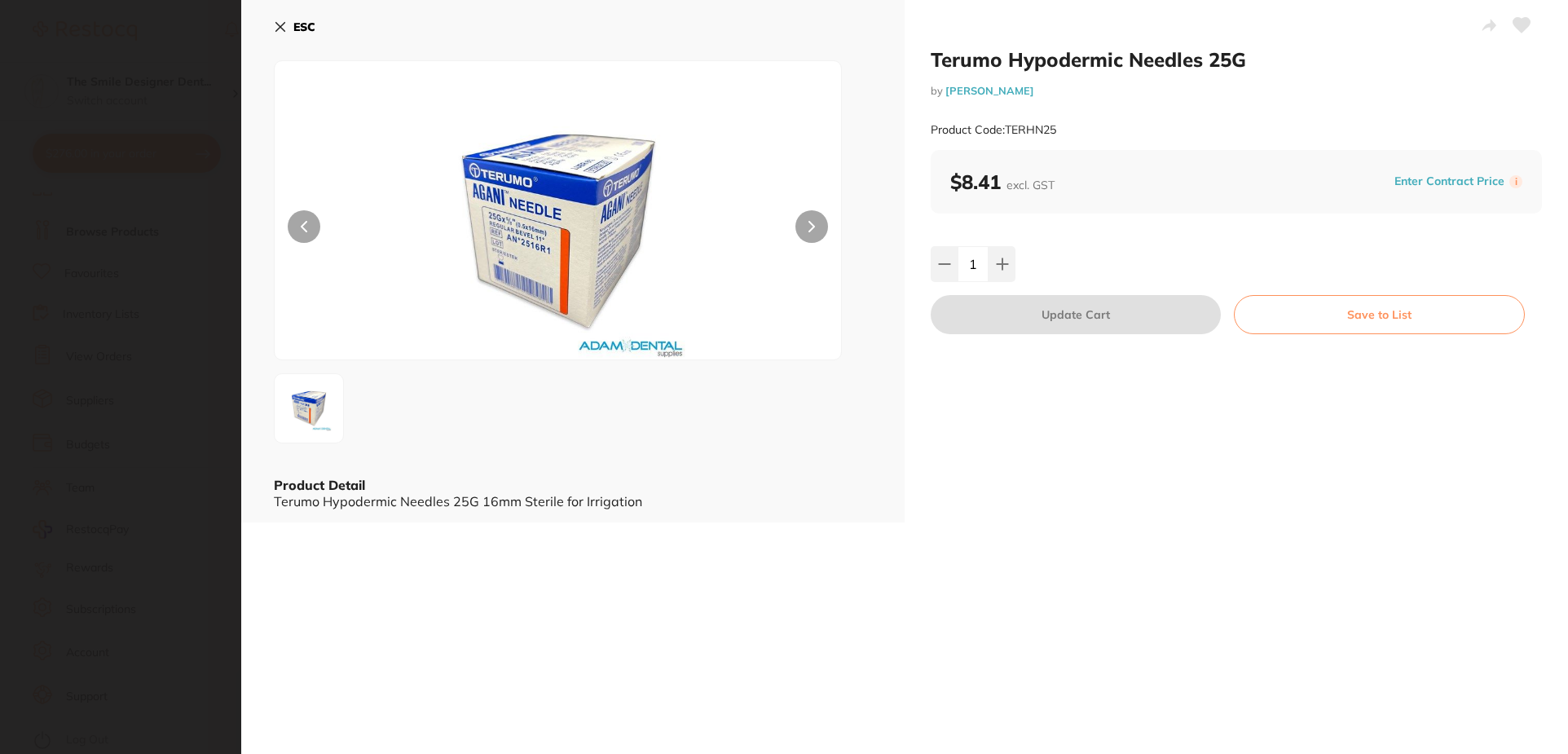
scroll to position [0, 0]
click at [518, 221] on img at bounding box center [558, 230] width 340 height 258
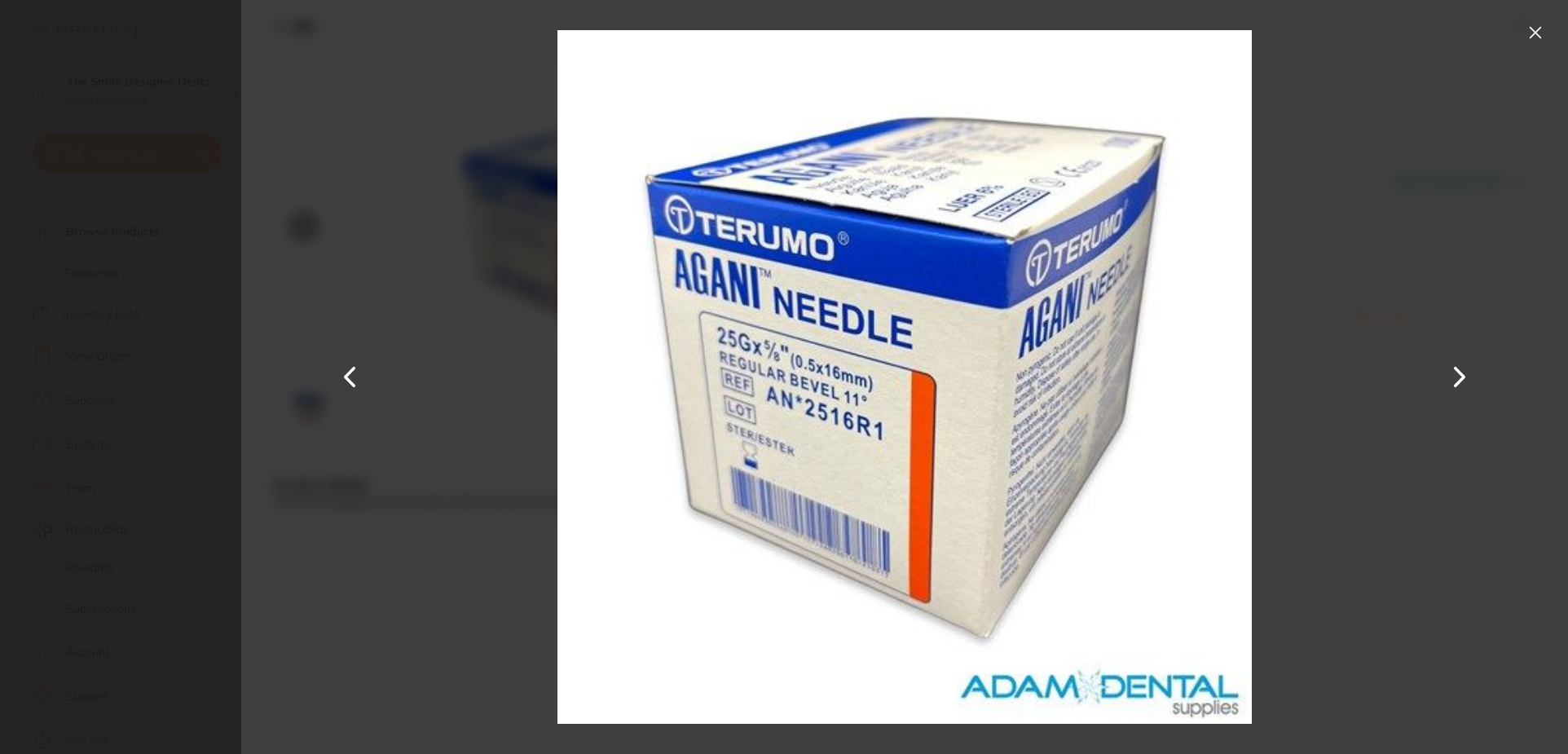
click at [1535, 25] on button at bounding box center [1536, 32] width 26 height 26
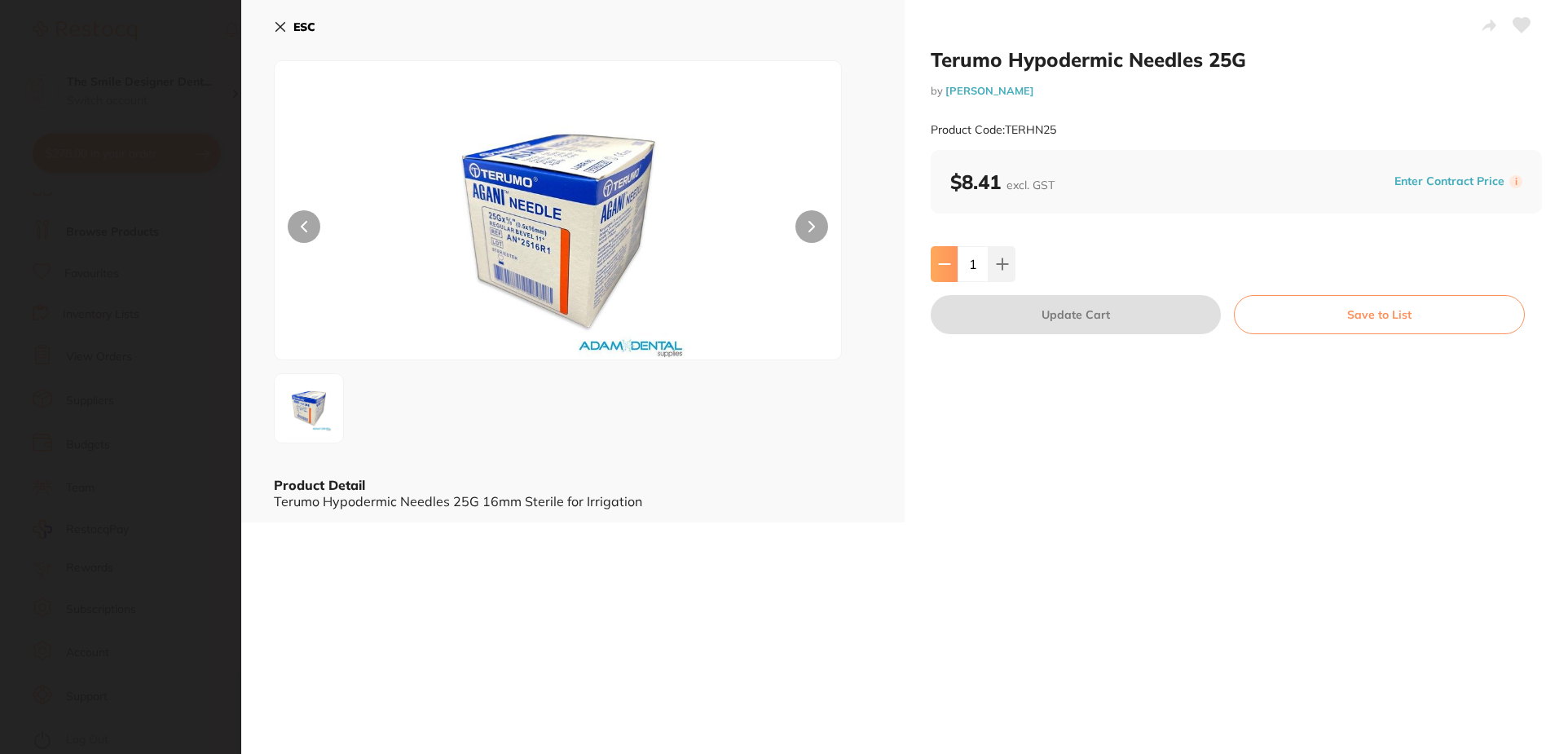
click at [935, 251] on button at bounding box center [944, 264] width 26 height 36
type input "0"
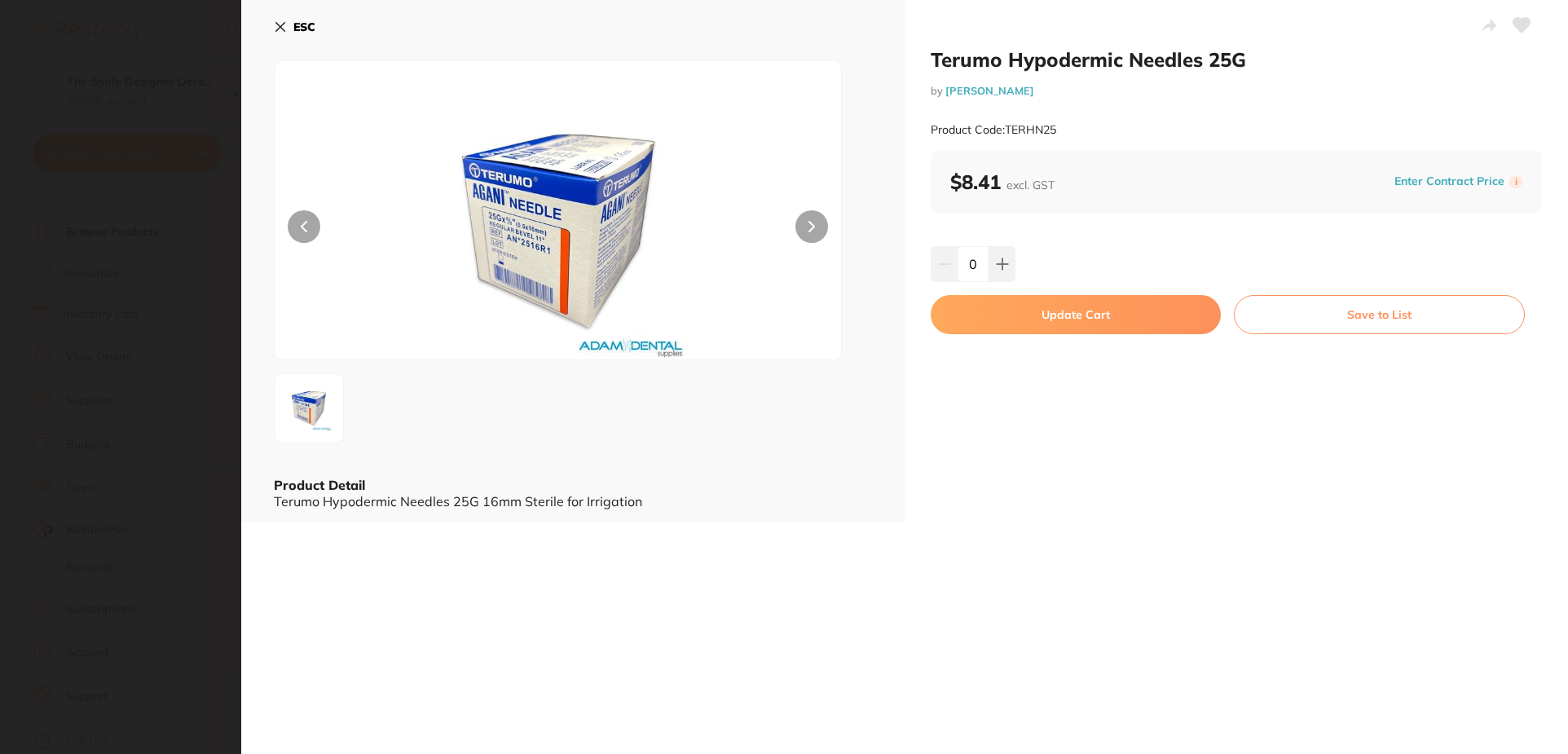
click at [1056, 305] on button "Update Cart" at bounding box center [1076, 315] width 290 height 39
checkbox input "false"
click at [205, 266] on section "Update RRP Set your pre negotiated price for this item. Item Agreed RRP (excl. …" at bounding box center [784, 377] width 1568 height 754
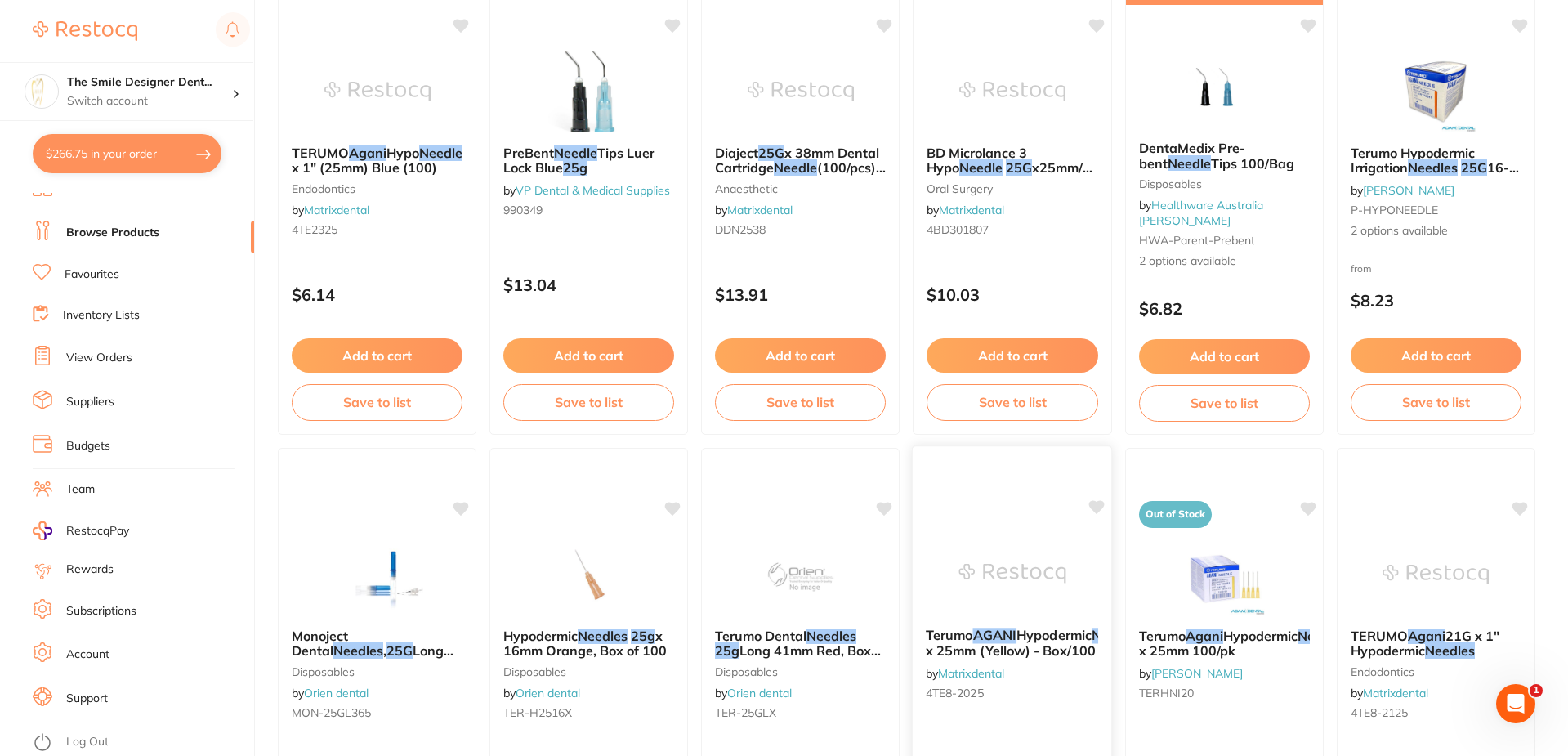
scroll to position [736, 0]
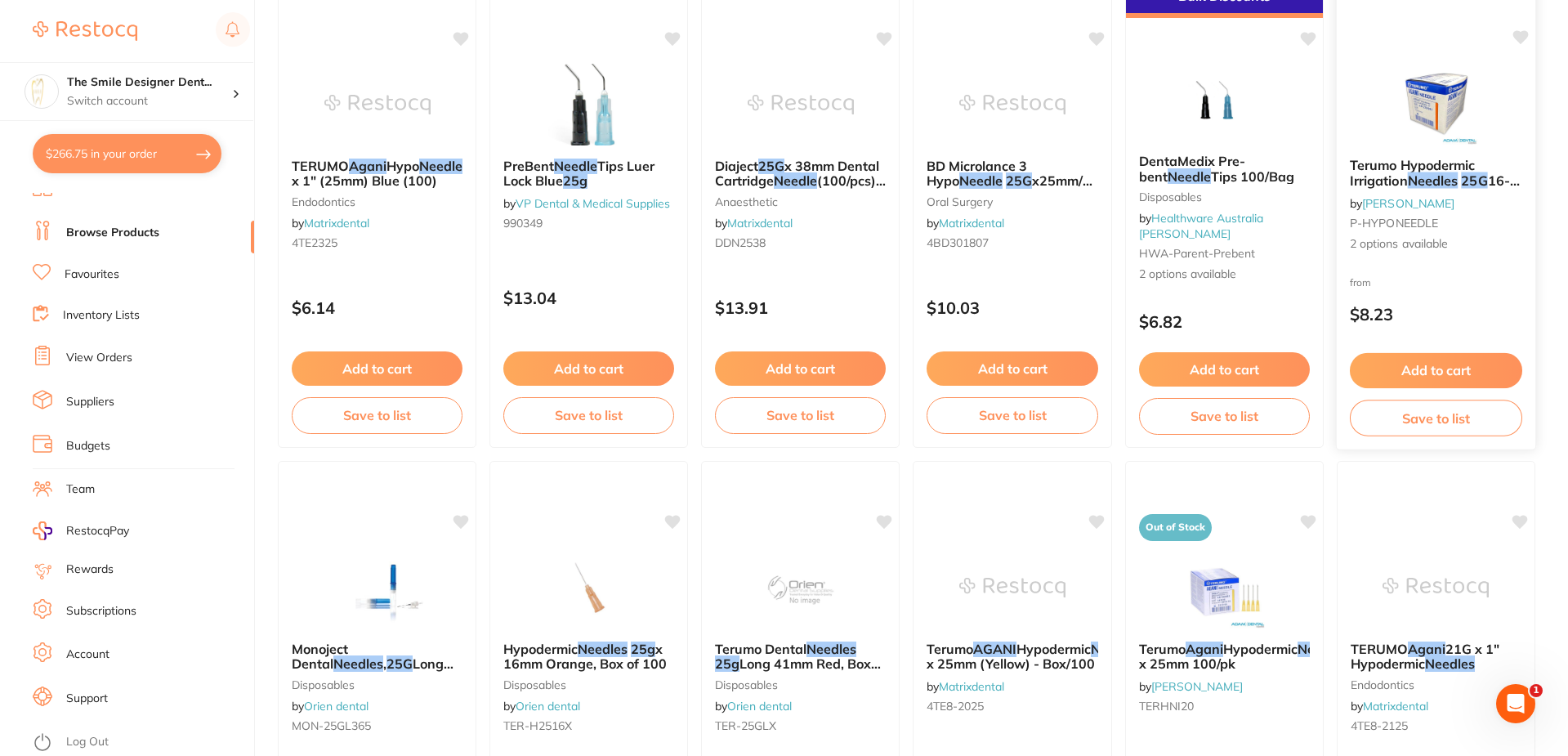
click at [1422, 98] on img at bounding box center [1435, 103] width 107 height 83
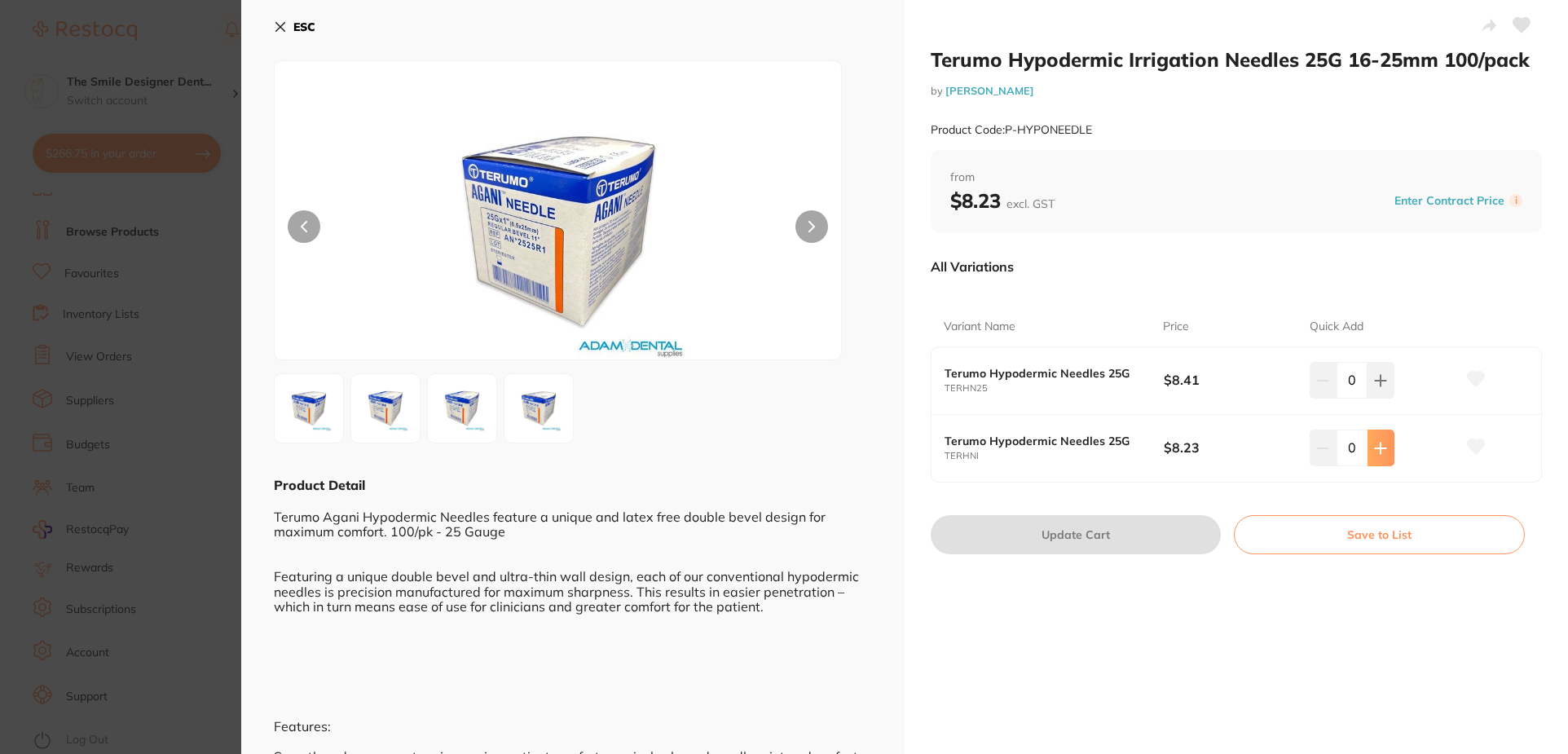
click at [1386, 445] on button at bounding box center [1381, 447] width 26 height 36
type input "1"
click at [1142, 535] on button "Update Cart" at bounding box center [1076, 535] width 290 height 39
checkbox input "true"
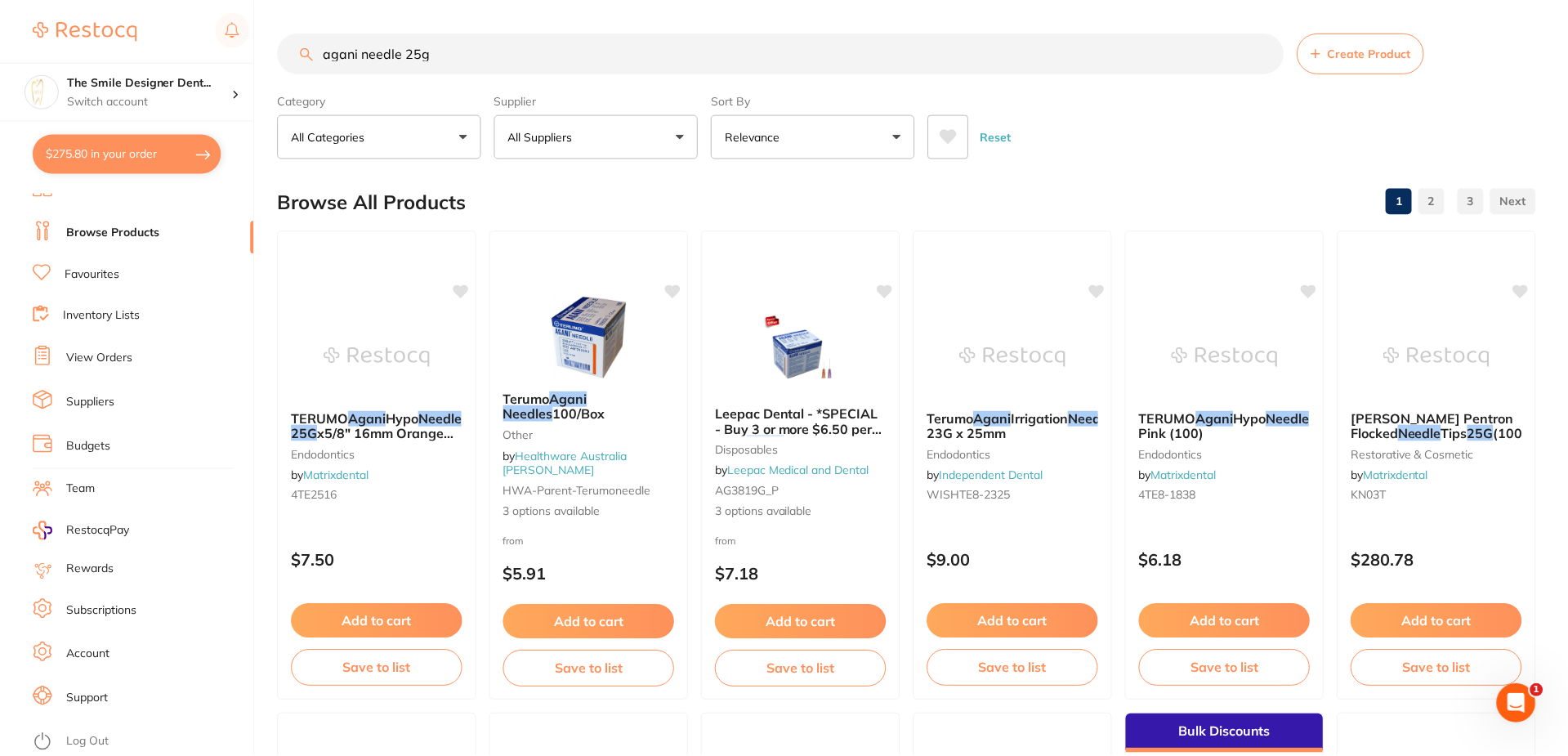
scroll to position [736, 0]
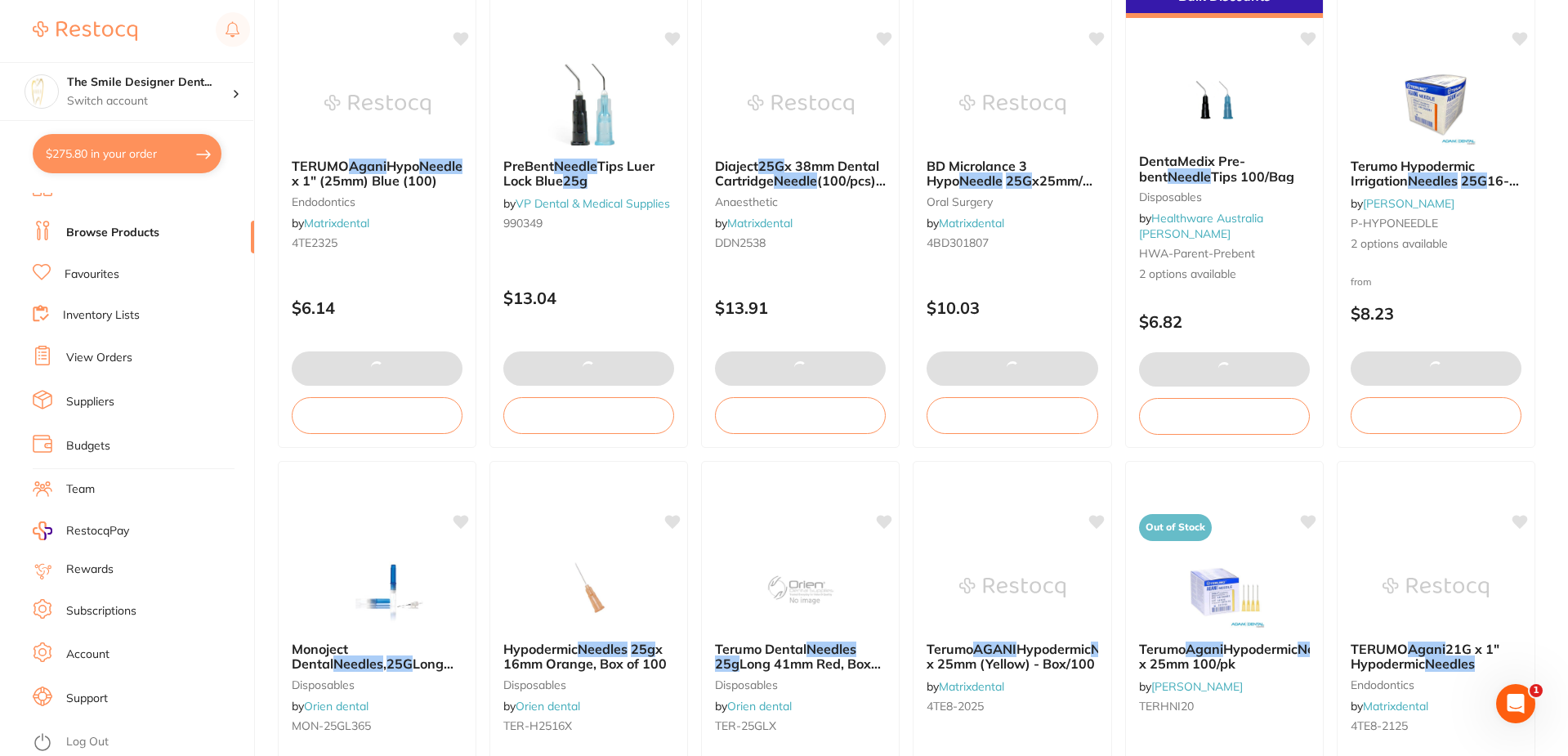
click at [179, 157] on button "$275.80 in your order" at bounding box center [127, 153] width 189 height 39
checkbox input "true"
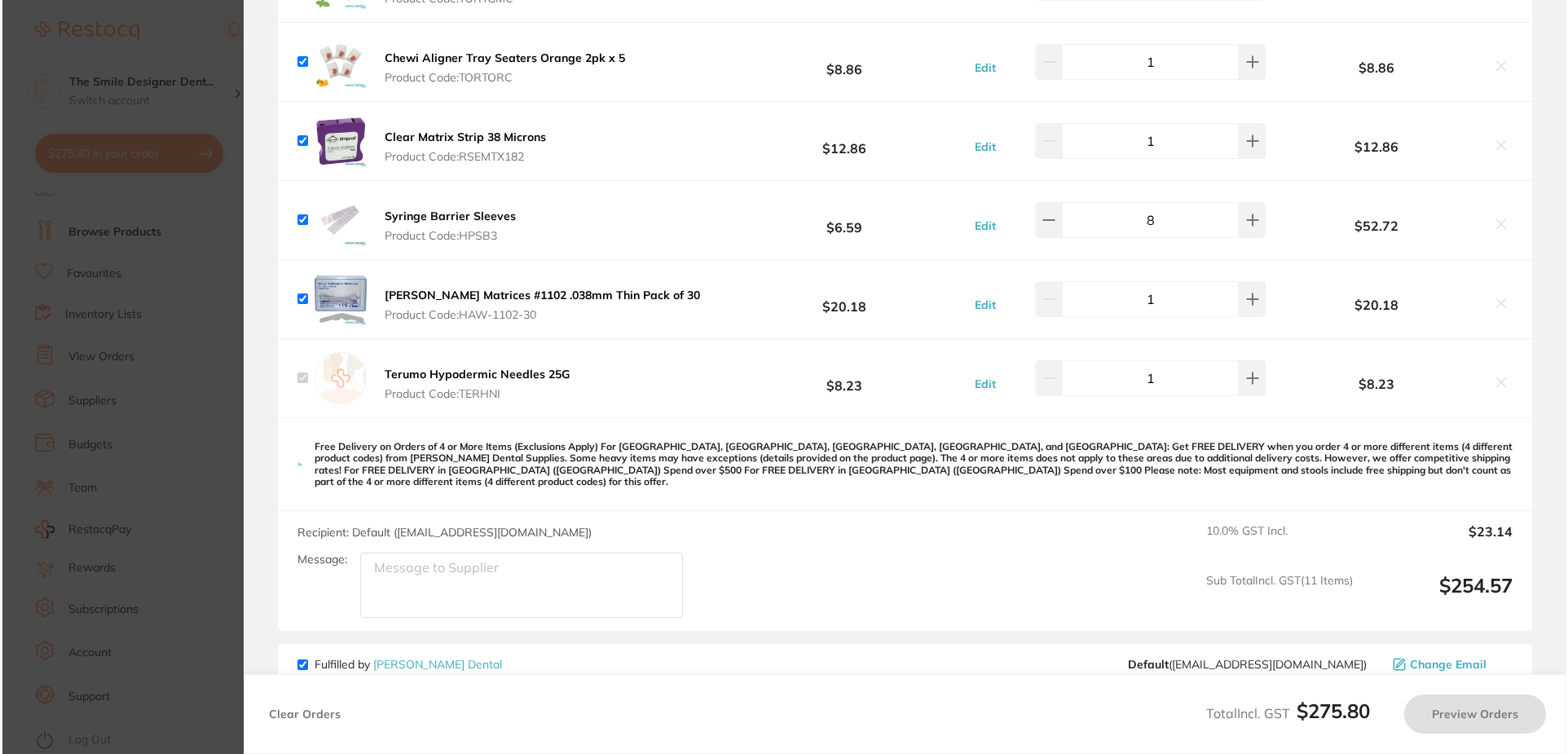
scroll to position [0, 0]
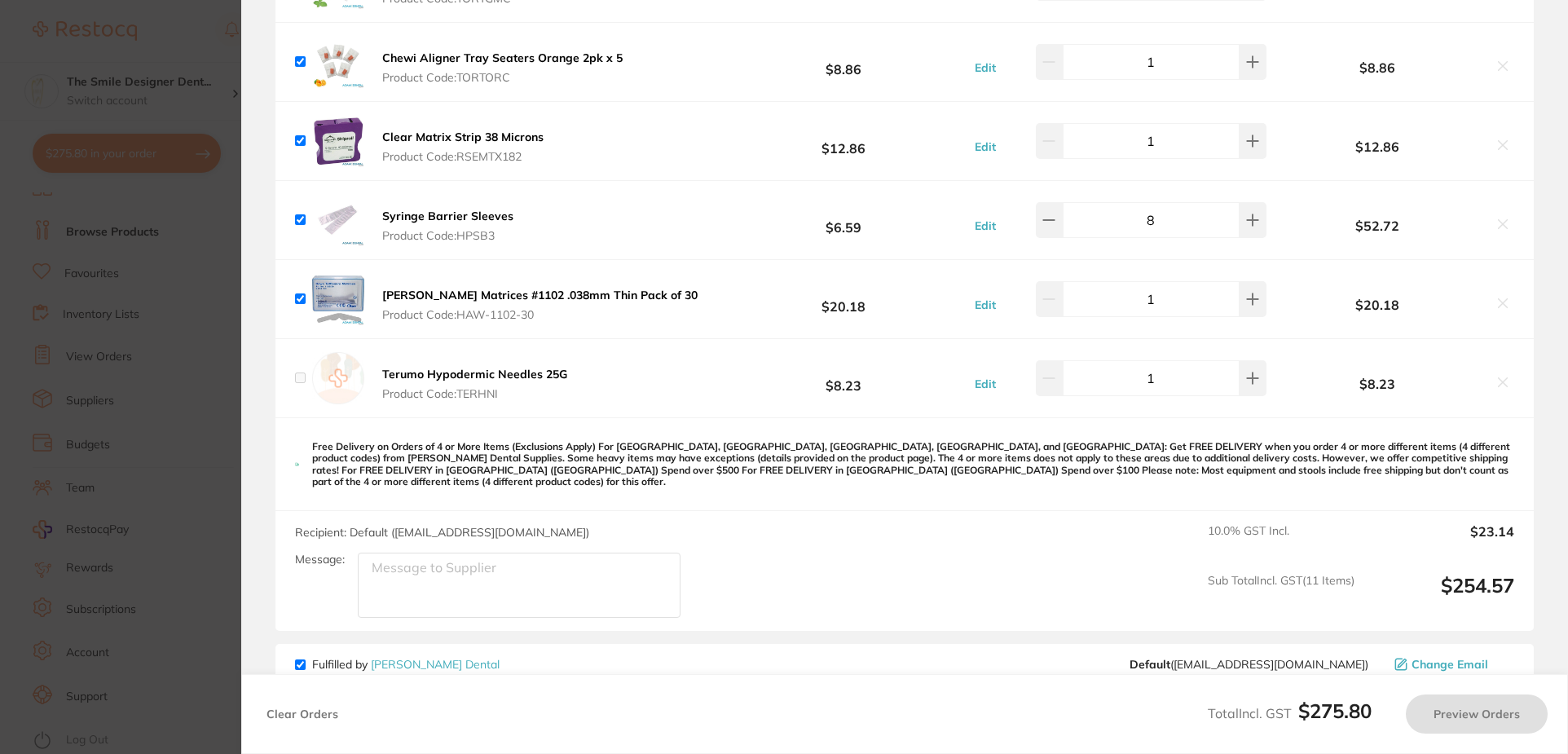
checkbox input "false"
checkbox input "true"
click at [340, 380] on img at bounding box center [338, 377] width 52 height 52
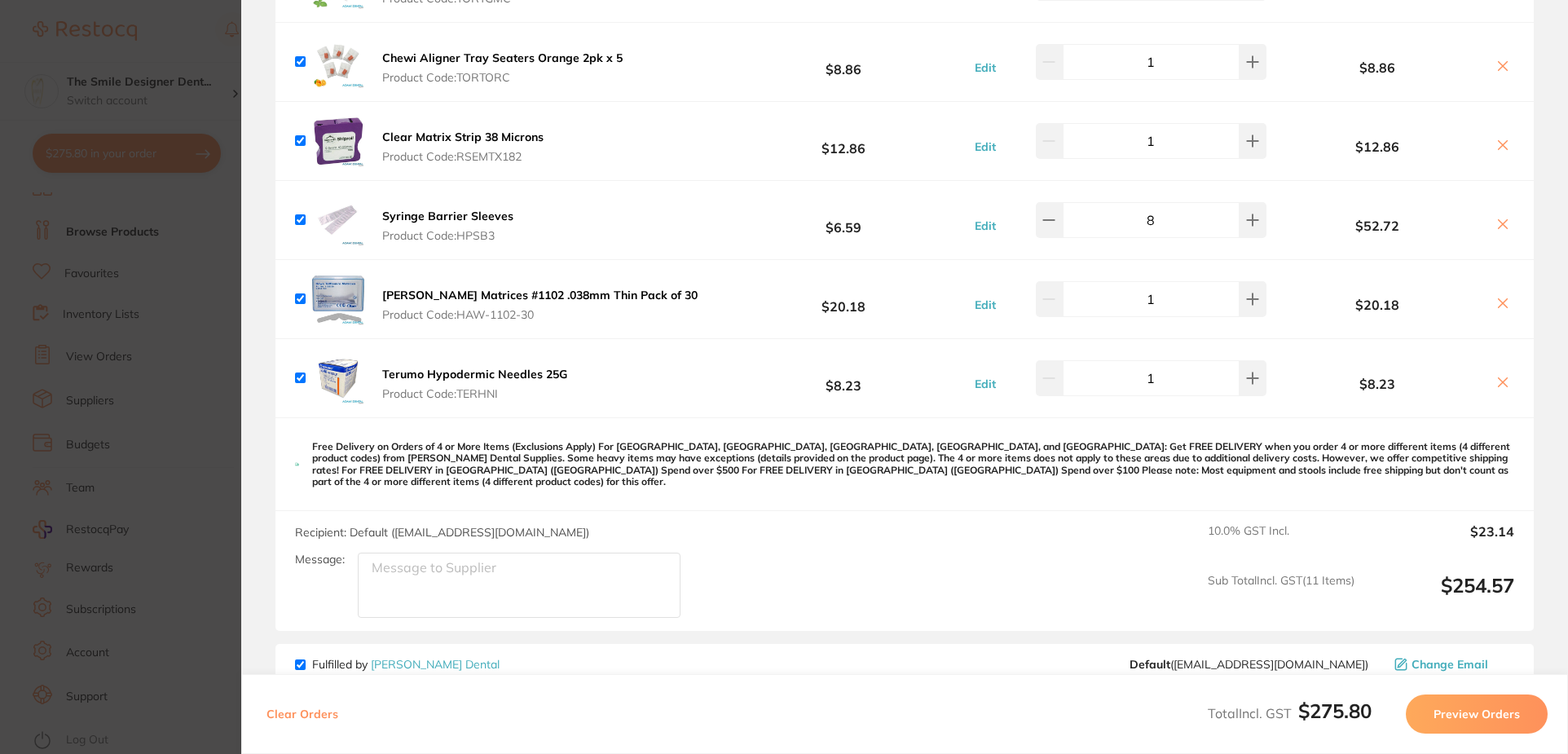
click at [416, 369] on b "Terumo Hypodermic Needles 25G" at bounding box center [474, 374] width 185 height 15
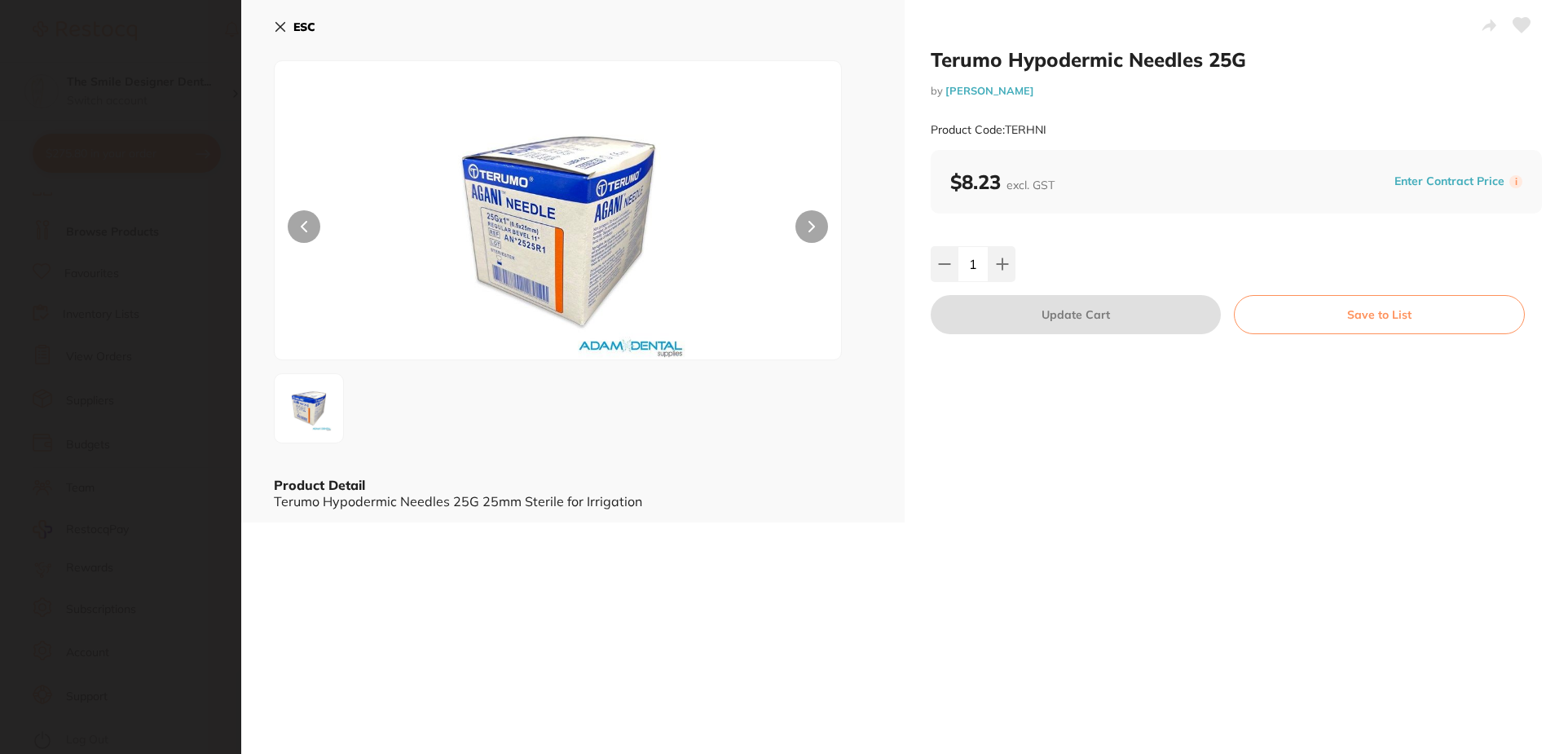
click at [572, 230] on img at bounding box center [558, 230] width 340 height 258
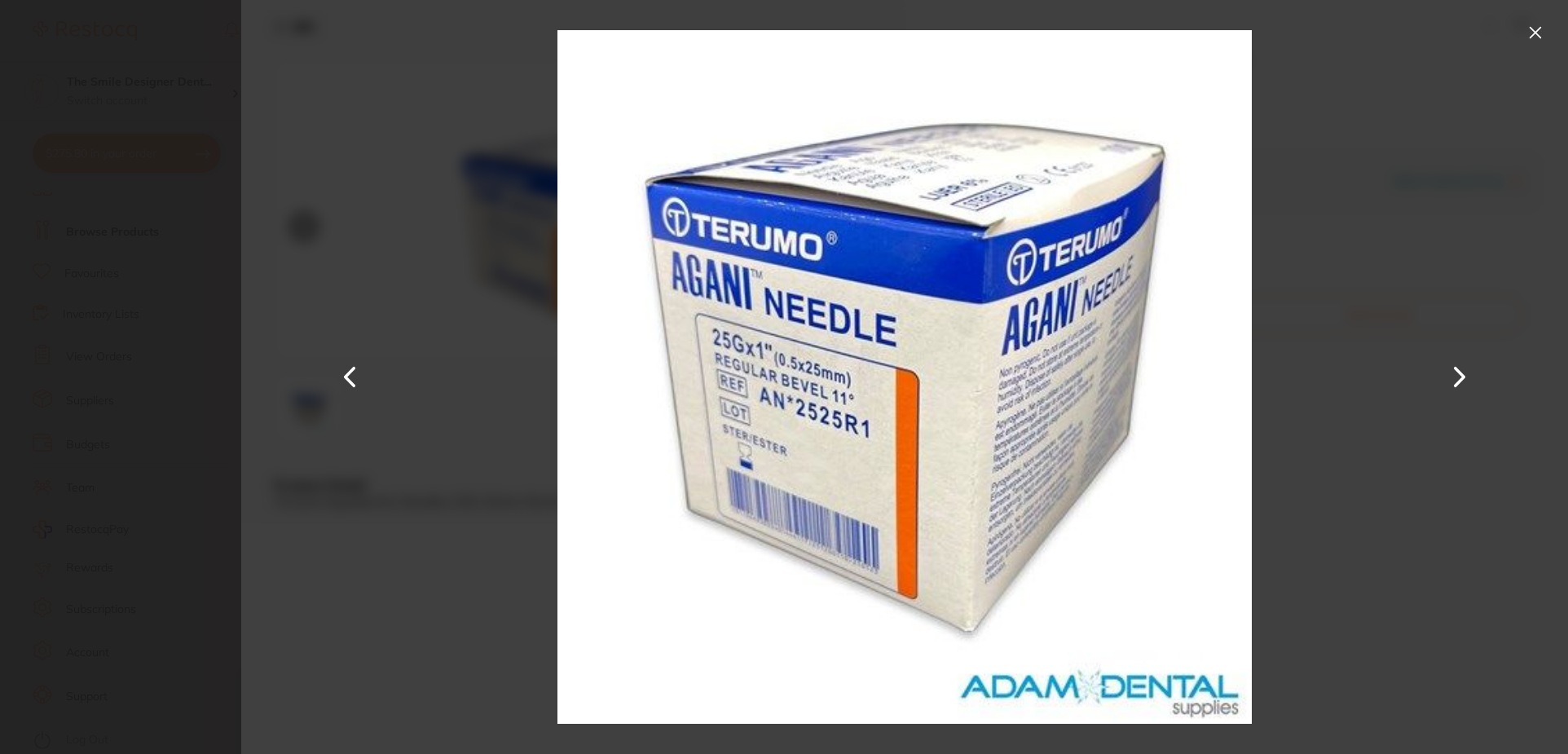
click at [1533, 23] on button at bounding box center [1536, 32] width 26 height 26
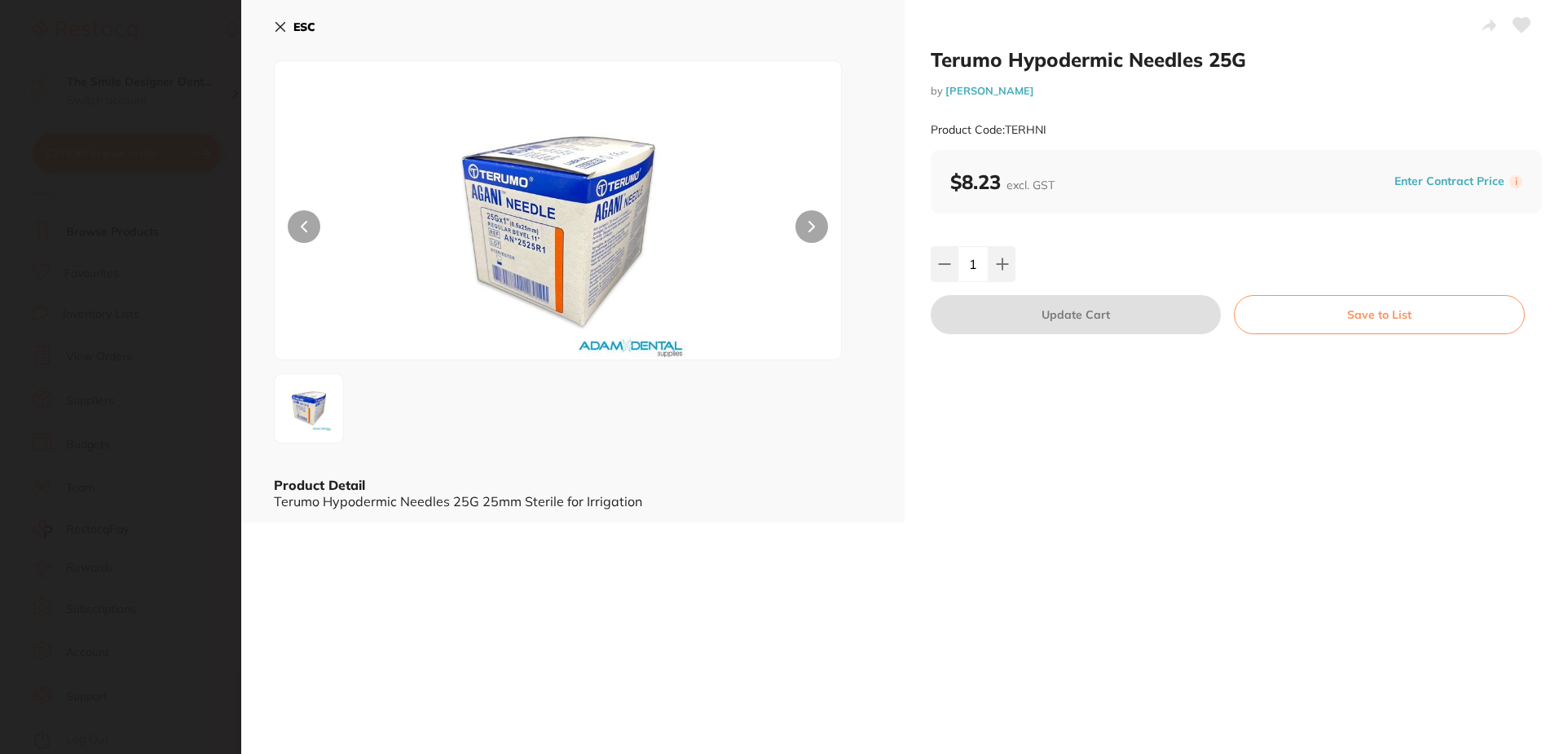
click at [1514, 28] on icon at bounding box center [1522, 25] width 17 height 15
click at [293, 29] on button "ESC" at bounding box center [294, 26] width 41 height 27
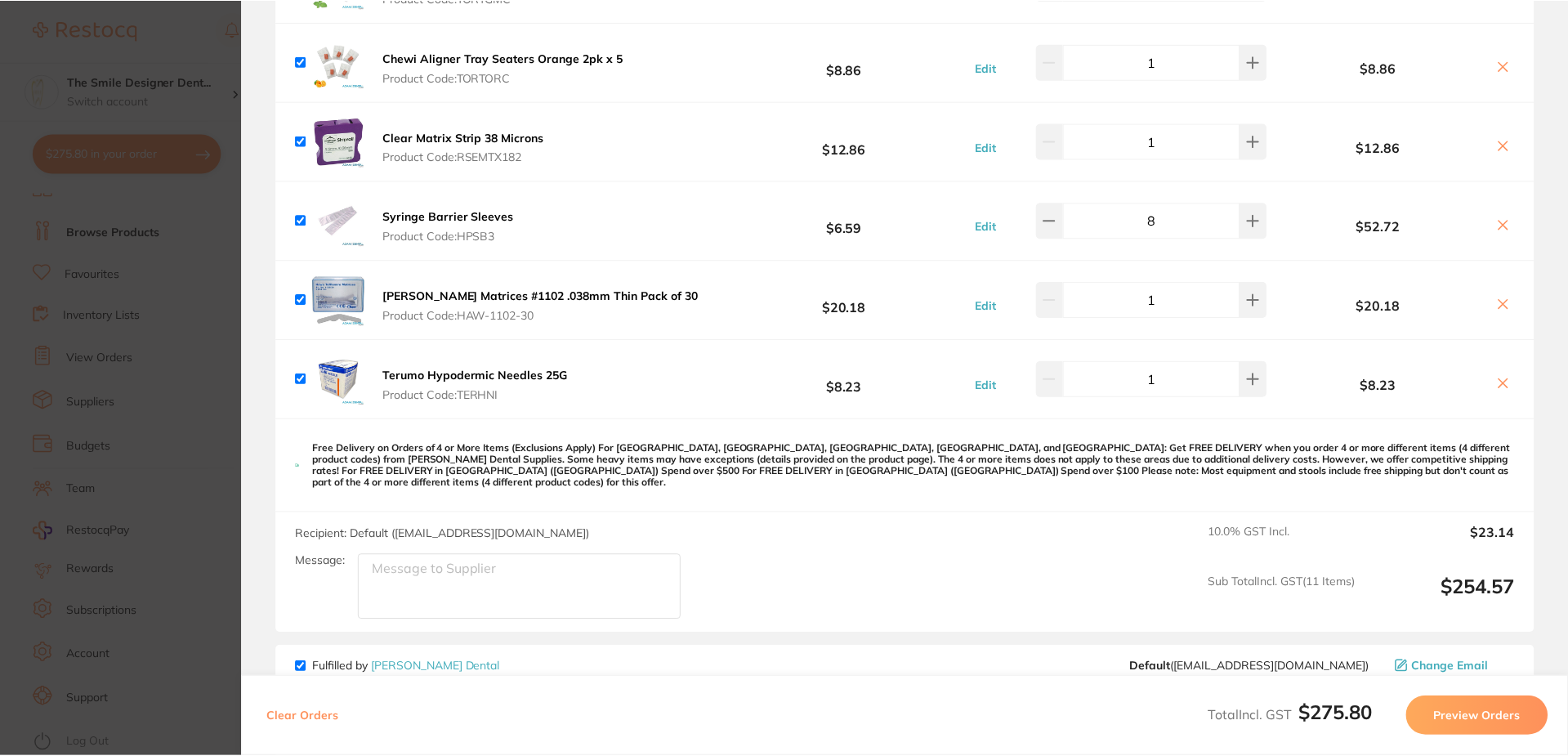
scroll to position [736, 0]
click at [119, 147] on section "Update RRP Set your pre negotiated price for this item. Item Agreed RRP (excl. …" at bounding box center [784, 378] width 1568 height 756
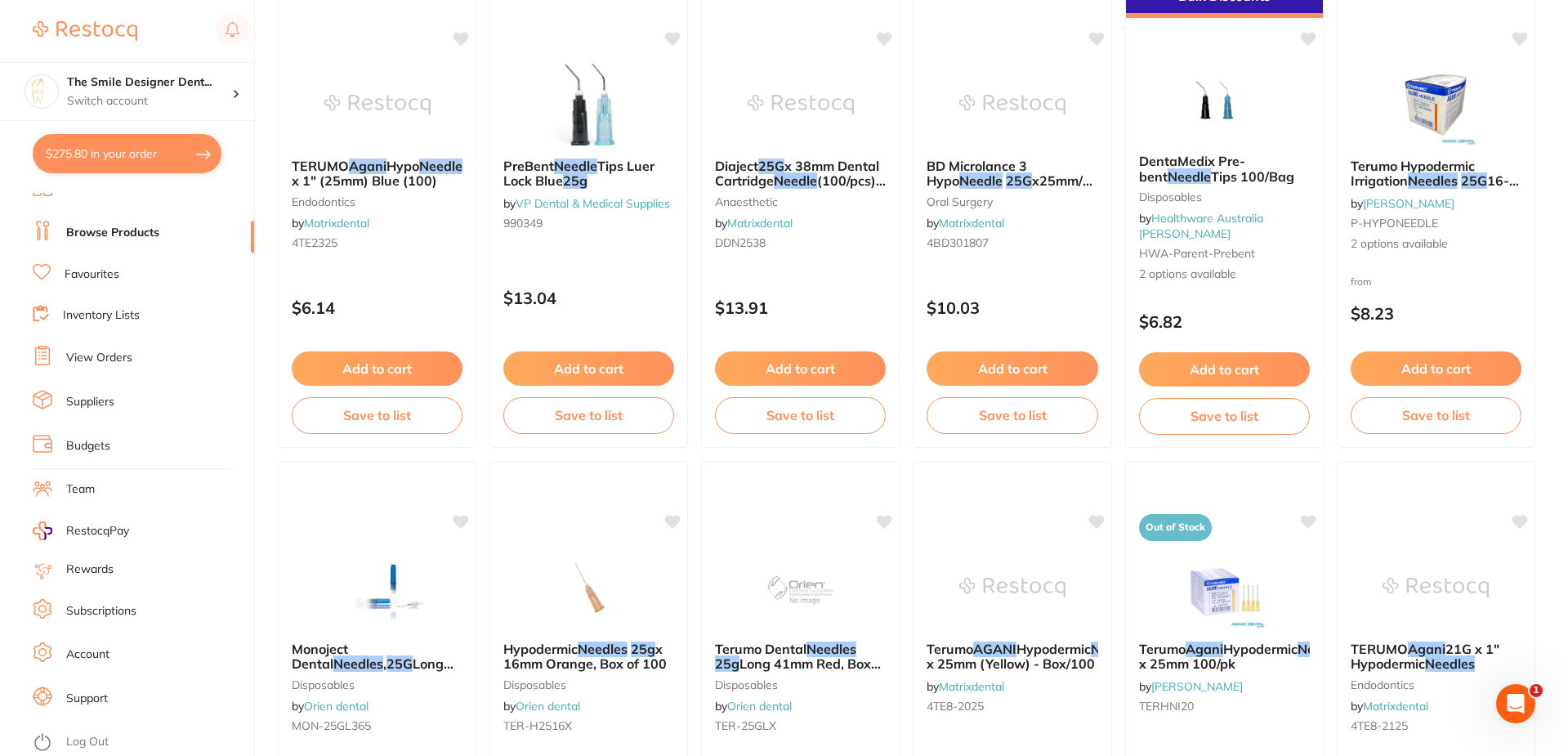
click at [119, 147] on button "$275.80 in your order" at bounding box center [127, 153] width 189 height 39
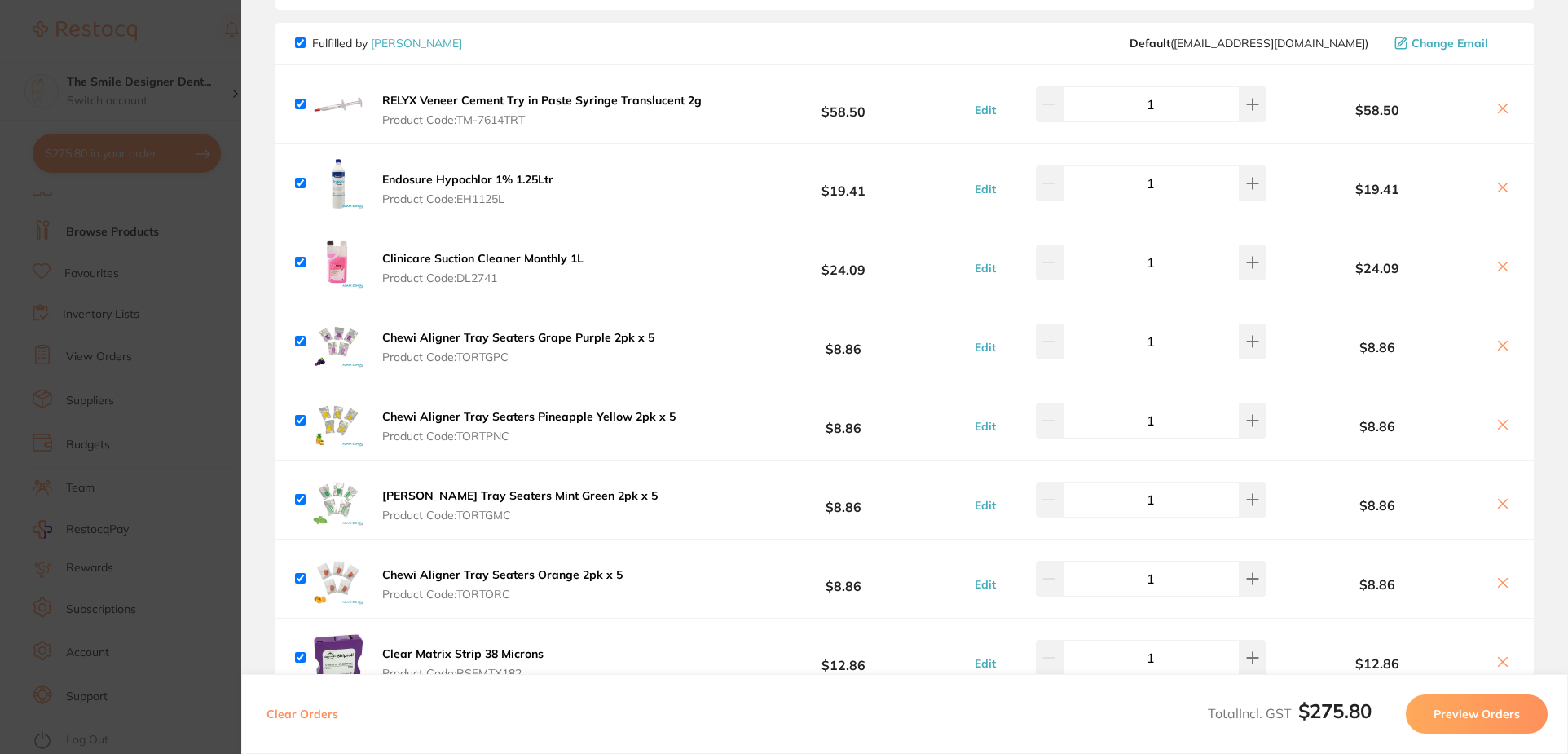
scroll to position [0, 0]
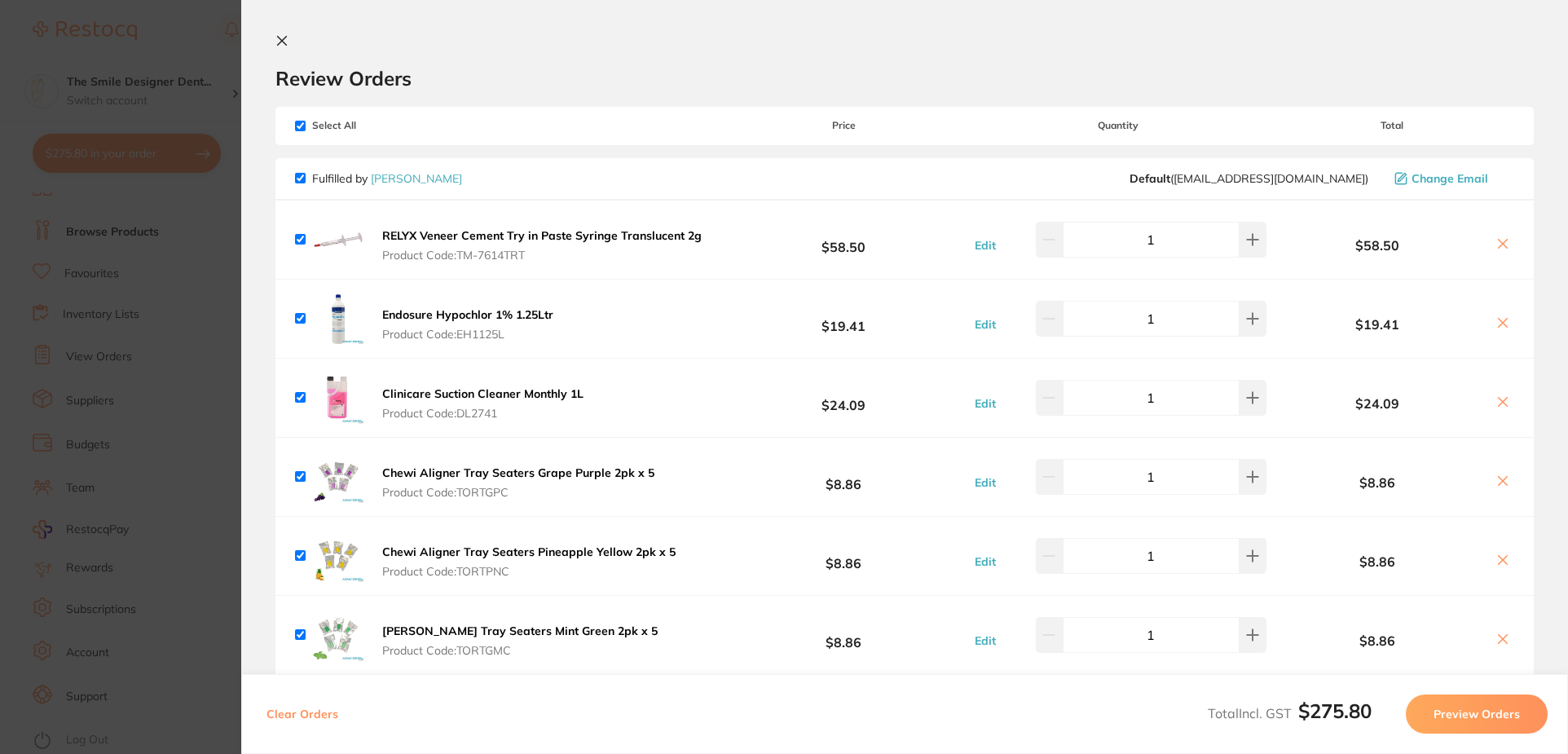
click at [199, 458] on section "Update RRP Set your pre negotiated price for this item. Item Agreed RRP (excl. …" at bounding box center [784, 377] width 1568 height 754
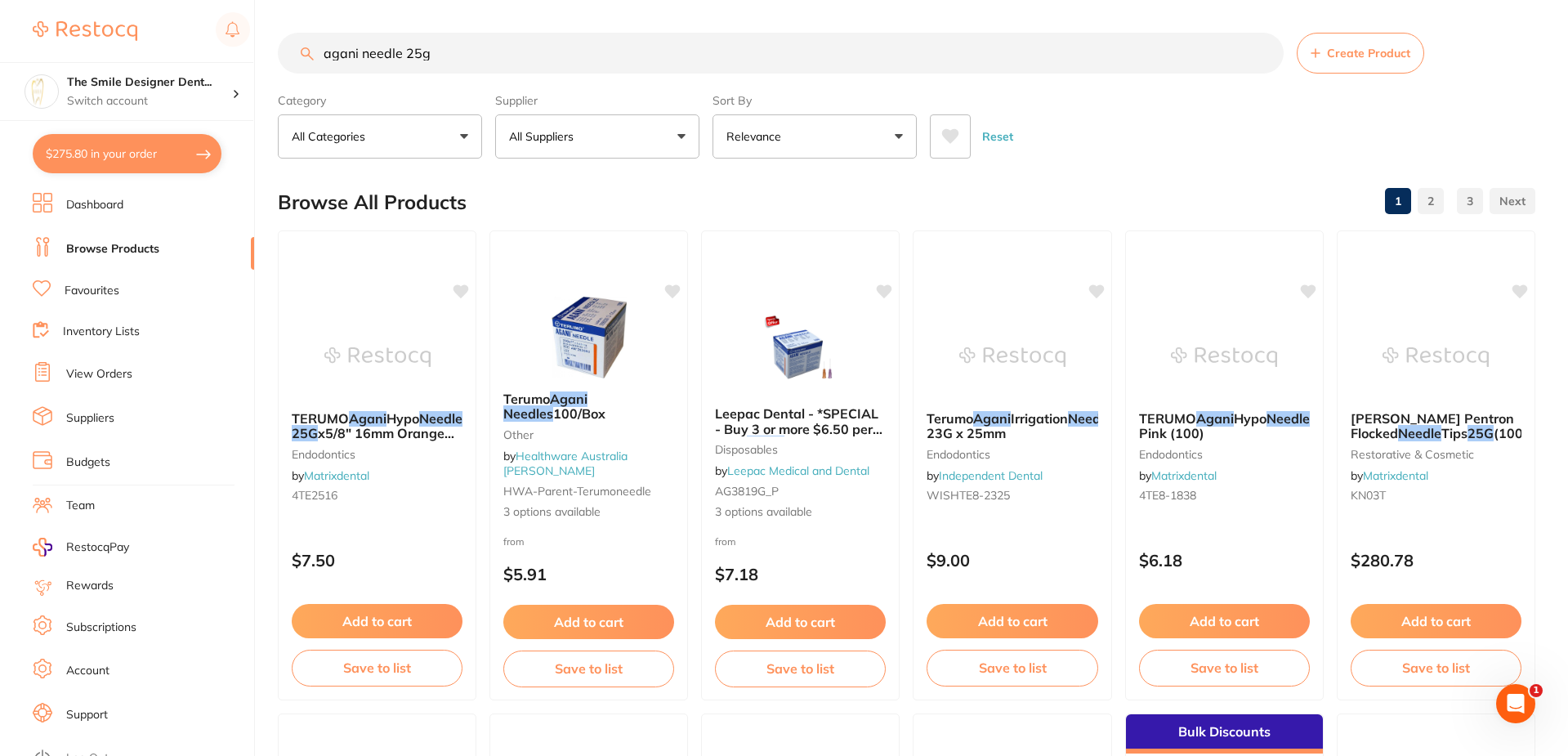
click at [144, 260] on li "Browse Products" at bounding box center [142, 249] width 221 height 25
click at [78, 287] on link "Favourites" at bounding box center [92, 291] width 55 height 17
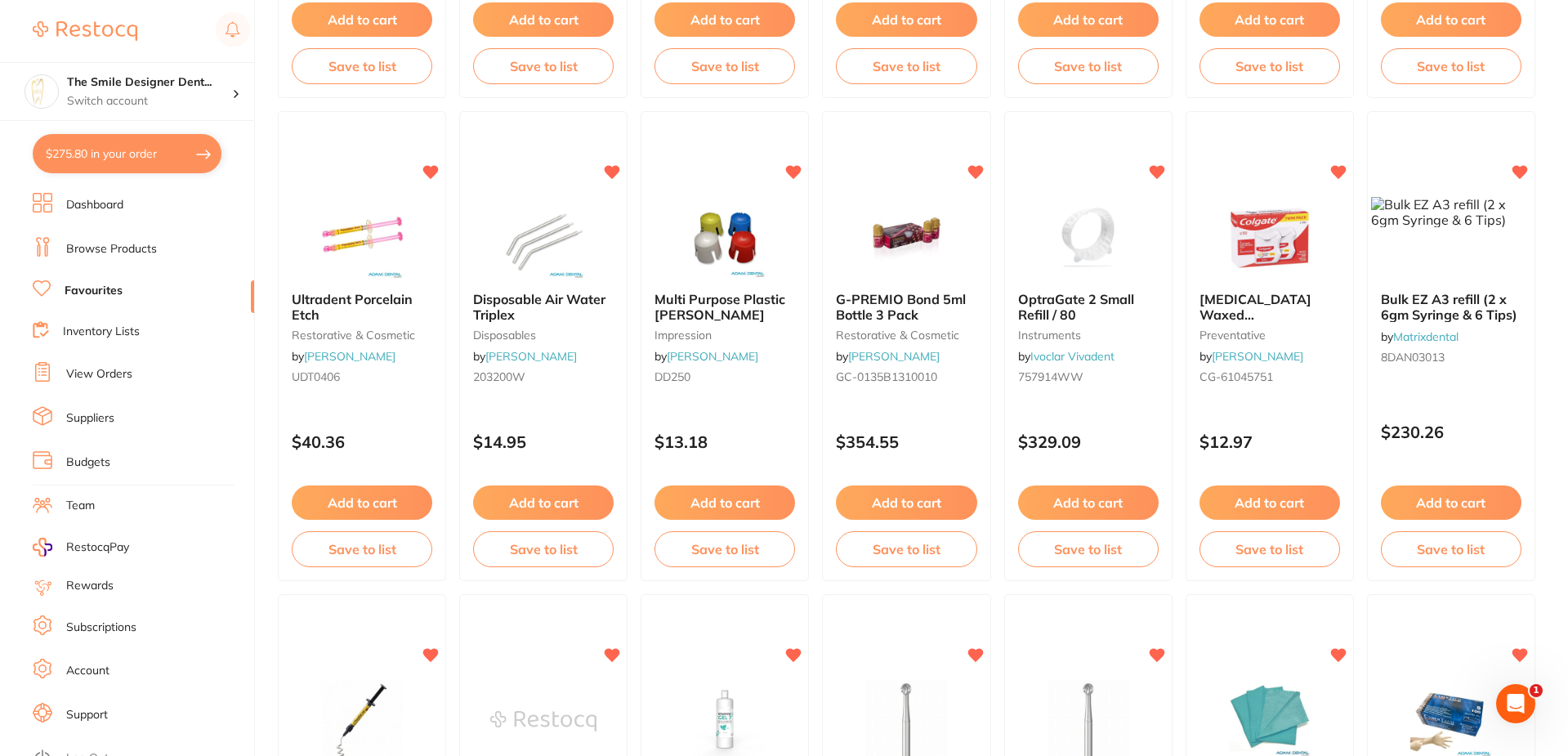
scroll to position [1063, 0]
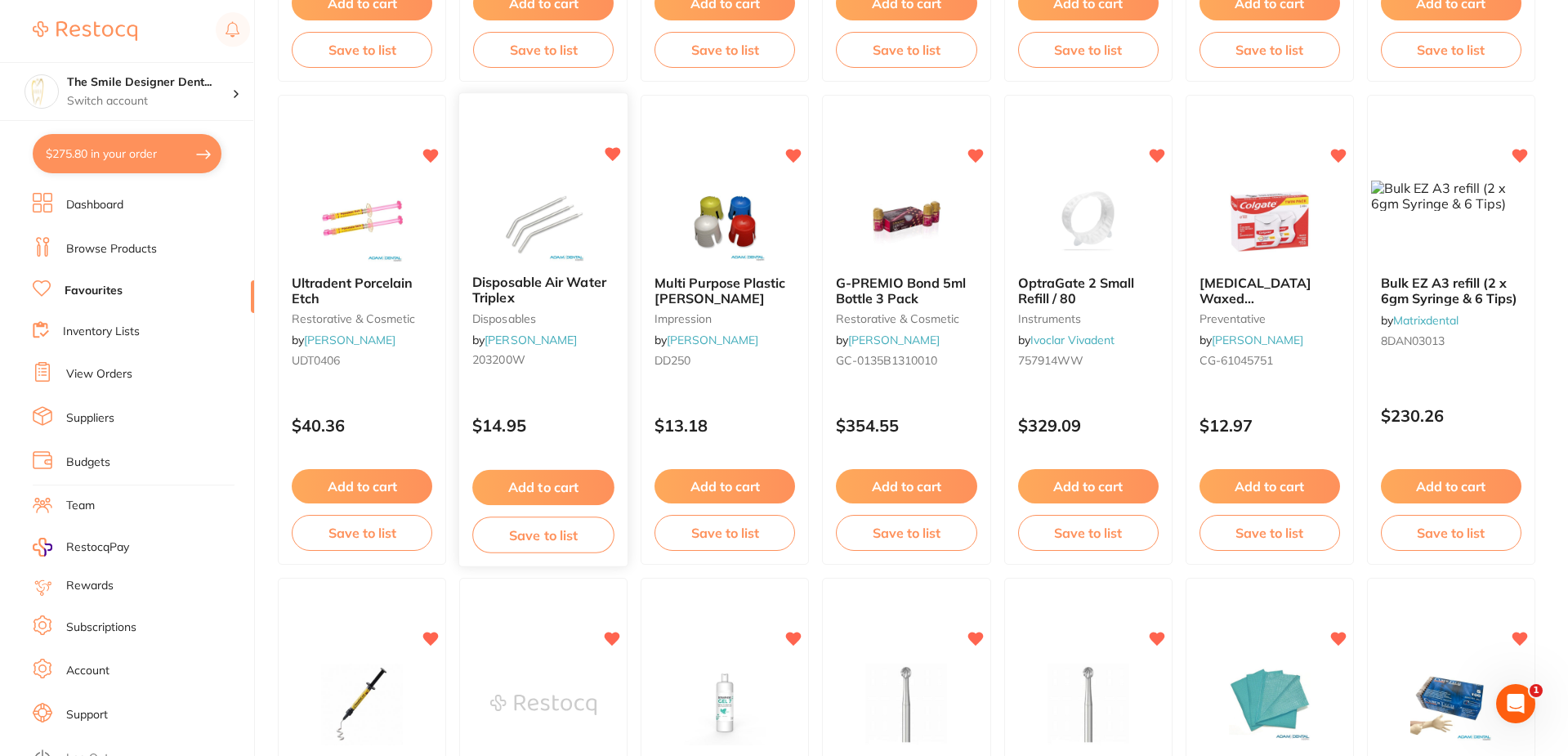
click at [571, 484] on button "Add to cart" at bounding box center [543, 488] width 142 height 35
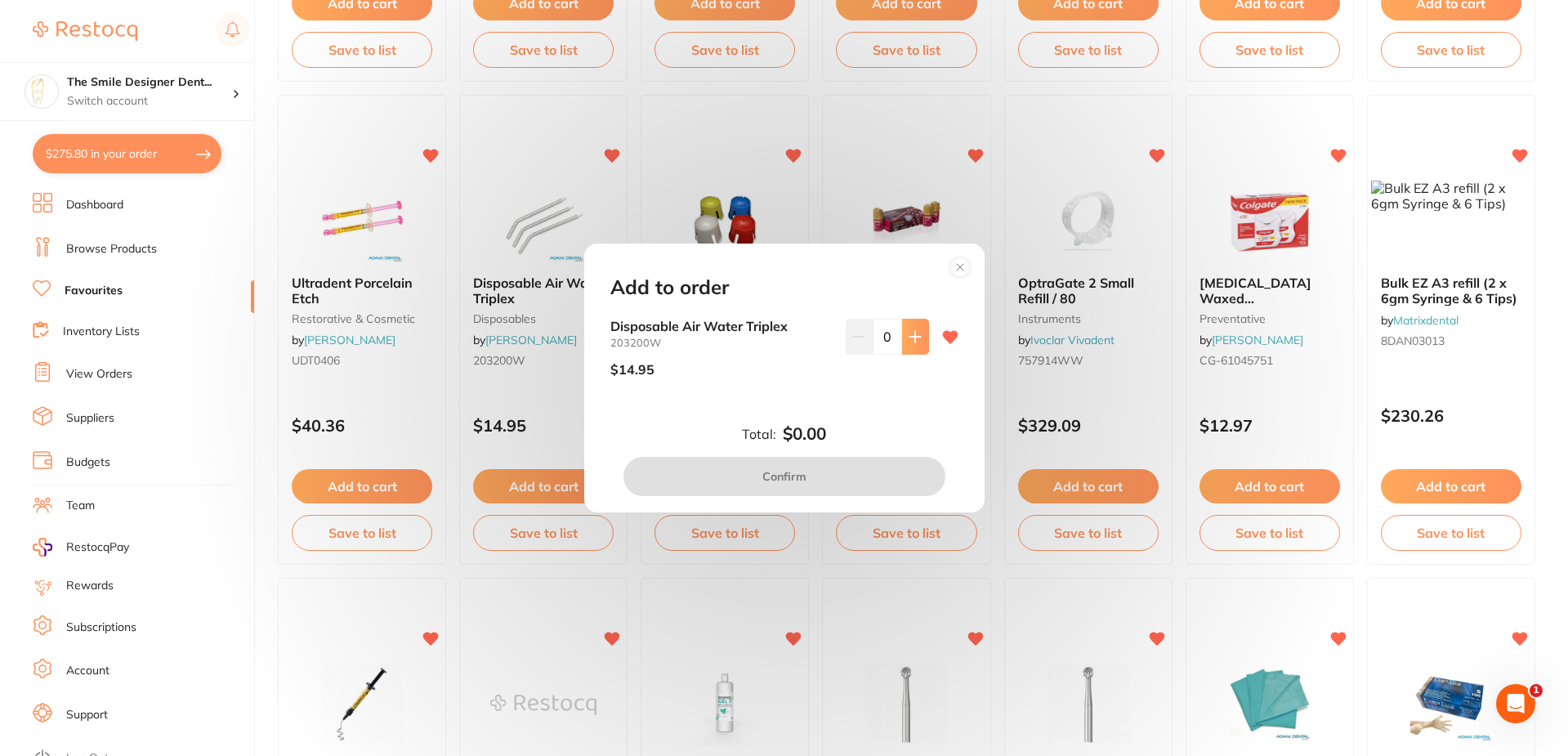
scroll to position [0, 0]
click at [912, 333] on icon at bounding box center [915, 336] width 11 height 11
type input "1"
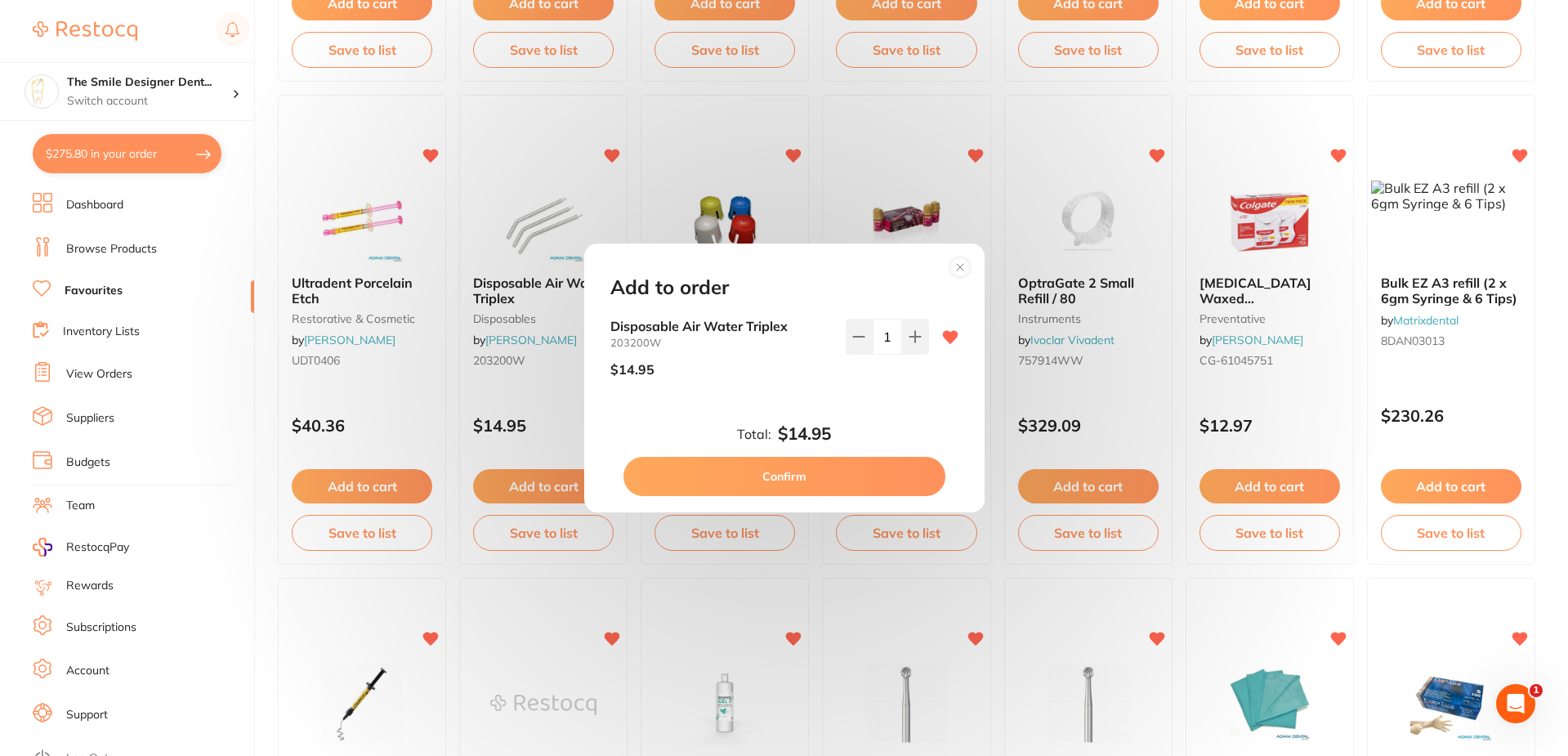
click at [887, 477] on button "Confirm" at bounding box center [785, 477] width 322 height 39
checkbox input "false"
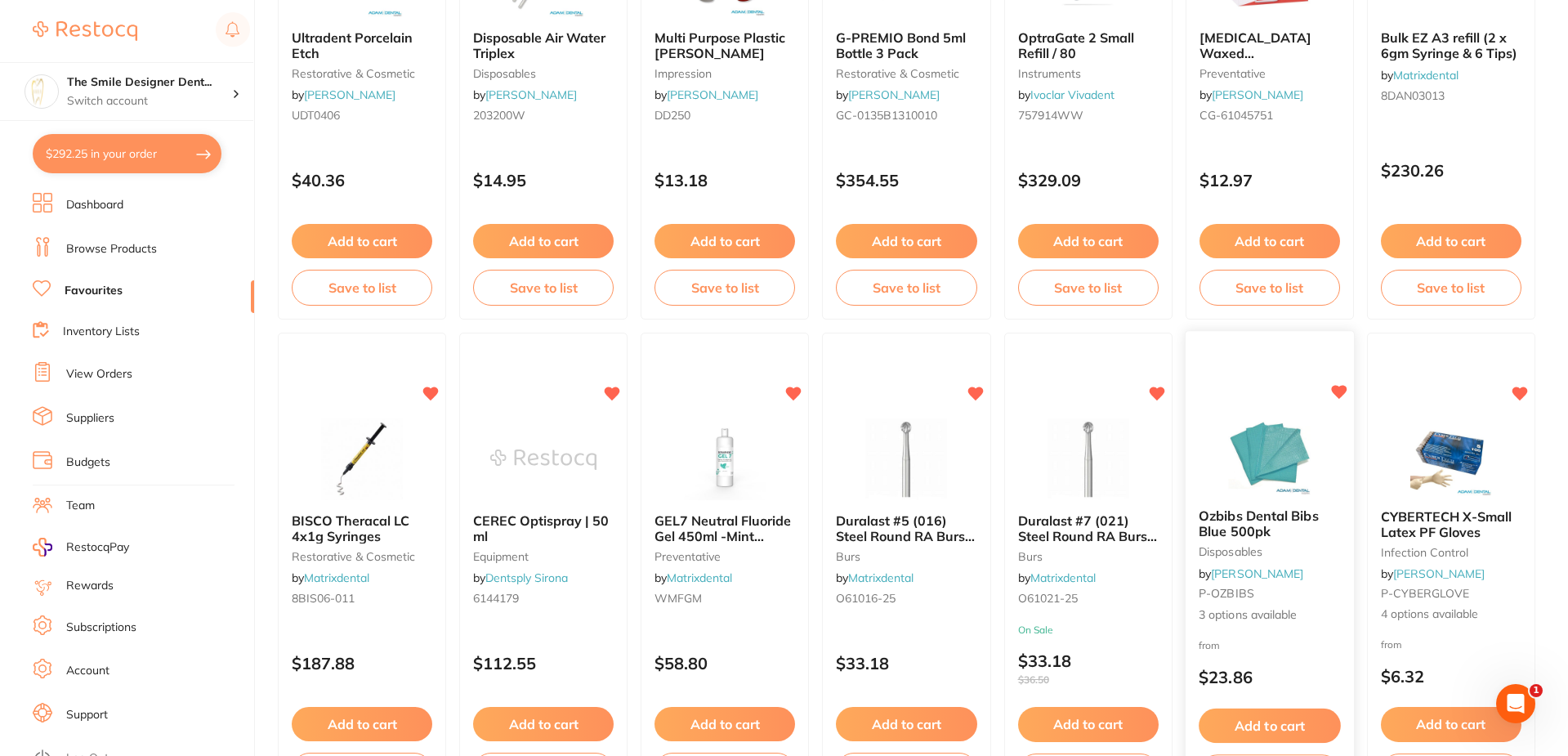
click at [1265, 388] on div "Ozbibs Dental Bibs Blue 500pk disposables by Adam Dental P-OZBIBS 3 options ava…" at bounding box center [1269, 568] width 170 height 475
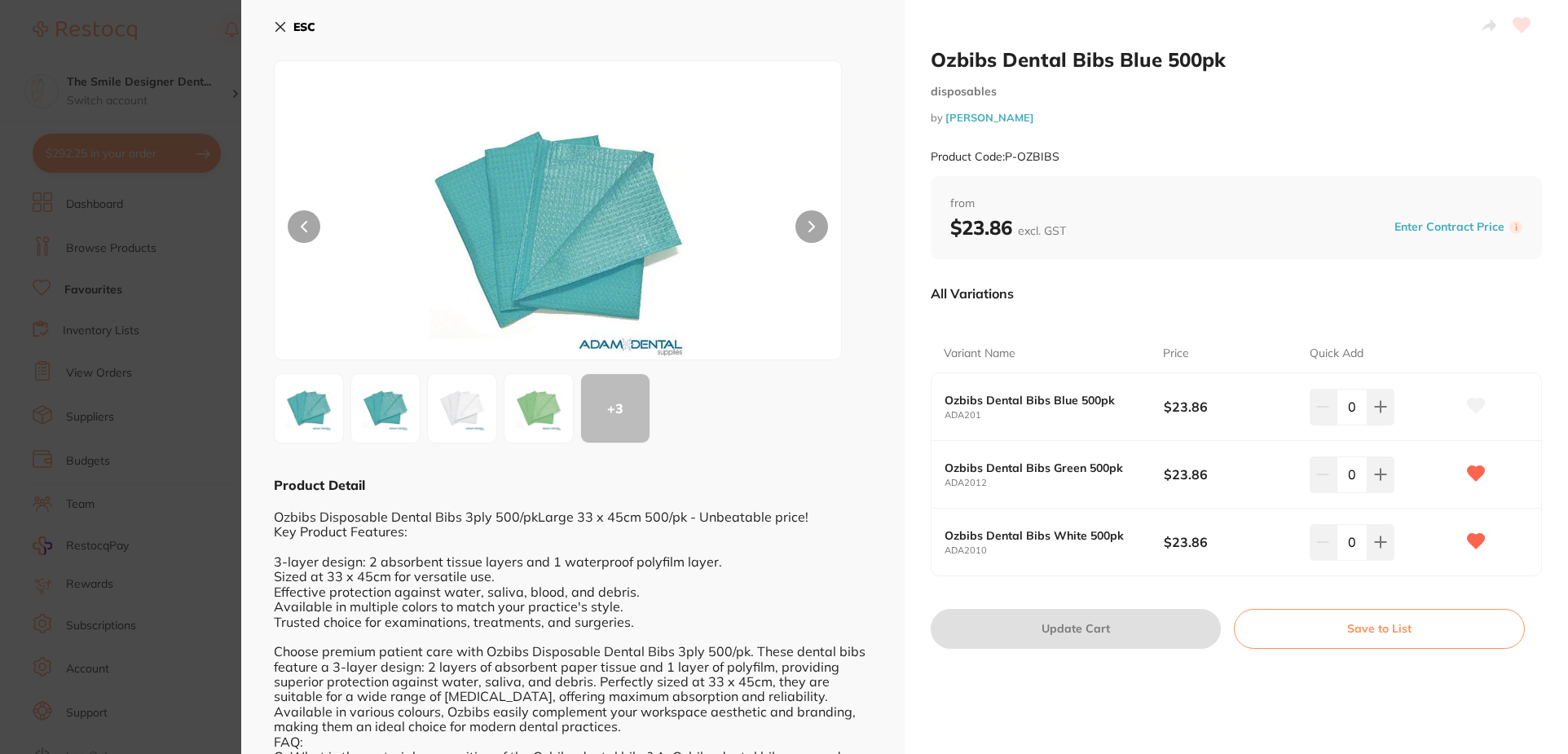
click at [200, 467] on section "Ozbibs Dental Bibs Blue 500pk disposables by Adam Dental Product Code: P-OZBIBS…" at bounding box center [784, 377] width 1568 height 754
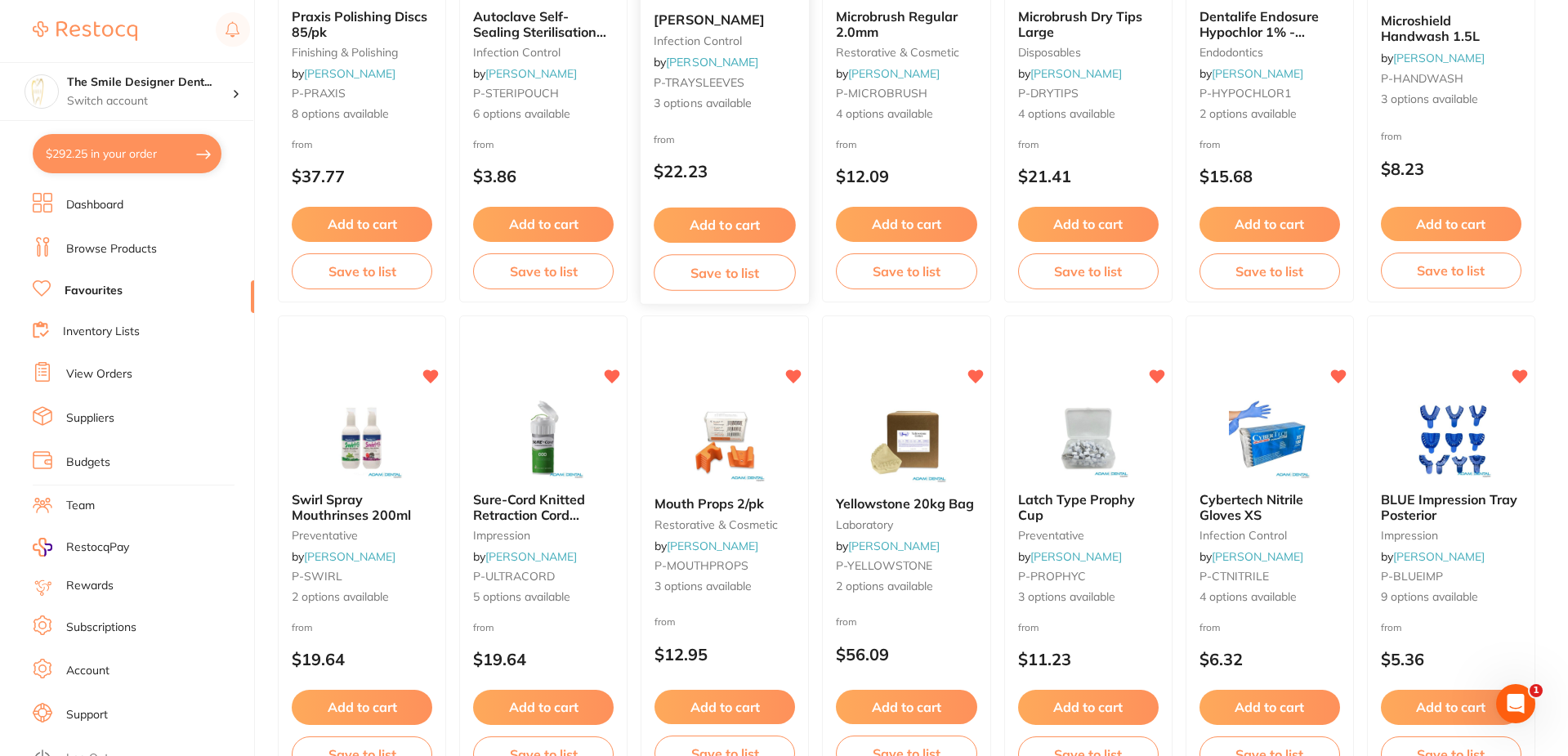
scroll to position [2780, 0]
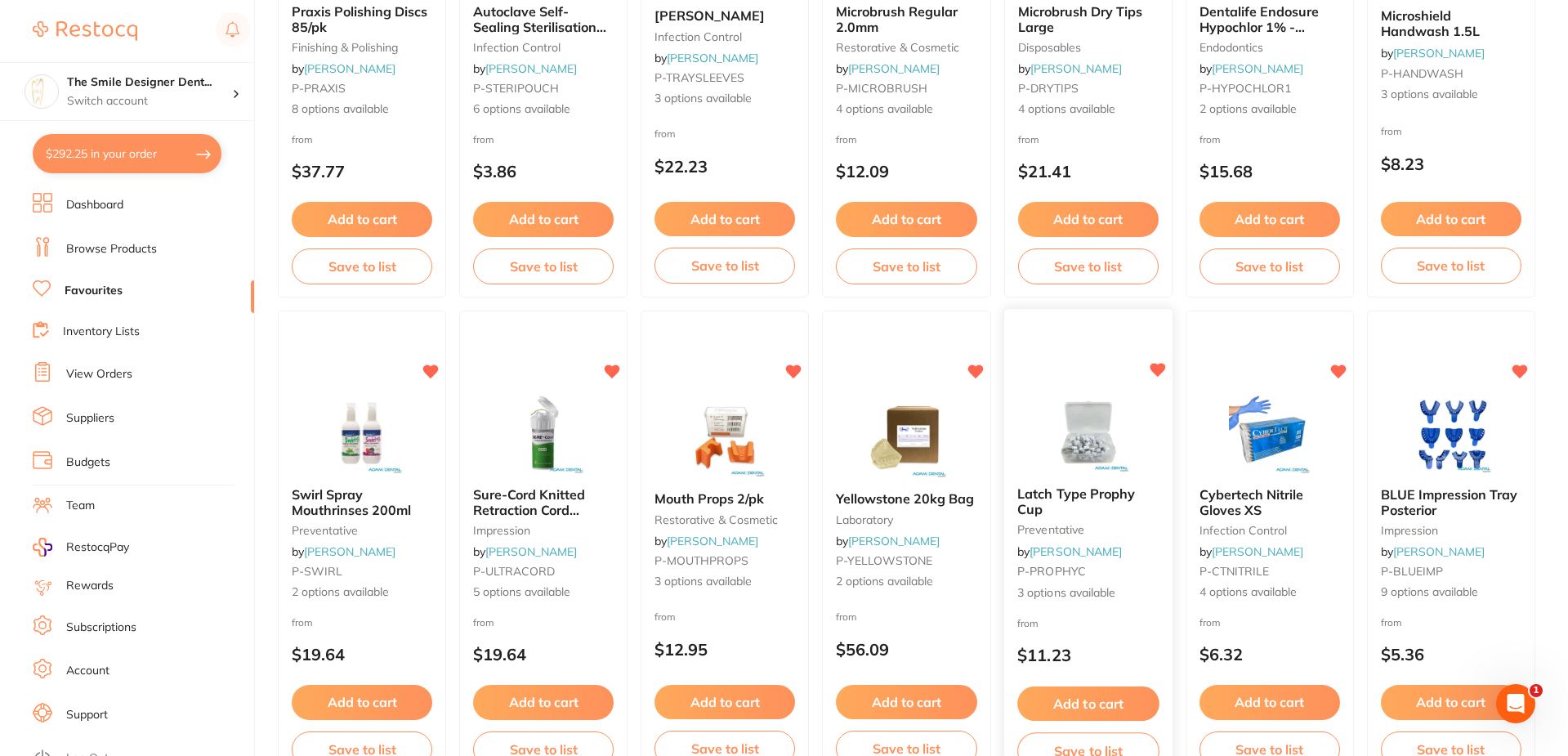
click at [1107, 707] on button "Add to cart" at bounding box center [1089, 705] width 142 height 35
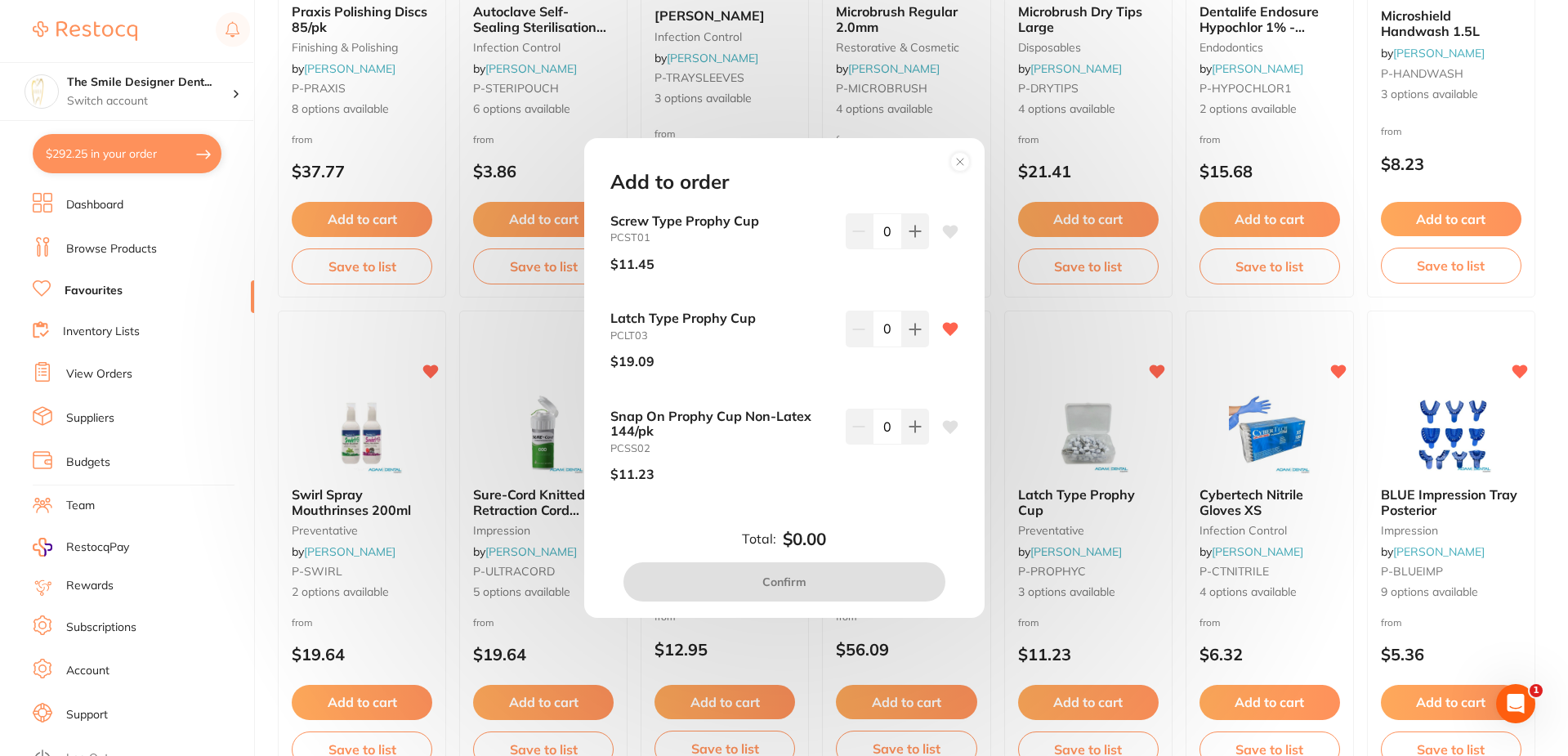
scroll to position [0, 0]
click at [932, 343] on div "Latch Type Prophy Cup PCLT03 $19.09 0" at bounding box center [784, 346] width 348 height 71
click at [920, 334] on button at bounding box center [915, 328] width 27 height 36
type input "1"
click at [838, 577] on button "Confirm" at bounding box center [785, 582] width 322 height 39
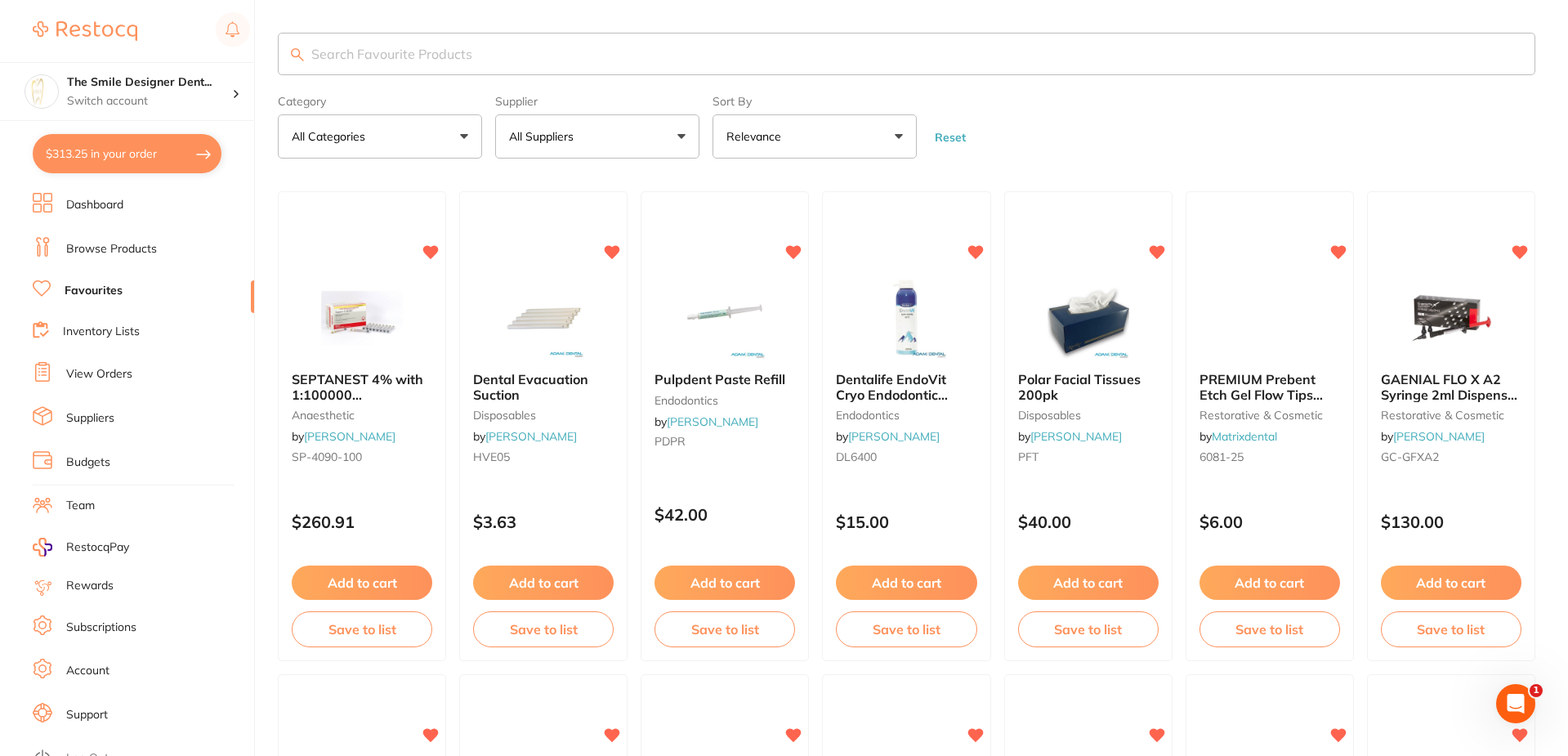
click at [483, 61] on input "search" at bounding box center [907, 53] width 1258 height 42
type input "suction"
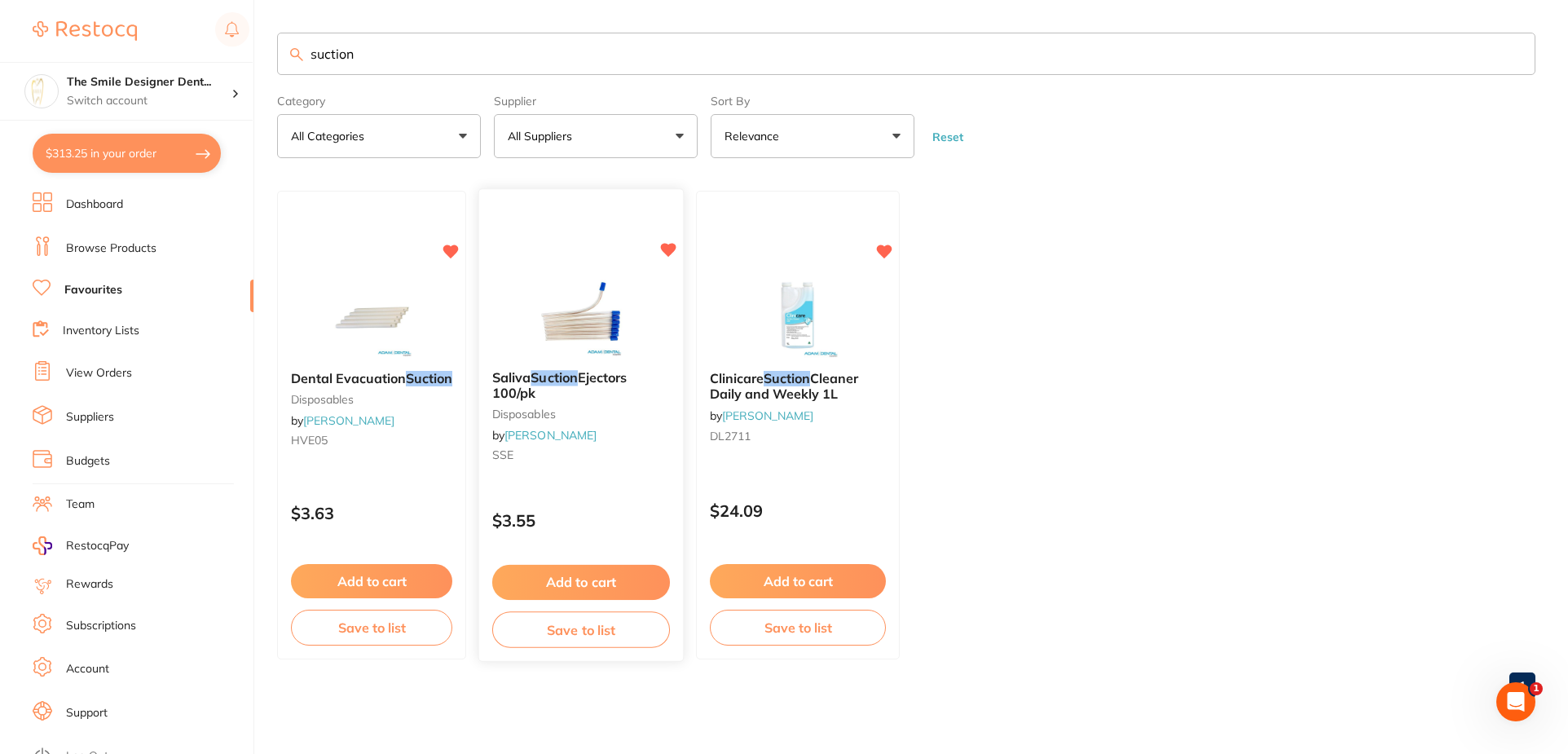
click at [612, 582] on button "Add to cart" at bounding box center [580, 582] width 177 height 35
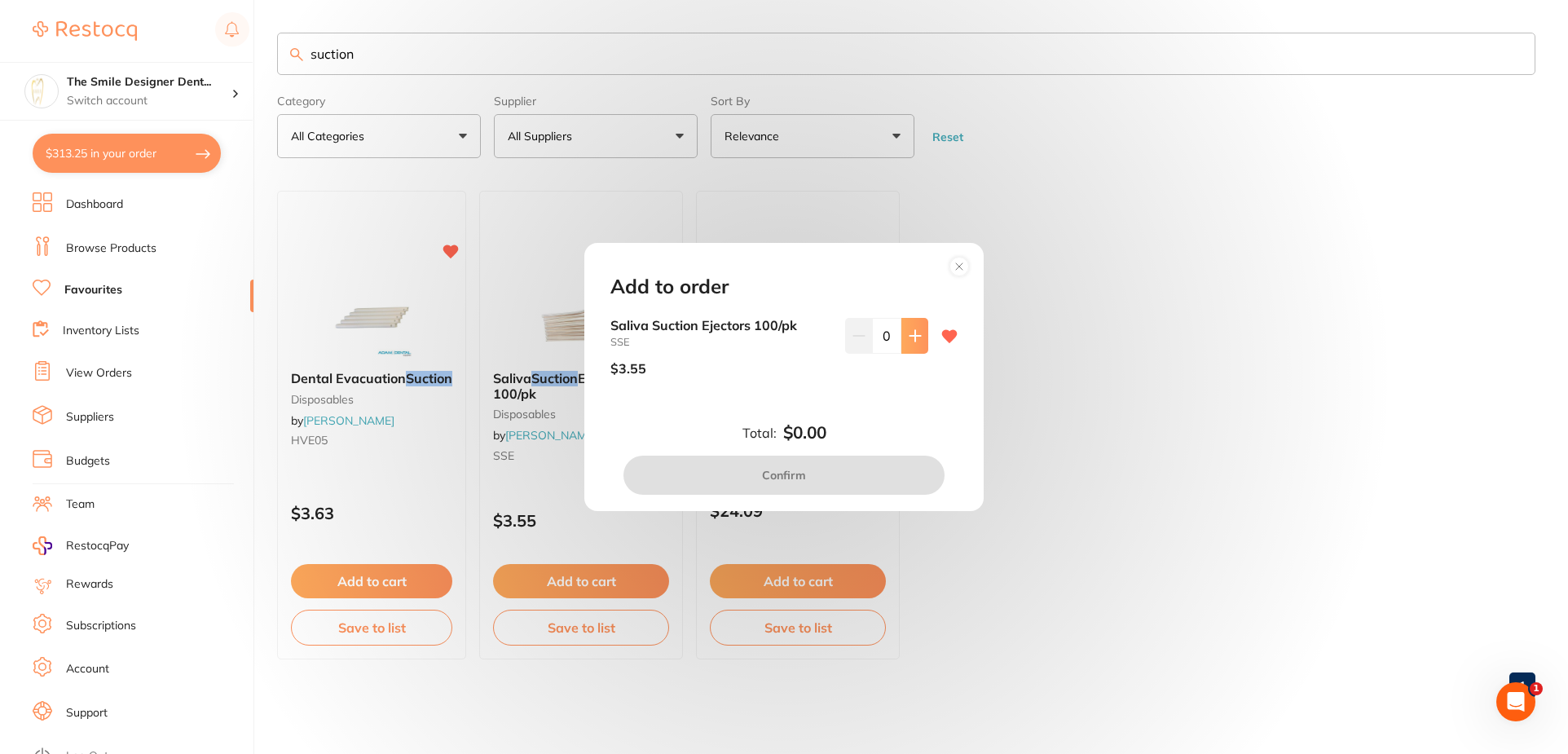
click at [917, 337] on icon at bounding box center [915, 335] width 13 height 13
type input "1"
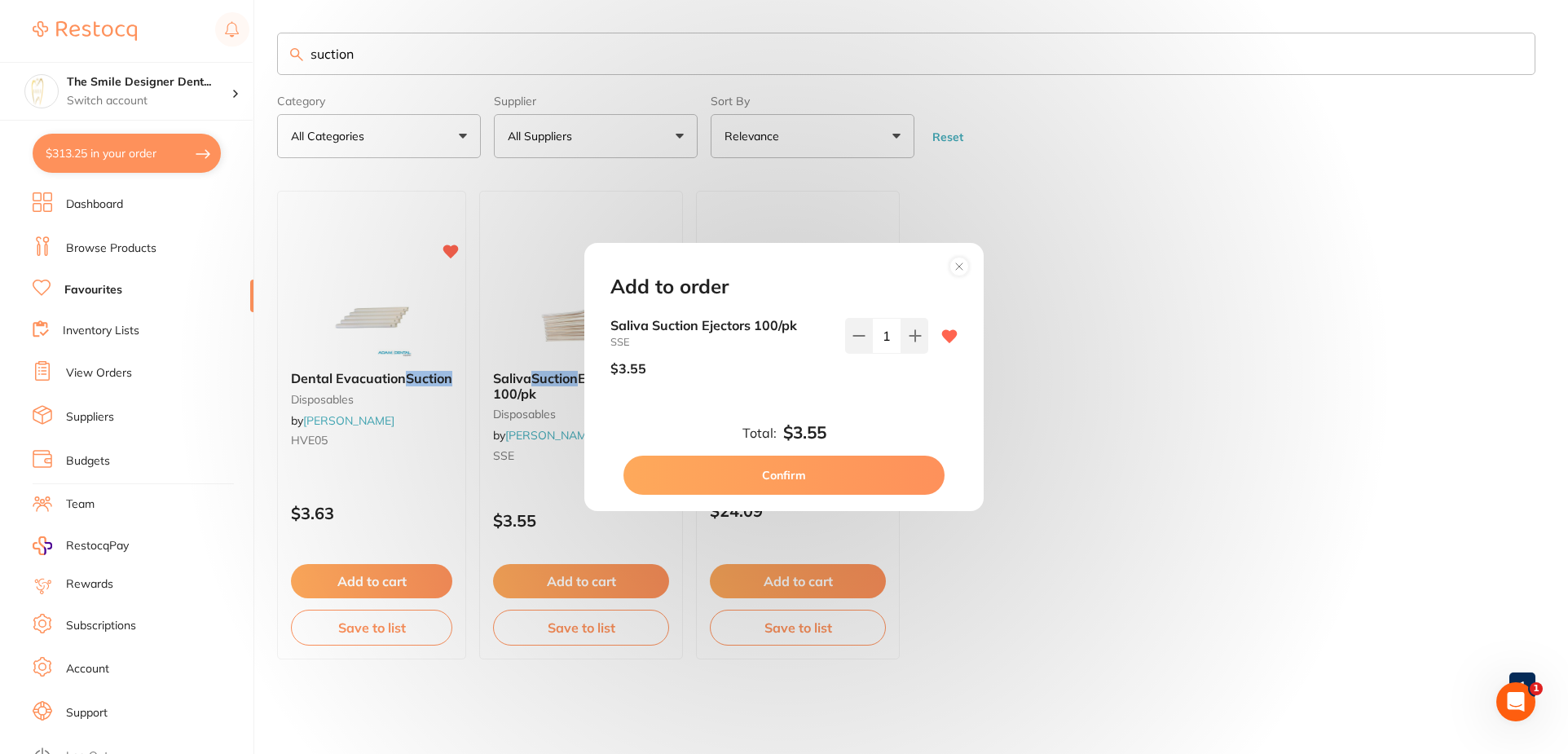
click at [866, 478] on button "Confirm" at bounding box center [784, 476] width 321 height 39
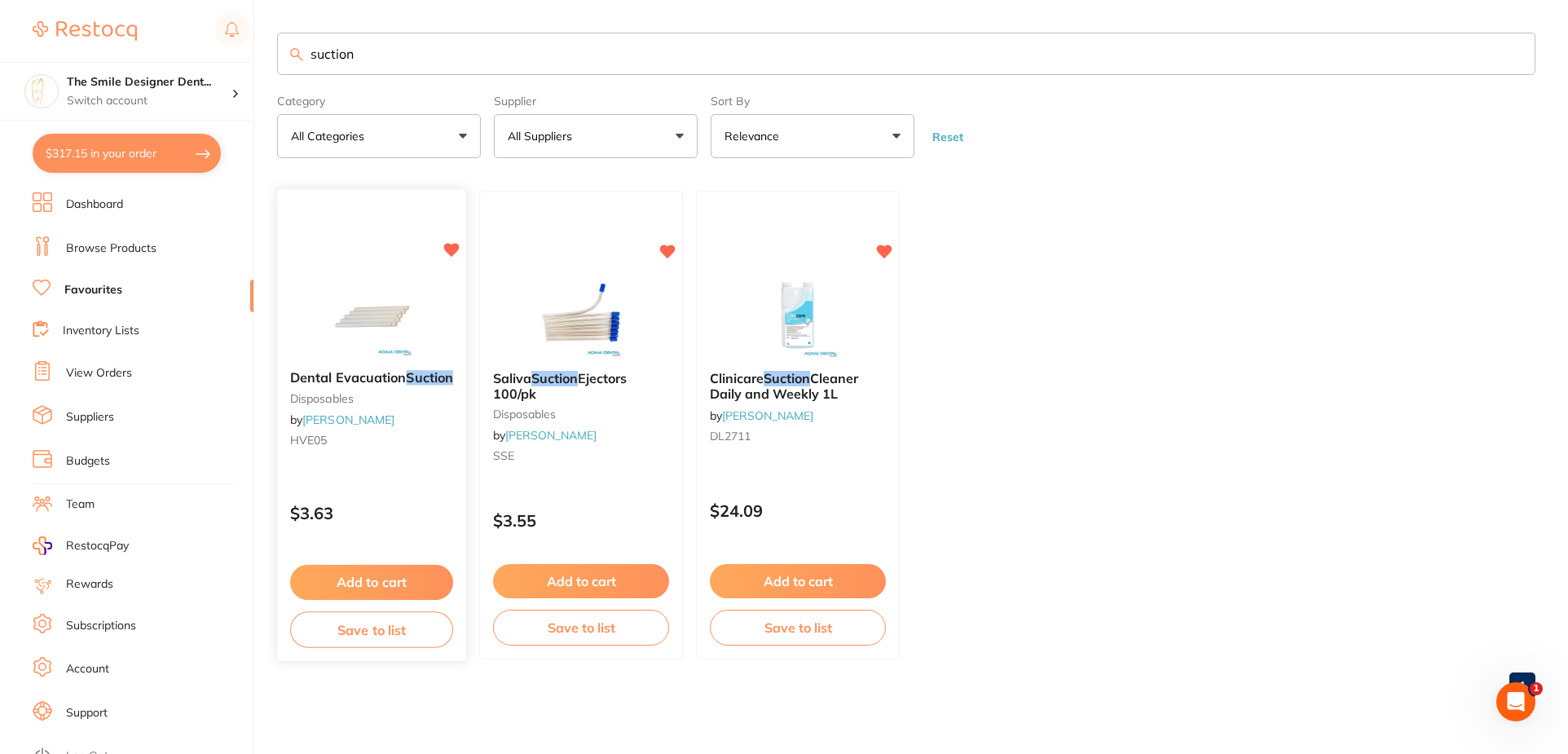
click at [394, 589] on button "Add to cart" at bounding box center [371, 582] width 163 height 35
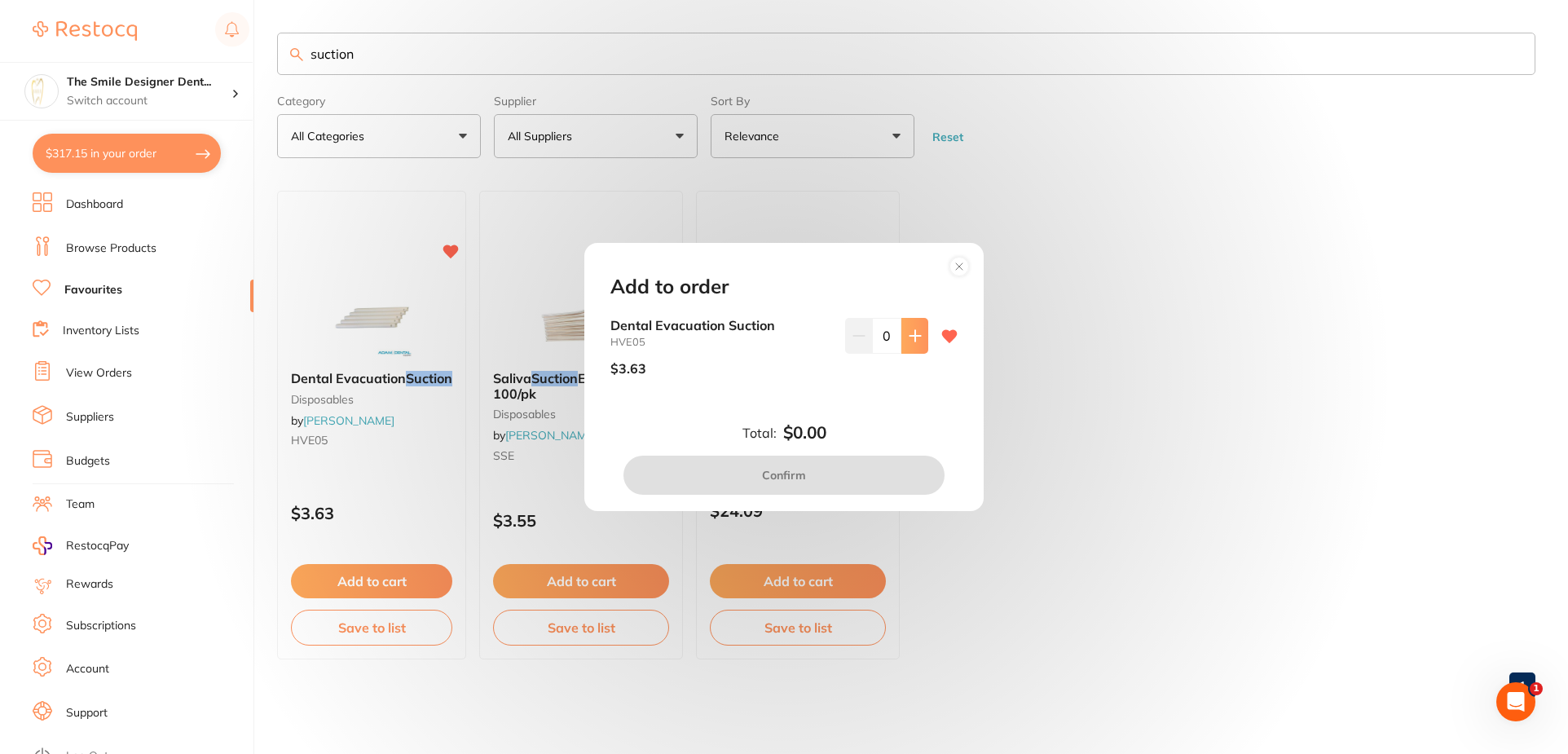
click at [911, 329] on icon at bounding box center [915, 335] width 13 height 13
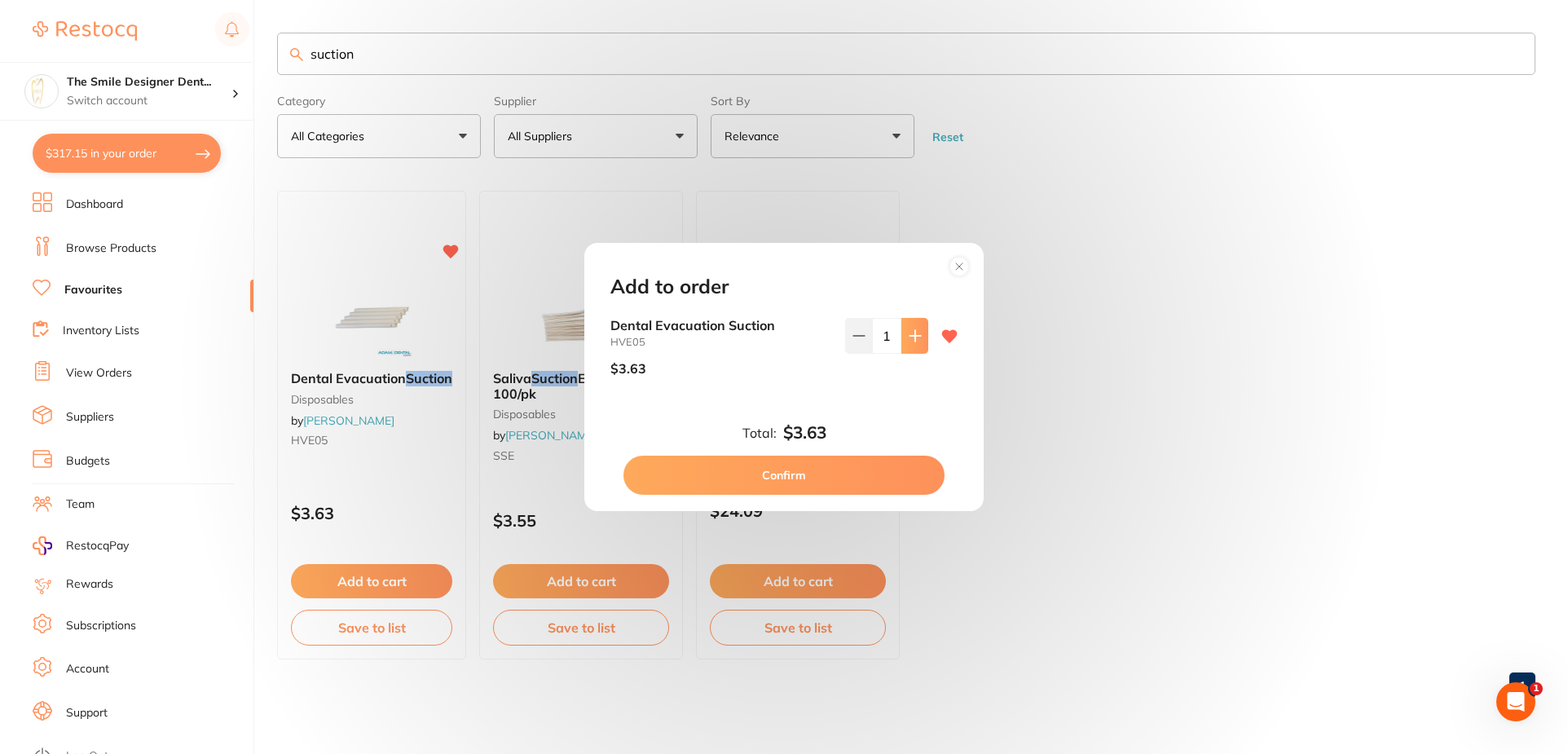
click at [911, 329] on icon at bounding box center [915, 335] width 13 height 13
type input "2"
click at [880, 464] on button "Confirm" at bounding box center [784, 476] width 321 height 39
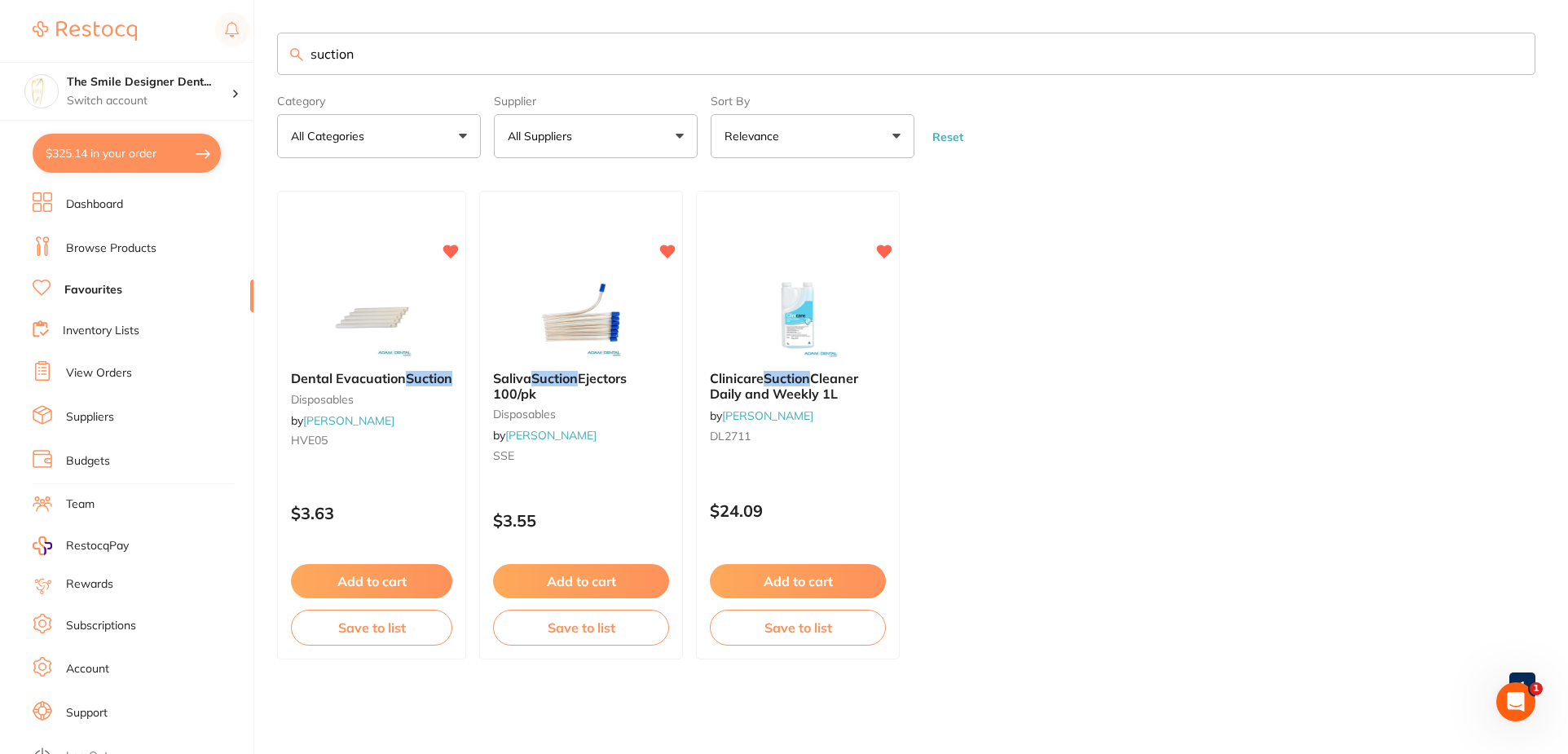
click at [92, 154] on button "$325.14 in your order" at bounding box center [126, 153] width 188 height 39
checkbox input "true"
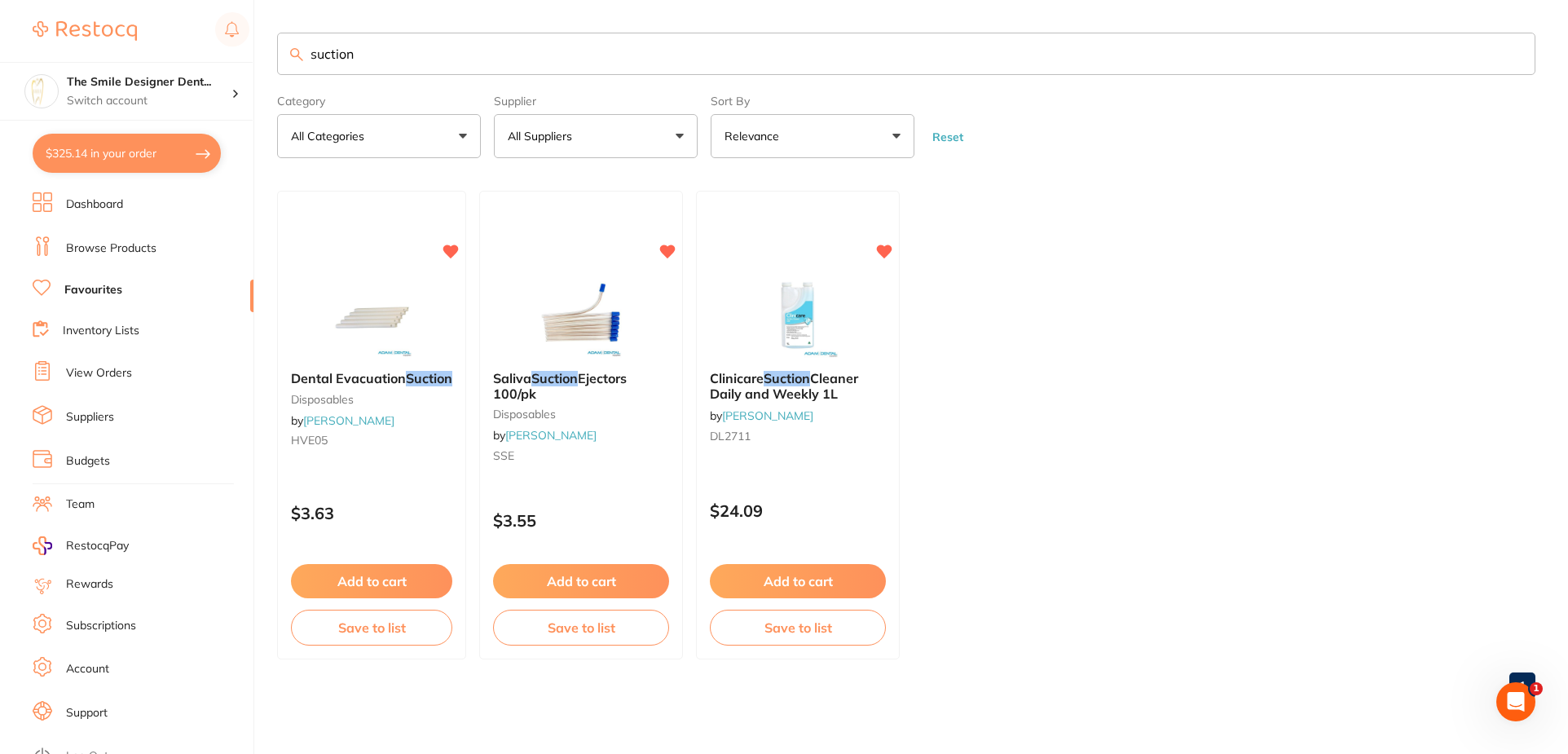
checkbox input "true"
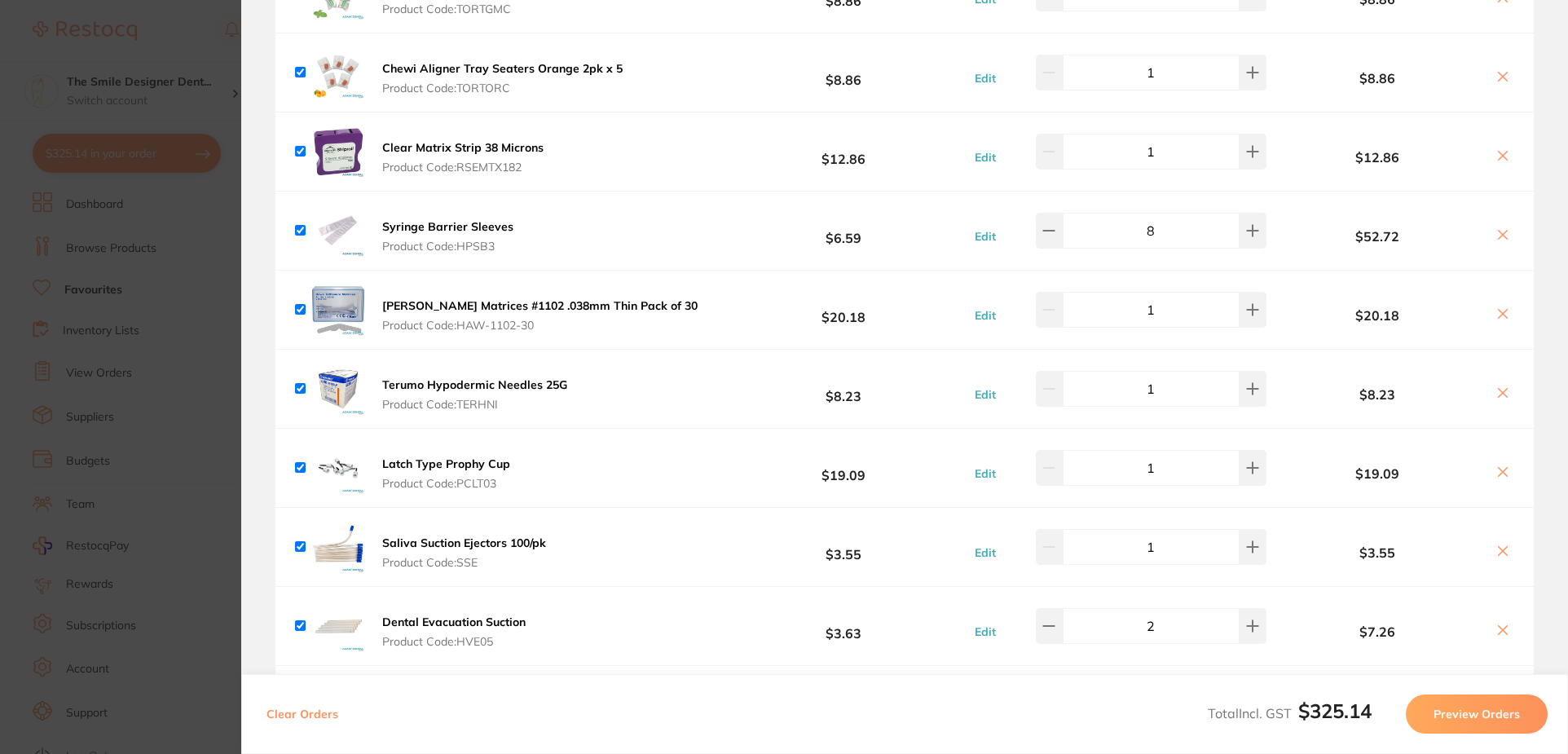
scroll to position [652, 0]
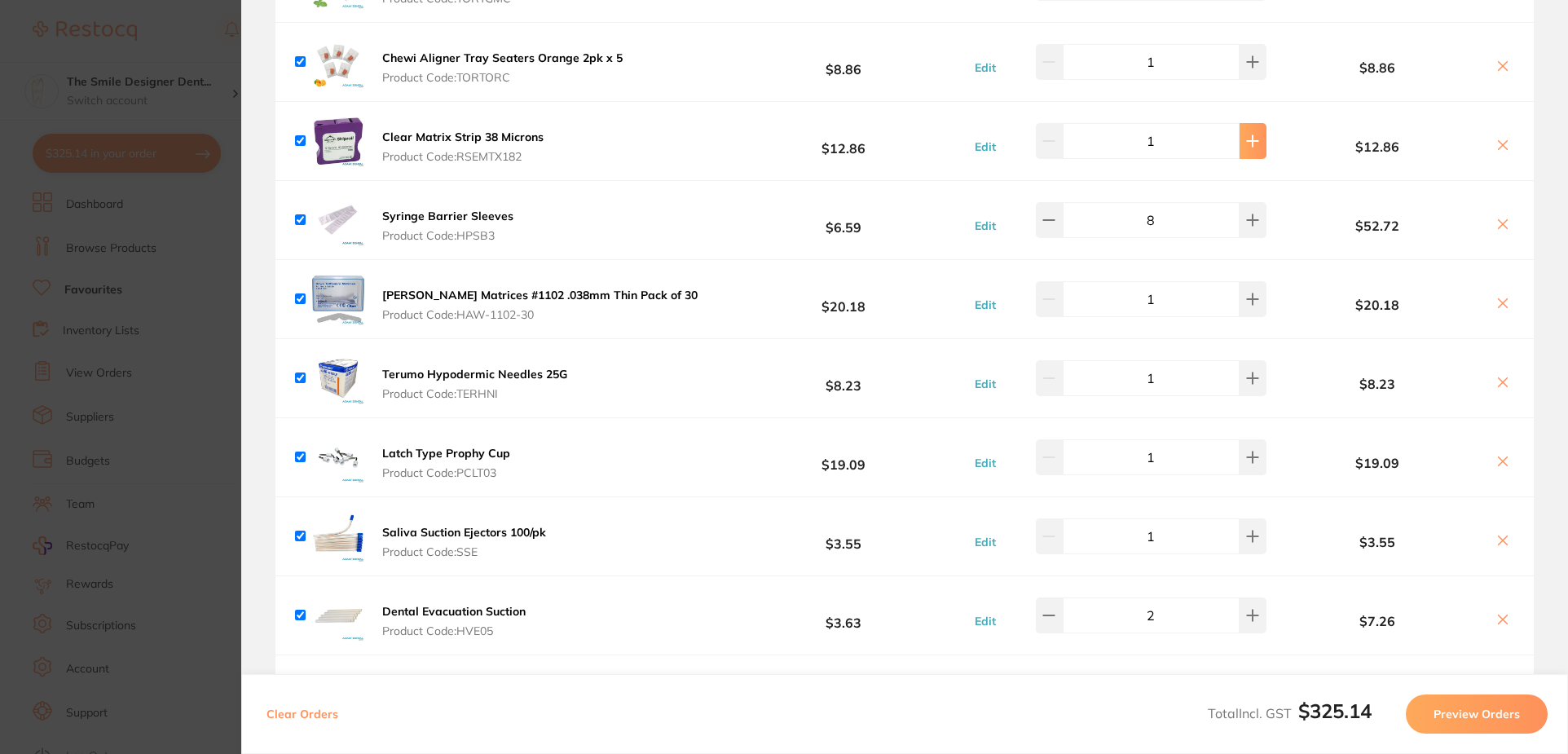
click at [1252, 149] on button at bounding box center [1252, 141] width 26 height 36
type input "2"
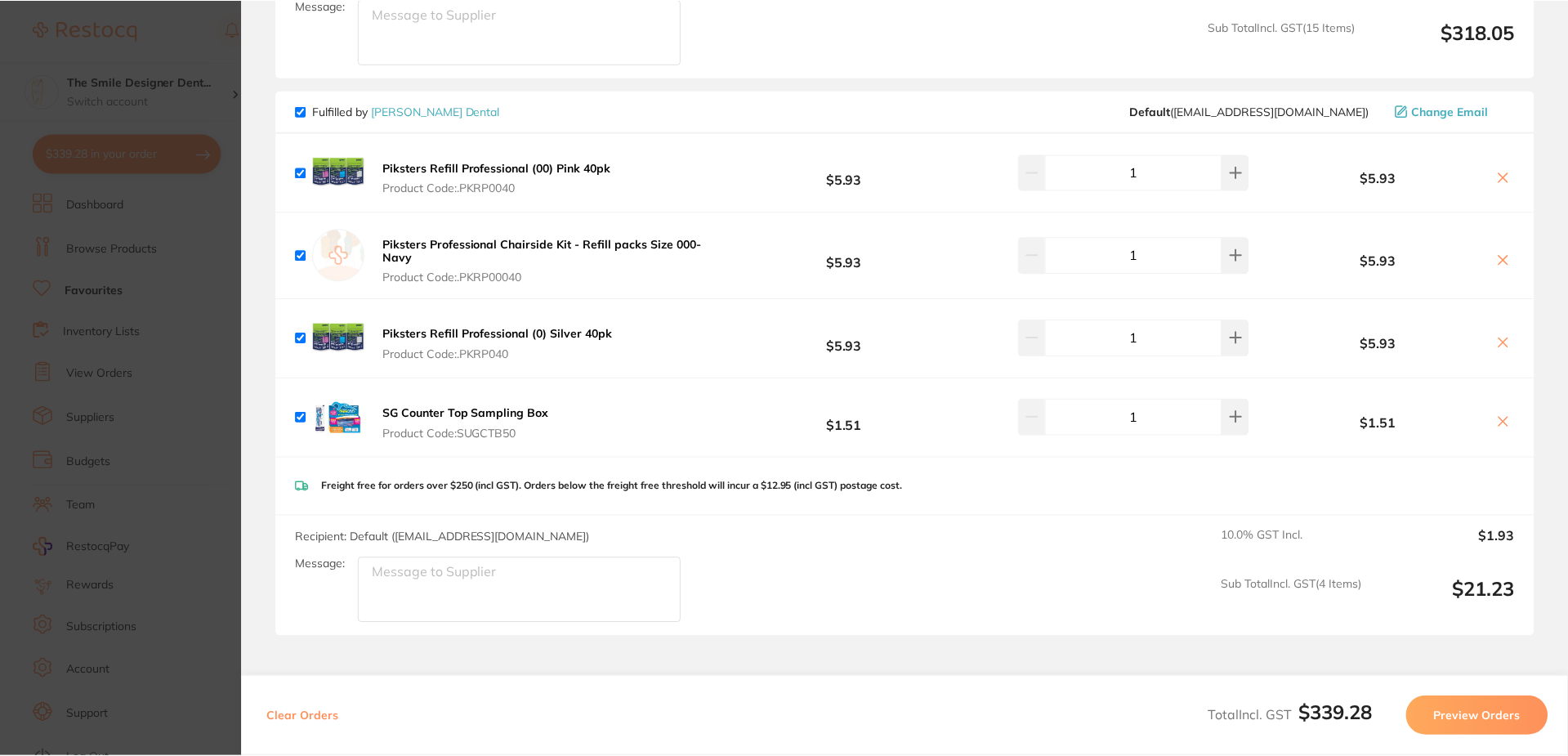
scroll to position [1554, 0]
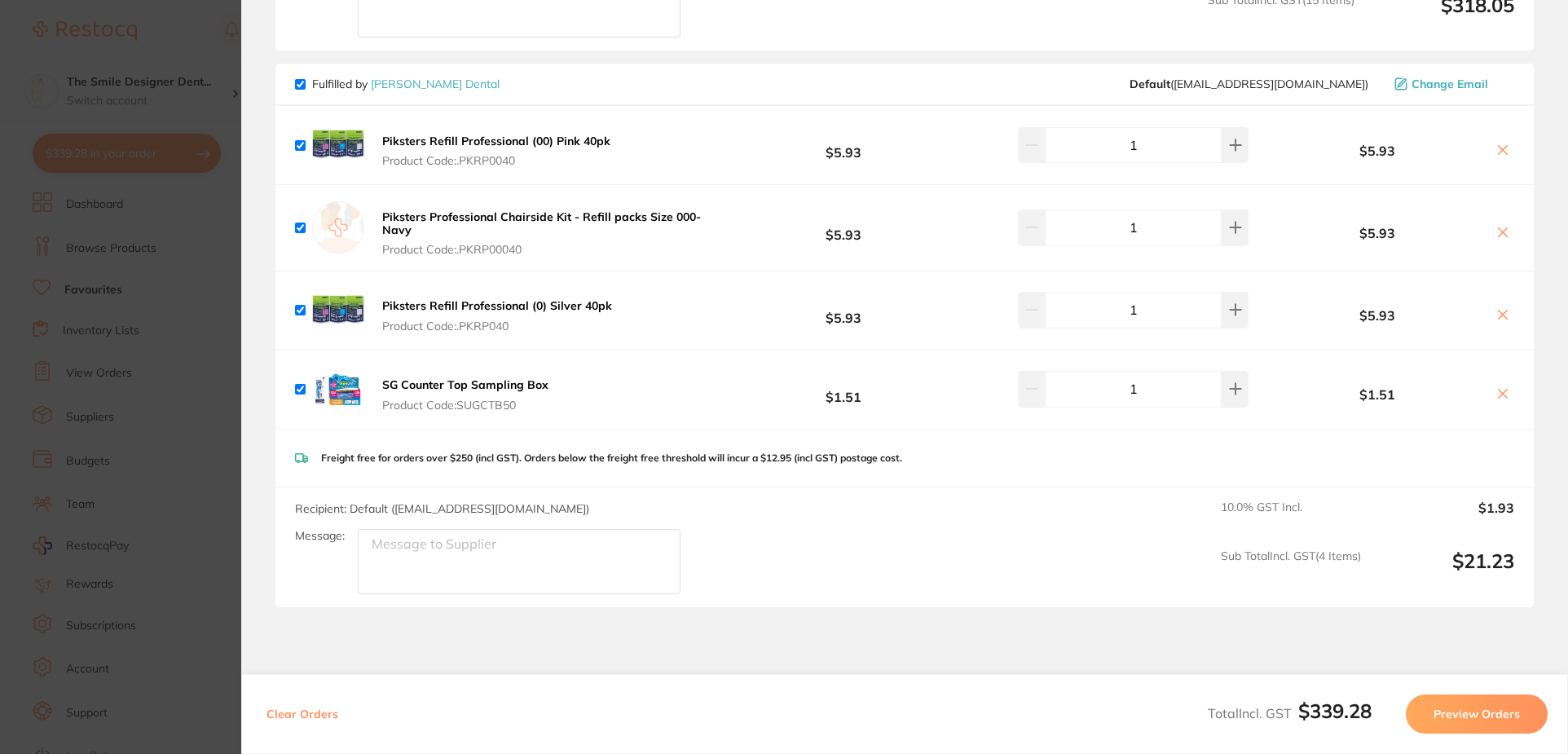
click at [408, 76] on link "[PERSON_NAME] Dental" at bounding box center [434, 83] width 128 height 15
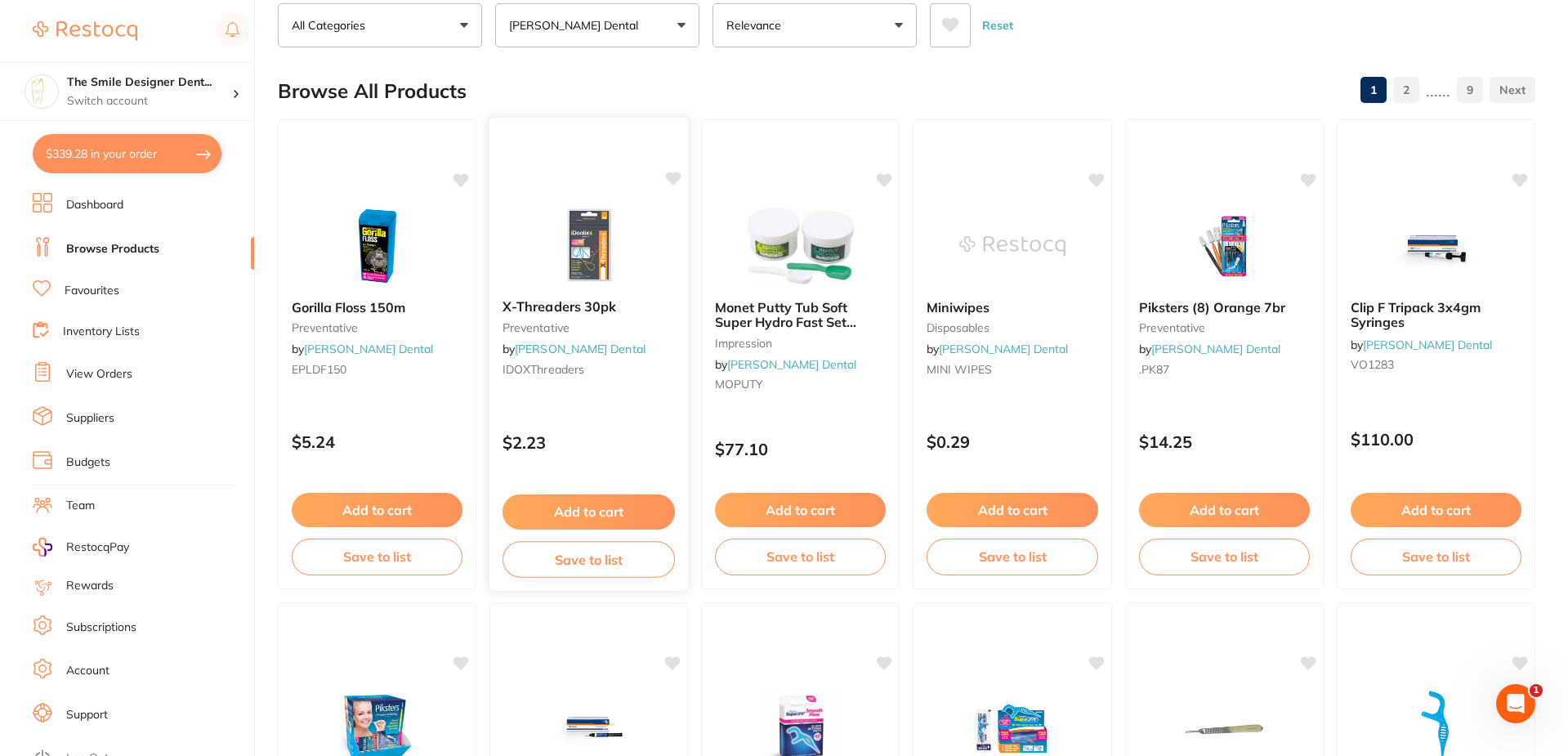
scroll to position [491, 0]
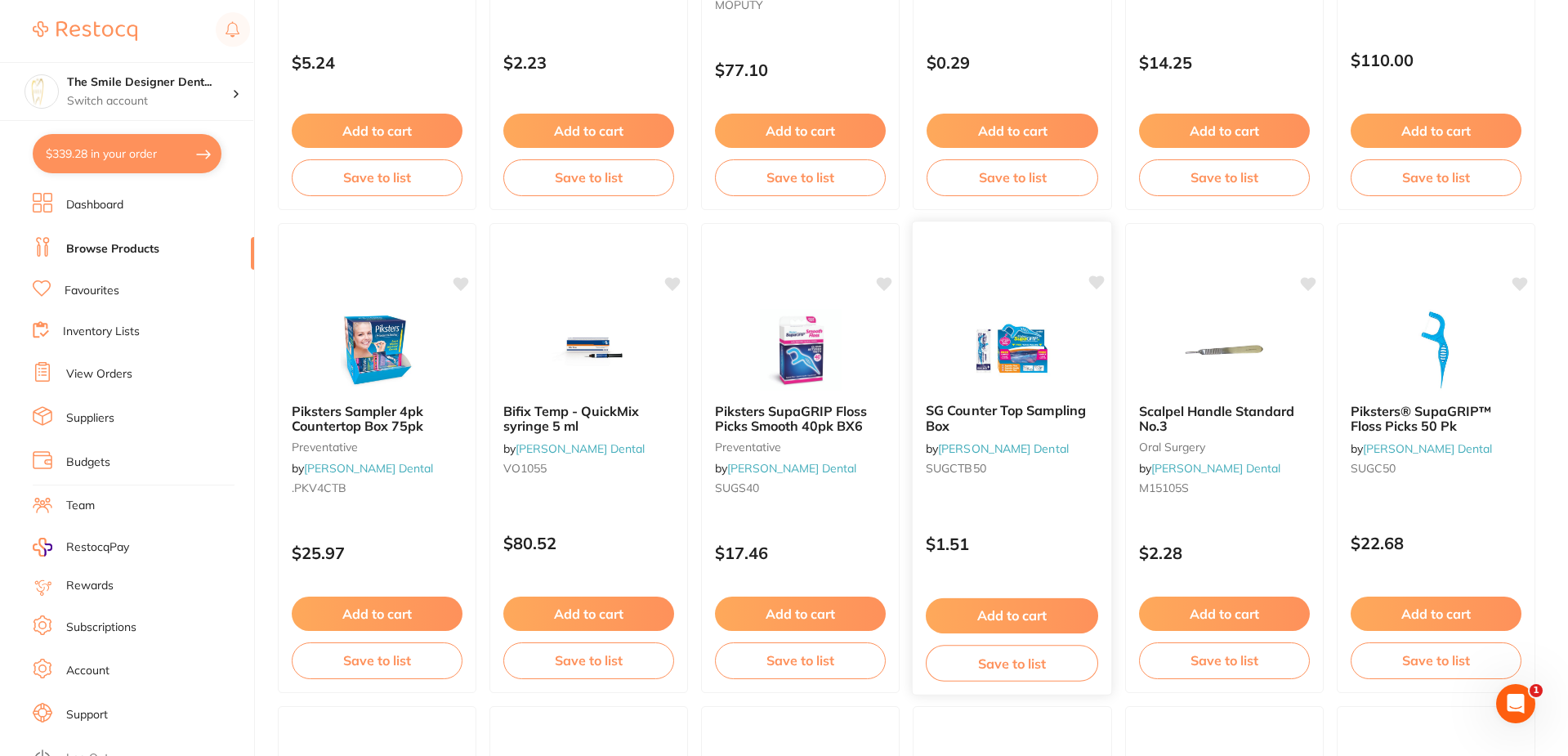
click at [1028, 359] on img at bounding box center [1012, 349] width 107 height 83
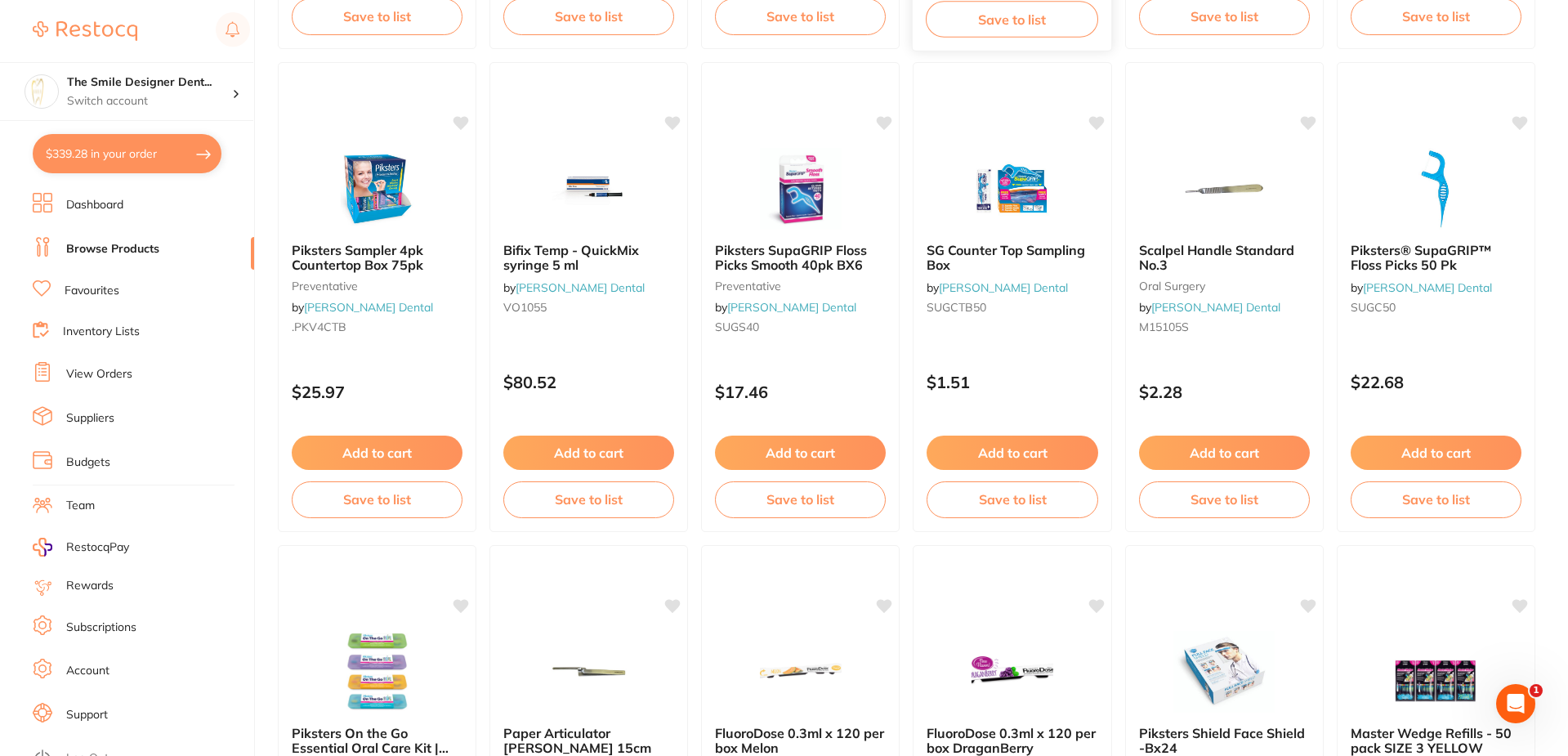
scroll to position [736, 0]
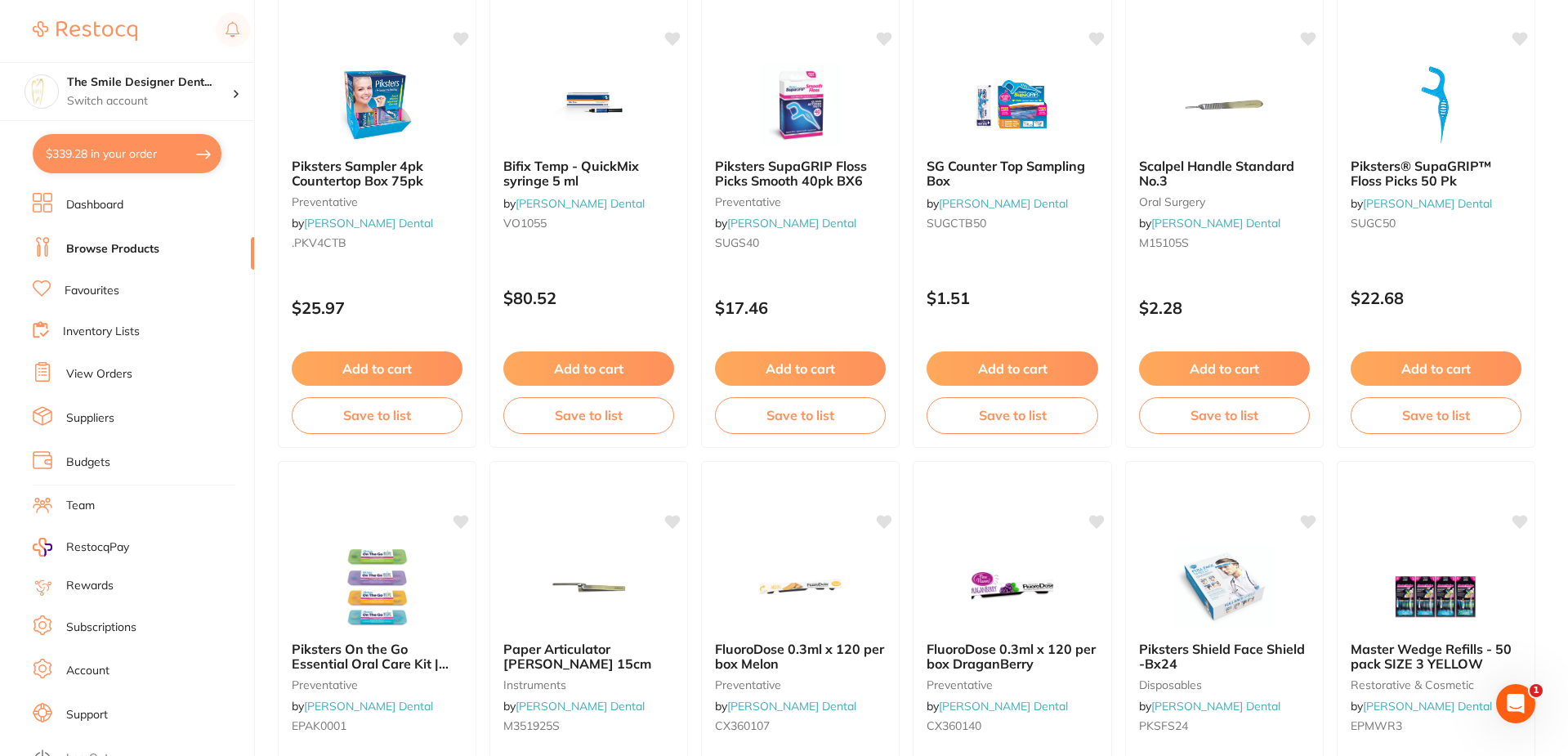
click at [85, 246] on link "Browse Products" at bounding box center [112, 249] width 93 height 17
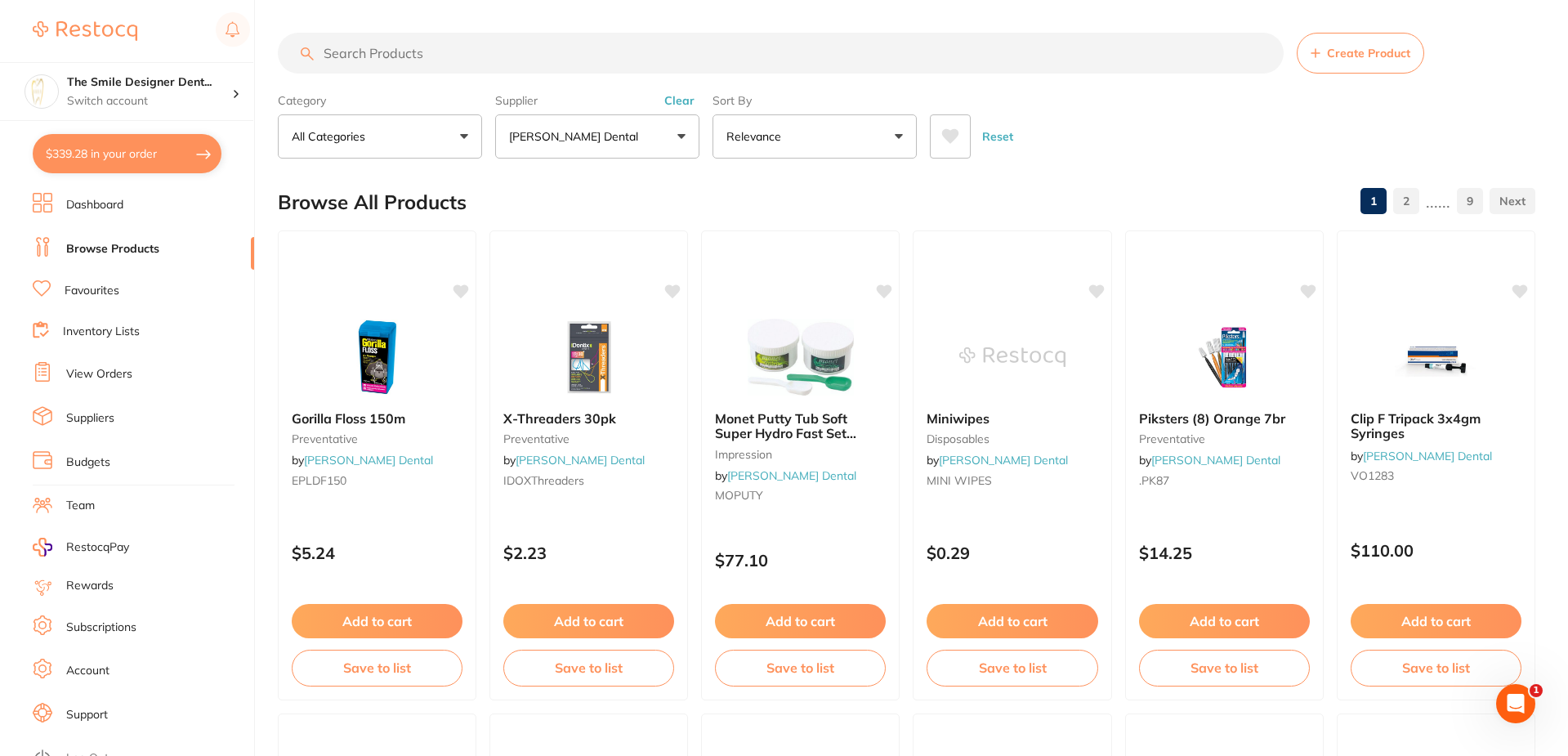
click at [494, 59] on input "search" at bounding box center [781, 53] width 1006 height 41
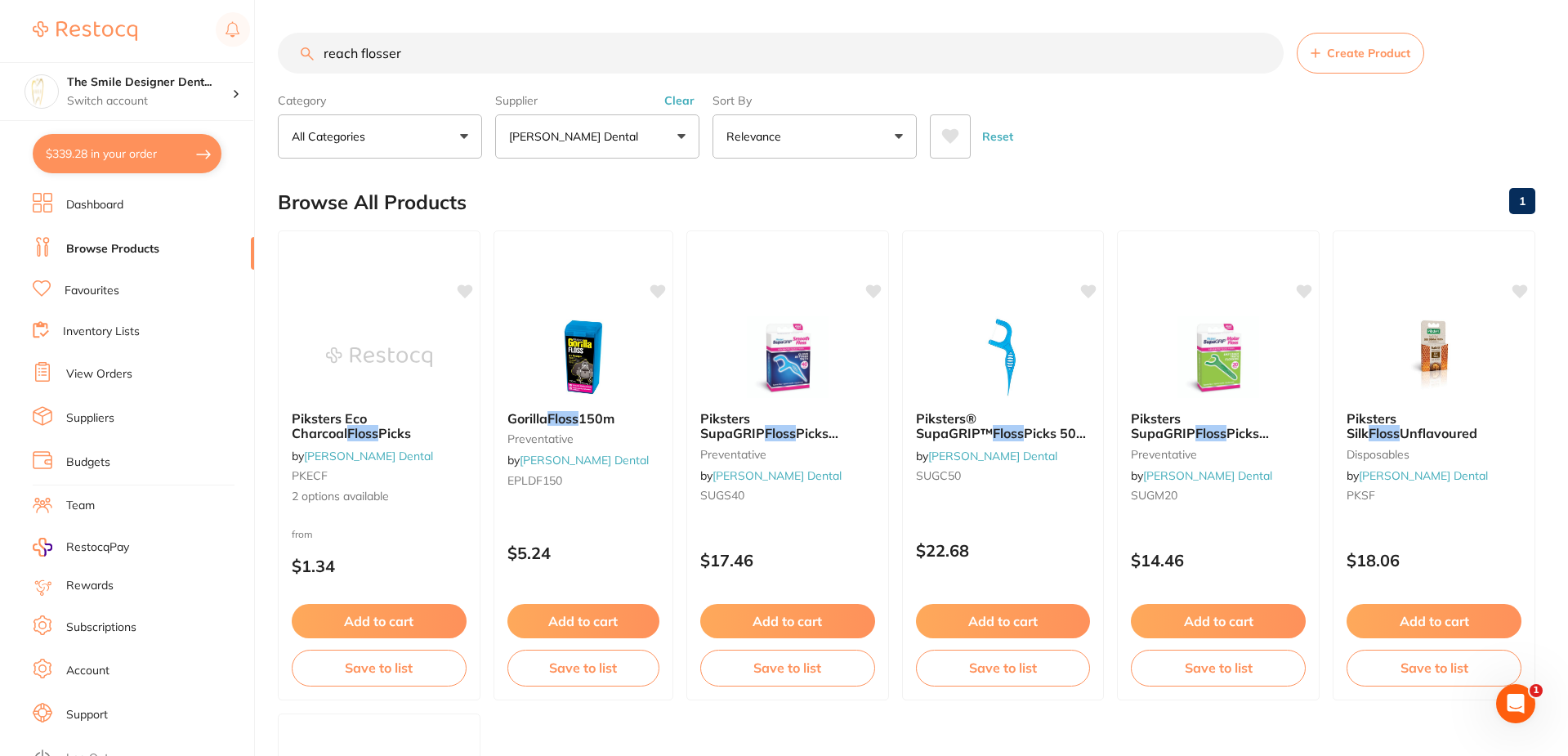
type input "reach flosser"
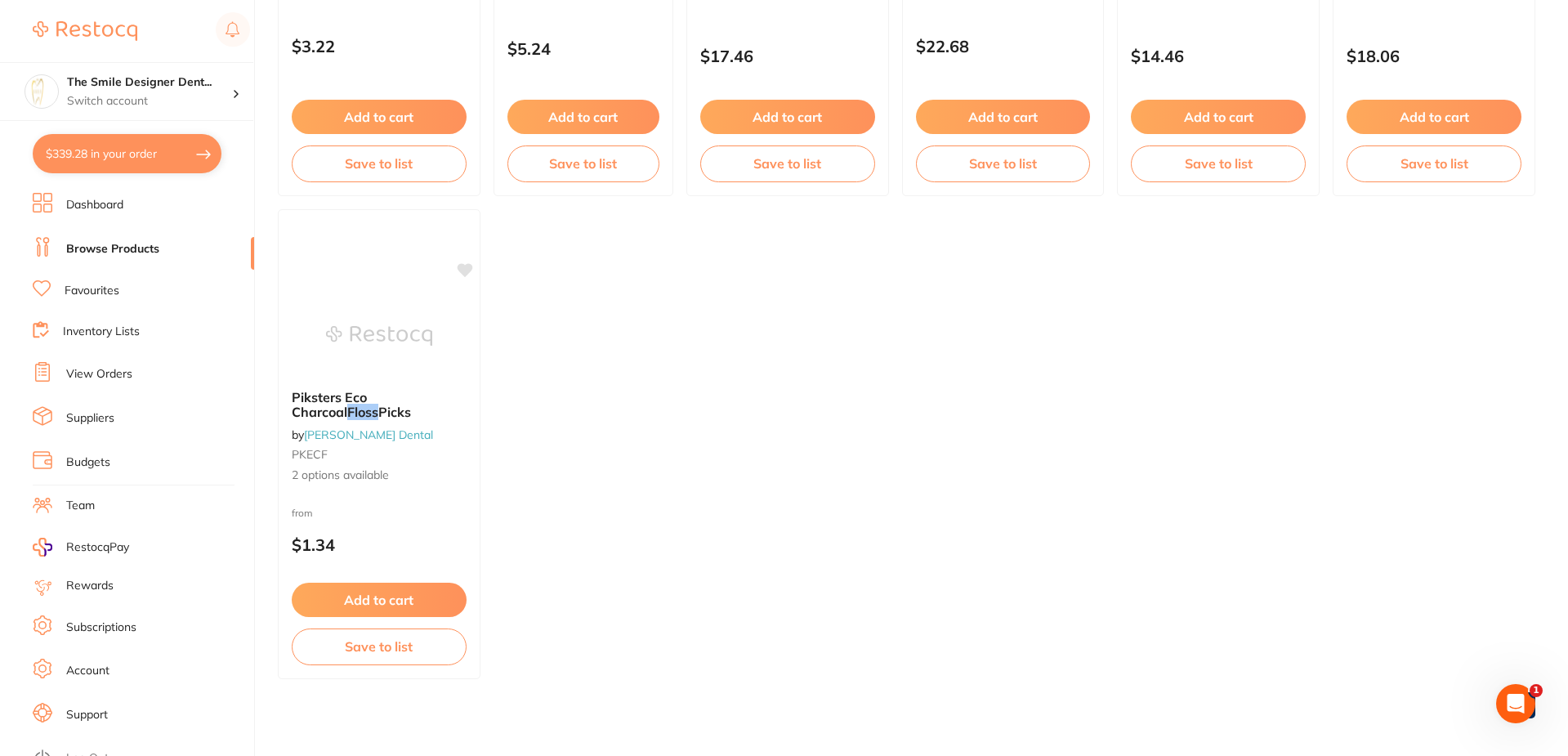
scroll to position [513, 0]
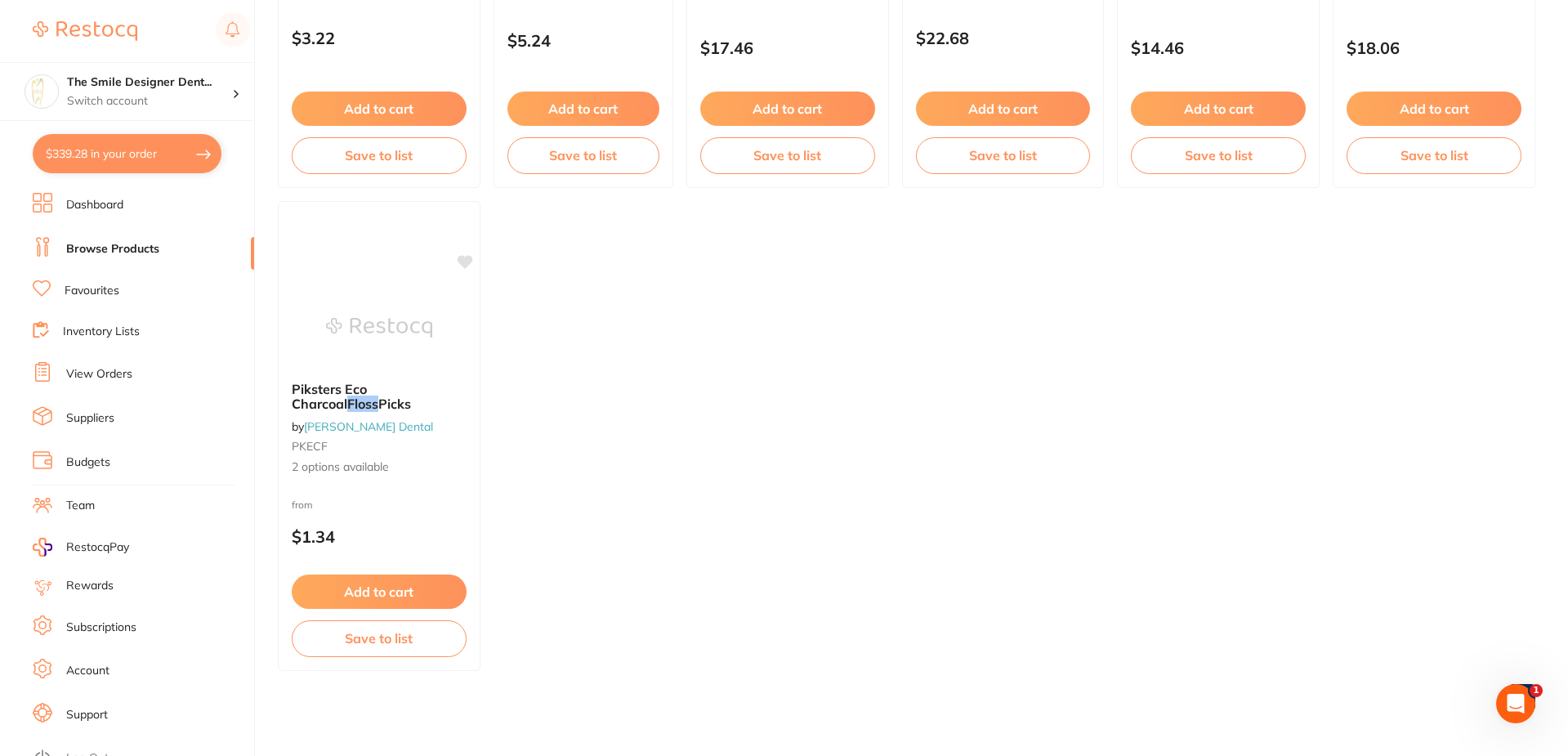
click at [102, 294] on link "Favourites" at bounding box center [92, 291] width 55 height 17
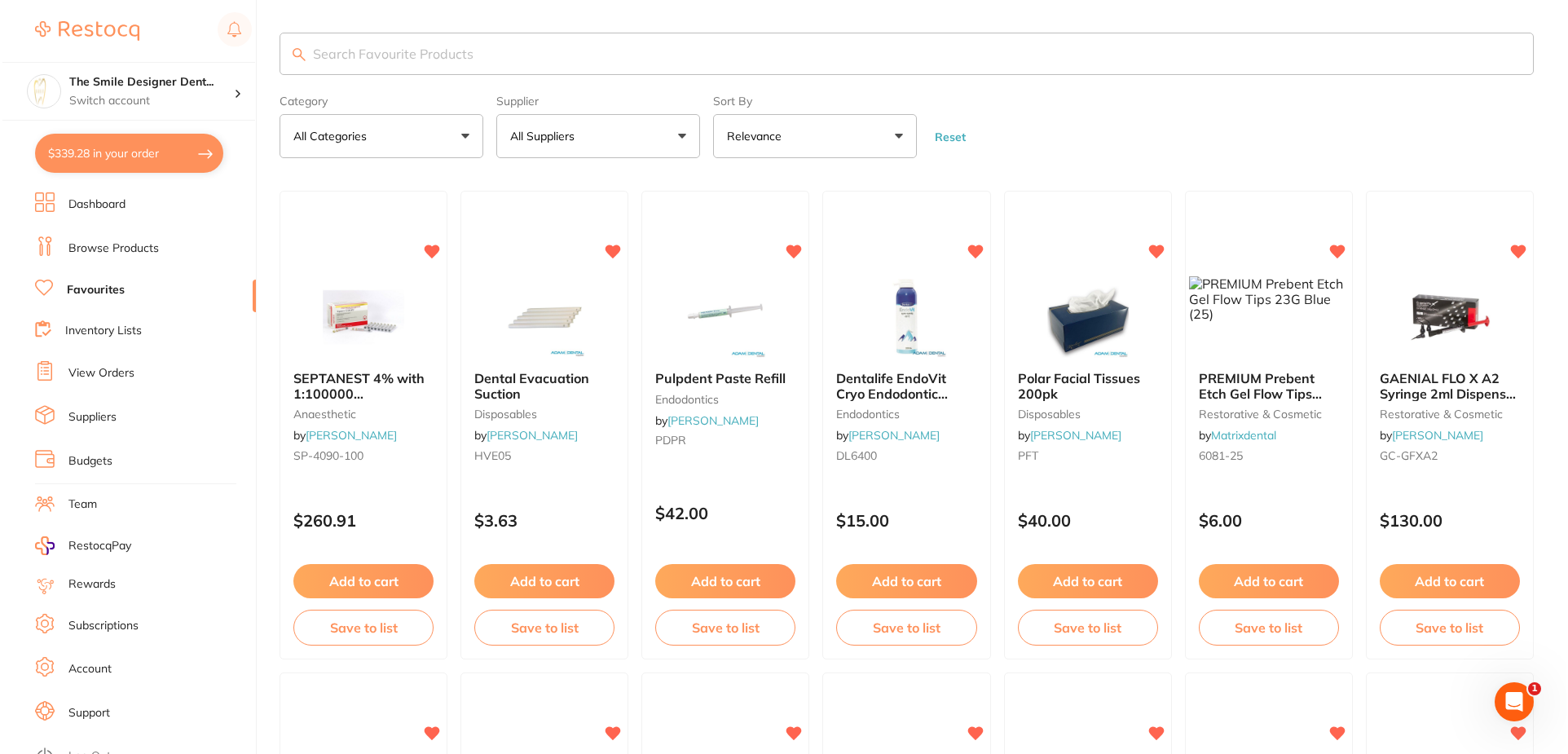
scroll to position [1550, 0]
click at [87, 327] on link "Inventory Lists" at bounding box center [101, 330] width 76 height 17
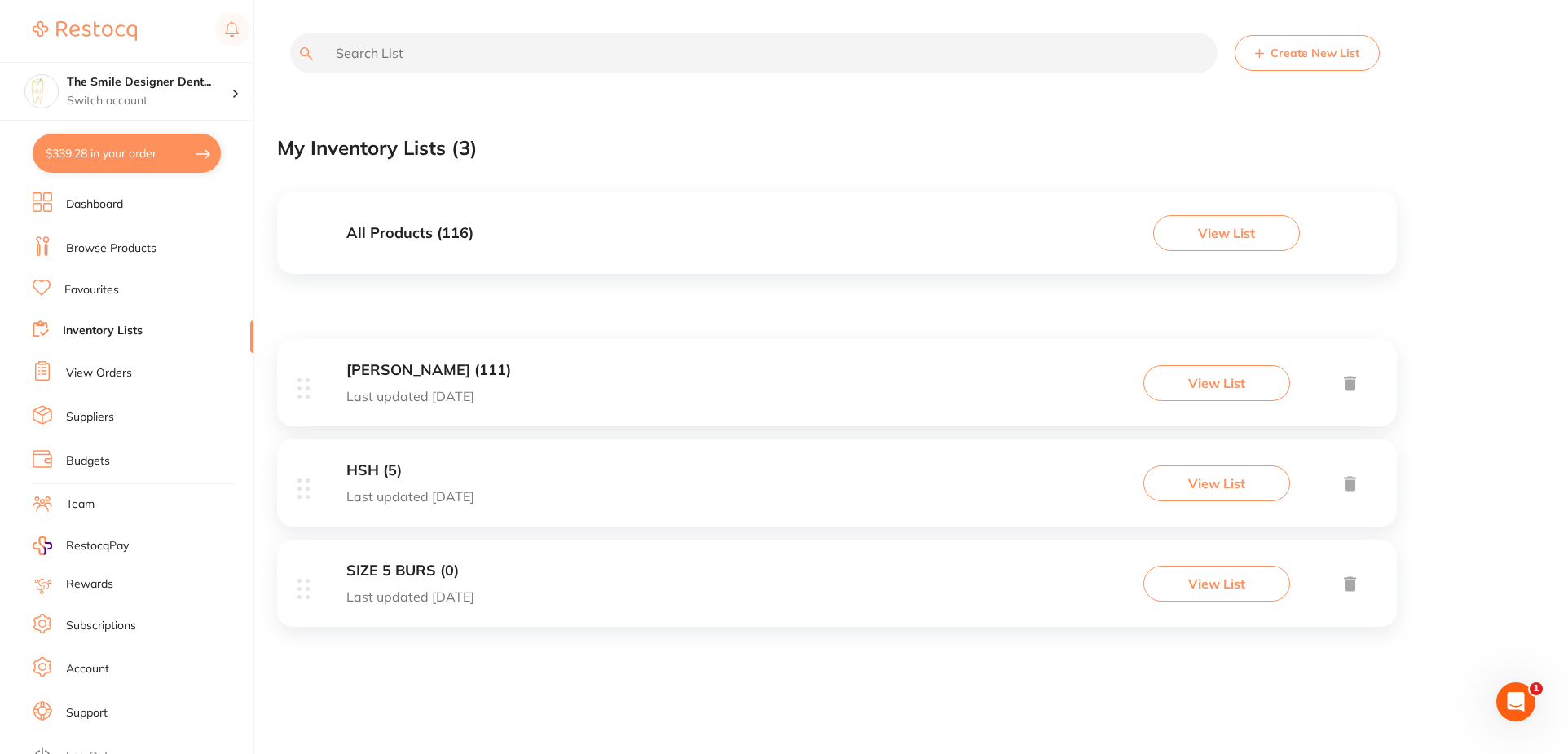
click at [84, 363] on li "View Orders" at bounding box center [142, 374] width 220 height 25
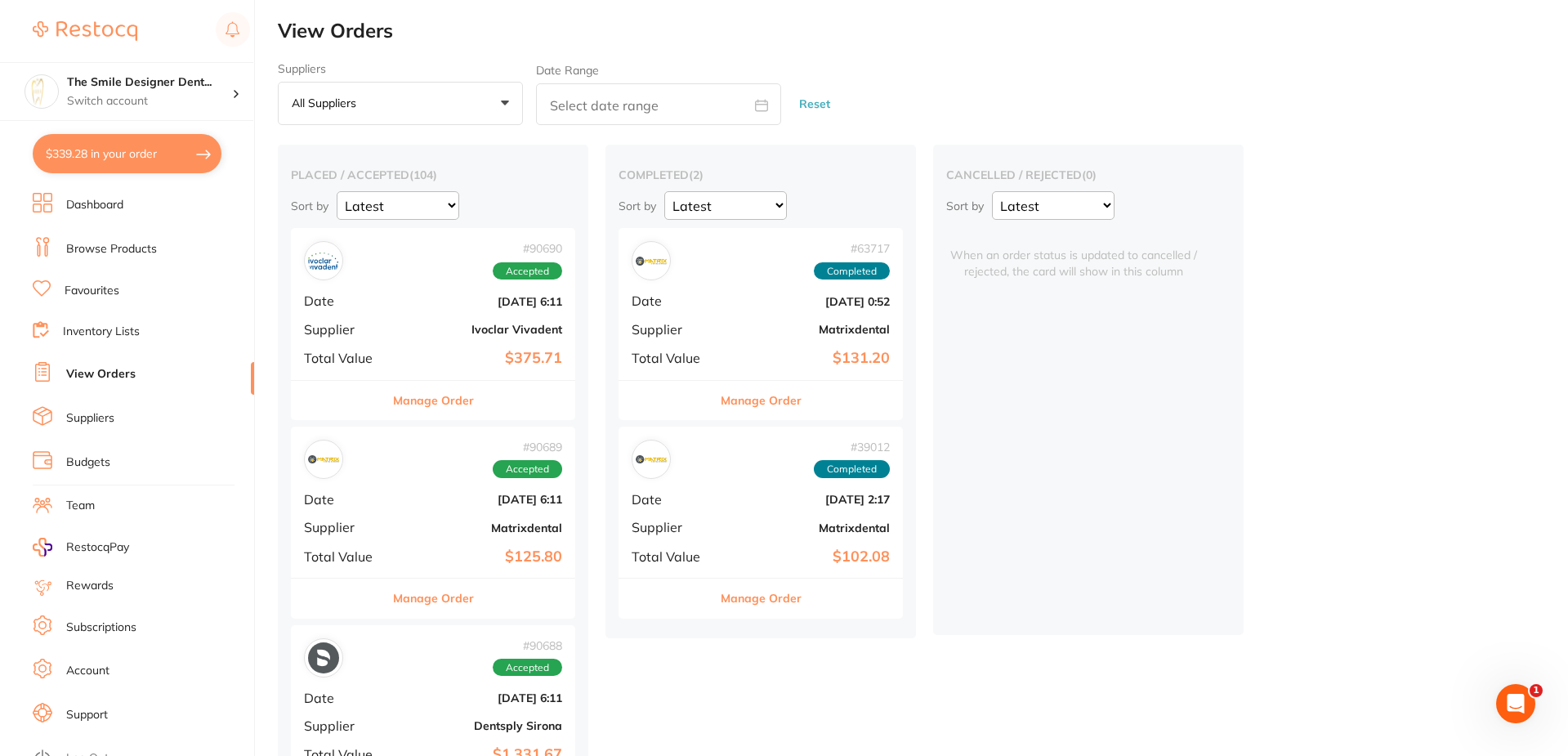
click at [110, 246] on link "Browse Products" at bounding box center [111, 249] width 90 height 17
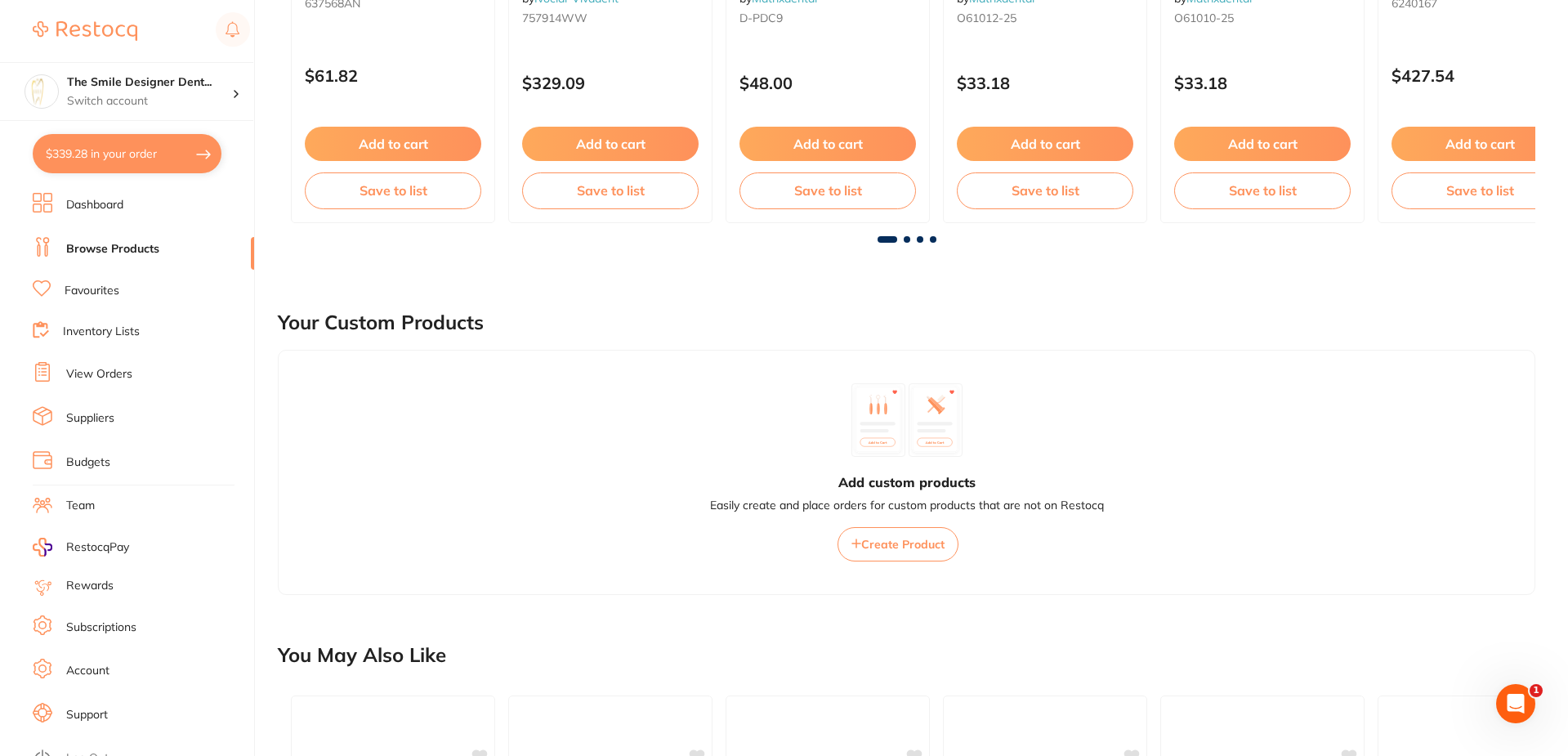
click at [96, 146] on button "$339.28 in your order" at bounding box center [127, 153] width 189 height 39
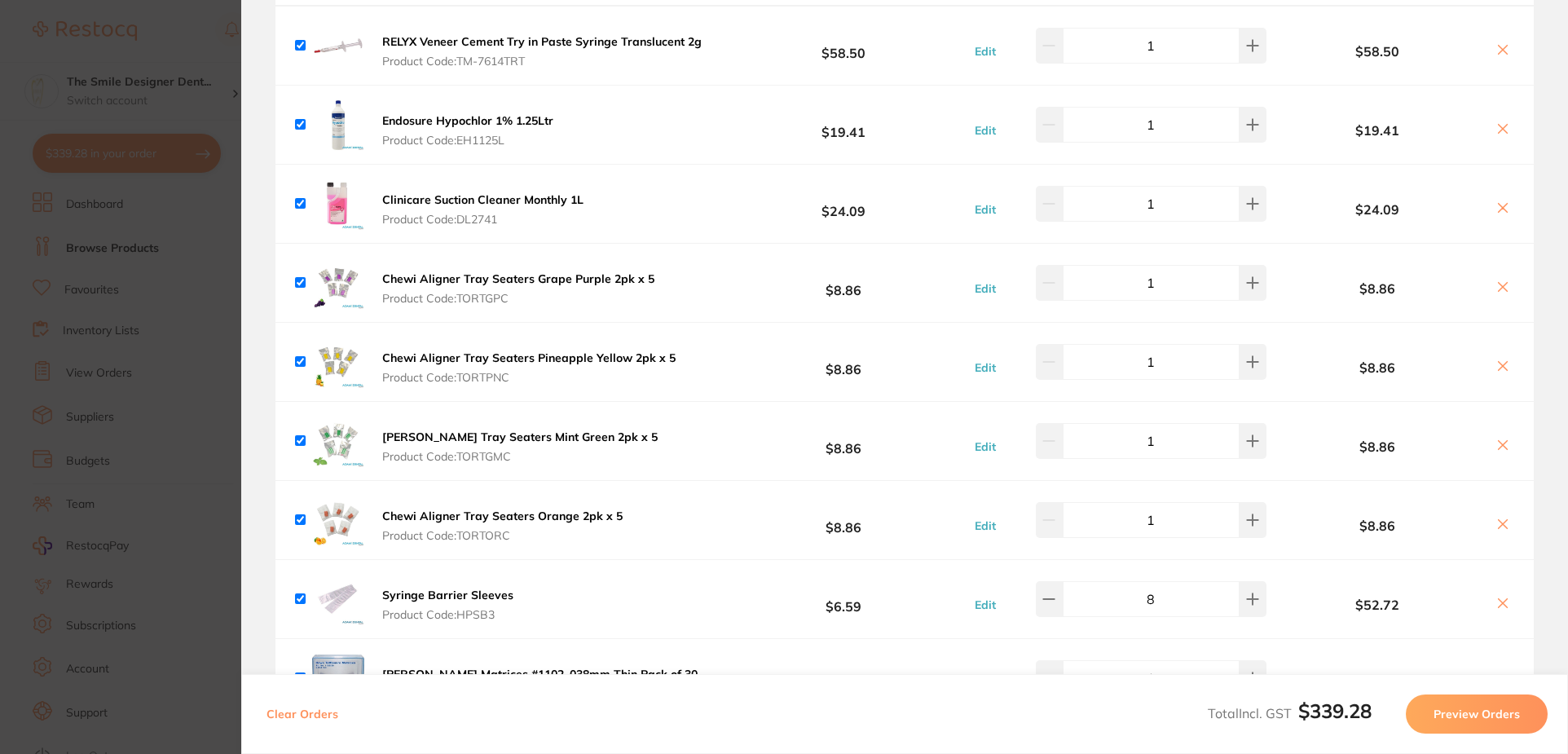
scroll to position [81, 0]
